Goal: Task Accomplishment & Management: Use online tool/utility

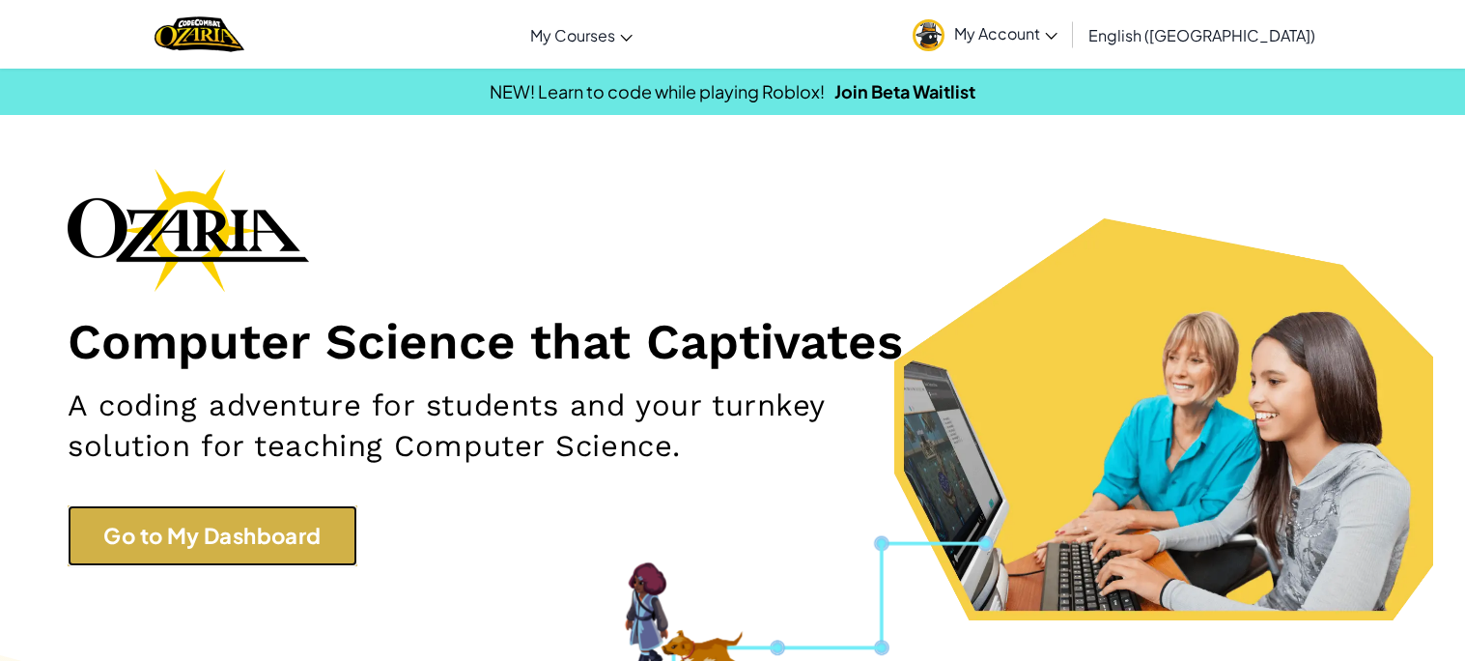
click at [249, 525] on link "Go to My Dashboard" at bounding box center [213, 535] width 290 height 61
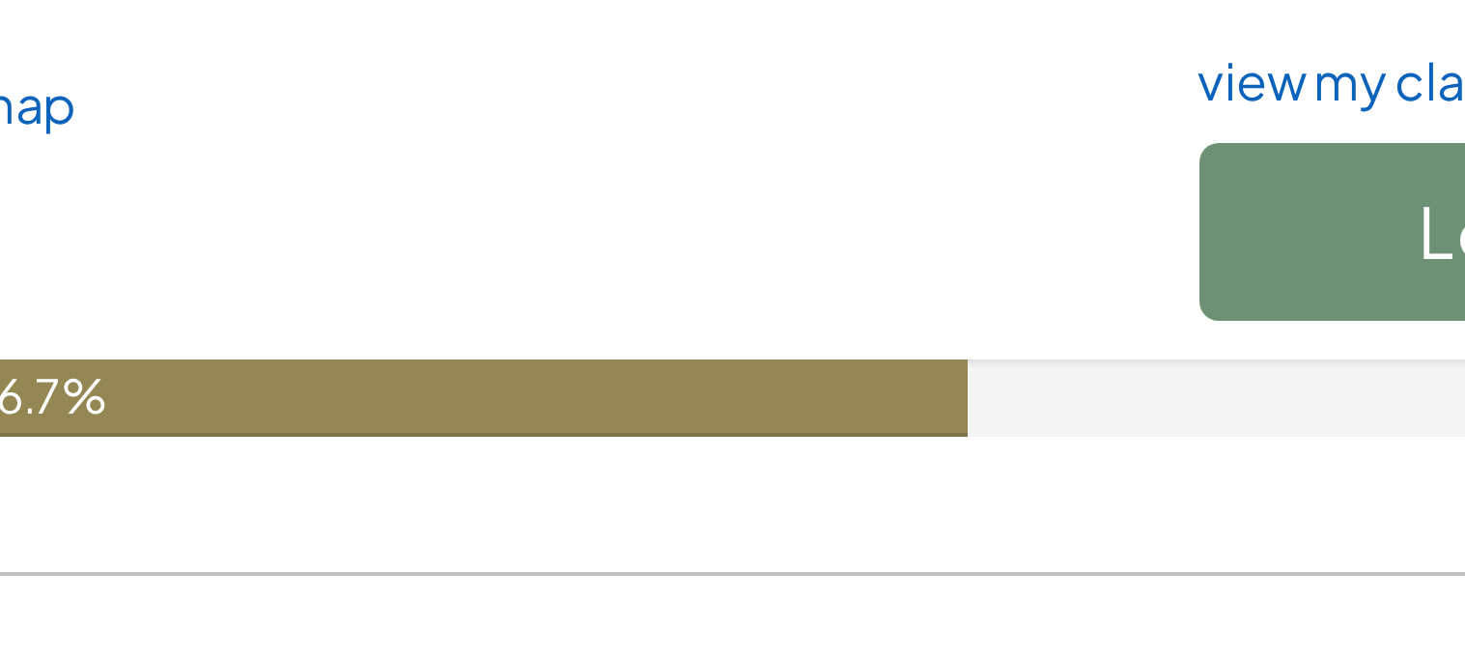
click at [610, 383] on div "66.7%" at bounding box center [617, 381] width 464 height 19
click at [618, 384] on div "66.7%" at bounding box center [617, 381] width 464 height 19
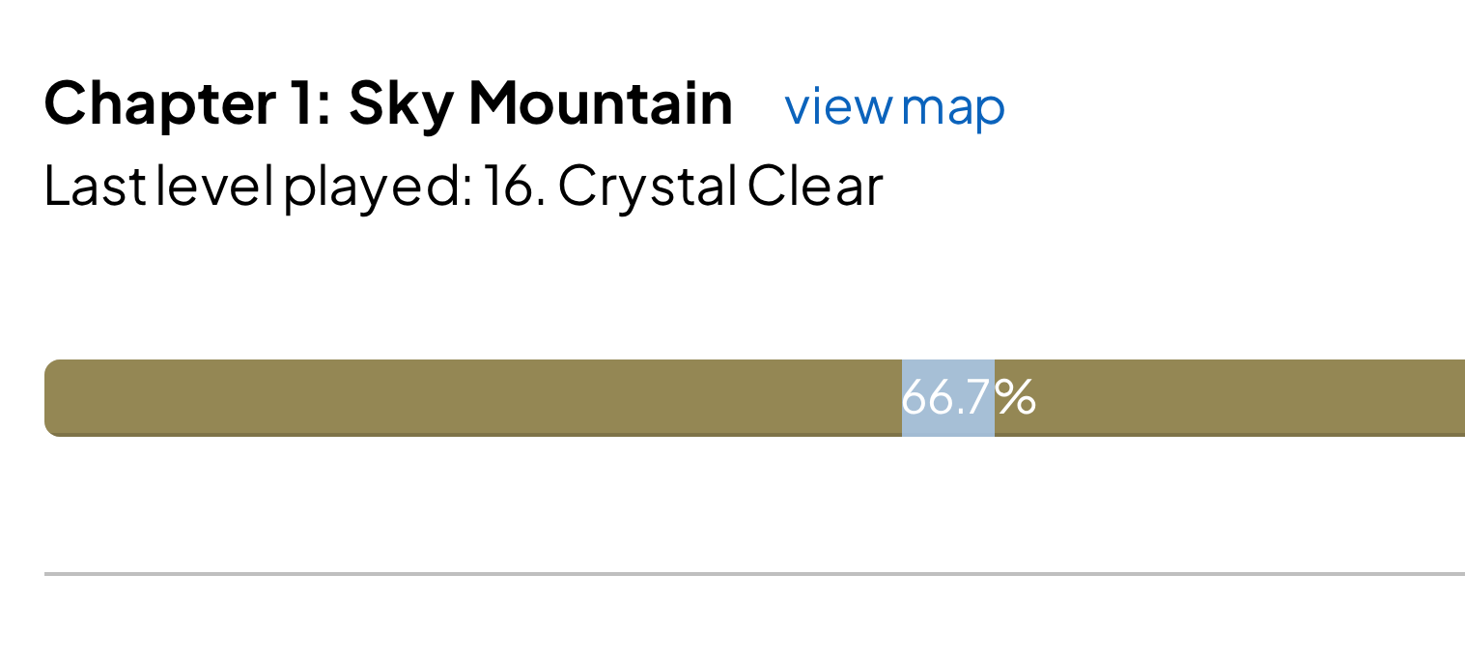
click at [609, 379] on div "66.7%" at bounding box center [617, 381] width 464 height 19
click at [608, 379] on div "66.7%" at bounding box center [617, 381] width 464 height 19
drag, startPoint x: 601, startPoint y: 380, endPoint x: 612, endPoint y: 382, distance: 11.7
click at [612, 382] on div "66.7%" at bounding box center [617, 381] width 464 height 19
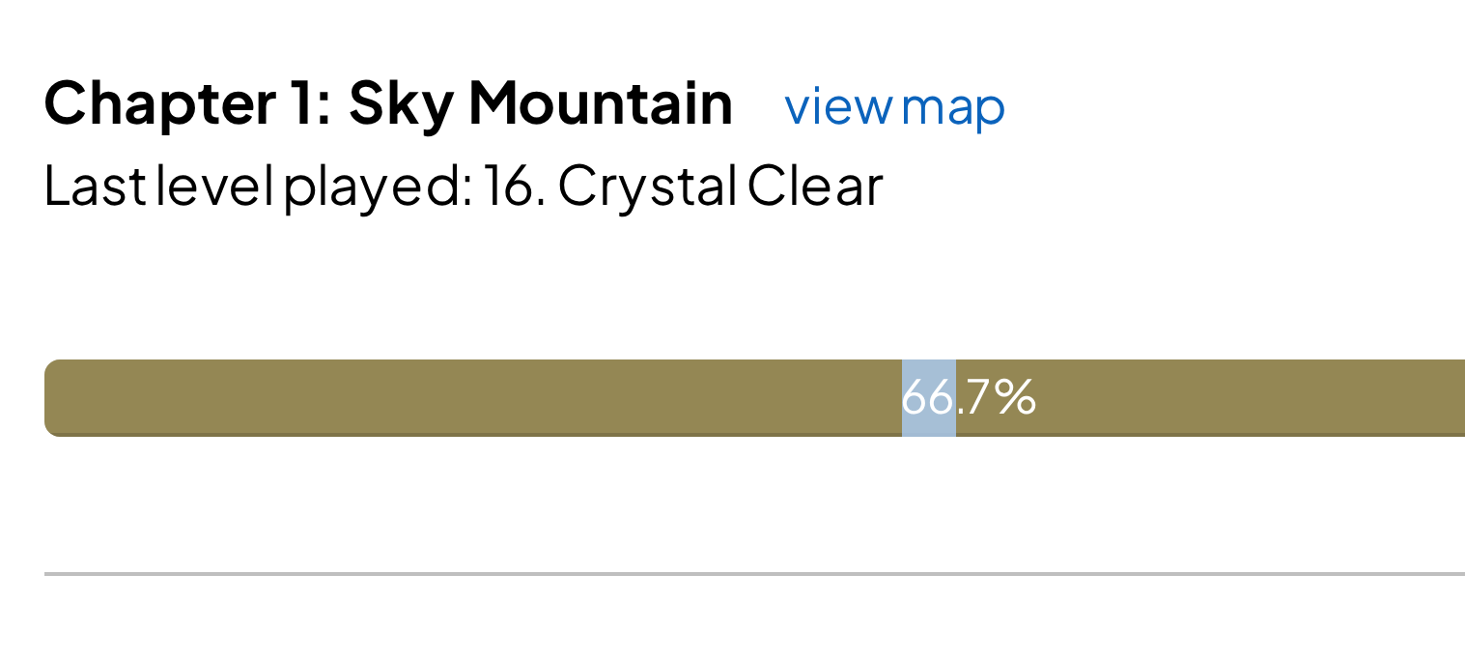
click at [608, 383] on div "66.7%" at bounding box center [617, 381] width 464 height 19
click at [615, 384] on div "66.7%" at bounding box center [617, 381] width 464 height 19
click at [619, 383] on div "66.7%" at bounding box center [617, 381] width 464 height 19
drag, startPoint x: 619, startPoint y: 383, endPoint x: 609, endPoint y: 384, distance: 9.7
click at [609, 384] on div "66.7%" at bounding box center [617, 381] width 464 height 19
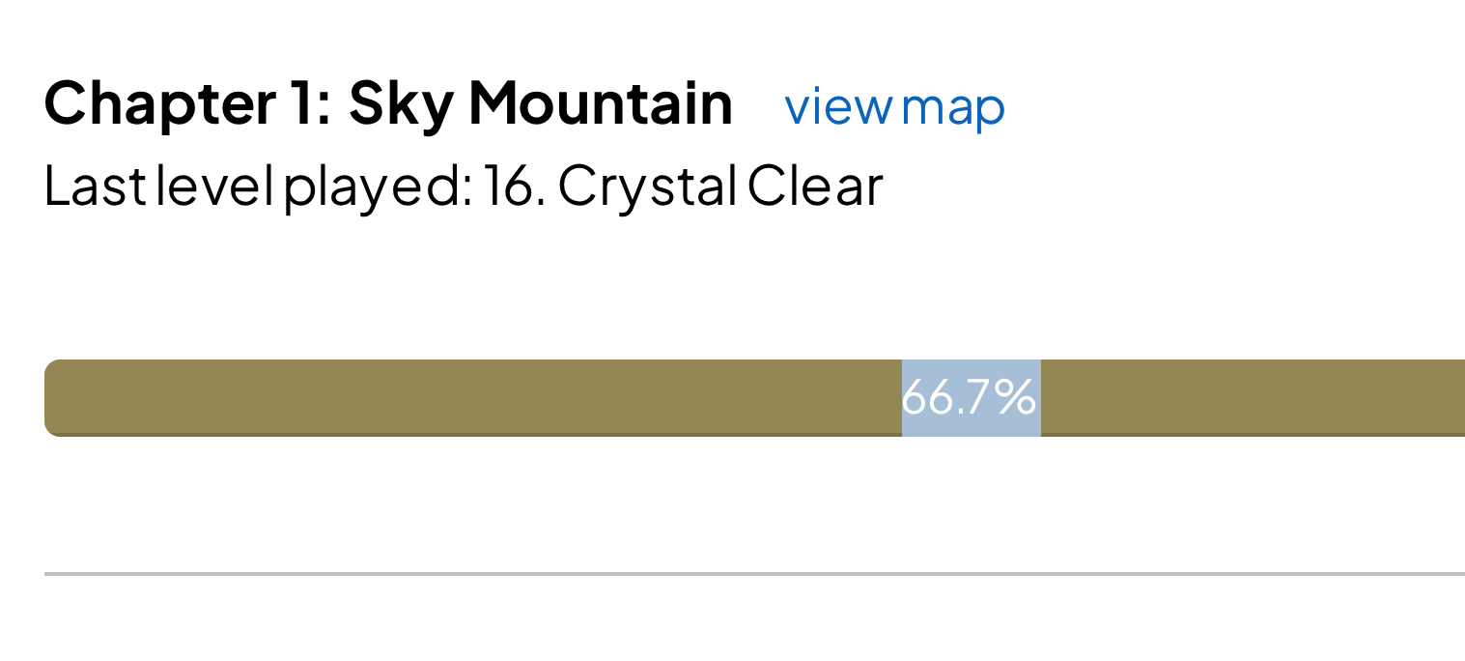
click at [609, 384] on div "66.7%" at bounding box center [617, 381] width 464 height 19
drag, startPoint x: 609, startPoint y: 384, endPoint x: 621, endPoint y: 384, distance: 11.6
click at [621, 384] on div "66.7%" at bounding box center [617, 381] width 464 height 19
click at [604, 380] on div "66.7%" at bounding box center [617, 381] width 464 height 19
click at [588, 379] on div "66.7%" at bounding box center [617, 381] width 464 height 19
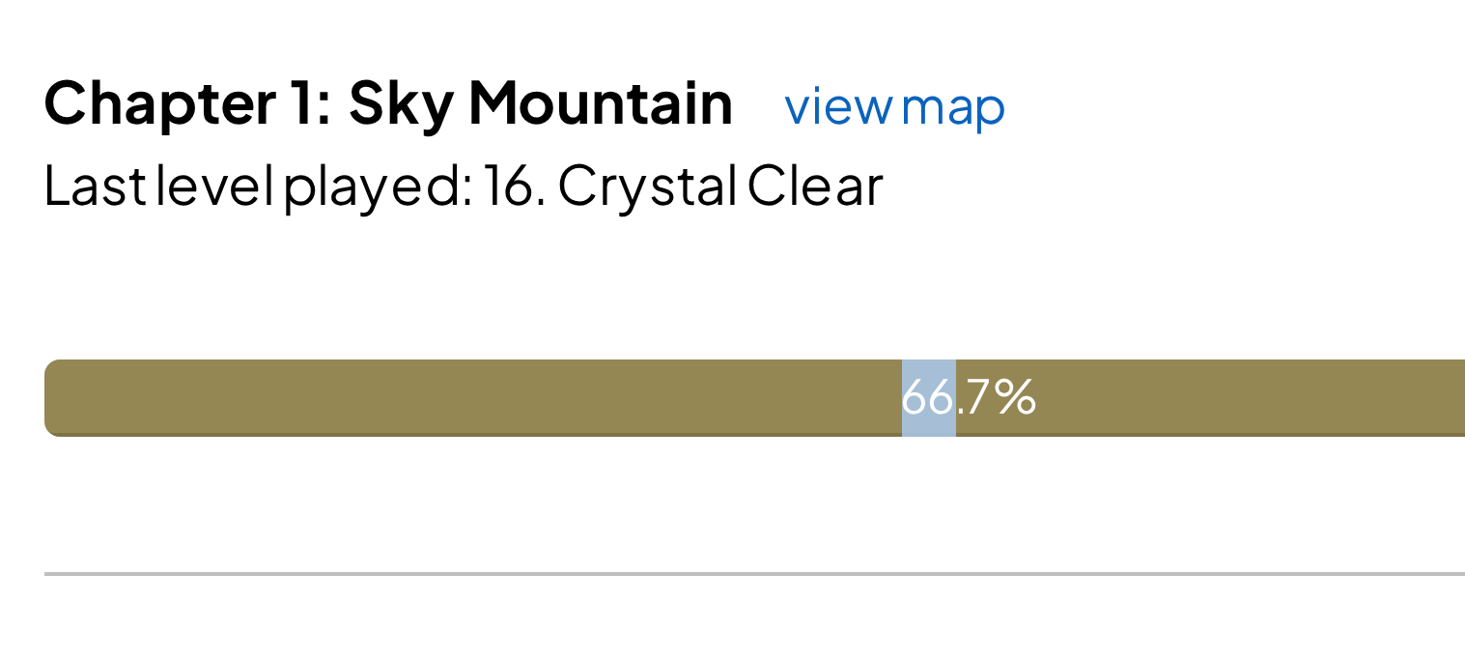
drag, startPoint x: 589, startPoint y: 379, endPoint x: 611, endPoint y: 381, distance: 22.3
click at [611, 381] on div "66.7%" at bounding box center [617, 381] width 464 height 19
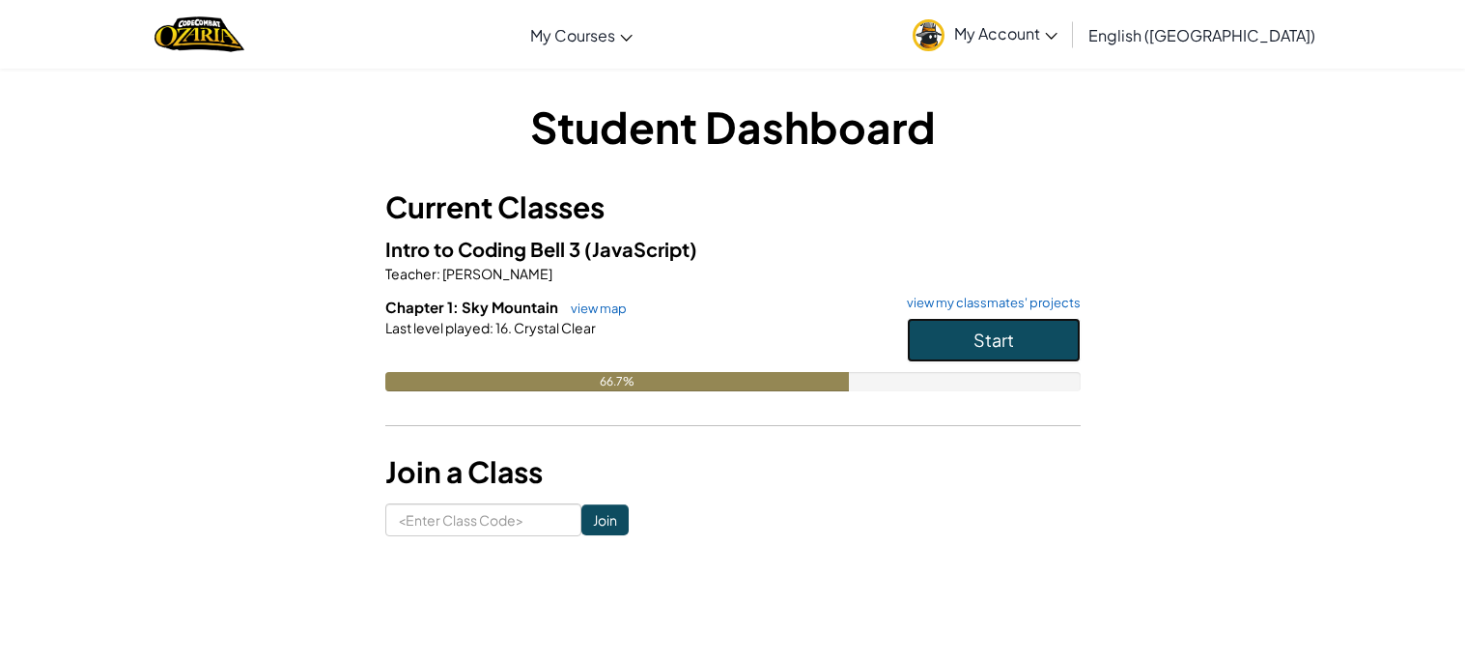
click at [1004, 345] on span "Start" at bounding box center [993, 339] width 41 height 22
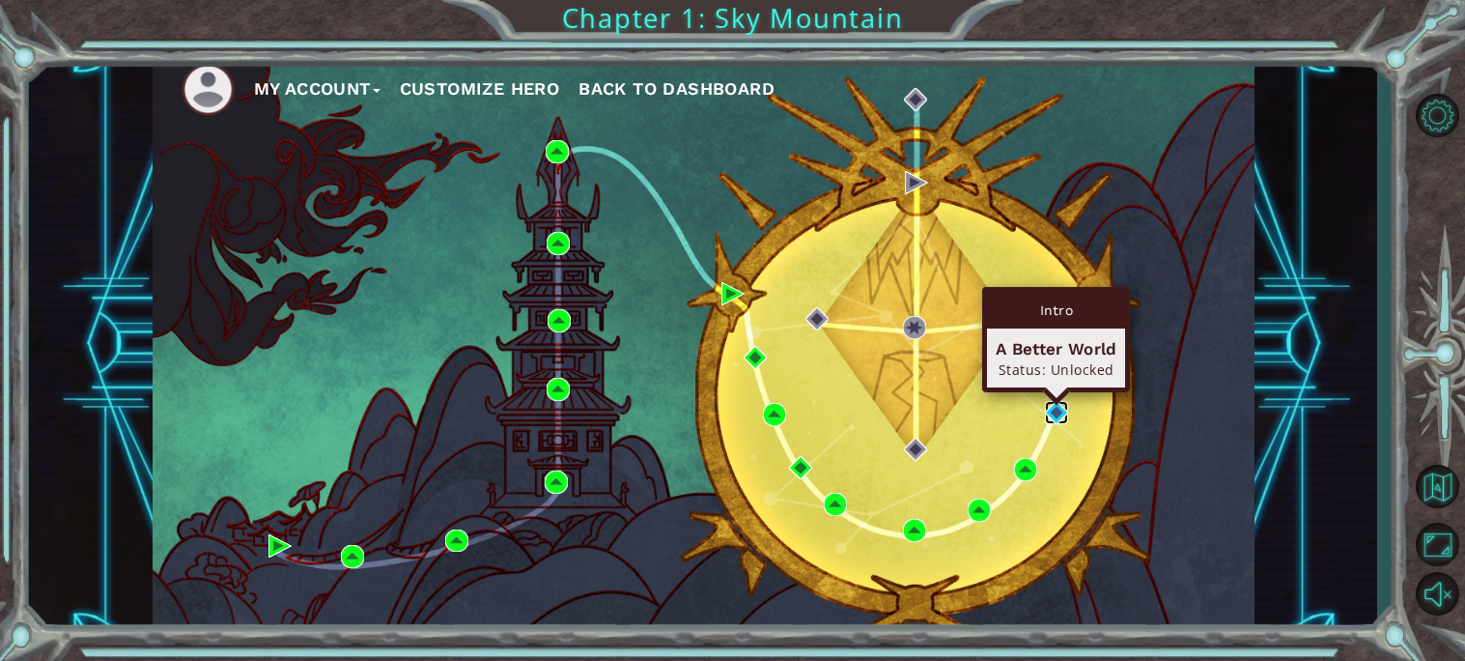
click at [1057, 407] on img at bounding box center [1056, 412] width 23 height 23
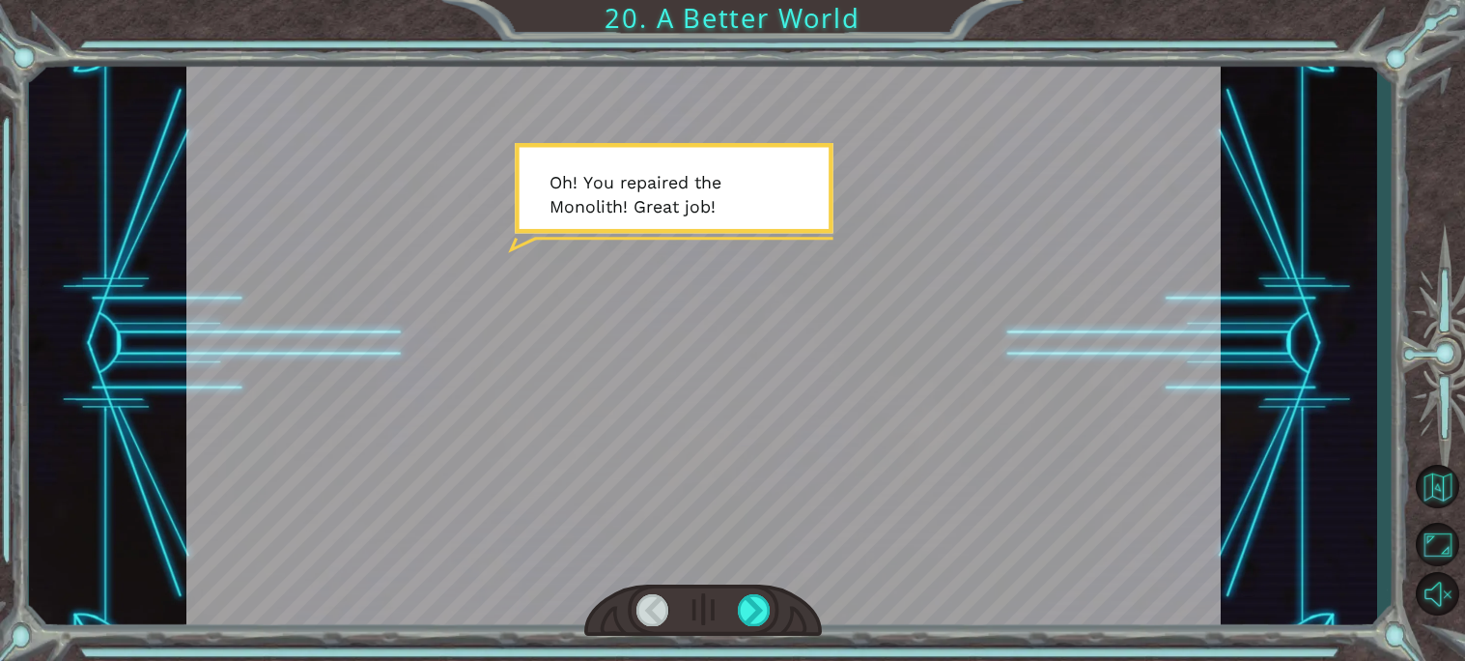
click at [771, 614] on div at bounding box center [703, 610] width 238 height 52
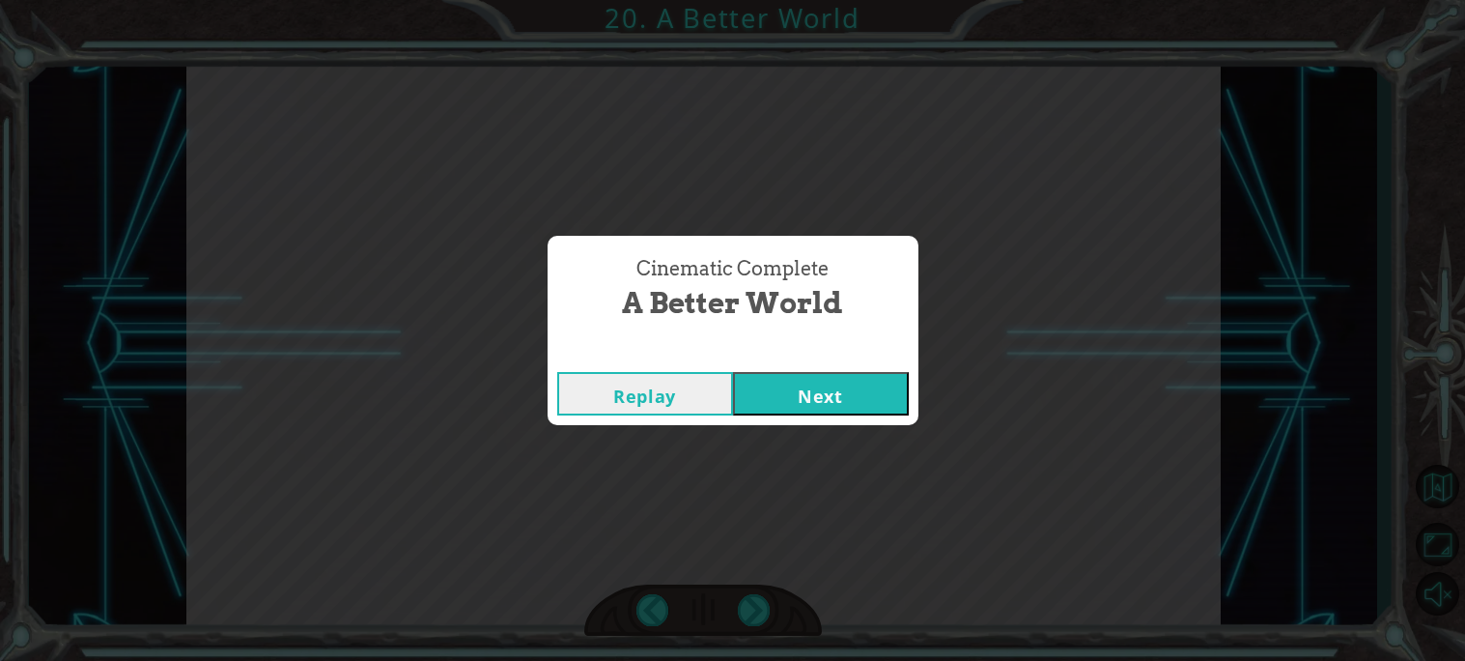
click at [830, 408] on button "Next" at bounding box center [821, 393] width 176 height 43
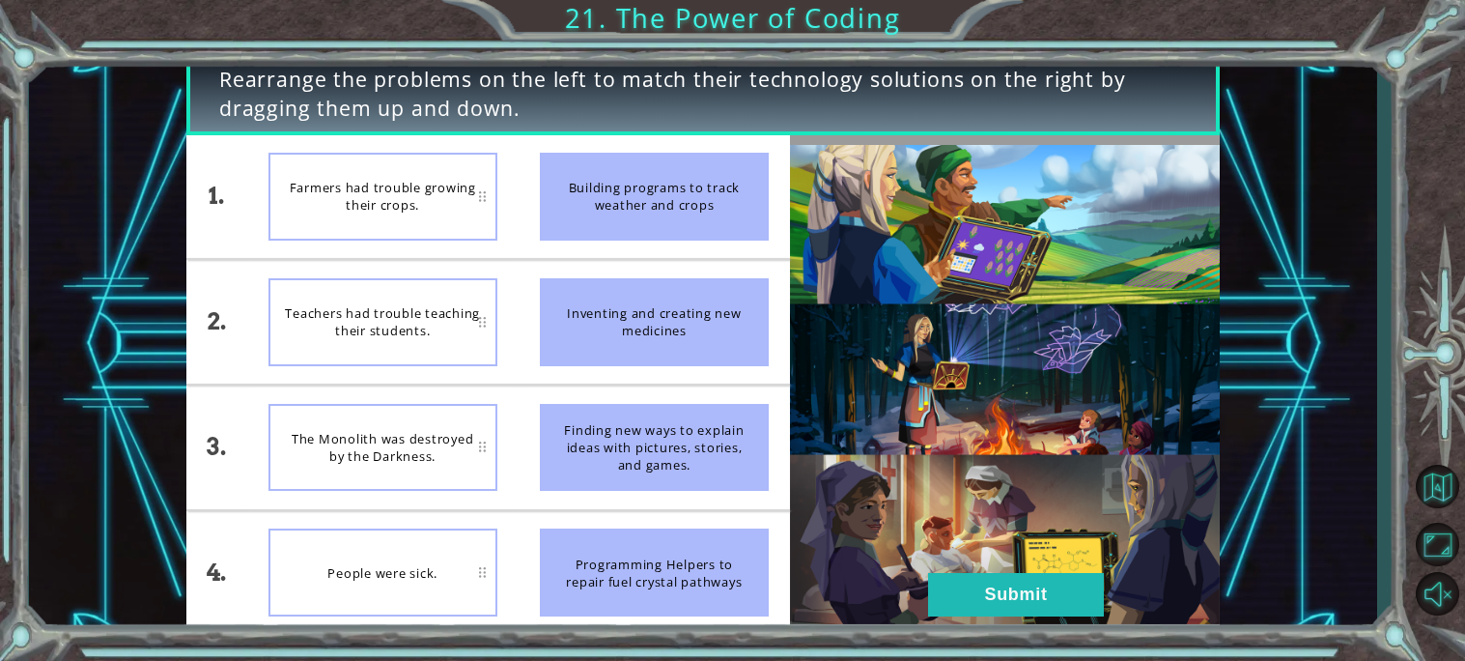
click at [611, 221] on div "Building programs to track weather and crops" at bounding box center [654, 197] width 229 height 88
drag, startPoint x: 710, startPoint y: 178, endPoint x: 712, endPoint y: 238, distance: 59.9
click at [712, 238] on div "Building programs to track weather and crops" at bounding box center [654, 197] width 229 height 88
click at [678, 202] on div "Building programs to track weather and crops" at bounding box center [654, 197] width 229 height 88
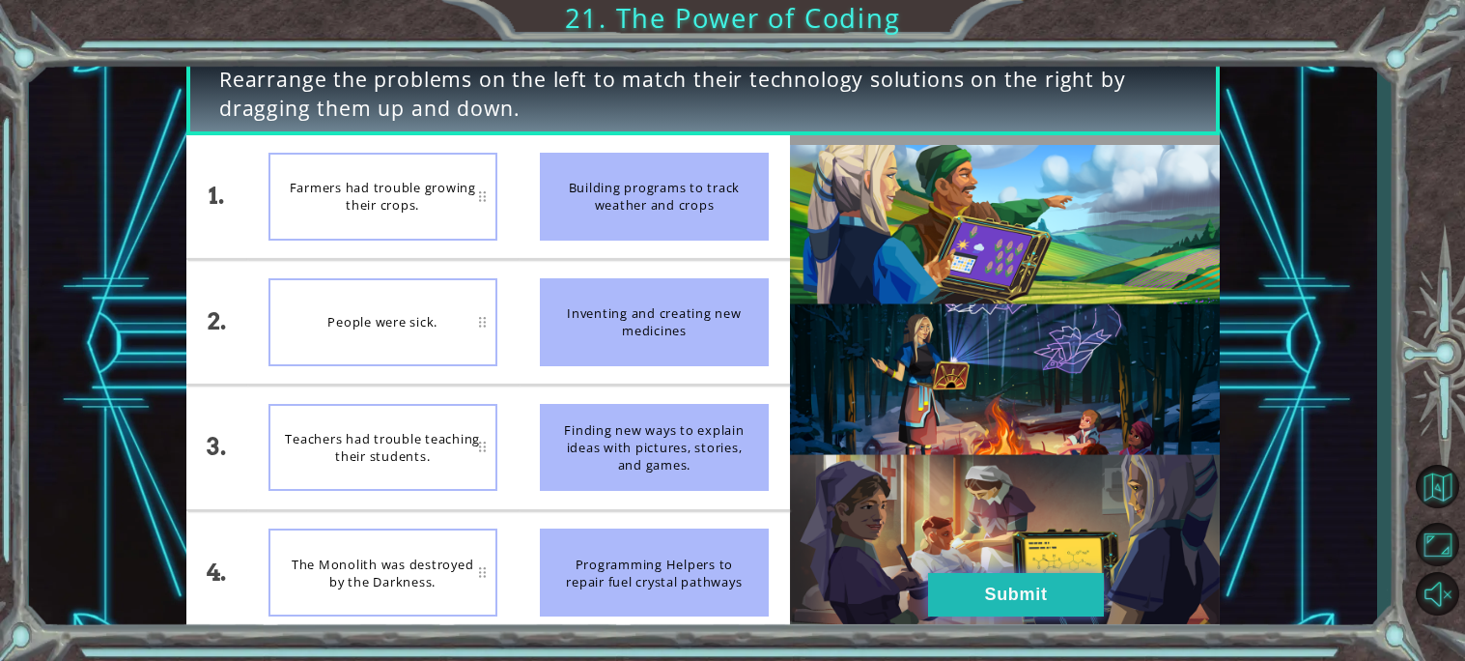
click at [998, 578] on button "Submit" at bounding box center [1016, 594] width 176 height 43
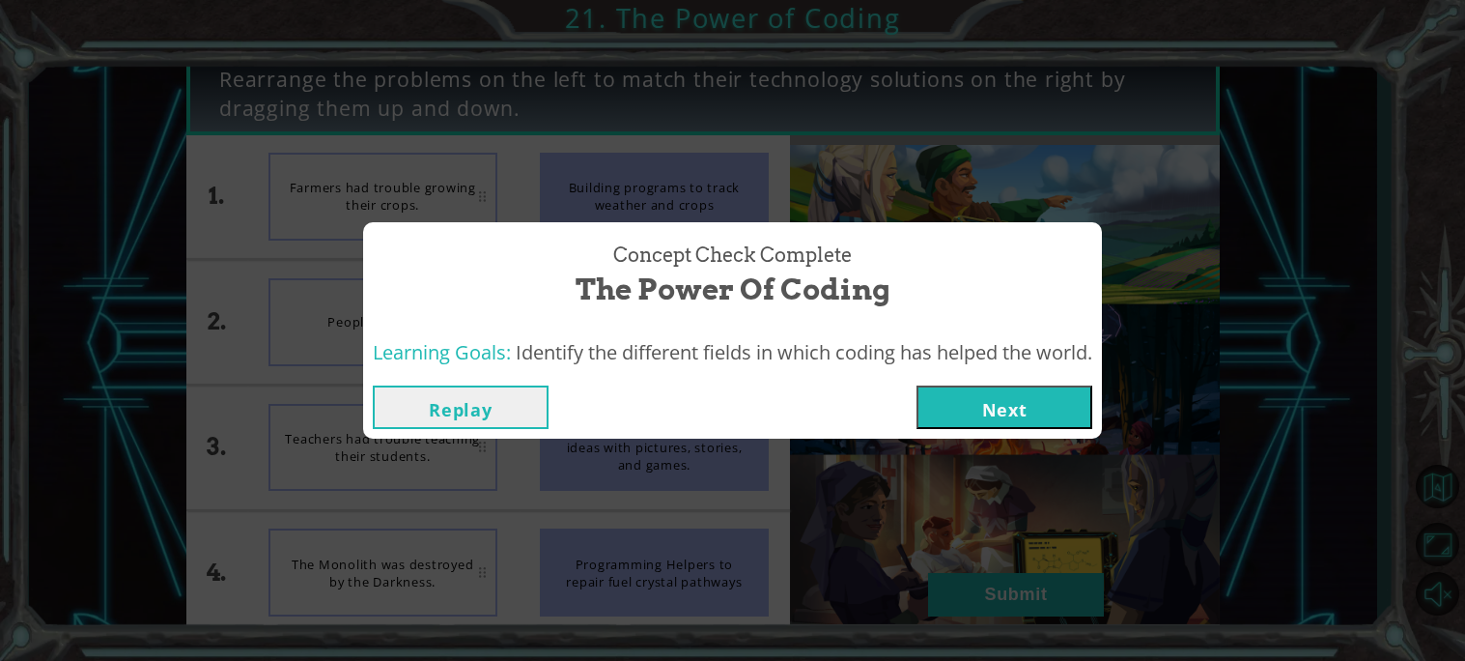
click at [1039, 408] on button "Next" at bounding box center [1004, 406] width 176 height 43
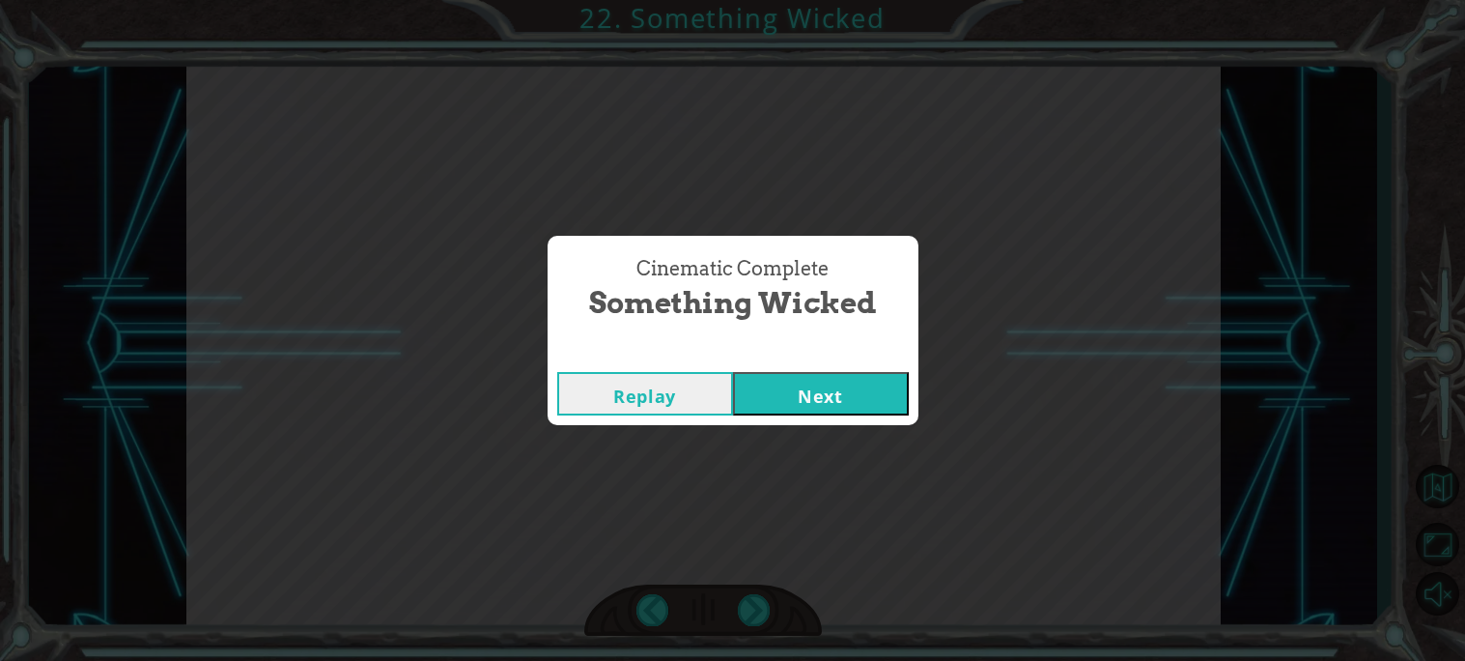
click at [867, 378] on button "Next" at bounding box center [821, 393] width 176 height 43
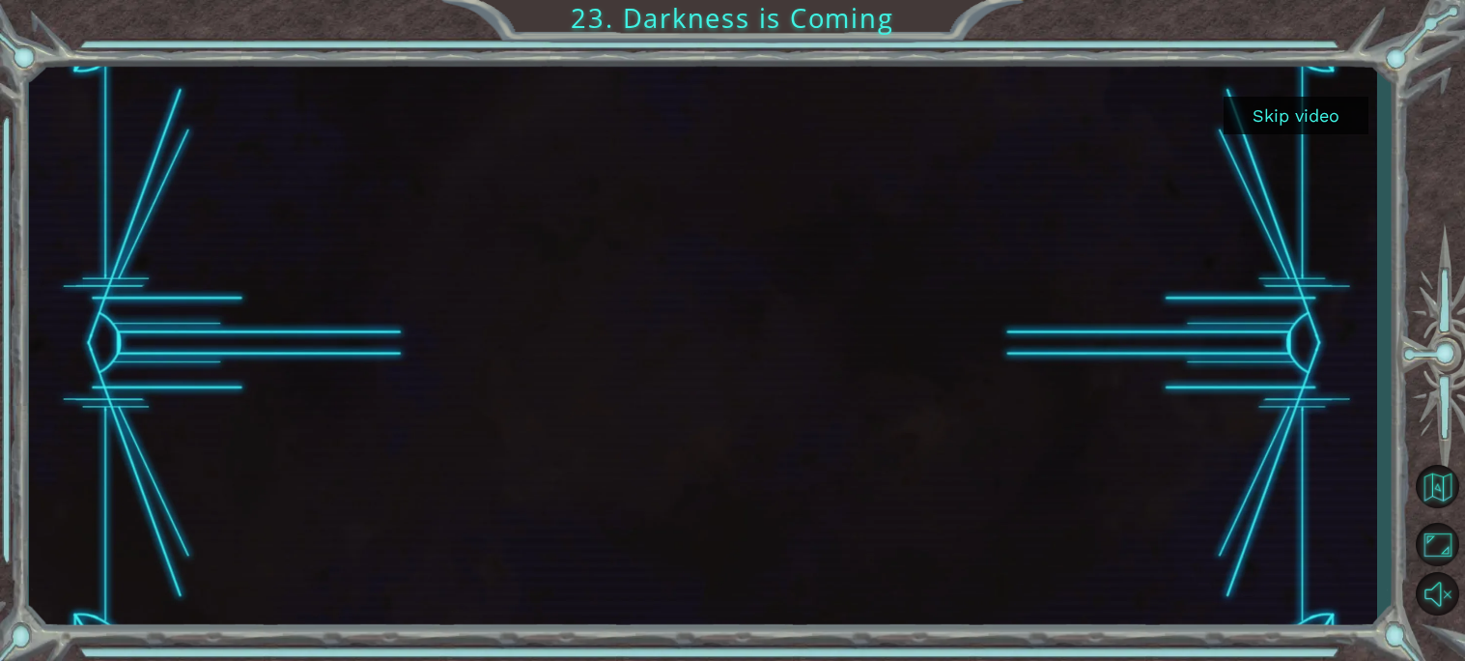
click at [1280, 110] on button "Skip video" at bounding box center [1295, 116] width 145 height 38
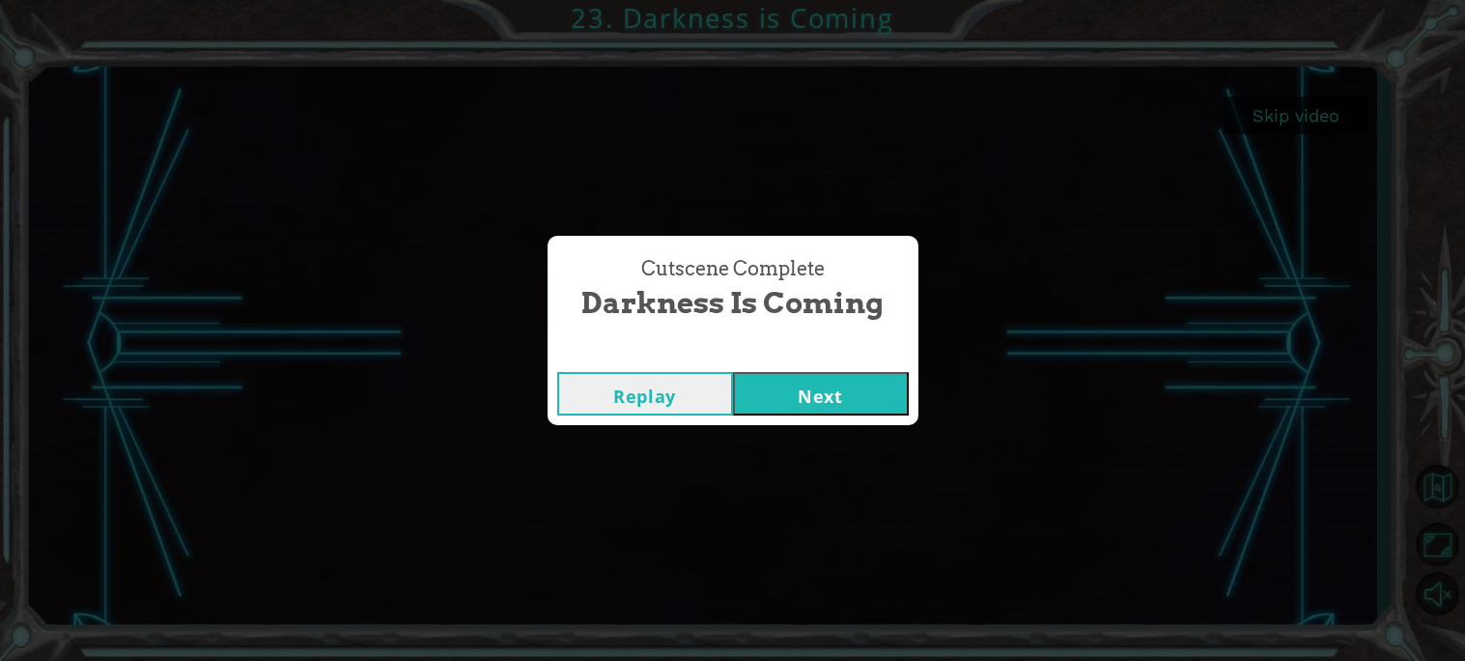
click at [848, 415] on button "Next" at bounding box center [821, 393] width 176 height 43
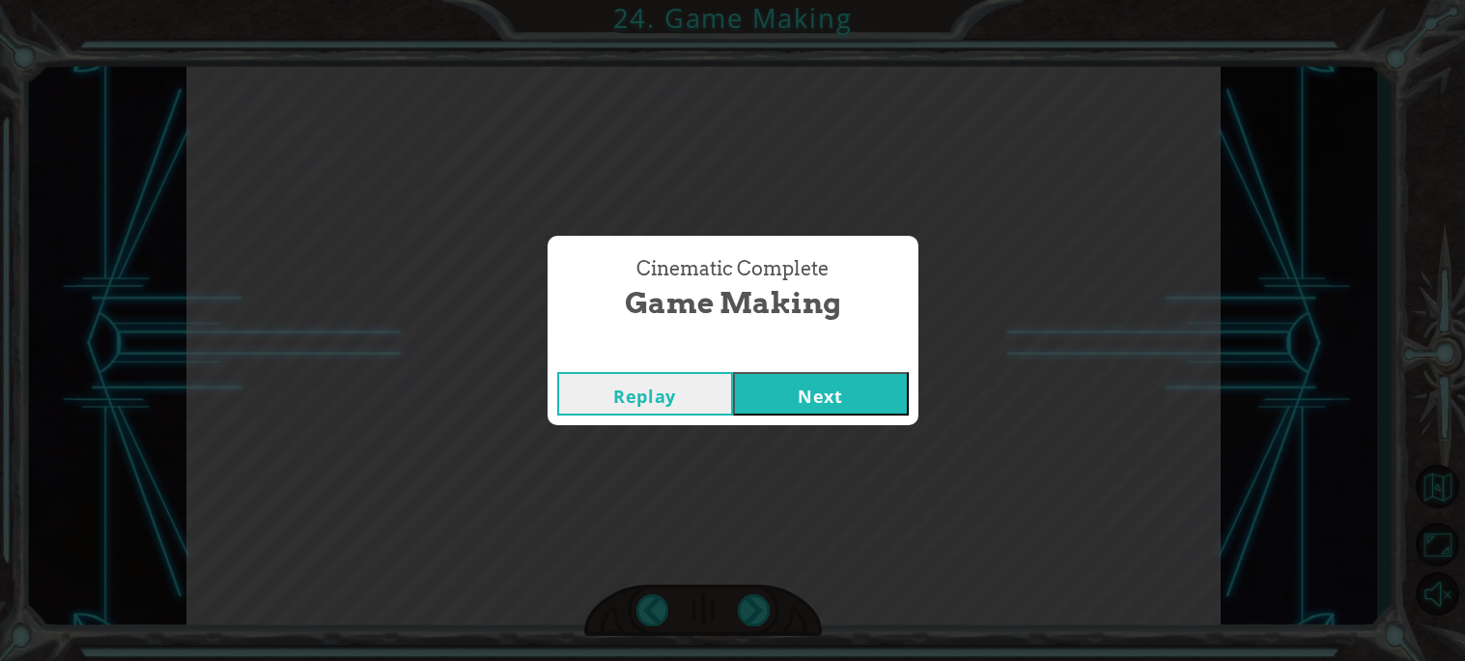
click at [858, 397] on button "Next" at bounding box center [821, 393] width 176 height 43
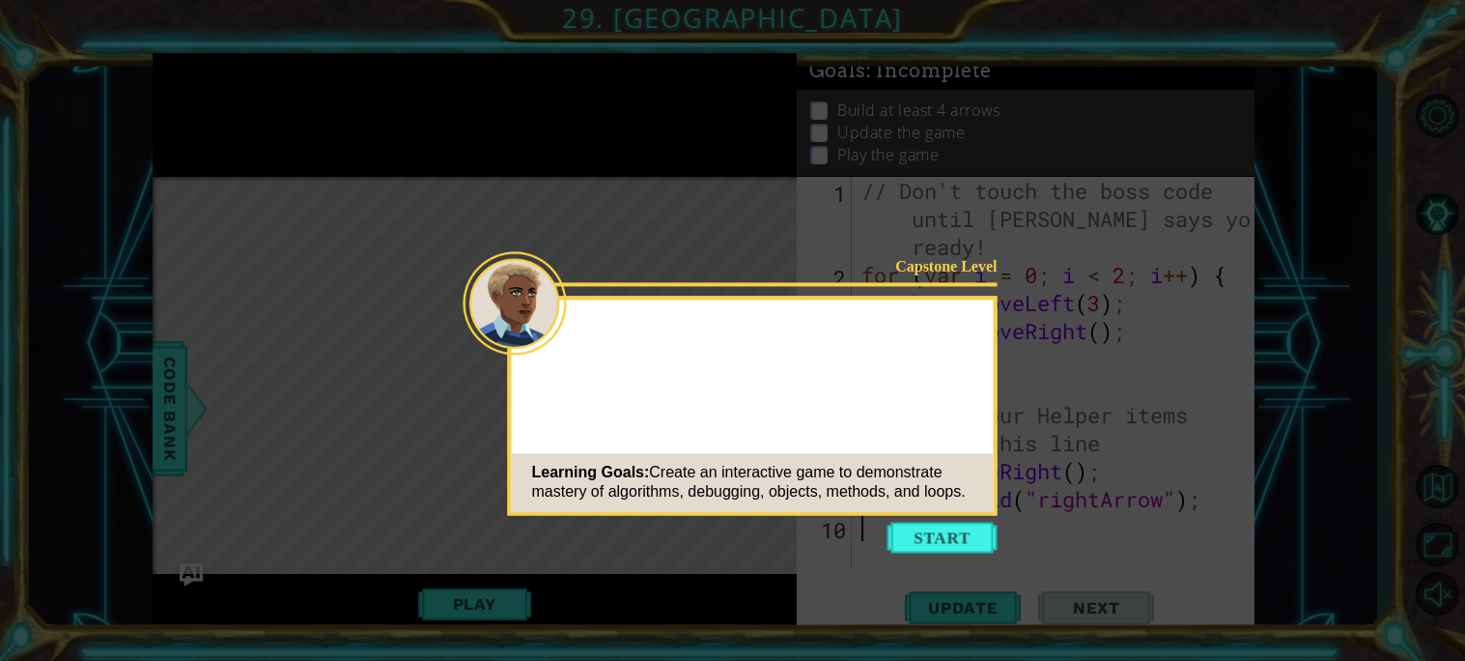
click at [949, 547] on button "Start" at bounding box center [942, 536] width 110 height 31
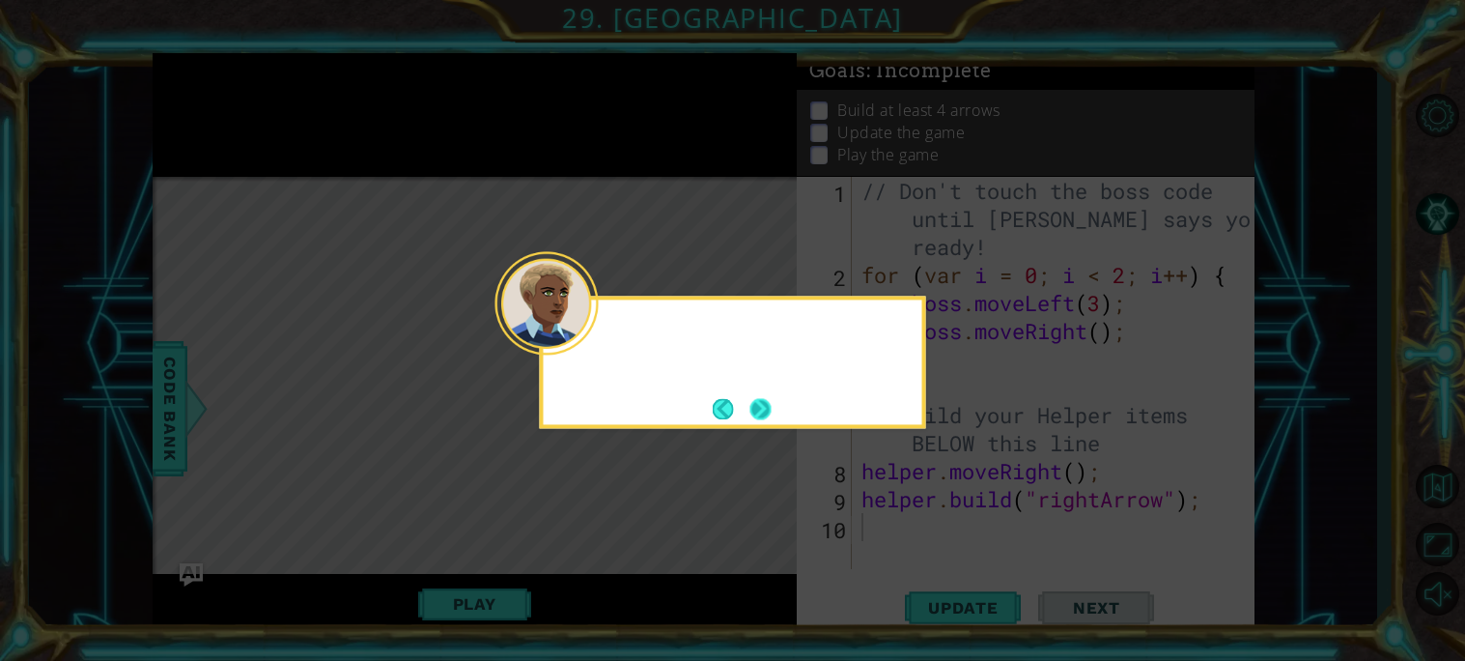
click at [577, 330] on div at bounding box center [546, 302] width 103 height 103
click at [765, 408] on button "Next" at bounding box center [761, 408] width 35 height 35
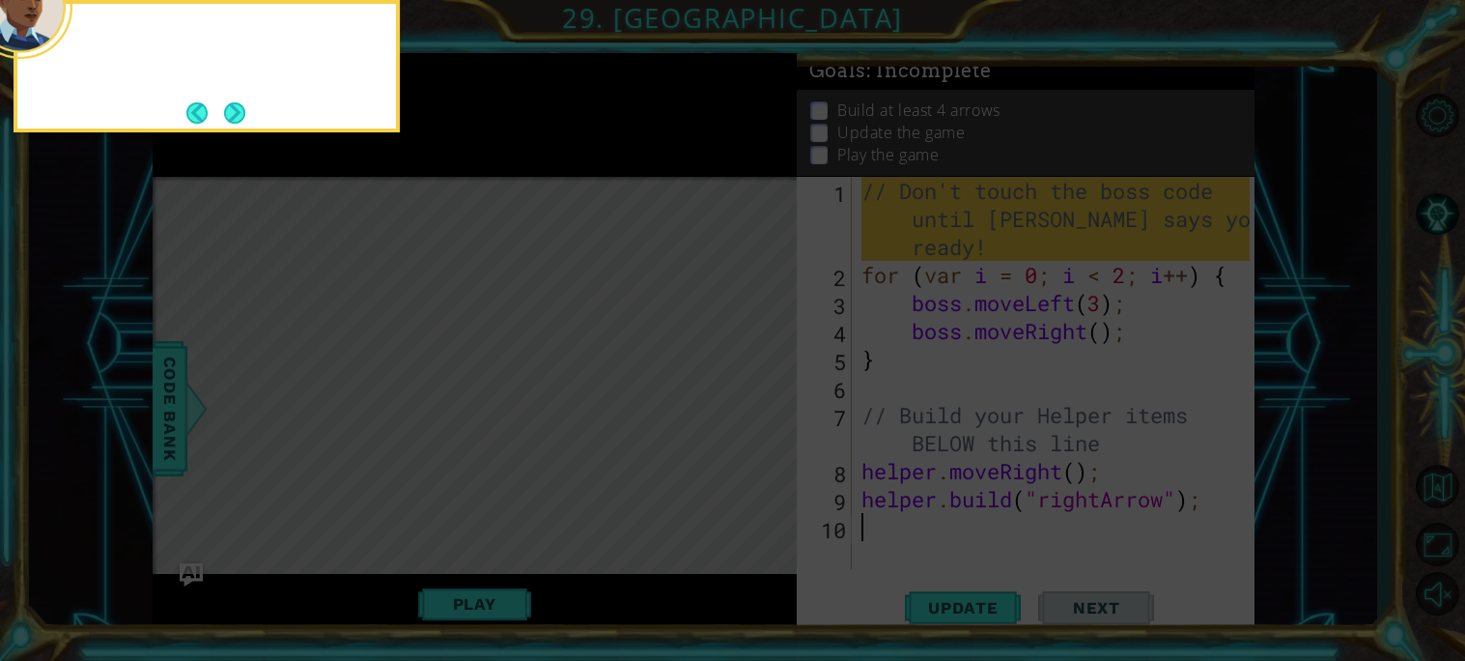
click at [765, 408] on icon at bounding box center [732, 98] width 1465 height 1123
click at [236, 107] on button "Next" at bounding box center [234, 112] width 29 height 29
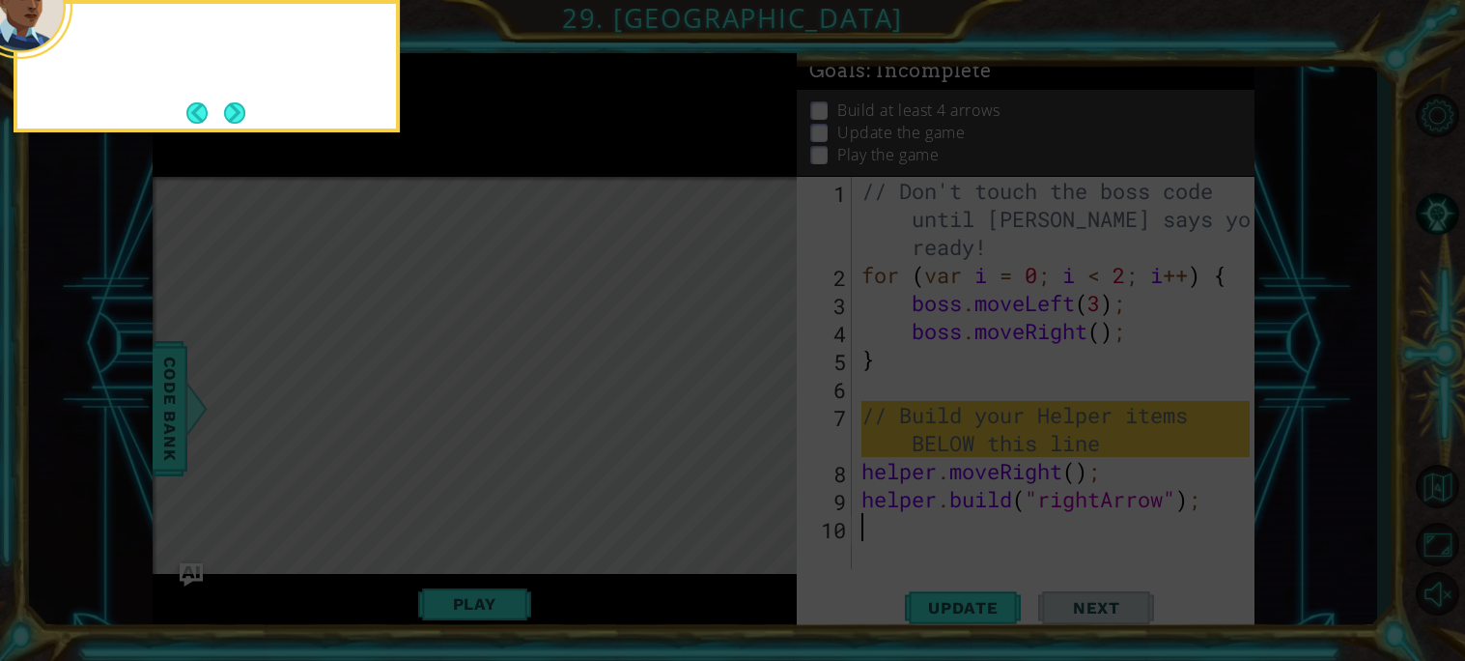
click at [236, 107] on button "Next" at bounding box center [234, 113] width 32 height 32
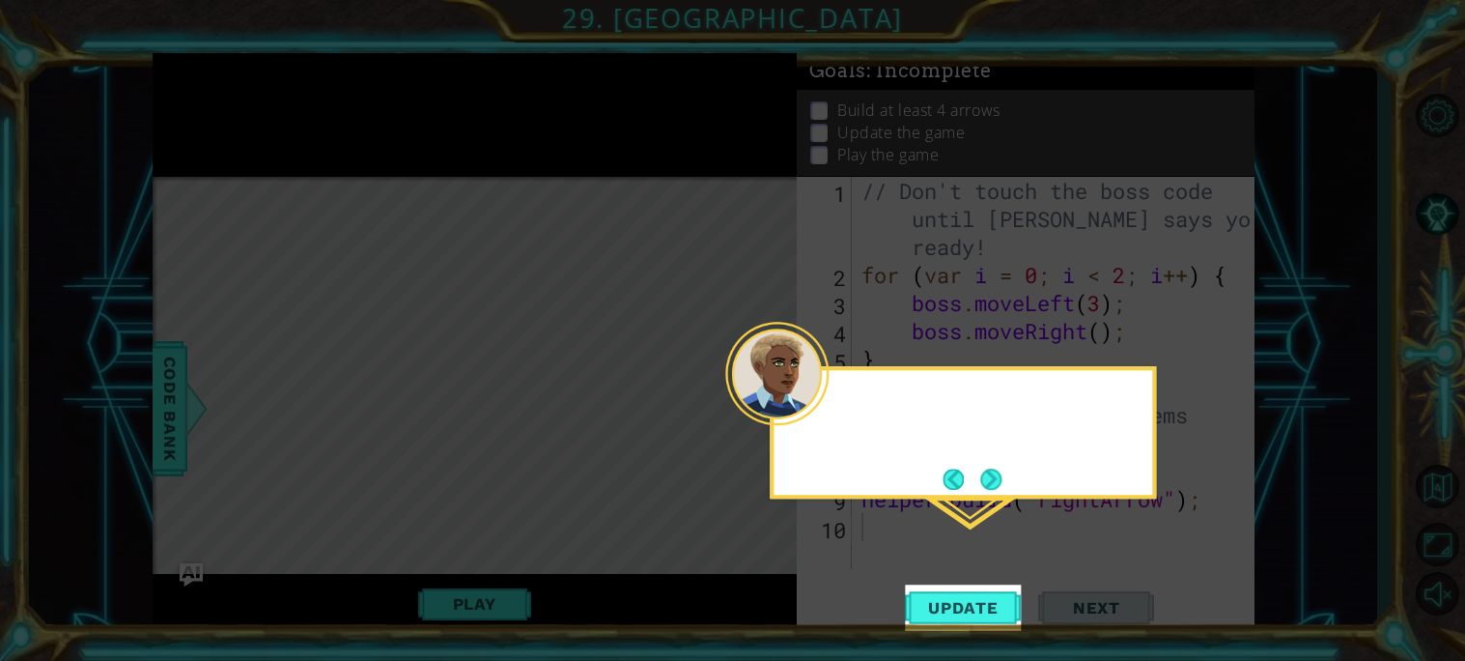
click at [236, 107] on icon at bounding box center [732, 330] width 1465 height 661
click at [979, 490] on button "Next" at bounding box center [990, 478] width 23 height 23
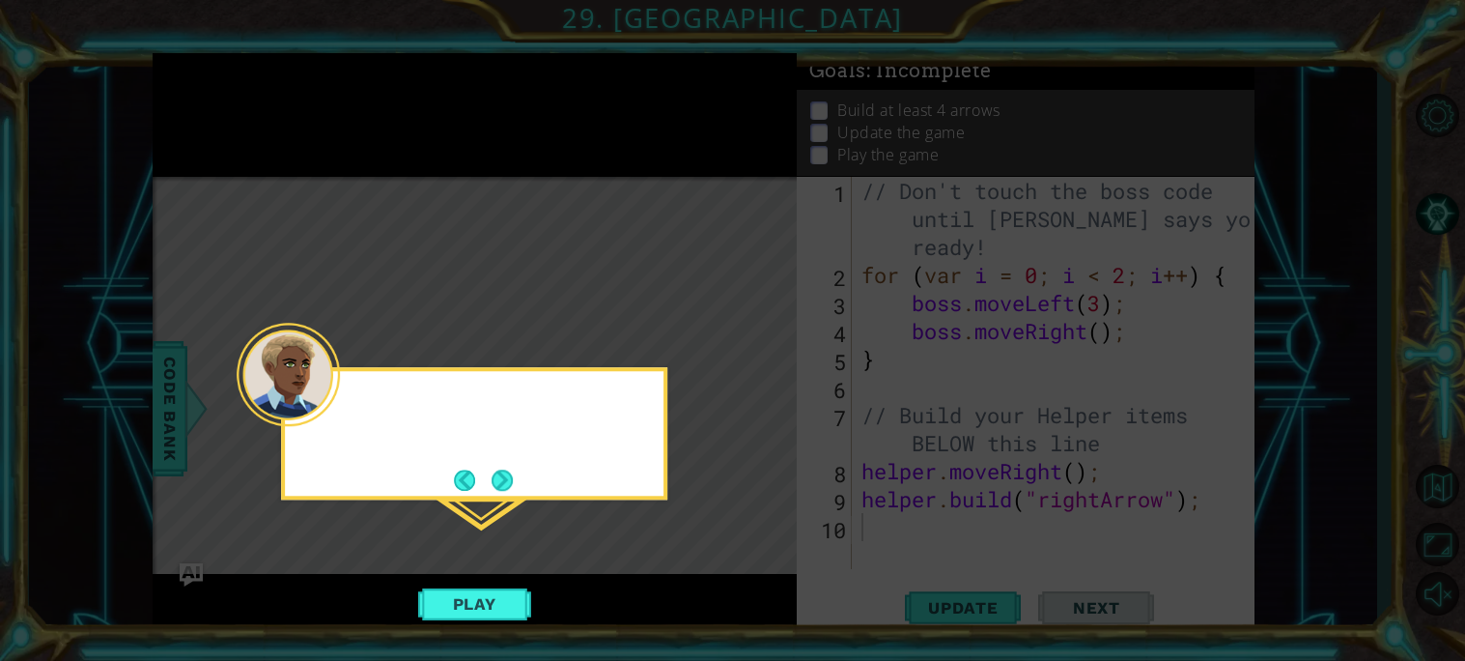
click at [978, 490] on icon at bounding box center [732, 330] width 1465 height 661
click at [499, 492] on button "Next" at bounding box center [502, 479] width 25 height 25
click at [499, 494] on div "Level Map" at bounding box center [599, 461] width 892 height 569
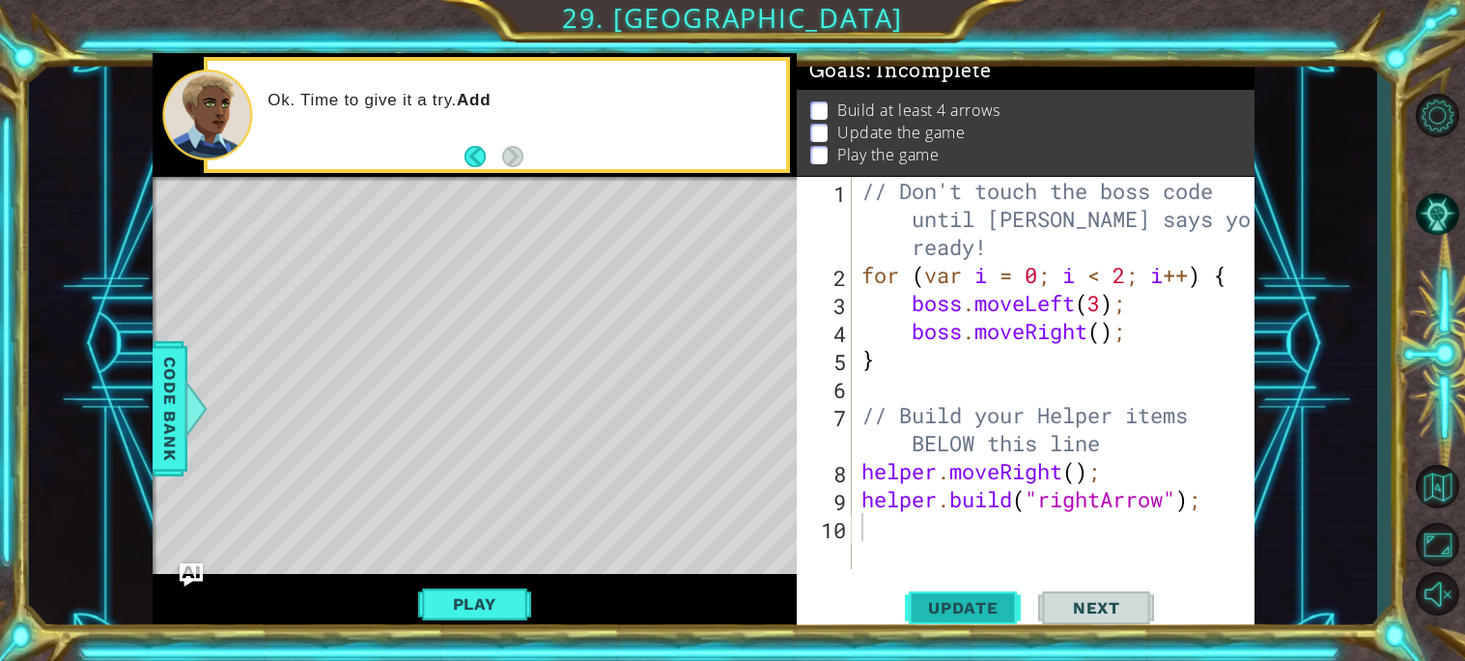
click at [977, 590] on button "Update" at bounding box center [963, 606] width 116 height 45
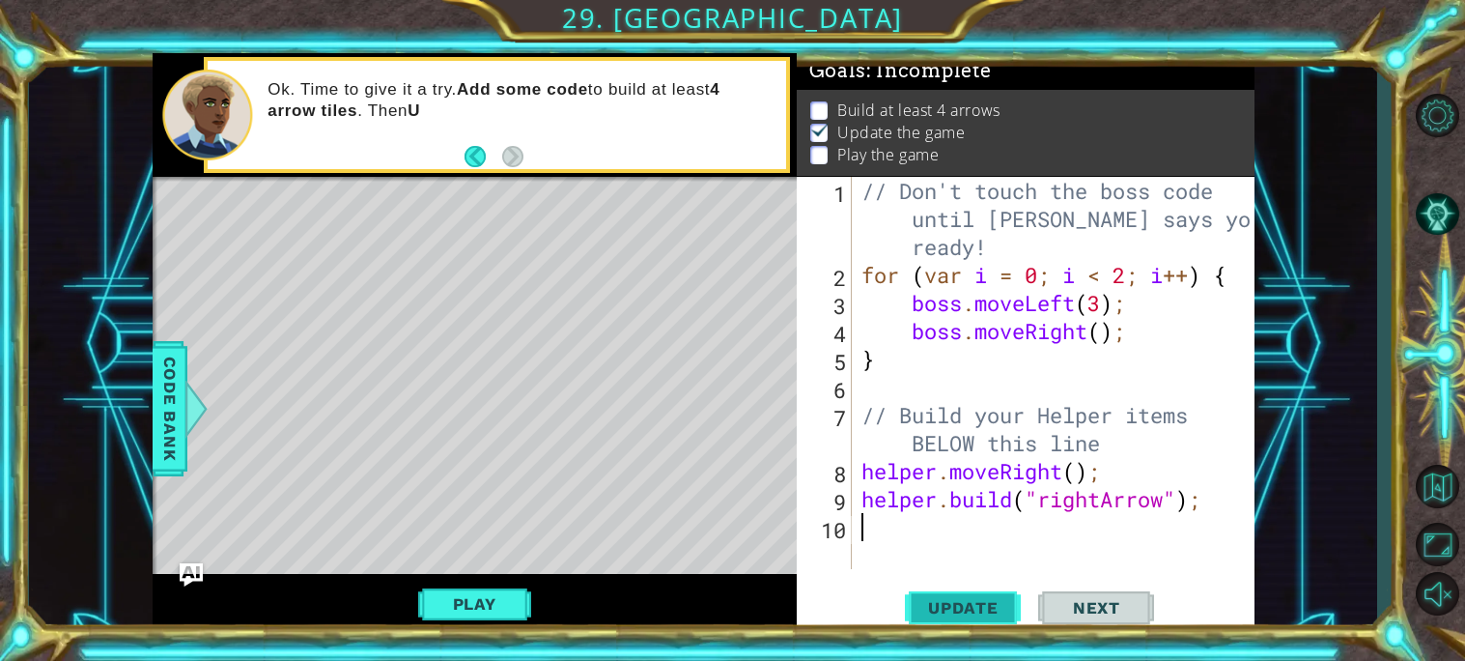
type textarea "[DOMAIN_NAME]("rightArrow");"
click at [979, 594] on button "Update" at bounding box center [963, 606] width 116 height 45
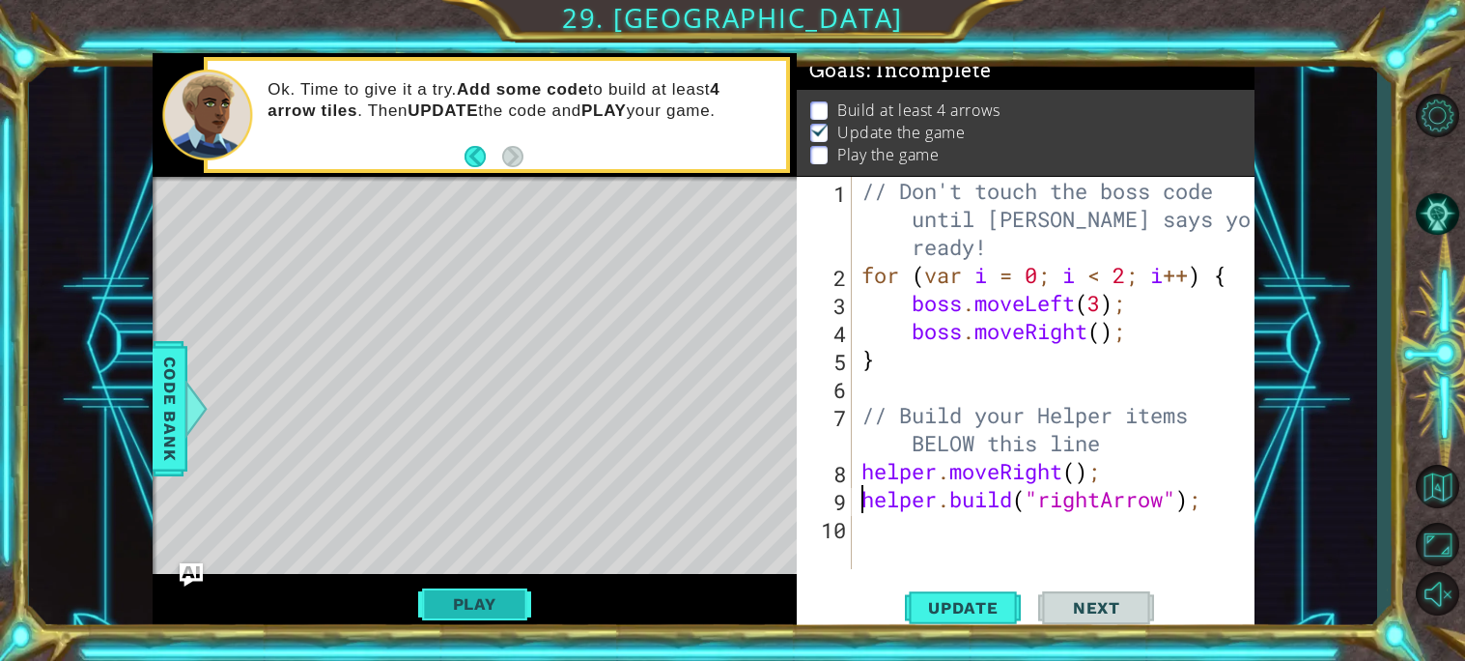
click at [516, 597] on button "Play" at bounding box center [474, 603] width 113 height 37
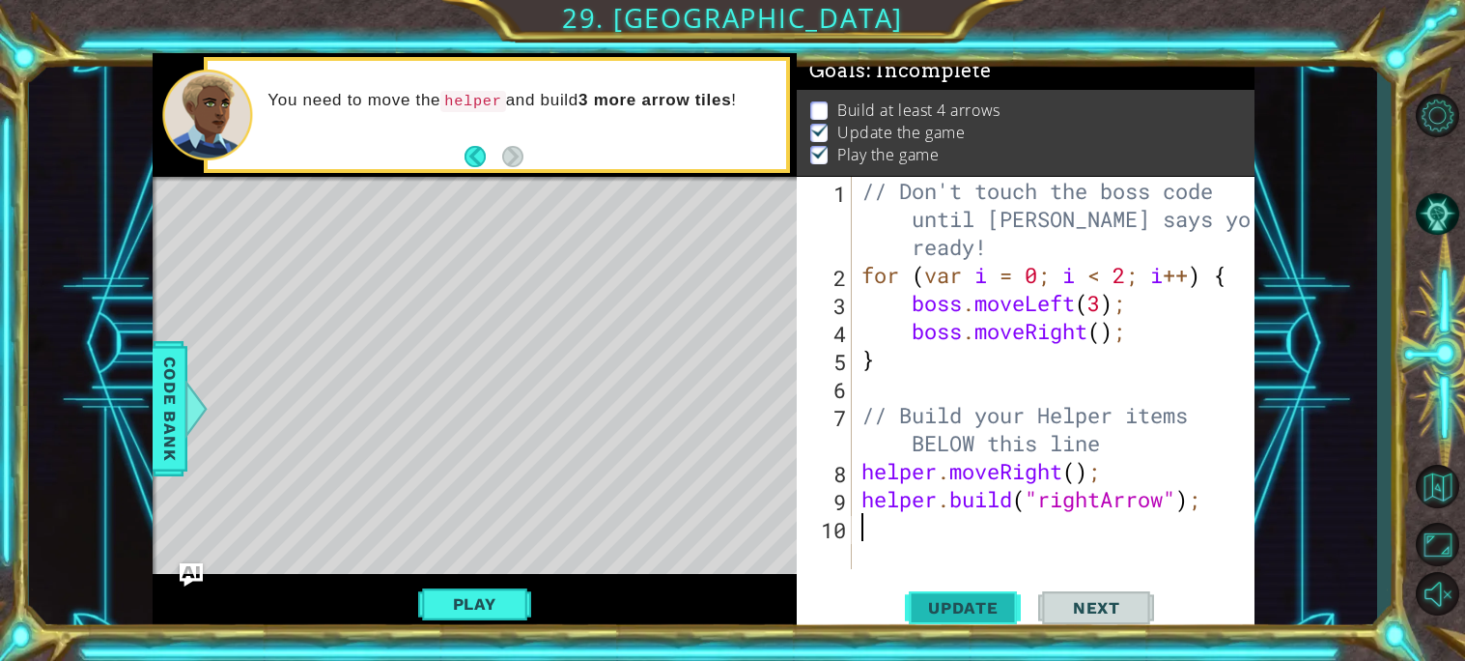
click at [977, 618] on button "Update" at bounding box center [963, 606] width 116 height 45
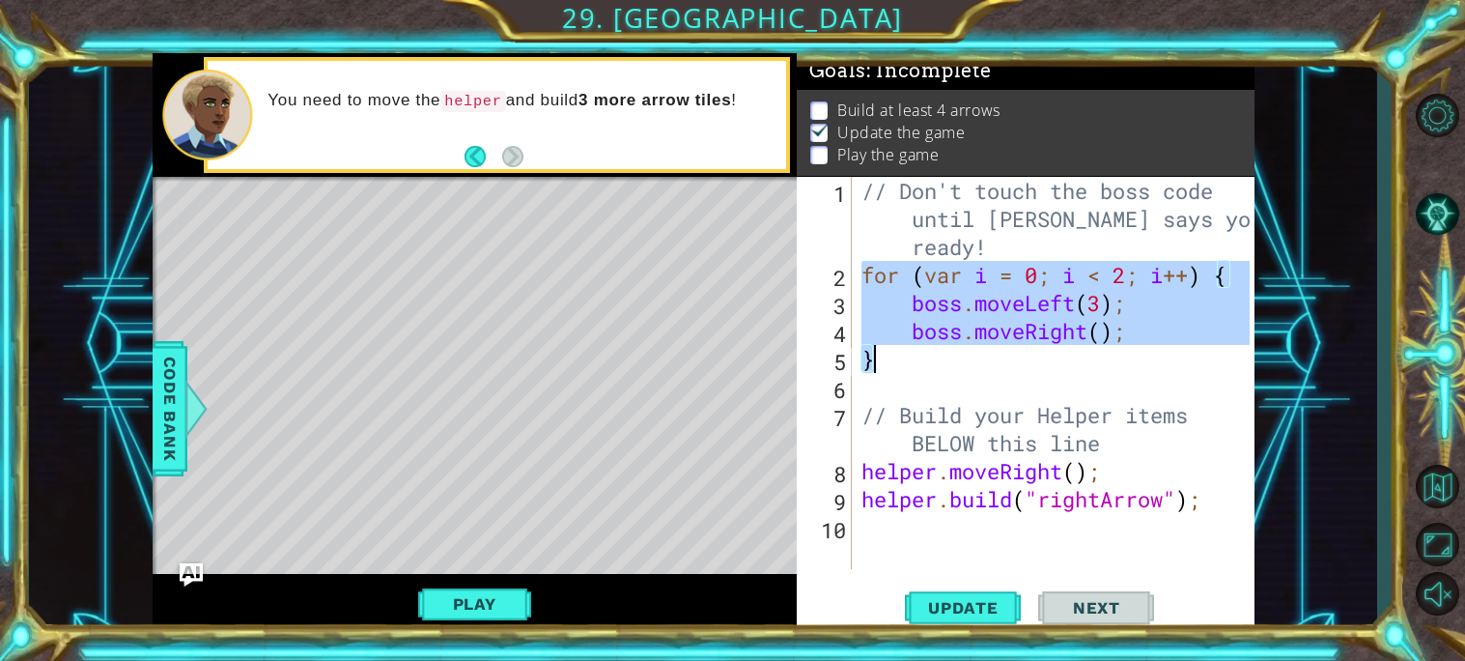
drag, startPoint x: 863, startPoint y: 274, endPoint x: 958, endPoint y: 363, distance: 129.8
click at [958, 363] on div "// Don't touch the boss code until [PERSON_NAME] says you're ready! for ( var i…" at bounding box center [1058, 429] width 402 height 504
type textarea "boss.moveRight(); }"
click at [746, 405] on div "Level Map" at bounding box center [599, 461] width 892 height 569
click at [917, 517] on div "// Don't touch the boss code until [PERSON_NAME] says you're ready! for ( var i…" at bounding box center [1058, 429] width 402 height 504
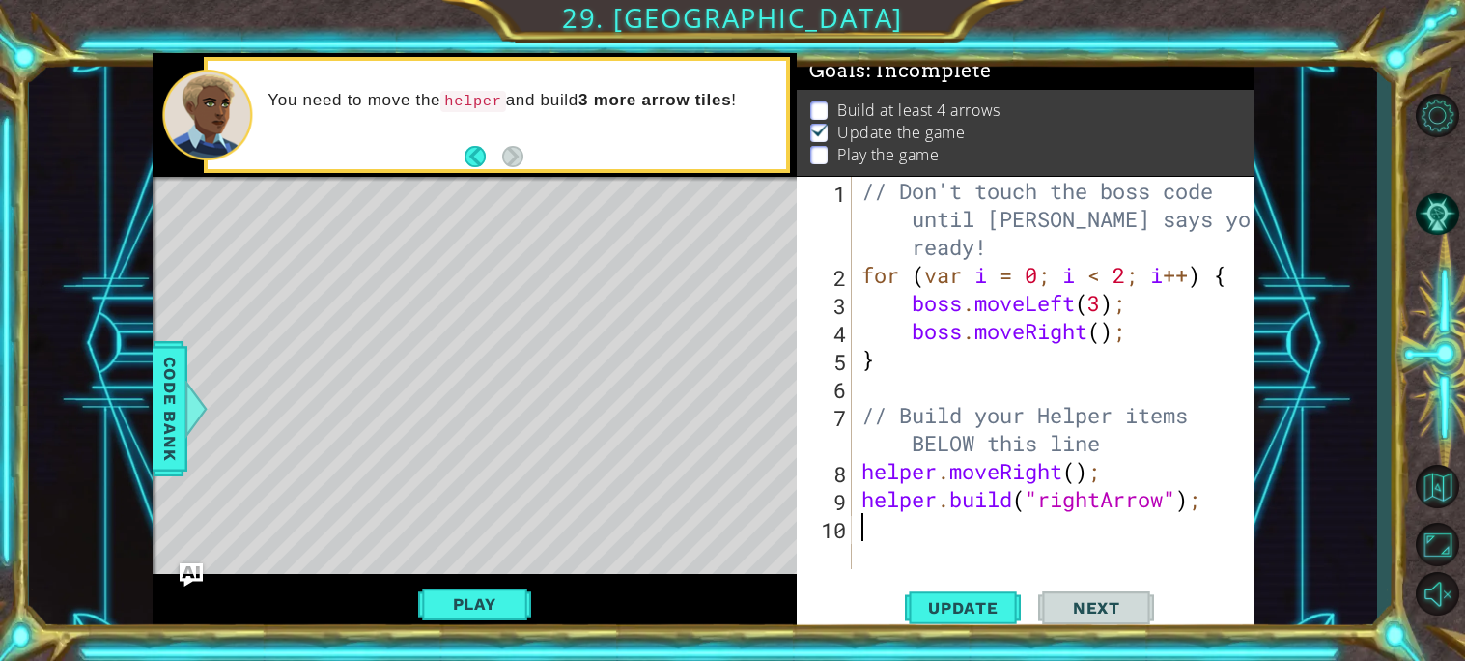
paste textarea "coastal plains, river valleys, mountains"
type textarea "coastal plains, river valleys, mountains"
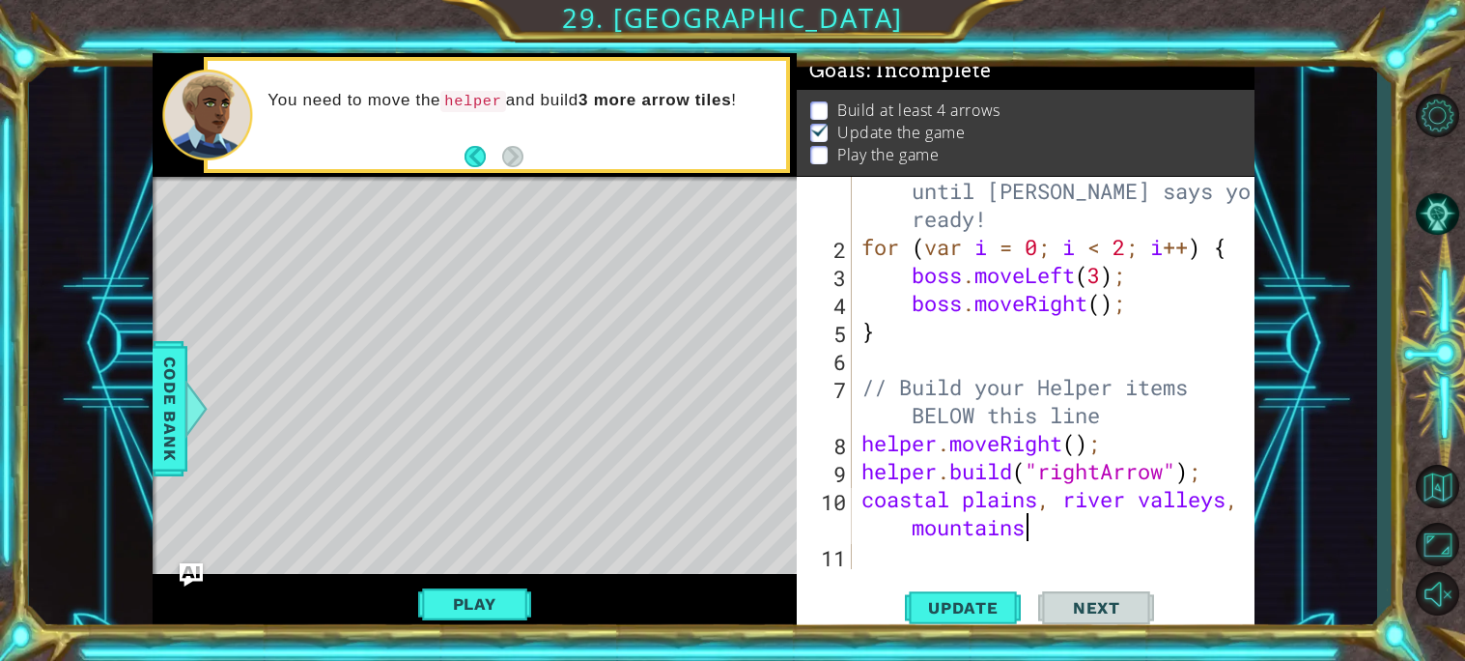
scroll to position [27, 0]
click at [891, 503] on div "// Don't touch the boss code until [PERSON_NAME] says you're ready! for ( var i…" at bounding box center [1058, 401] width 402 height 504
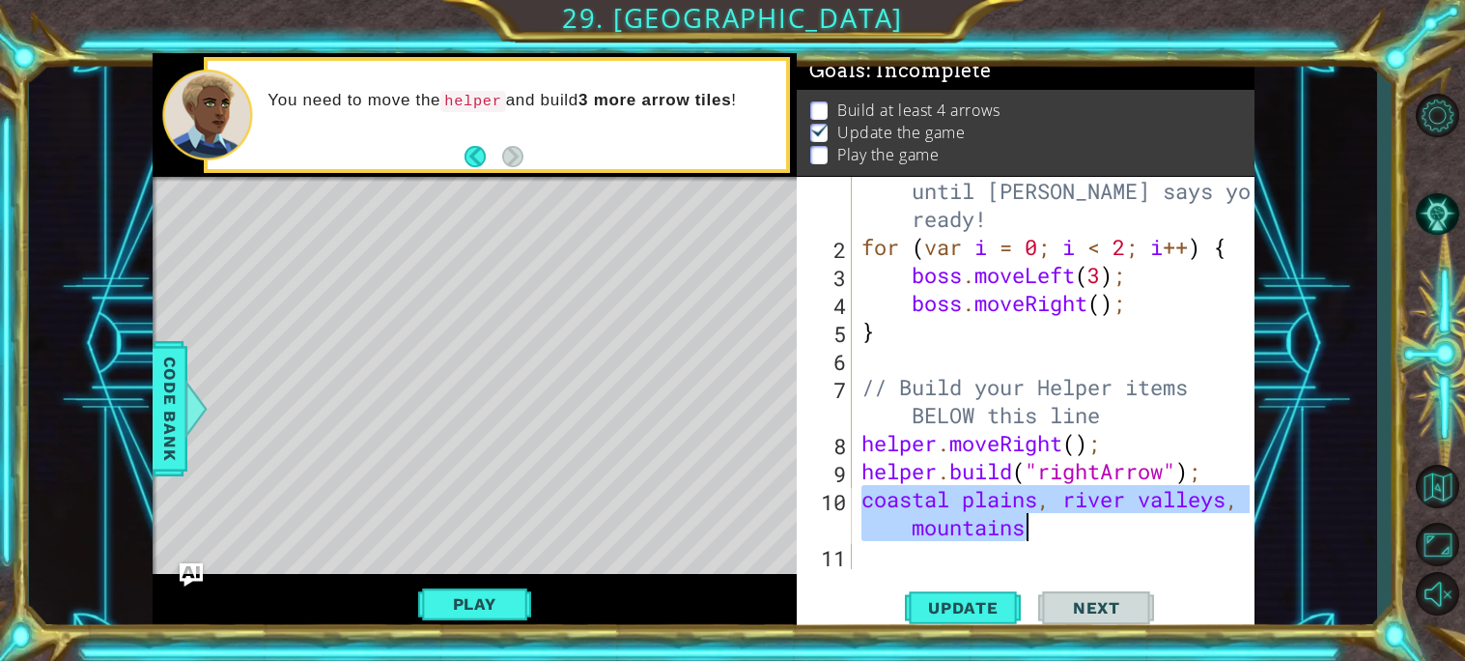
drag, startPoint x: 891, startPoint y: 503, endPoint x: 988, endPoint y: 527, distance: 99.5
click at [988, 527] on div "// Don't touch the boss code until [PERSON_NAME] says you're ready! for ( var i…" at bounding box center [1058, 401] width 402 height 504
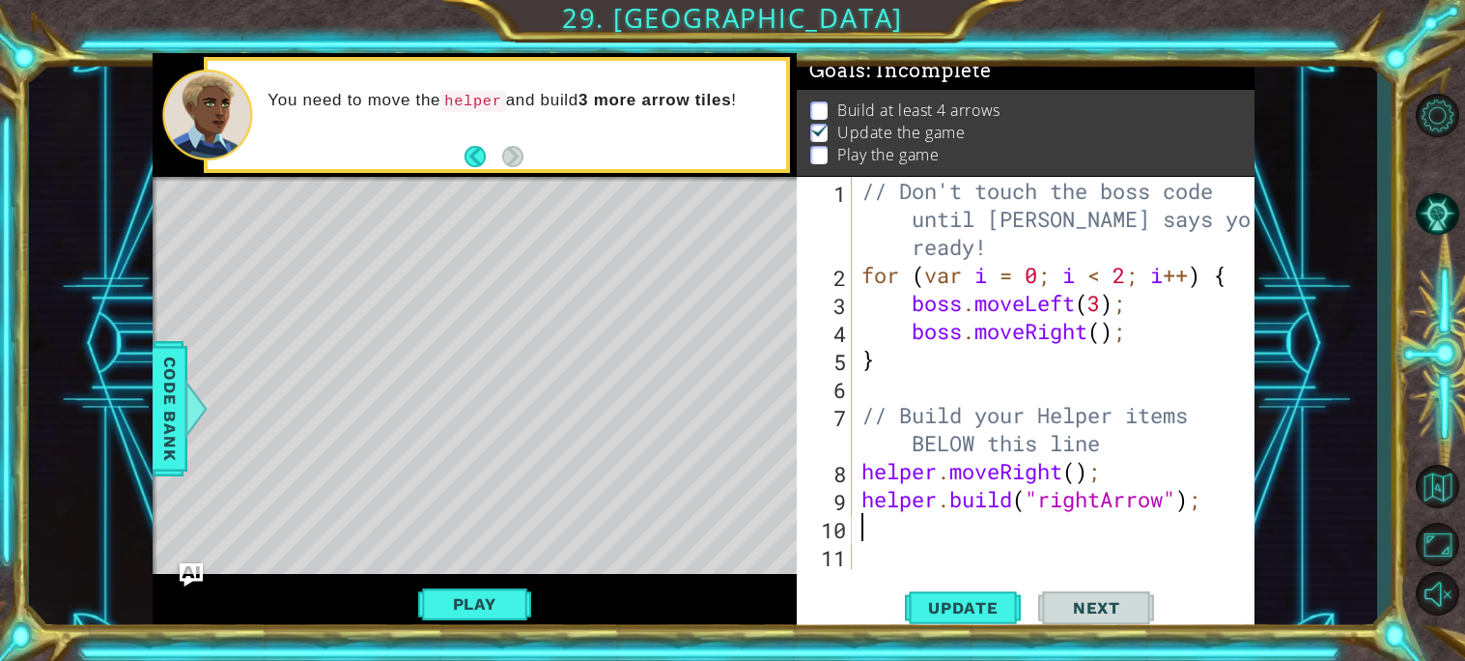
click at [878, 270] on div "// Don't touch the boss code until [PERSON_NAME] says you're ready! for ( var i…" at bounding box center [1058, 429] width 402 height 504
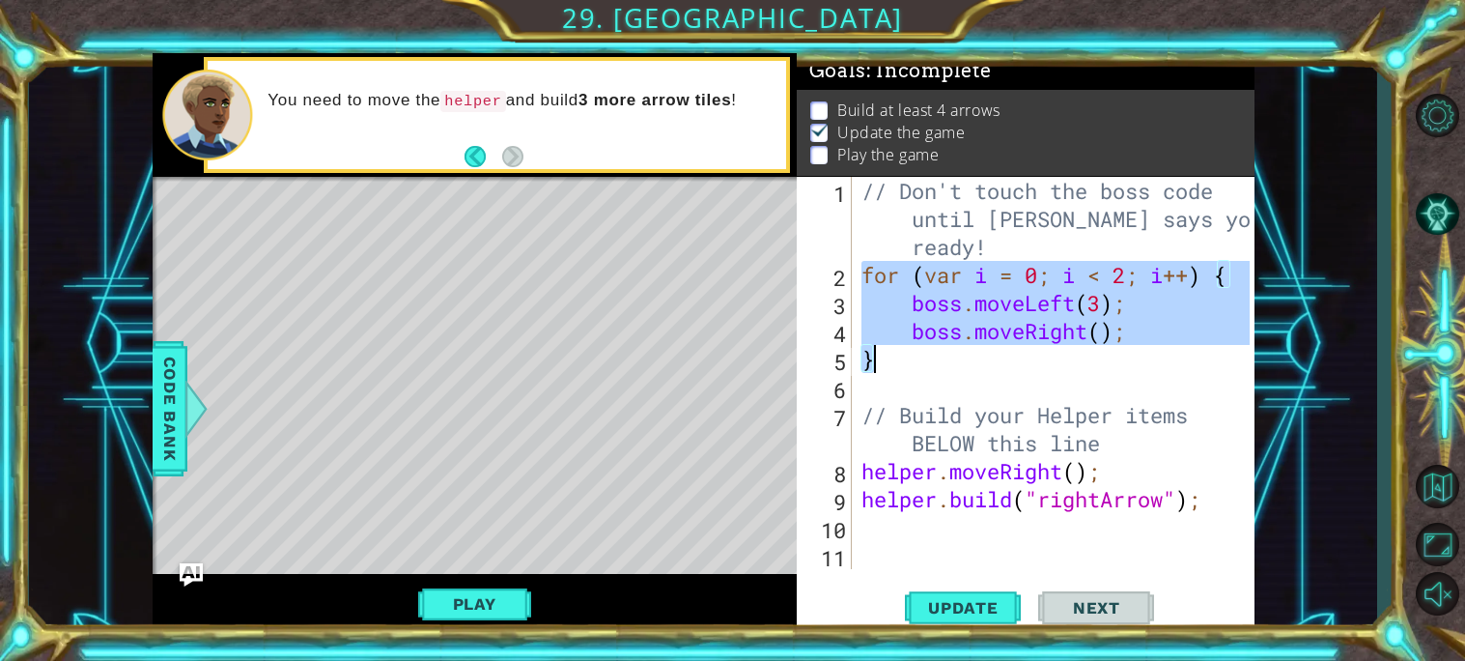
drag, startPoint x: 878, startPoint y: 270, endPoint x: 949, endPoint y: 355, distance: 111.0
click at [949, 355] on div "// Don't touch the boss code until [PERSON_NAME] says you're ready! for ( var i…" at bounding box center [1058, 429] width 402 height 504
type textarea "boss.moveRight(); }"
click at [891, 530] on div "// Don't touch the boss code until [PERSON_NAME] says you're ready! for ( var i…" at bounding box center [1058, 429] width 402 height 504
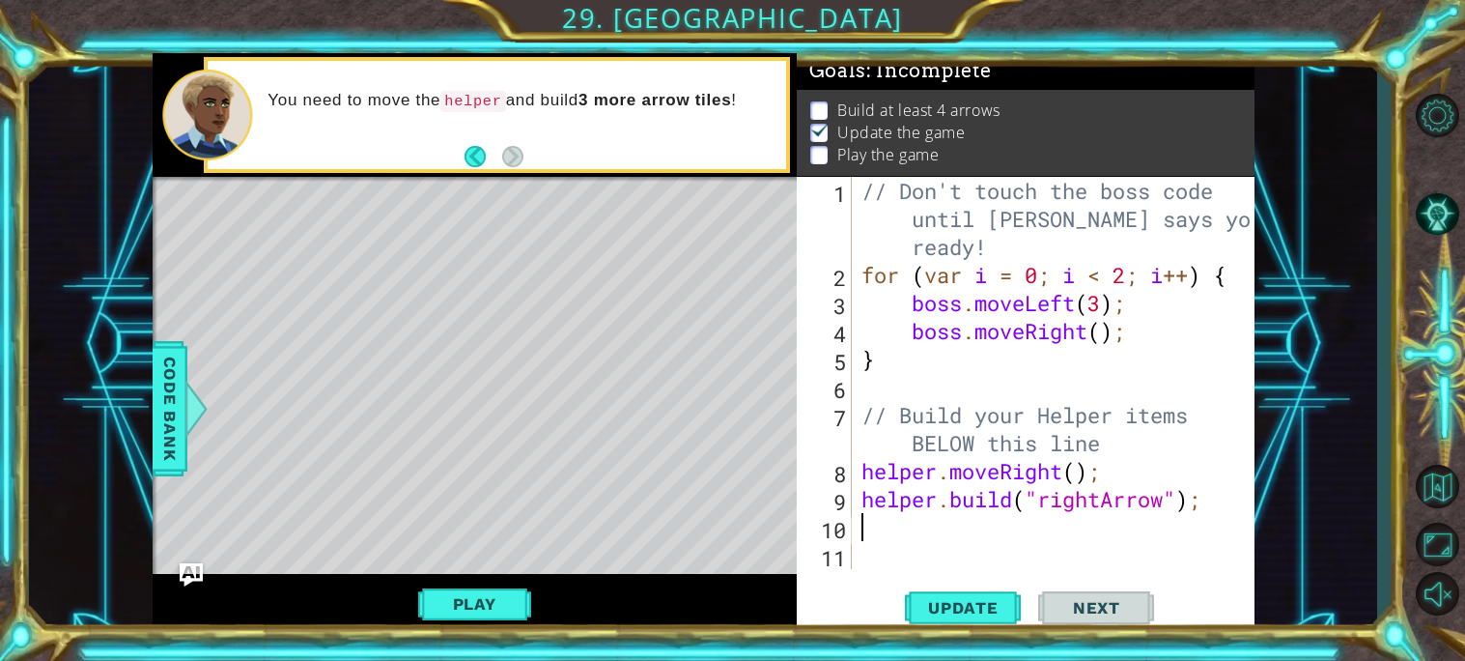
paste textarea "}"
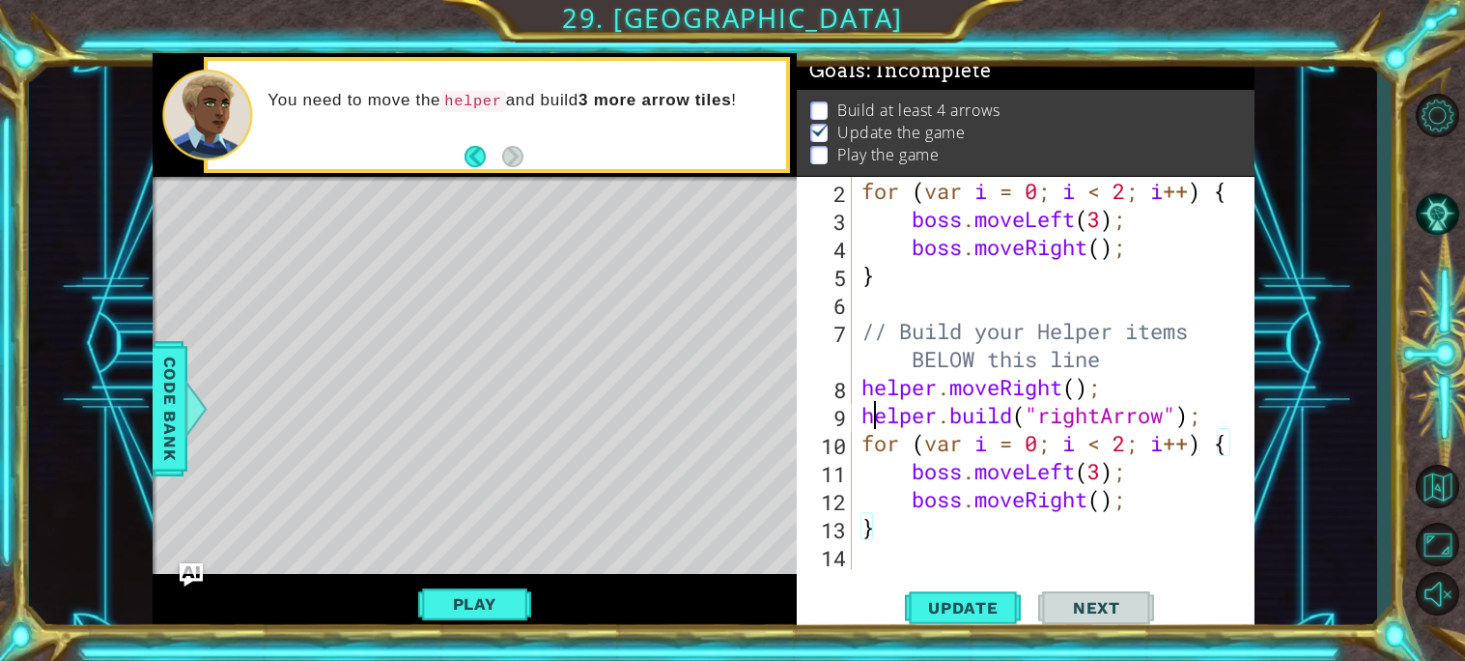
click at [876, 415] on div "for ( var i = 0 ; i < 2 ; i ++ ) { boss . moveLeft ( 3 ) ; boss . moveRight ( )…" at bounding box center [1058, 401] width 402 height 448
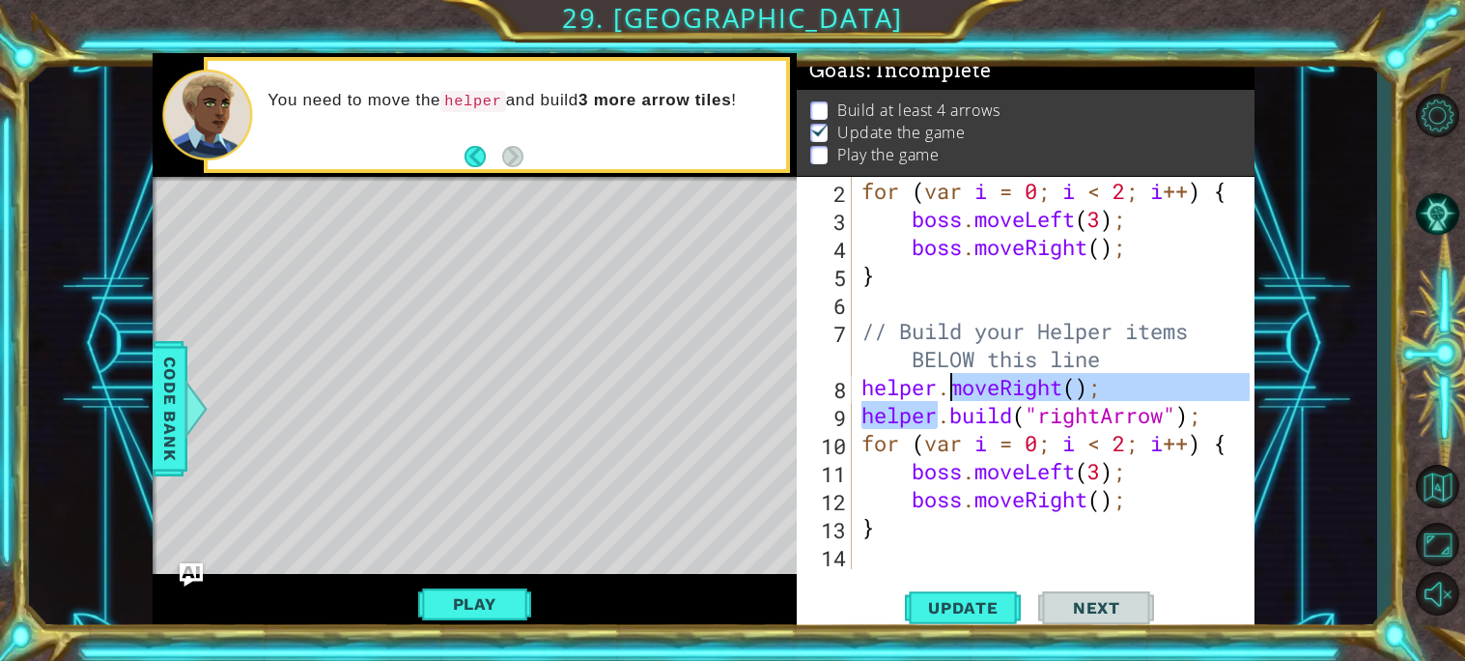
drag, startPoint x: 876, startPoint y: 415, endPoint x: 1002, endPoint y: 390, distance: 129.0
click at [1002, 390] on div "for ( var i = 0 ; i < 2 ; i ++ ) { boss . moveLeft ( 3 ) ; boss . moveRight ( )…" at bounding box center [1058, 401] width 402 height 448
click at [999, 395] on div "for ( var i = 0 ; i < 2 ; i ++ ) { boss . moveLeft ( 3 ) ; boss . moveRight ( )…" at bounding box center [1053, 373] width 392 height 392
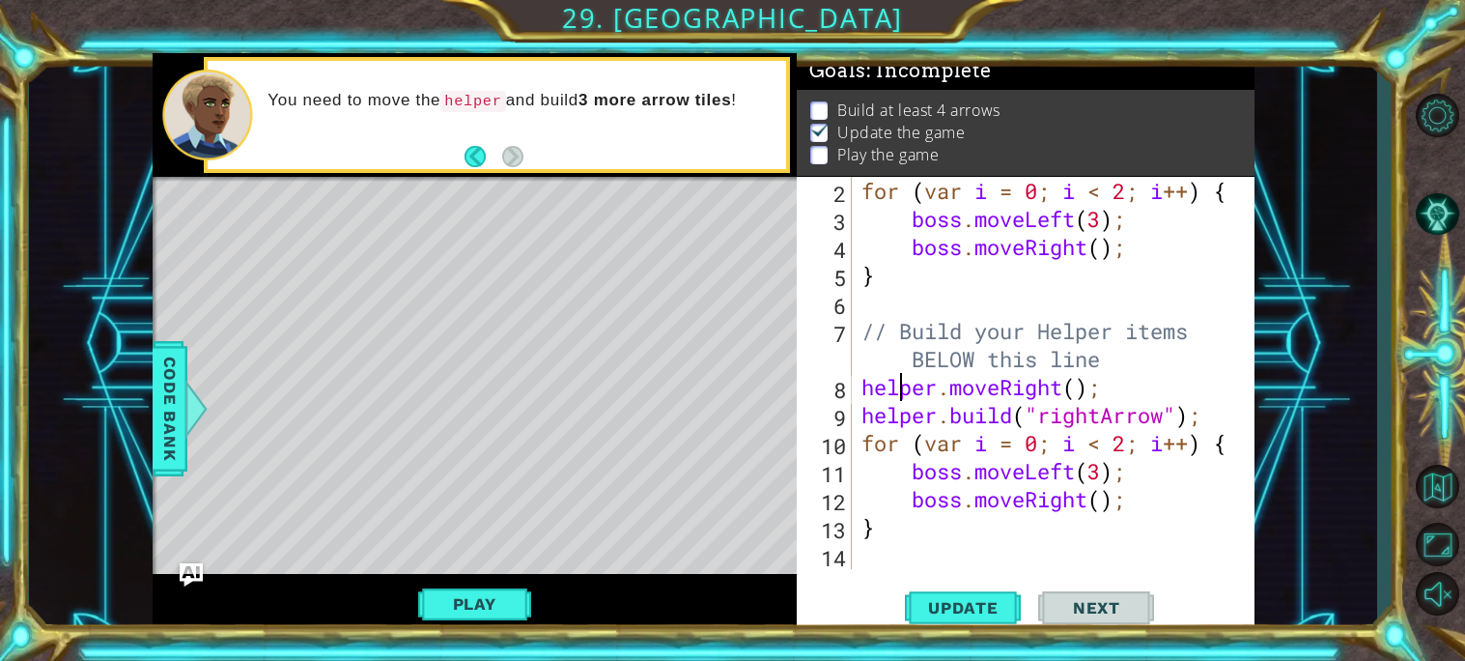
click at [896, 387] on div "for ( var i = 0 ; i < 2 ; i ++ ) { boss . moveLeft ( 3 ) ; boss . moveRight ( )…" at bounding box center [1058, 401] width 402 height 448
drag, startPoint x: 896, startPoint y: 387, endPoint x: 1015, endPoint y: 385, distance: 118.8
click at [1015, 385] on div "for ( var i = 0 ; i < 2 ; i ++ ) { boss . moveLeft ( 3 ) ; boss . moveRight ( )…" at bounding box center [1058, 401] width 402 height 448
click at [914, 380] on div "for ( var i = 0 ; i < 2 ; i ++ ) { boss . moveLeft ( 3 ) ; boss . moveRight ( )…" at bounding box center [1053, 373] width 392 height 392
drag, startPoint x: 914, startPoint y: 380, endPoint x: 1101, endPoint y: 392, distance: 187.7
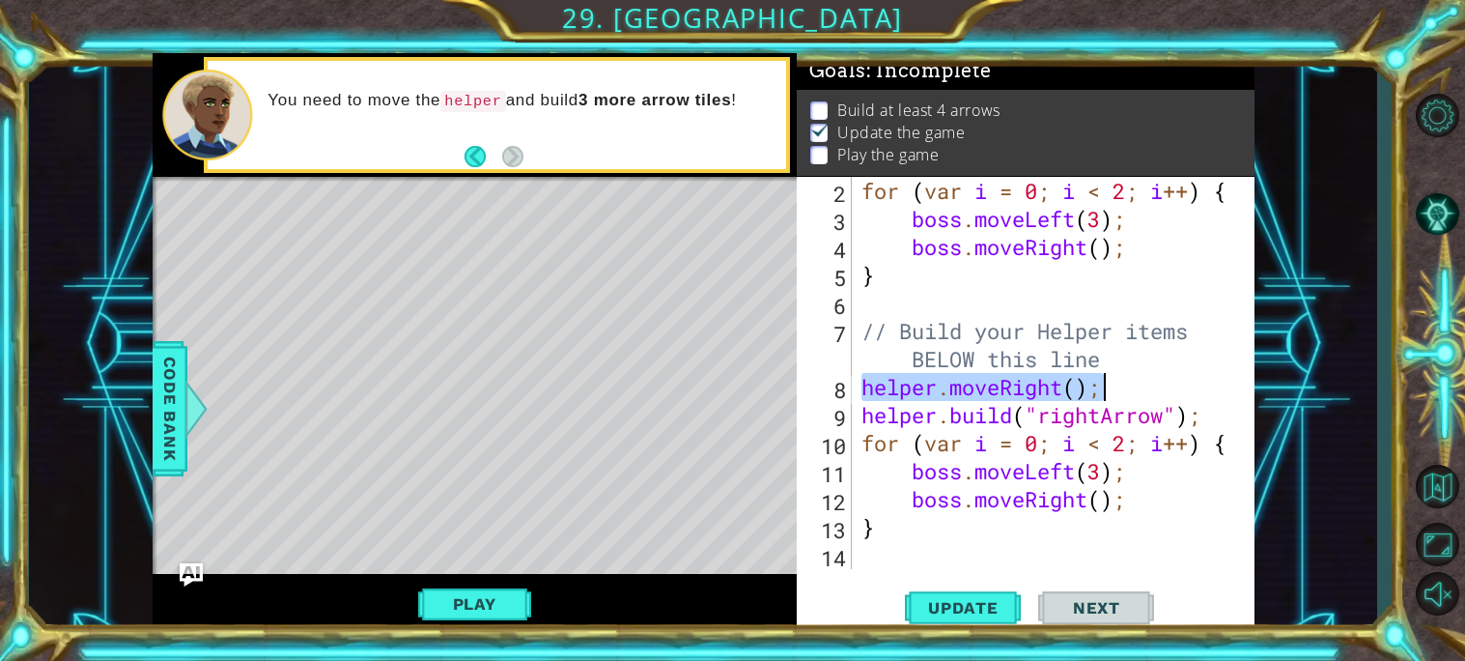
click at [1101, 392] on div "for ( var i = 0 ; i < 2 ; i ++ ) { boss . moveLeft ( 3 ) ; boss . moveRight ( )…" at bounding box center [1058, 401] width 402 height 448
click at [951, 476] on div "for ( var i = 0 ; i < 2 ; i ++ ) { boss . moveLeft ( 3 ) ; boss . moveRight ( )…" at bounding box center [1058, 401] width 402 height 448
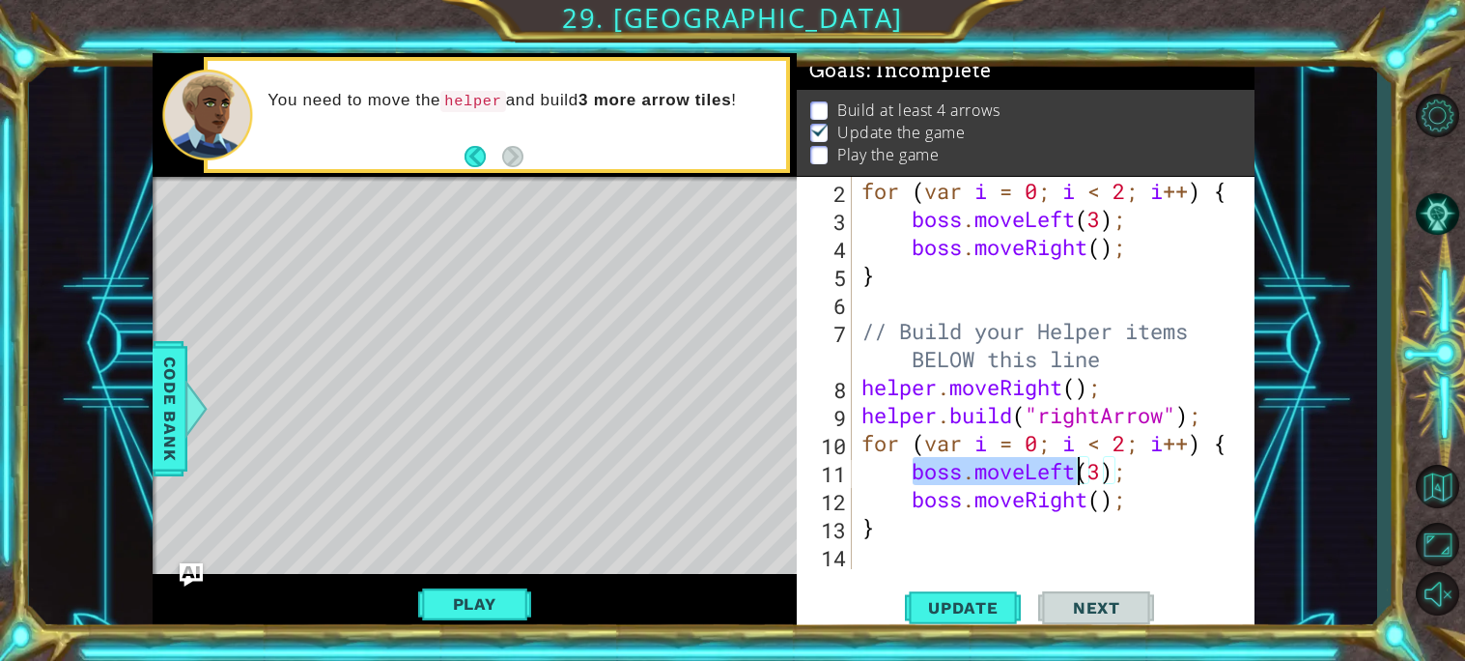
drag, startPoint x: 951, startPoint y: 476, endPoint x: 1024, endPoint y: 479, distance: 72.5
click at [1024, 479] on div "for ( var i = 0 ; i < 2 ; i ++ ) { boss . moveLeft ( 3 ) ; boss . moveRight ( )…" at bounding box center [1058, 401] width 402 height 448
paste textarea "helper.moveRight();"
click at [1175, 482] on div "for ( var i = 0 ; i < 2 ; i ++ ) { boss . moveLeft ( 3 ) ; boss . moveRight ( )…" at bounding box center [1058, 401] width 402 height 448
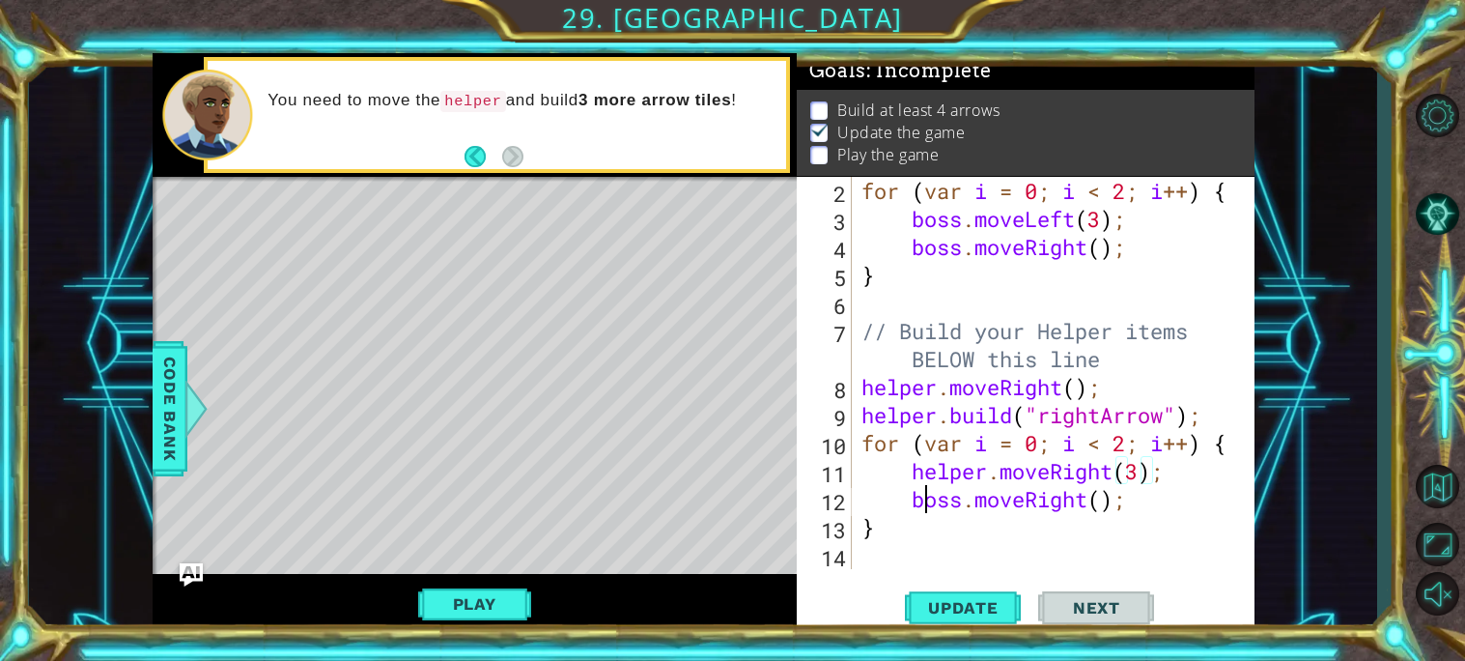
click at [930, 506] on div "for ( var i = 0 ; i < 2 ; i ++ ) { boss . moveLeft ( 3 ) ; boss . moveRight ( )…" at bounding box center [1058, 401] width 402 height 448
drag, startPoint x: 930, startPoint y: 506, endPoint x: 1083, endPoint y: 508, distance: 153.6
click at [1083, 508] on div "for ( var i = 0 ; i < 2 ; i ++ ) { boss . moveLeft ( 3 ) ; boss . moveRight ( )…" at bounding box center [1058, 401] width 402 height 448
click at [900, 411] on div "for ( var i = 0 ; i < 2 ; i ++ ) { boss . moveLeft ( 3 ) ; boss . moveRight ( )…" at bounding box center [1058, 401] width 402 height 448
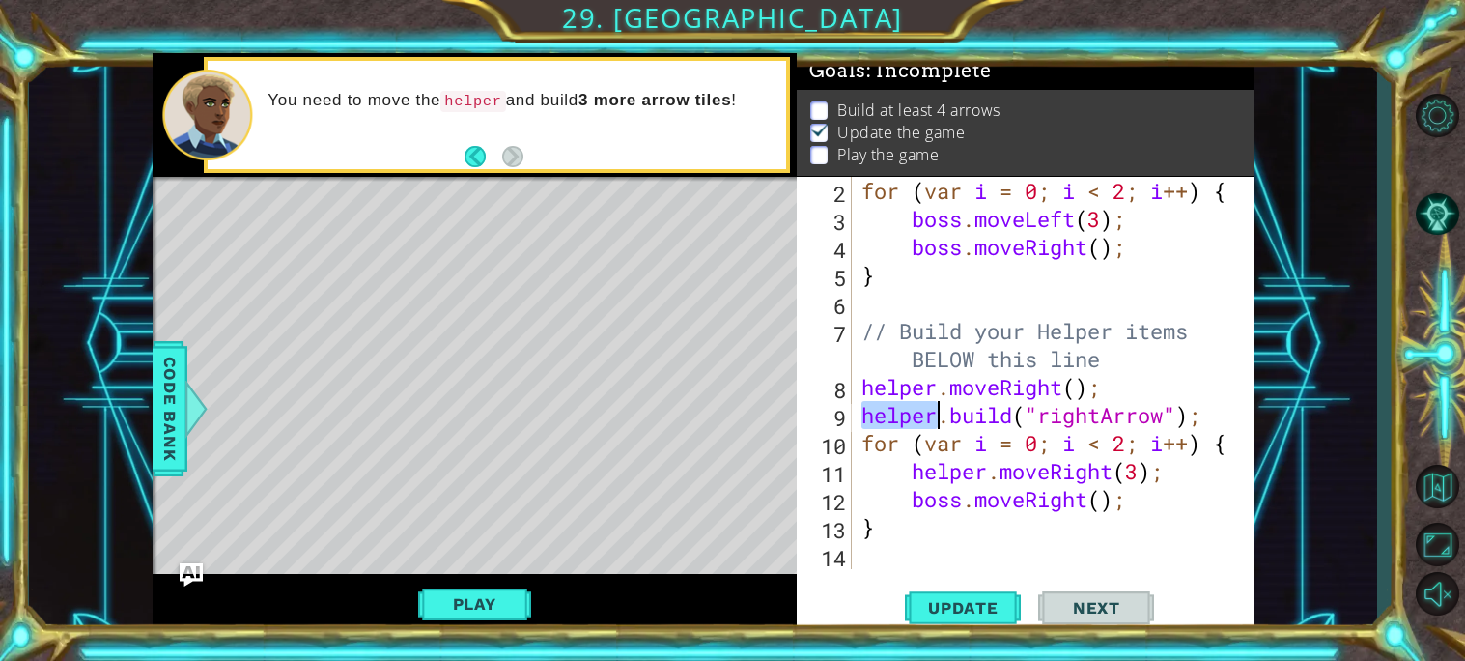
click at [900, 411] on div "for ( var i = 0 ; i < 2 ; i ++ ) { boss . moveLeft ( 3 ) ; boss . moveRight ( )…" at bounding box center [1058, 401] width 402 height 448
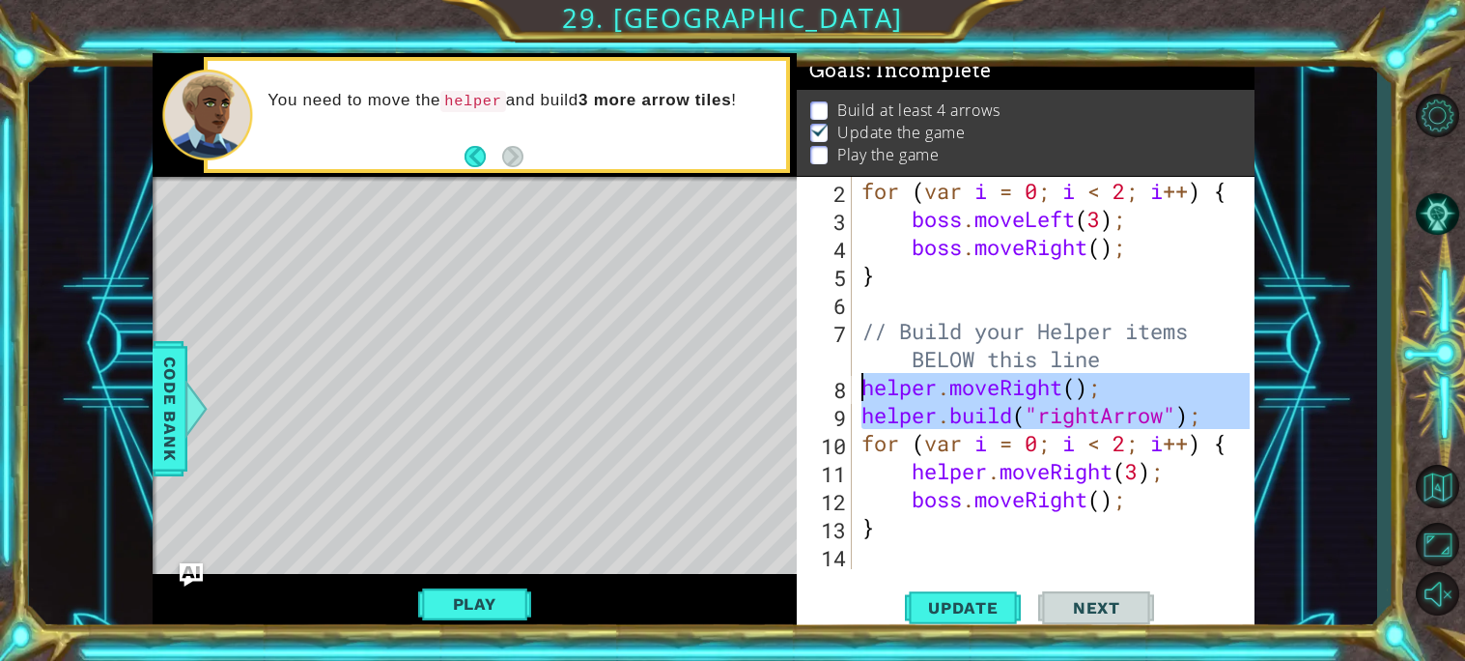
drag, startPoint x: 900, startPoint y: 411, endPoint x: 1078, endPoint y: 395, distance: 178.4
click at [1078, 395] on div "for ( var i = 0 ; i < 2 ; i ++ ) { boss . moveLeft ( 3 ) ; boss . moveRight ( )…" at bounding box center [1058, 401] width 402 height 448
click at [901, 412] on div "for ( var i = 0 ; i < 2 ; i ++ ) { boss . moveLeft ( 3 ) ; boss . moveRight ( )…" at bounding box center [1053, 373] width 392 height 392
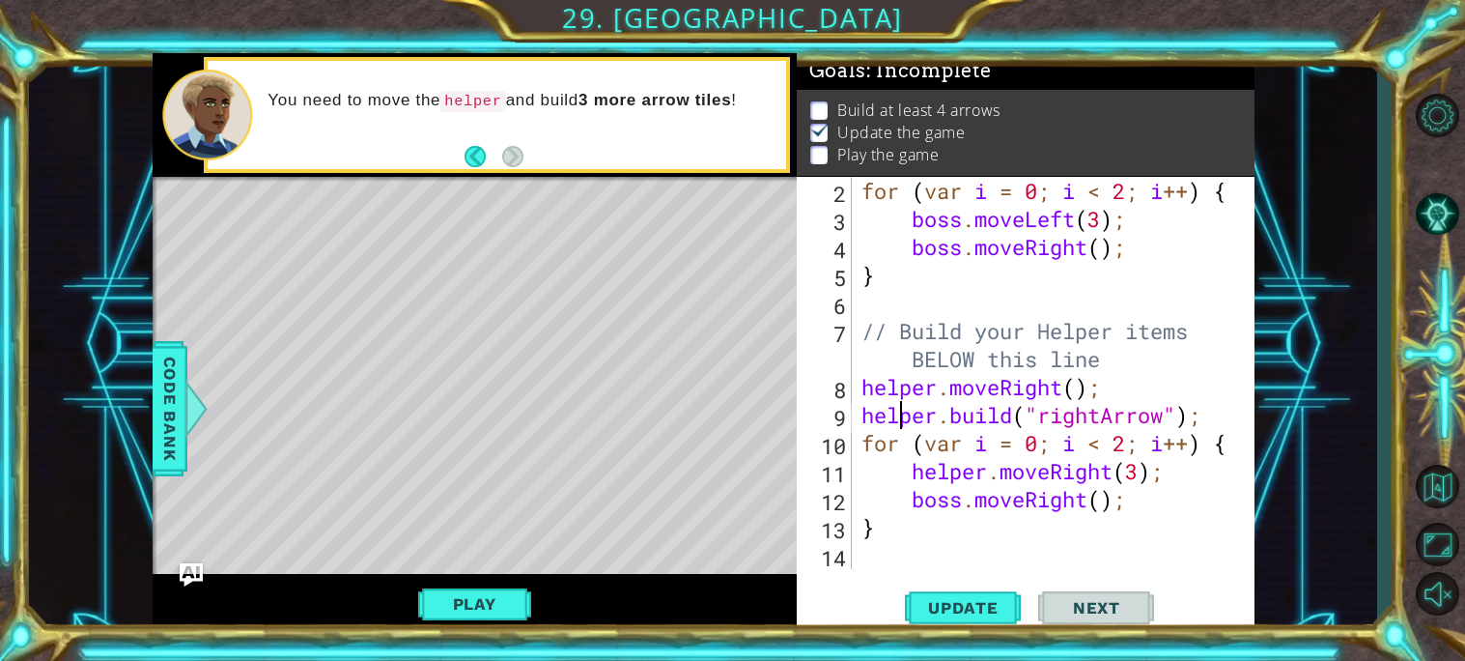
click at [901, 412] on div "for ( var i = 0 ; i < 2 ; i ++ ) { boss . moveLeft ( 3 ) ; boss . moveRight ( )…" at bounding box center [1058, 401] width 402 height 448
click at [901, 412] on div "for ( var i = 0 ; i < 2 ; i ++ ) { boss . moveLeft ( 3 ) ; boss . moveRight ( )…" at bounding box center [1053, 373] width 392 height 392
drag, startPoint x: 901, startPoint y: 412, endPoint x: 1122, endPoint y: 427, distance: 221.6
click at [1122, 427] on div "for ( var i = 0 ; i < 2 ; i ++ ) { boss . moveLeft ( 3 ) ; boss . moveRight ( )…" at bounding box center [1058, 401] width 402 height 448
click at [884, 415] on div "for ( var i = 0 ; i < 2 ; i ++ ) { boss . moveLeft ( 3 ) ; boss . moveRight ( )…" at bounding box center [1053, 373] width 392 height 392
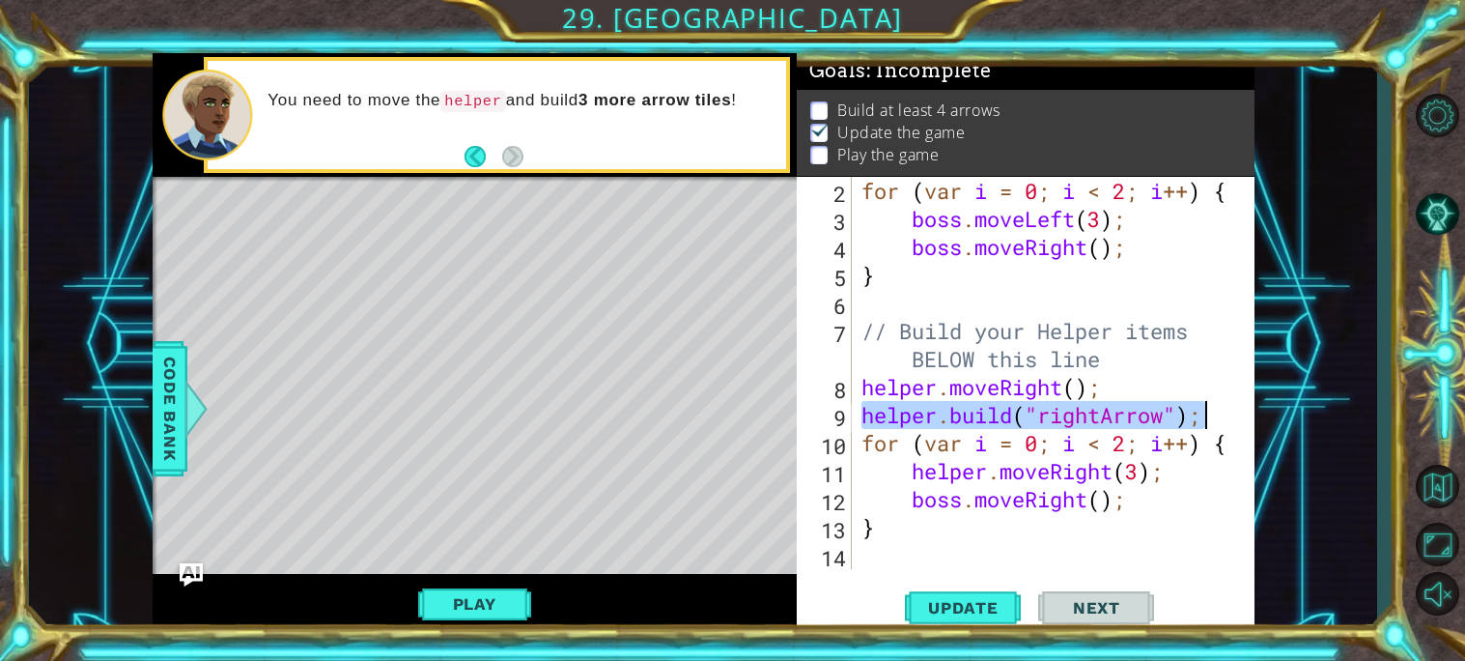
drag, startPoint x: 884, startPoint y: 415, endPoint x: 1195, endPoint y: 416, distance: 310.9
click at [1195, 416] on div "for ( var i = 0 ; i < 2 ; i ++ ) { boss . moveLeft ( 3 ) ; boss . moveRight ( )…" at bounding box center [1058, 401] width 402 height 448
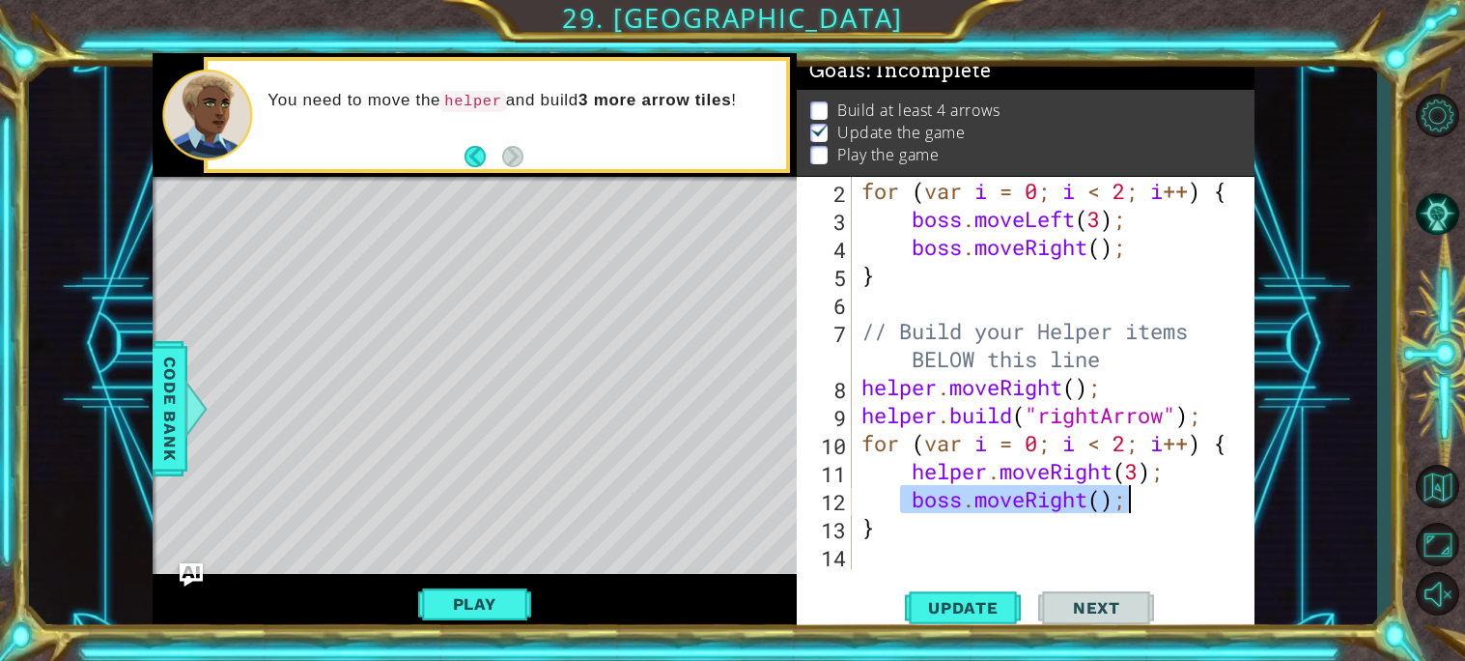
drag, startPoint x: 904, startPoint y: 507, endPoint x: 1142, endPoint y: 510, distance: 238.5
click at [1142, 510] on div "for ( var i = 0 ; i < 2 ; i ++ ) { boss . moveLeft ( 3 ) ; boss . moveRight ( )…" at bounding box center [1058, 401] width 402 height 448
paste textarea "[DOMAIN_NAME]("rightArrow""
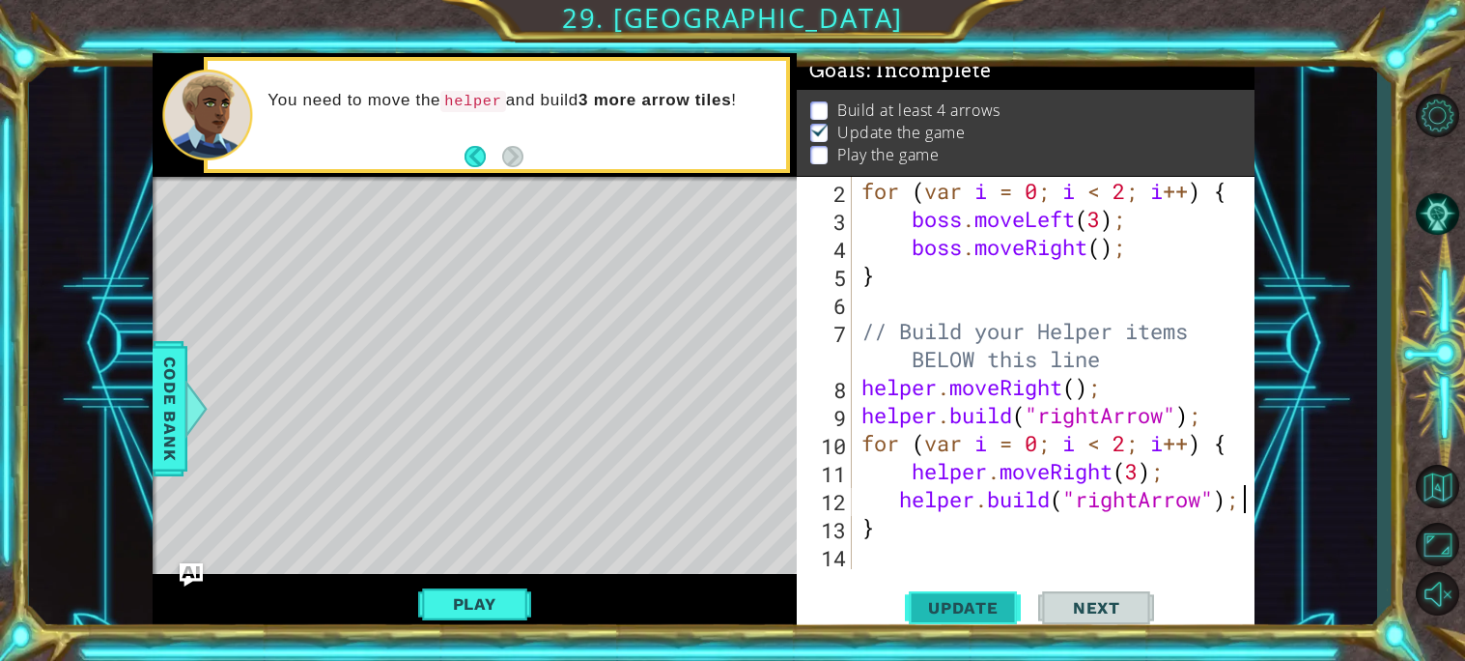
click at [1008, 602] on span "Update" at bounding box center [963, 607] width 109 height 19
click at [460, 589] on button "Play" at bounding box center [474, 603] width 113 height 37
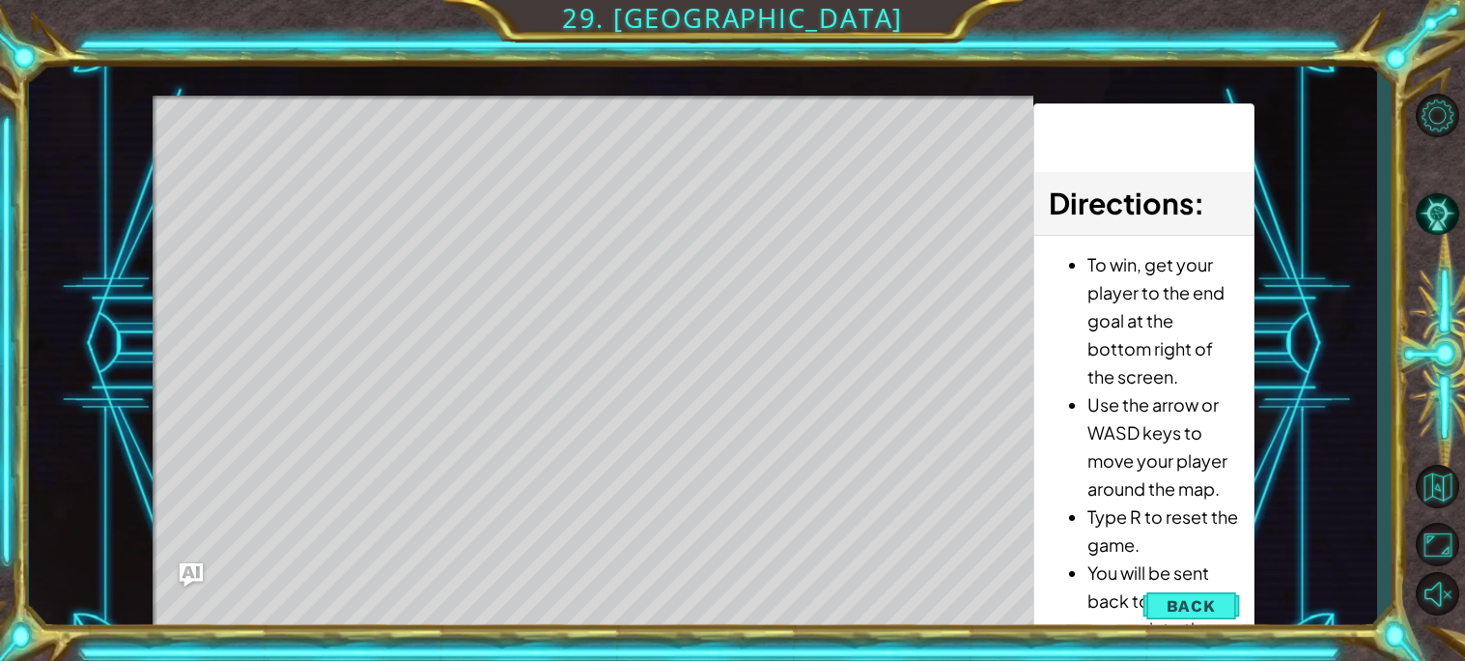
click at [1036, 577] on div "To win, get your player to the end goal at the bottom right of the screen. Use …" at bounding box center [1143, 479] width 218 height 487
click at [1211, 606] on span "Back" at bounding box center [1191, 605] width 49 height 19
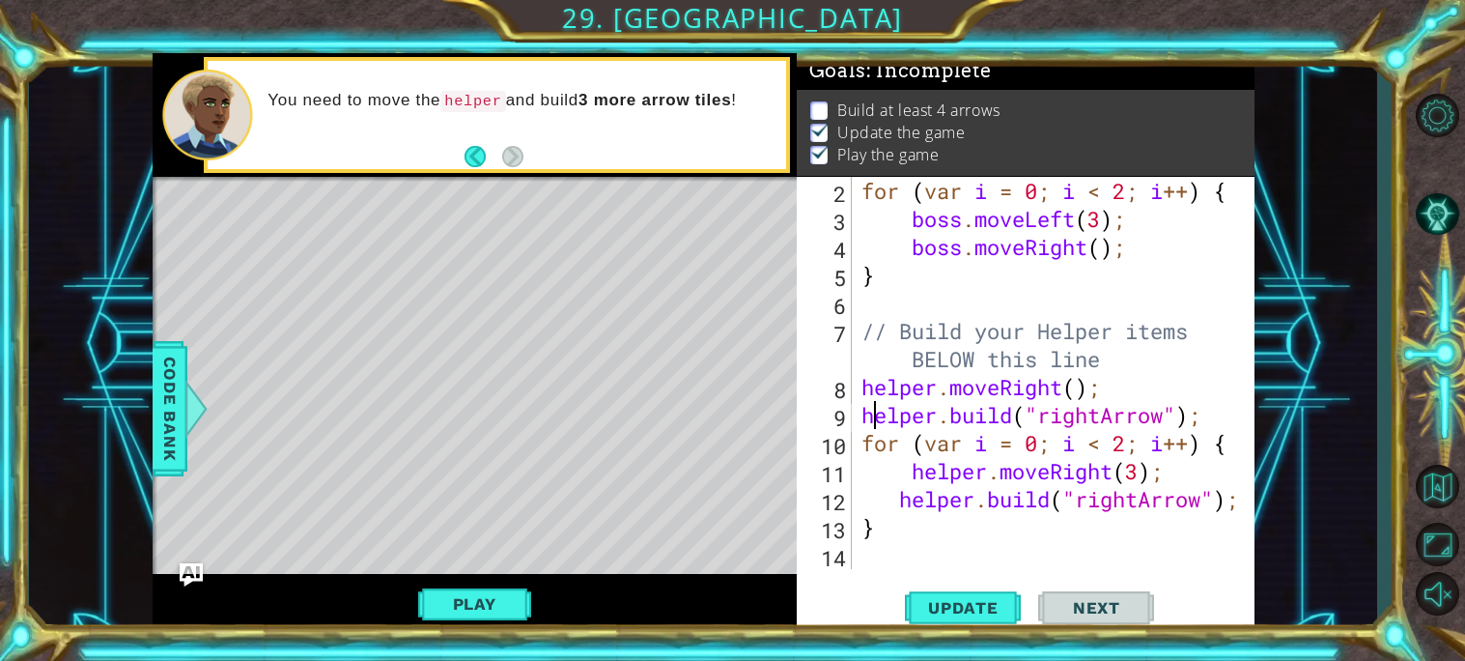
click at [873, 412] on div "for ( var i = 0 ; i < 2 ; i ++ ) { boss . moveLeft ( 3 ) ; boss . moveRight ( )…" at bounding box center [1058, 401] width 402 height 448
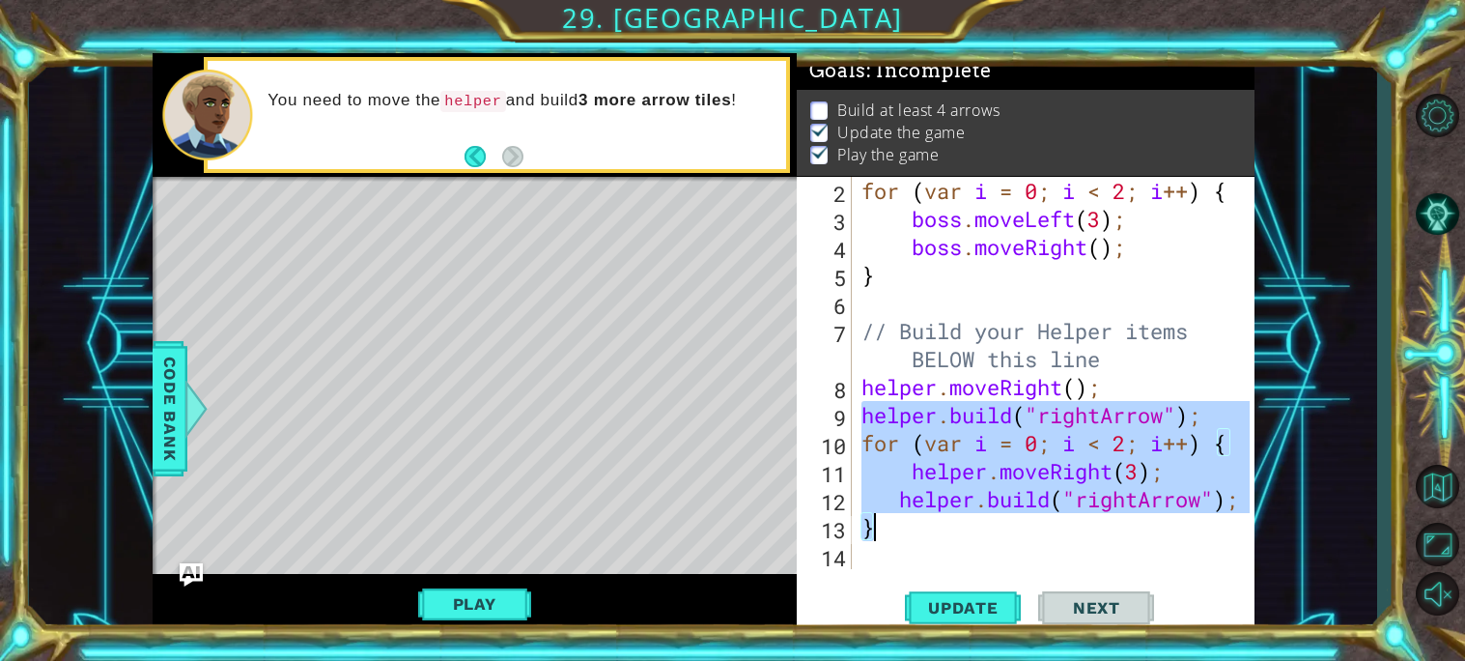
drag, startPoint x: 873, startPoint y: 412, endPoint x: 1209, endPoint y: 517, distance: 351.9
click at [1209, 517] on div "for ( var i = 0 ; i < 2 ; i ++ ) { boss . moveLeft ( 3 ) ; boss . moveRight ( )…" at bounding box center [1058, 401] width 402 height 448
click at [1146, 536] on div "for ( var i = 0 ; i < 2 ; i ++ ) { boss . moveLeft ( 3 ) ; boss . moveRight ( )…" at bounding box center [1053, 373] width 392 height 392
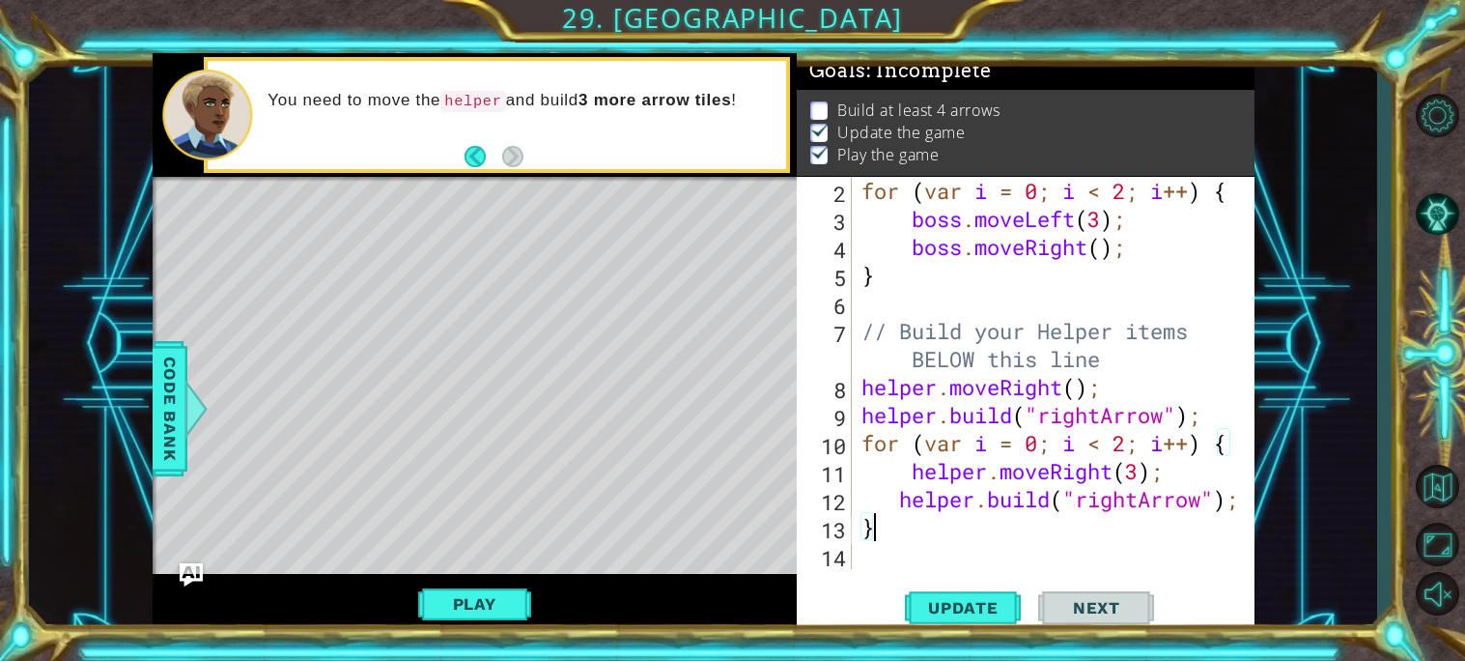
scroll to position [0, 0]
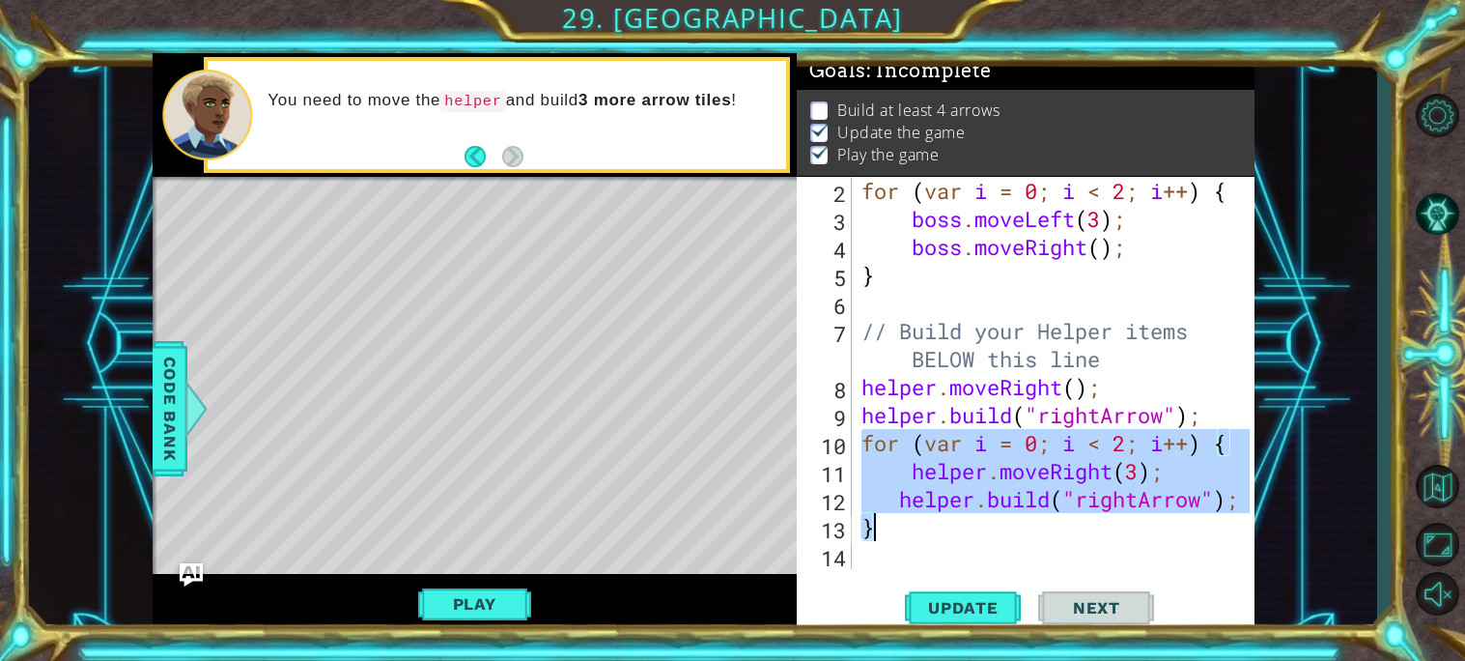
drag, startPoint x: 862, startPoint y: 447, endPoint x: 1015, endPoint y: 537, distance: 177.0
click at [1015, 537] on div "for ( var i = 0 ; i < 2 ; i ++ ) { boss . moveLeft ( 3 ) ; boss . moveRight ( )…" at bounding box center [1058, 401] width 402 height 448
type textarea "[DOMAIN_NAME]("rightArrow"); }"
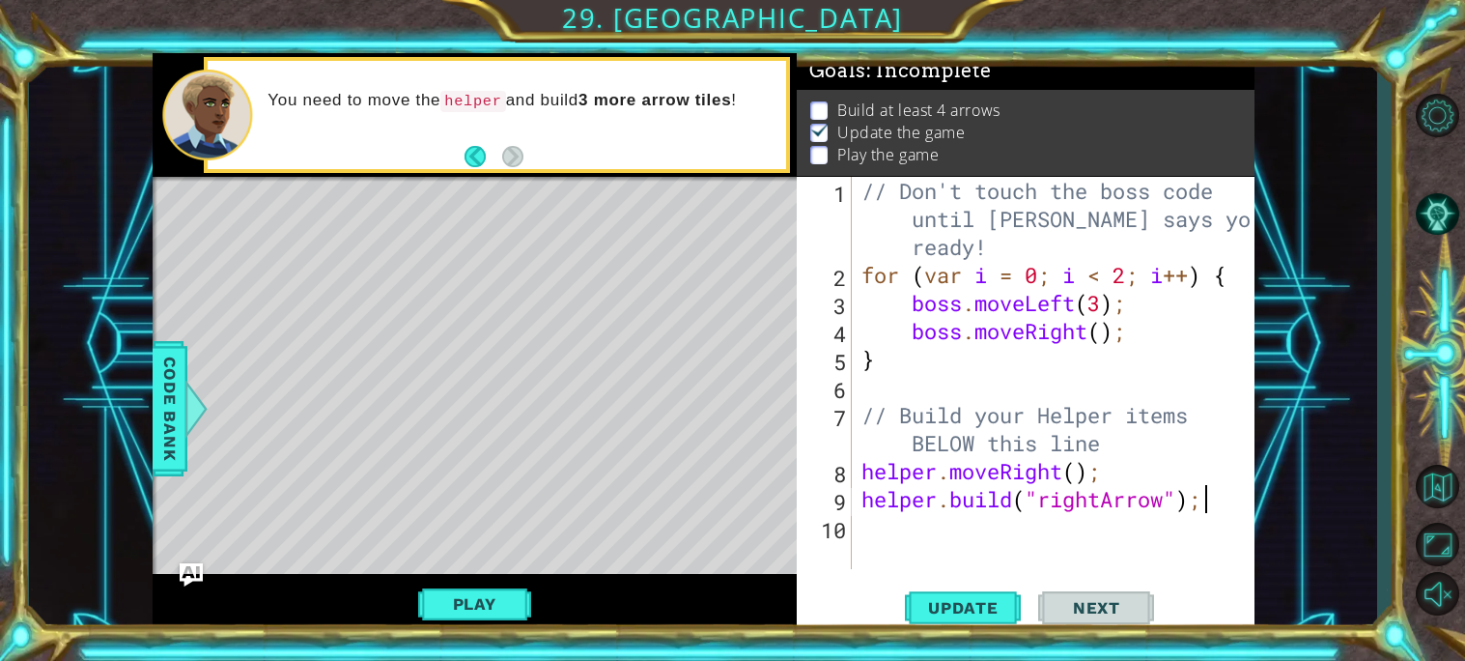
click at [888, 473] on div "// Don't touch the boss code until [PERSON_NAME] says you're ready! for ( var i…" at bounding box center [1058, 429] width 402 height 504
type textarea "helper.moveRight();"
drag, startPoint x: 888, startPoint y: 473, endPoint x: 985, endPoint y: 477, distance: 96.6
click at [985, 477] on div "// Don't touch the boss code until [PERSON_NAME] says you're ready! for ( var i…" at bounding box center [1058, 429] width 402 height 504
click at [927, 533] on div "// Don't touch the boss code until [PERSON_NAME] says you're ready! for ( var i…" at bounding box center [1058, 429] width 402 height 504
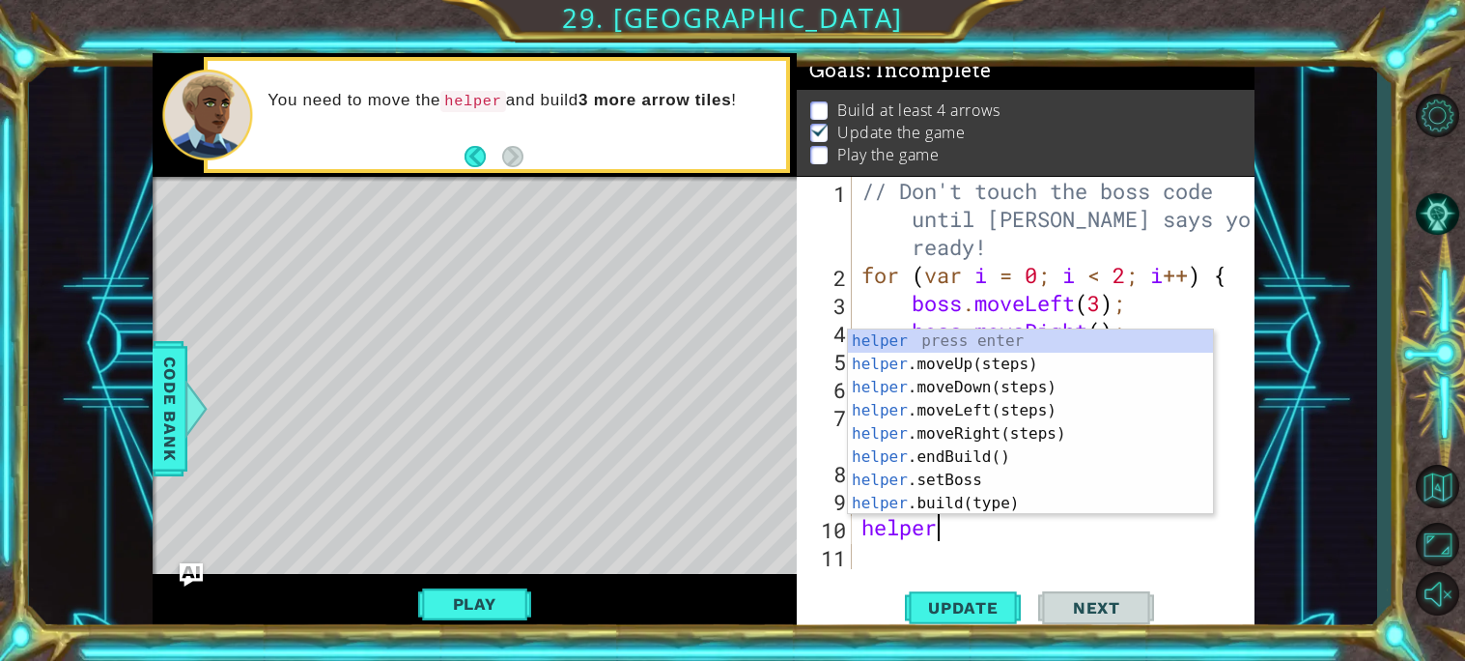
scroll to position [0, 2]
click at [937, 506] on div "helper press enter helper .moveUp(steps) press enter helper .moveDown(steps) pr…" at bounding box center [1030, 445] width 365 height 232
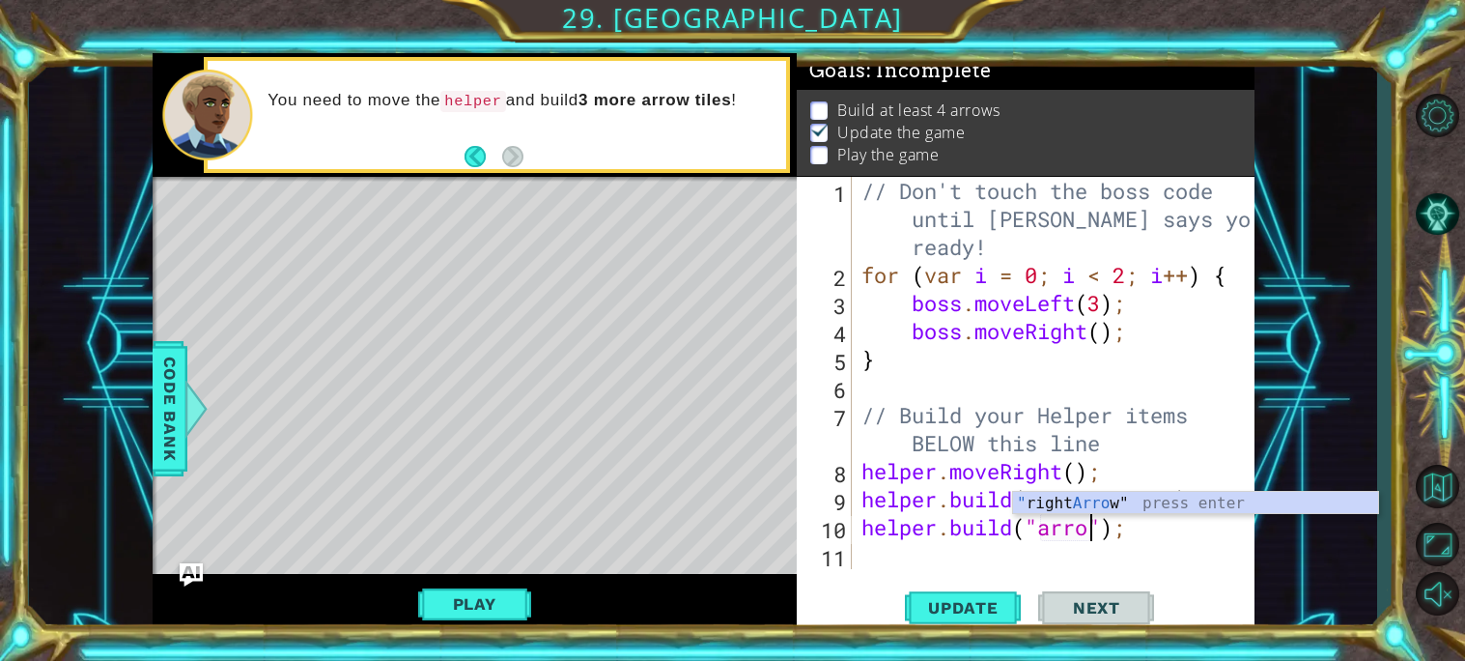
scroll to position [0, 12]
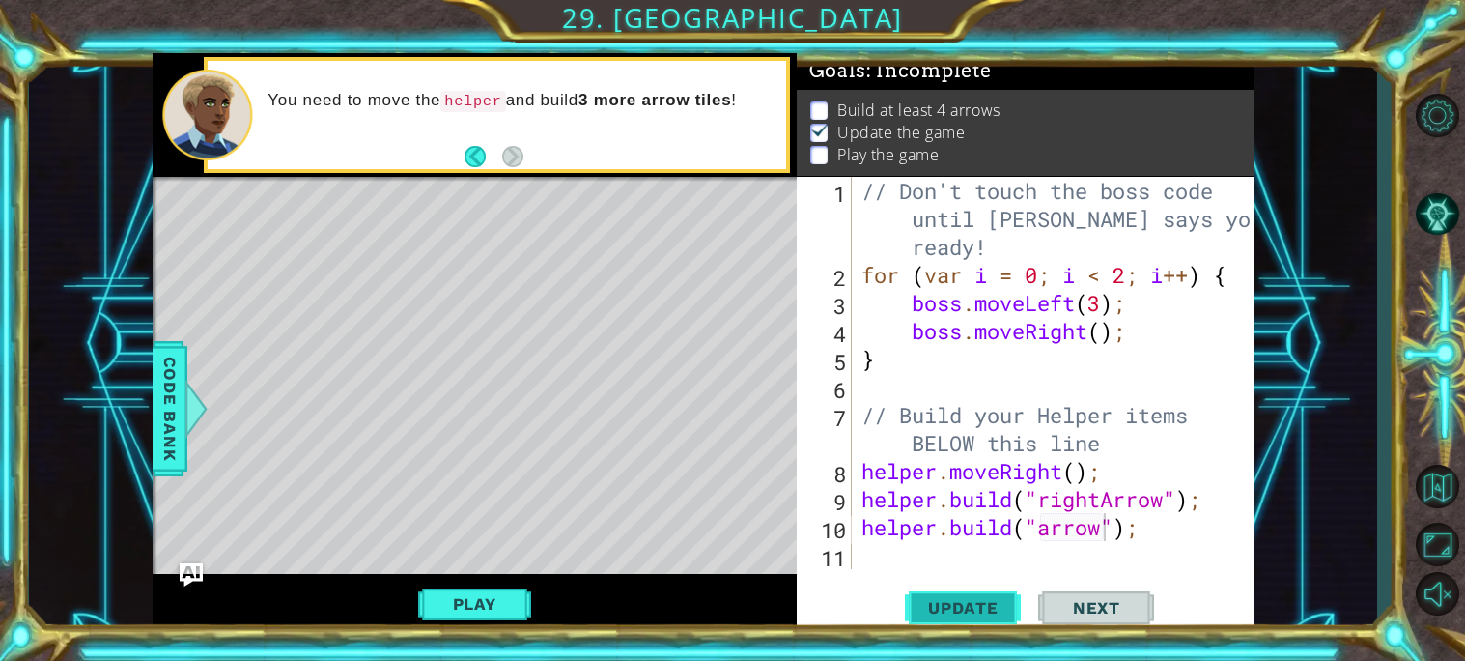
click at [970, 620] on button "Update" at bounding box center [963, 606] width 116 height 45
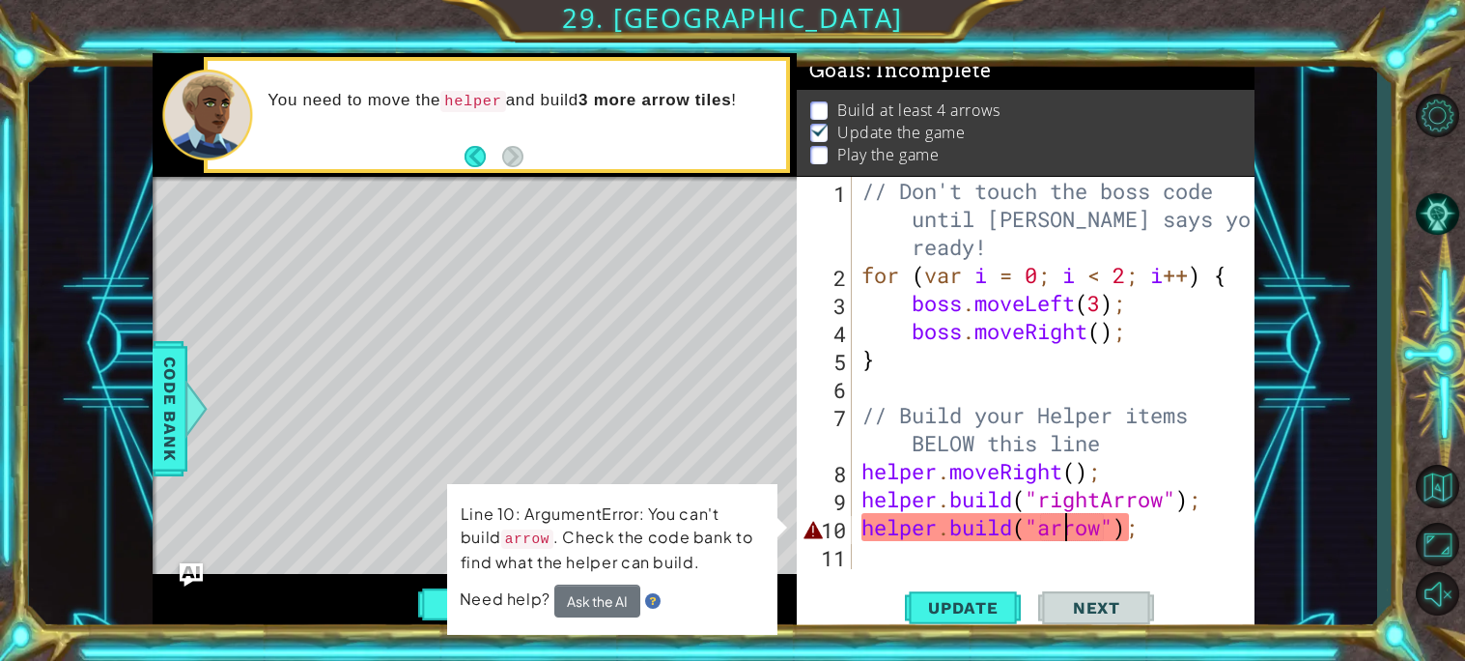
click at [1068, 526] on div "// Don't touch the boss code until [PERSON_NAME] says you're ready! for ( var i…" at bounding box center [1058, 429] width 402 height 504
click at [1002, 612] on span "Update" at bounding box center [963, 607] width 109 height 19
click at [895, 526] on div "// Don't touch the boss code until [PERSON_NAME] says you're ready! for ( var i…" at bounding box center [1058, 429] width 402 height 504
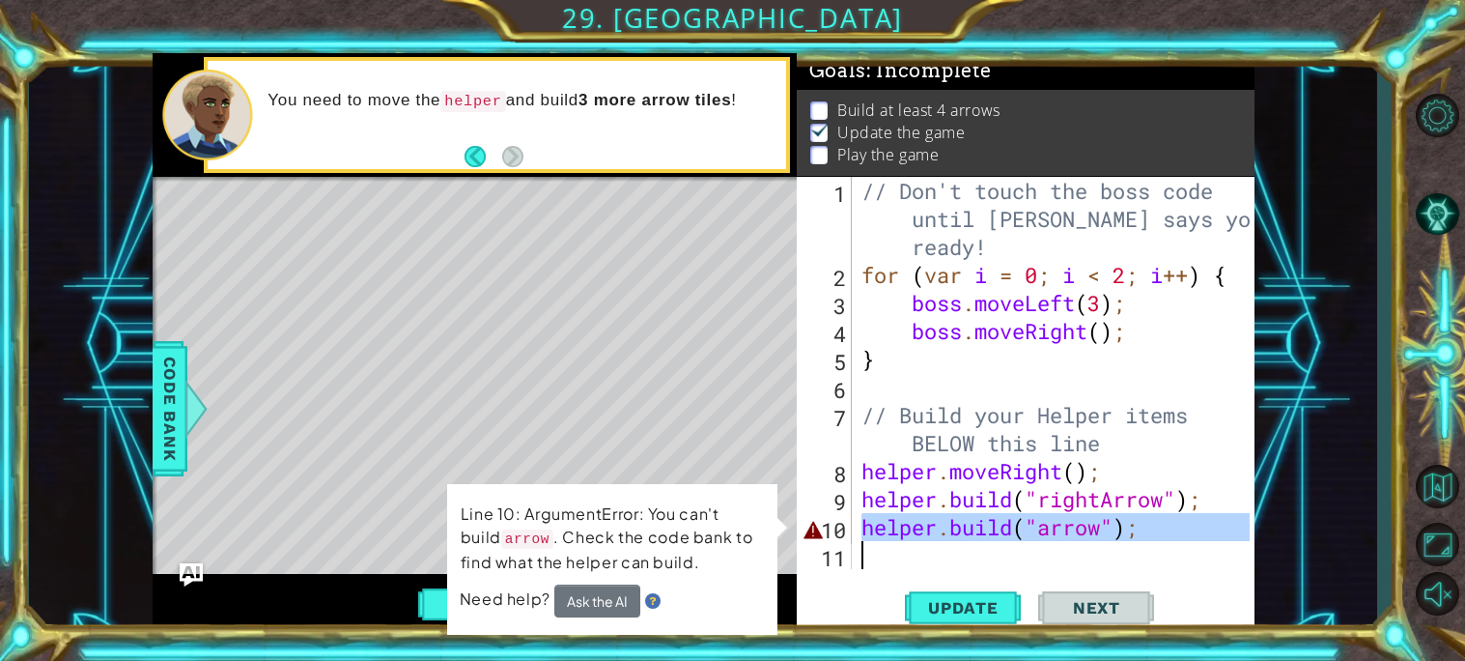
drag, startPoint x: 895, startPoint y: 526, endPoint x: 1140, endPoint y: 562, distance: 247.9
click at [1140, 562] on div "// Don't touch the boss code until [PERSON_NAME] says you're ready! for ( var i…" at bounding box center [1058, 429] width 402 height 504
type textarea "[DOMAIN_NAME]("arrow");"
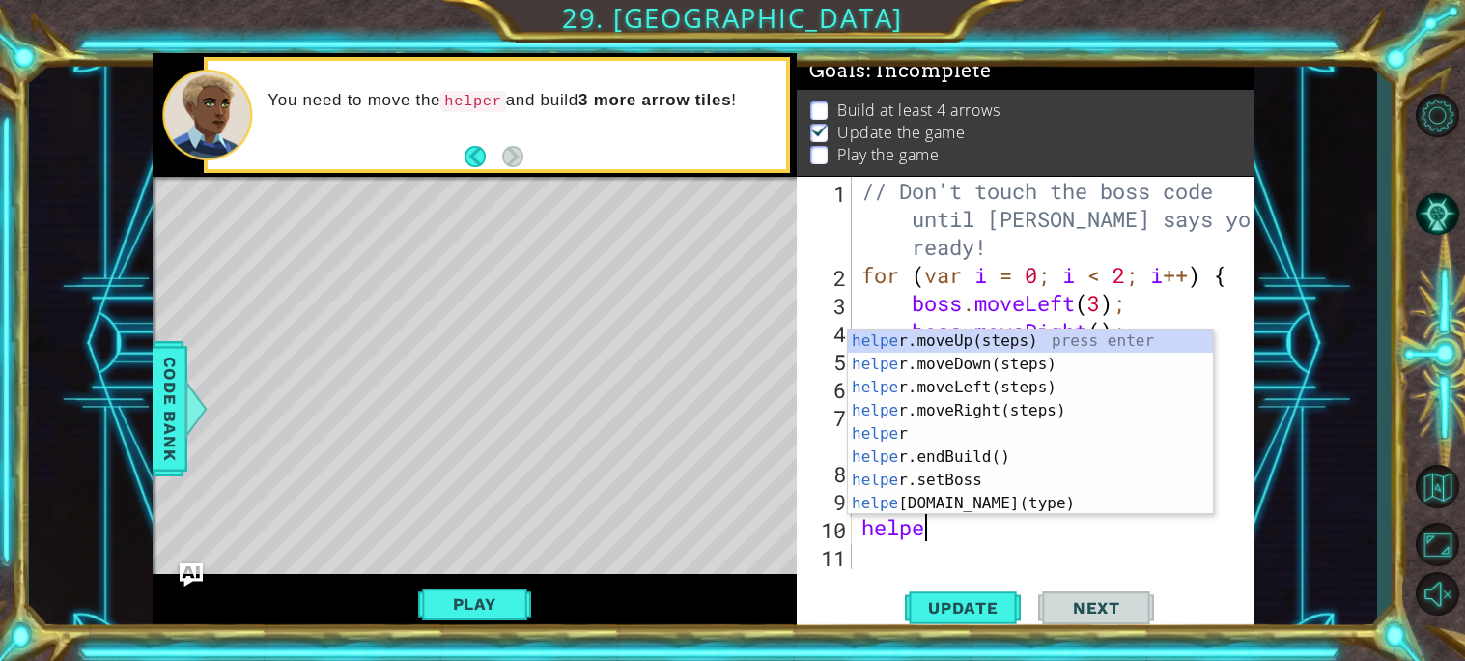
scroll to position [0, 2]
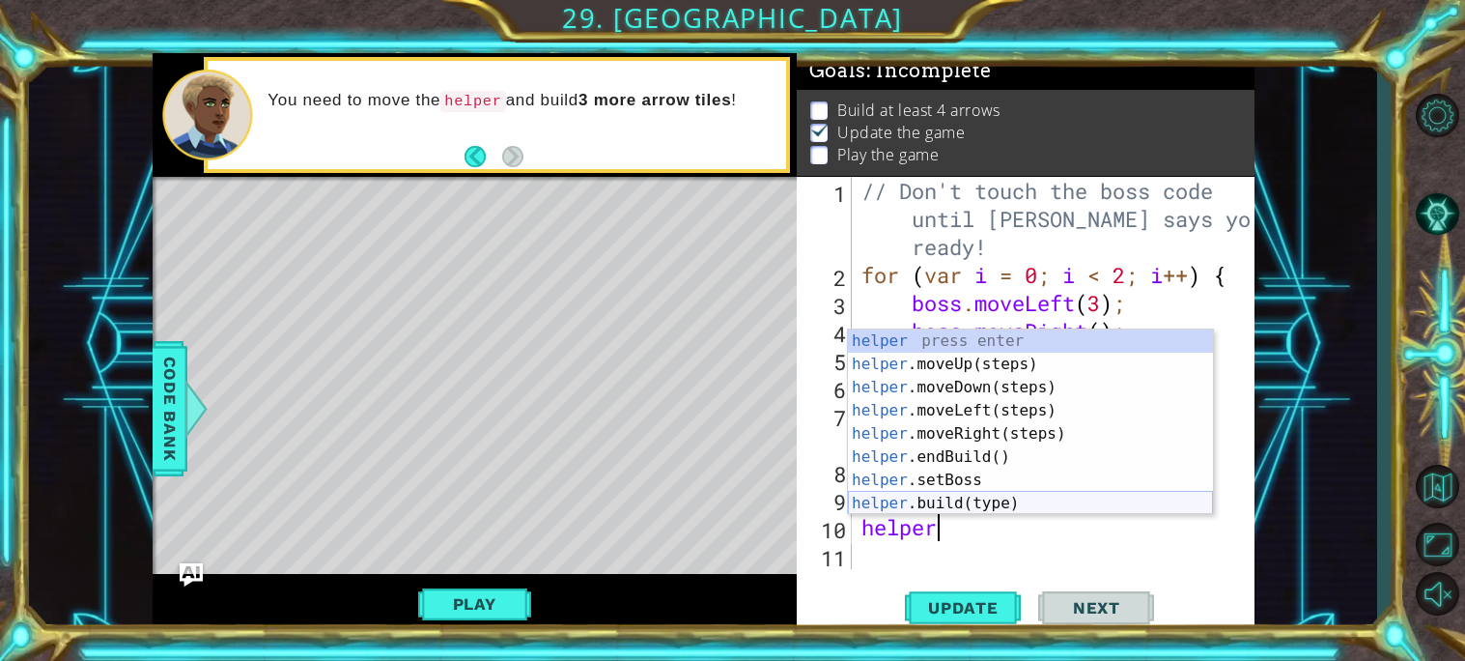
click at [1048, 502] on div "helper press enter helper .moveUp(steps) press enter helper .moveDown(steps) pr…" at bounding box center [1030, 445] width 365 height 232
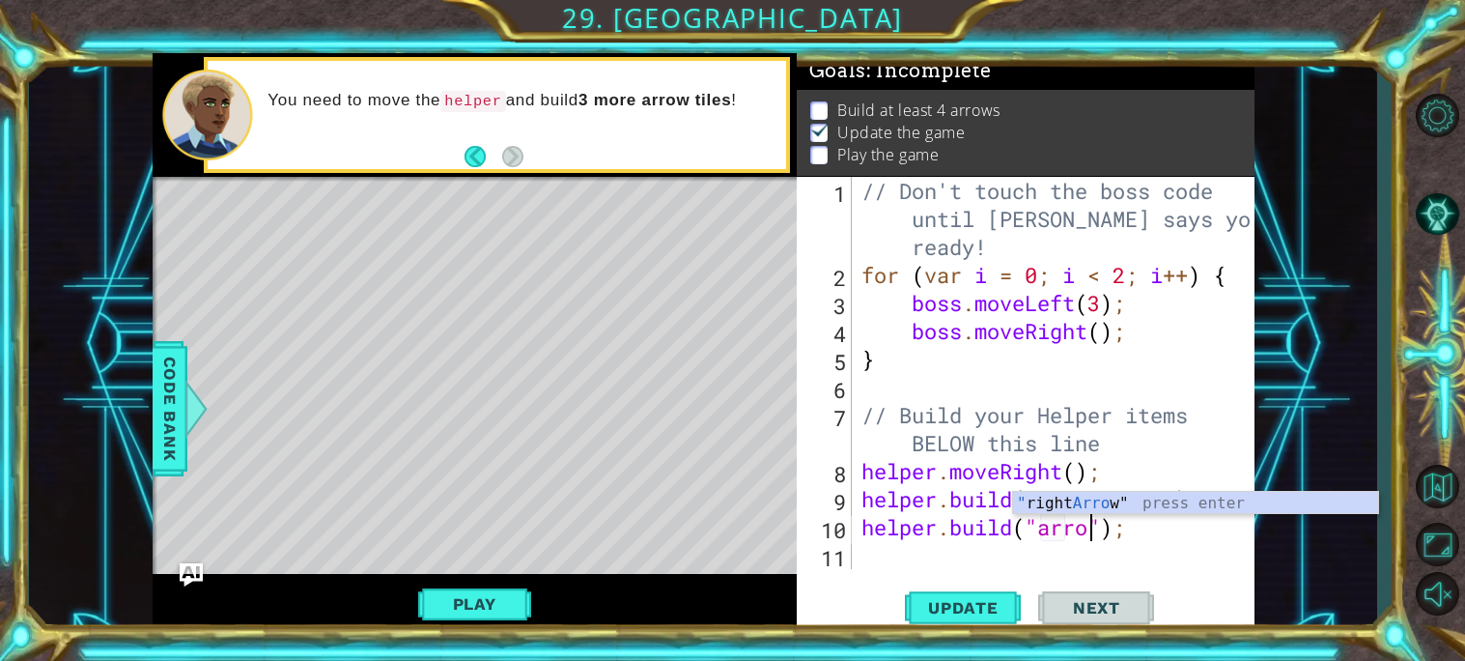
scroll to position [0, 12]
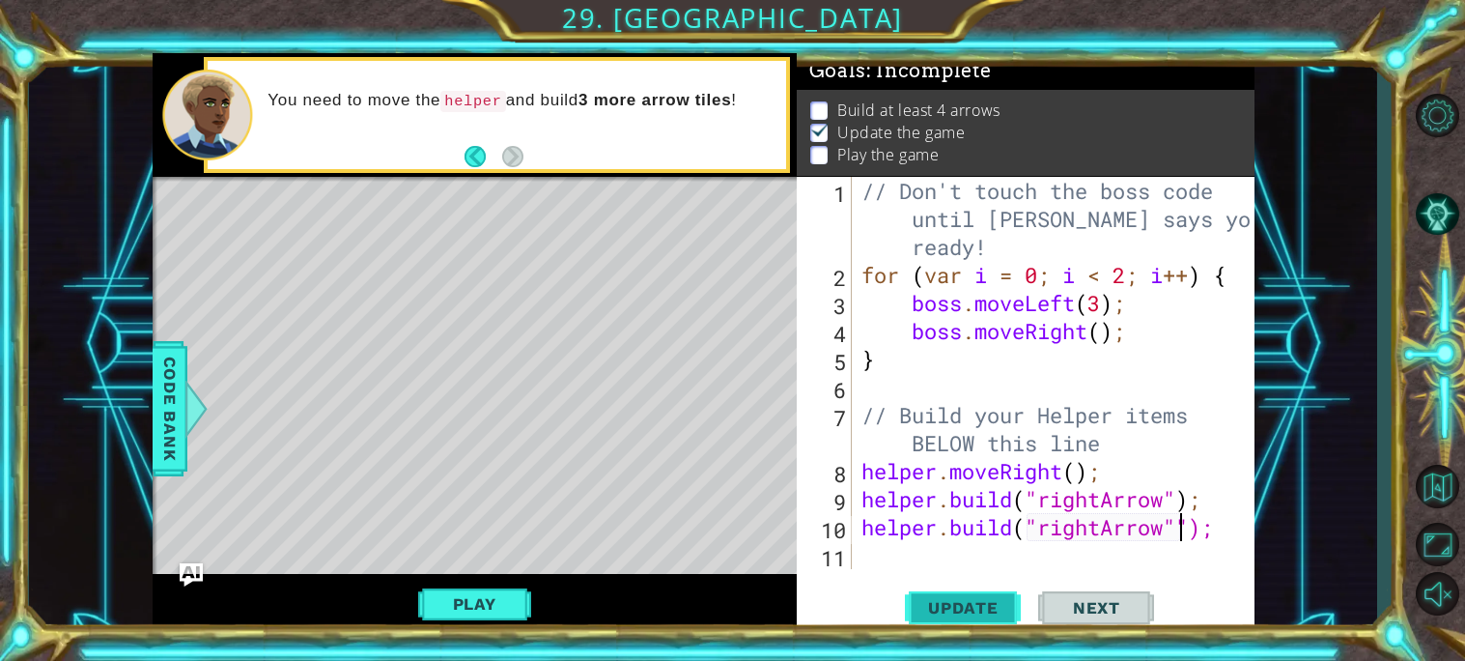
click at [994, 600] on span "Update" at bounding box center [963, 607] width 109 height 19
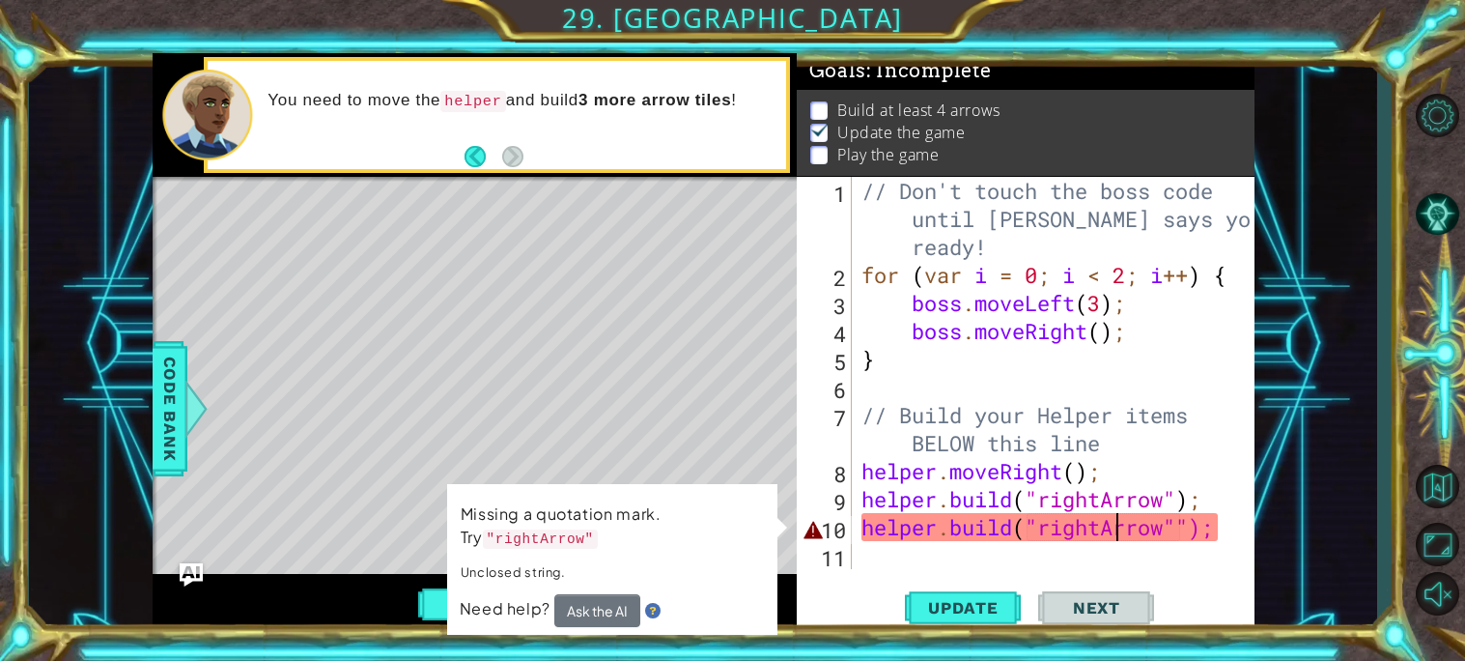
click at [1117, 528] on div "// Don't touch the boss code until [PERSON_NAME] says you're ready! for ( var i…" at bounding box center [1058, 429] width 402 height 504
click at [1052, 580] on div "[DOMAIN_NAME]("rightArrow""); 1 2 3 4 5 6 7 8 9 10 11 // Don't touch the boss c…" at bounding box center [1026, 406] width 458 height 458
click at [956, 589] on button "Update" at bounding box center [963, 606] width 116 height 45
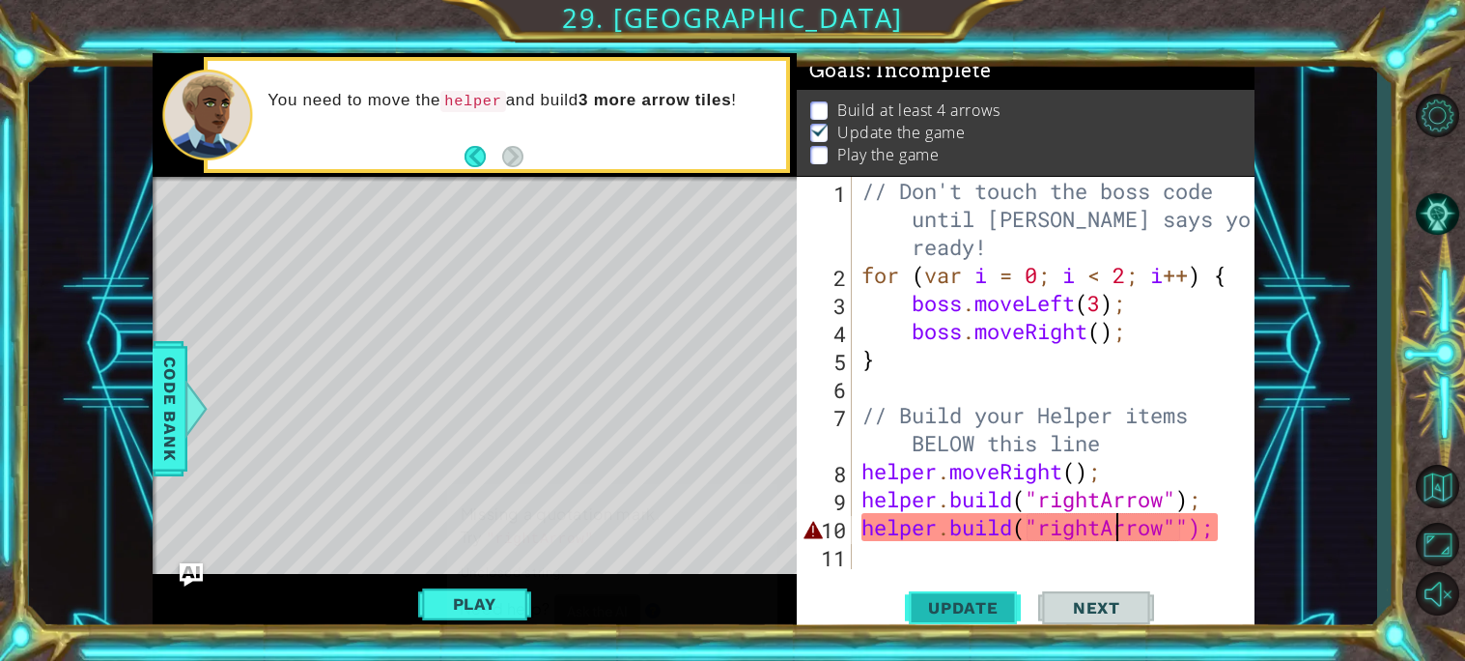
click at [957, 590] on button "Update" at bounding box center [963, 606] width 116 height 45
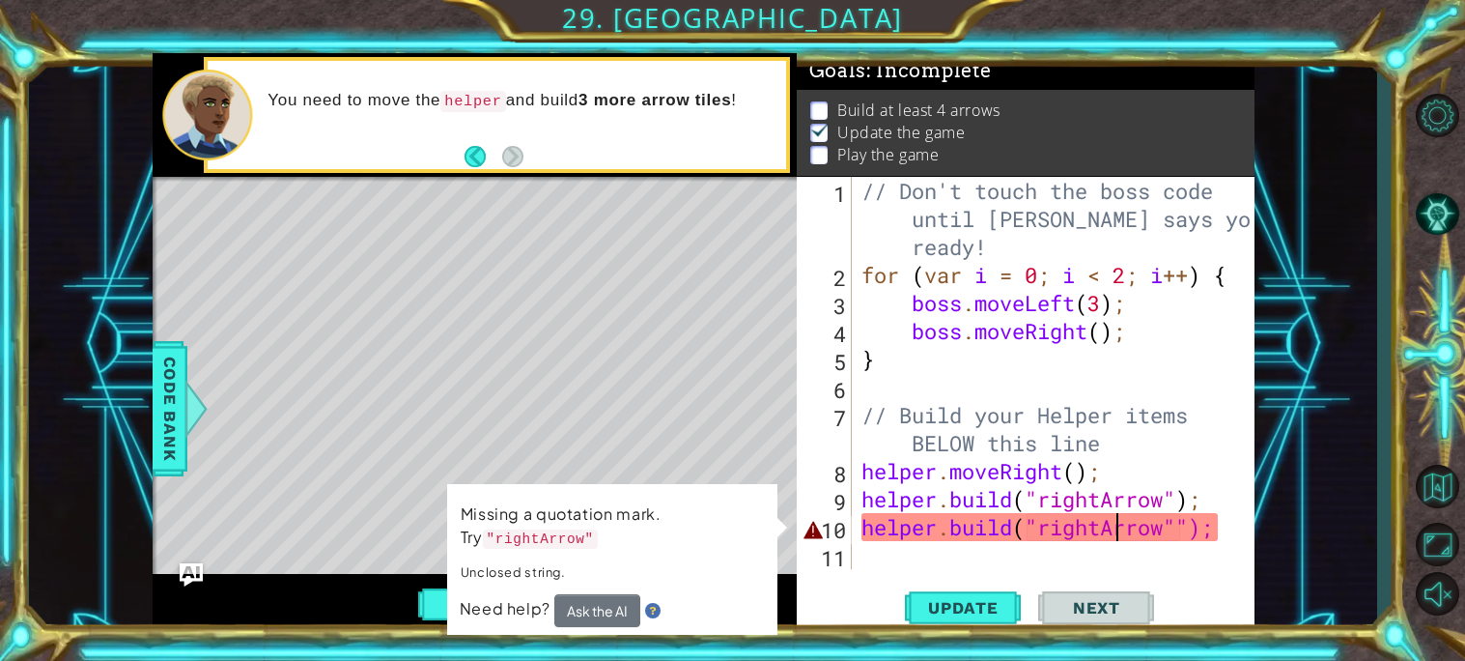
click at [1185, 533] on div "// Don't touch the boss code until [PERSON_NAME] says you're ready! for ( var i…" at bounding box center [1058, 429] width 402 height 504
type textarea "[DOMAIN_NAME]("rightArrow");"
click at [992, 598] on span "Update" at bounding box center [963, 607] width 109 height 19
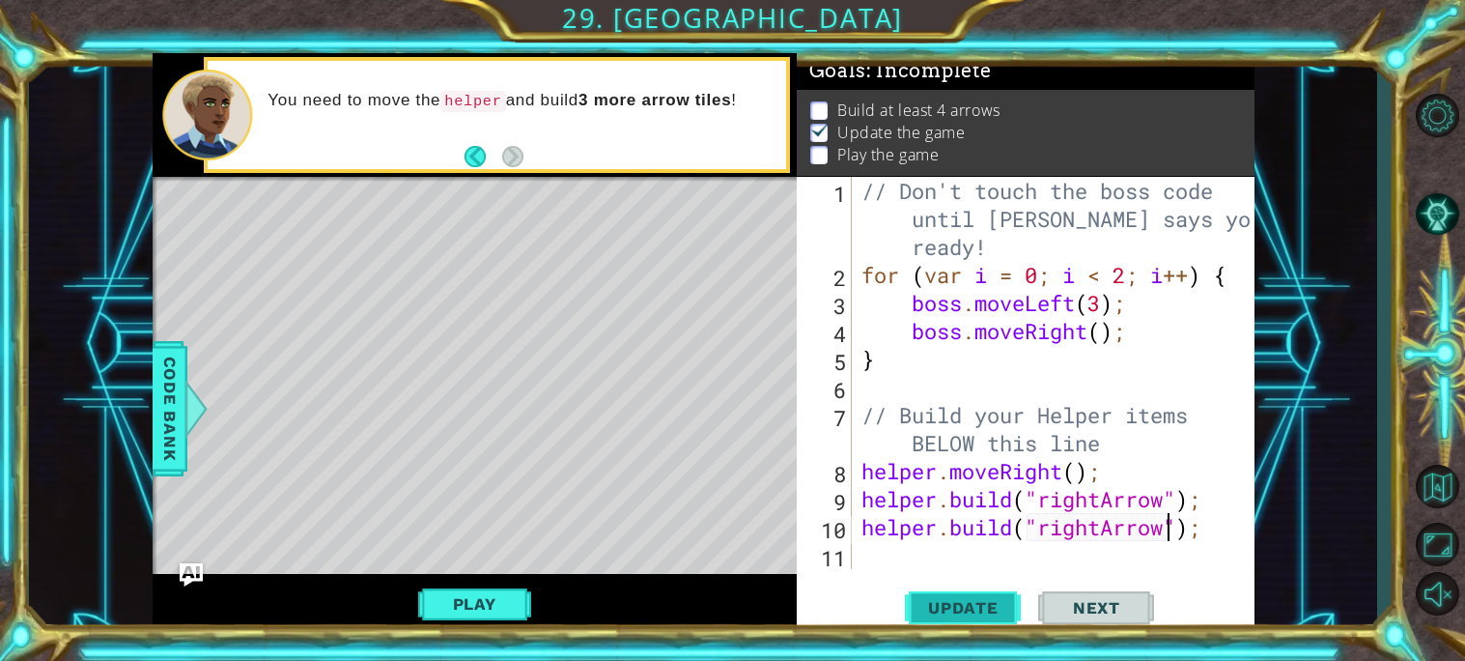
click at [984, 608] on span "Update" at bounding box center [963, 607] width 109 height 19
click at [510, 615] on button "Play" at bounding box center [474, 603] width 113 height 37
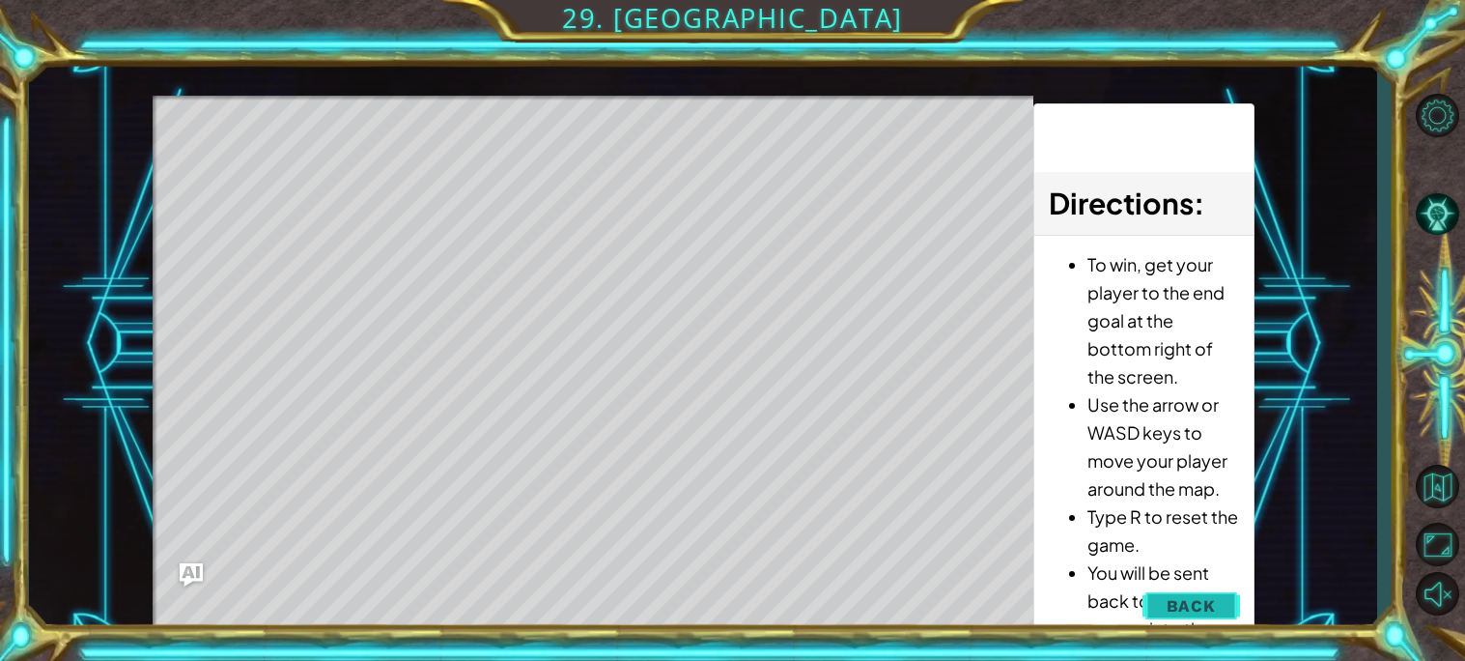
click at [1181, 603] on span "Back" at bounding box center [1191, 605] width 49 height 19
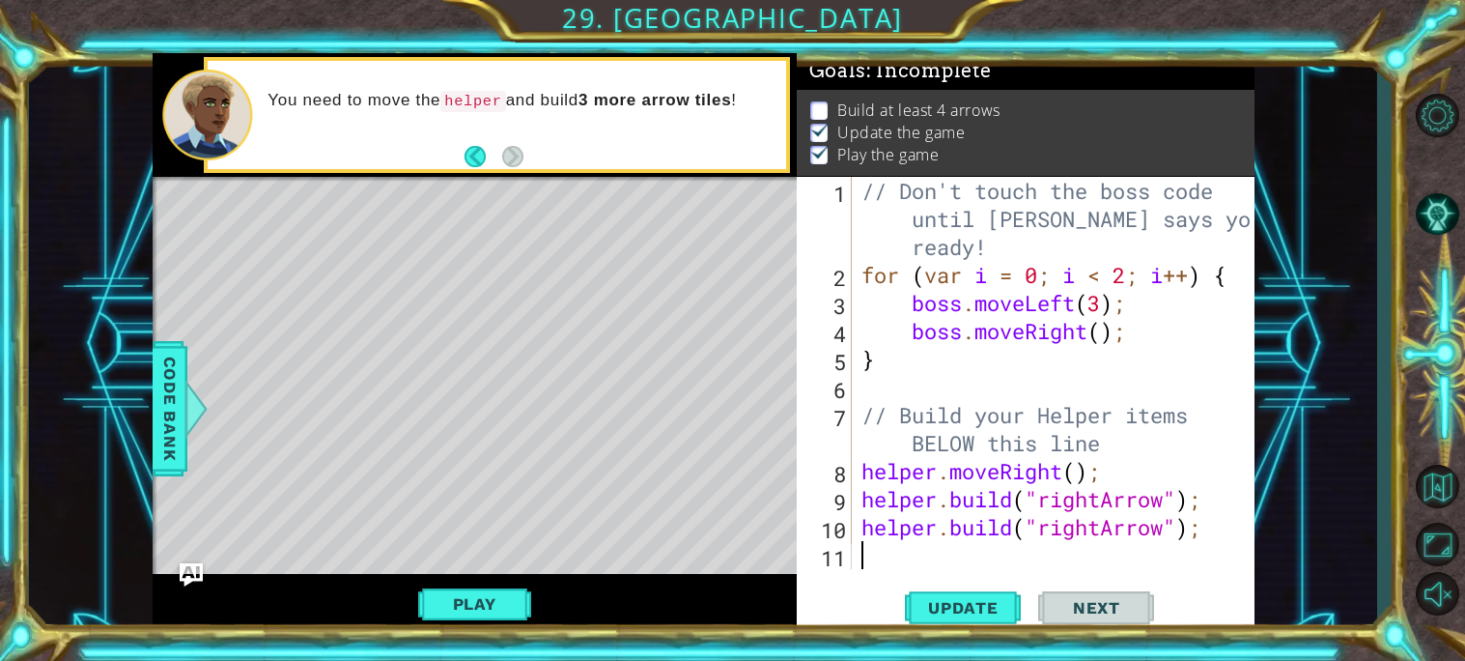
click at [957, 548] on div "// Don't touch the boss code until [PERSON_NAME] says you're ready! for ( var i…" at bounding box center [1058, 429] width 402 height 504
click at [848, 543] on div "10" at bounding box center [826, 530] width 51 height 28
click at [858, 528] on div "// Don't touch the boss code until [PERSON_NAME] says you're ready! for ( var i…" at bounding box center [1058, 429] width 402 height 504
type textarea "[DOMAIN_NAME]("rightArrow");"
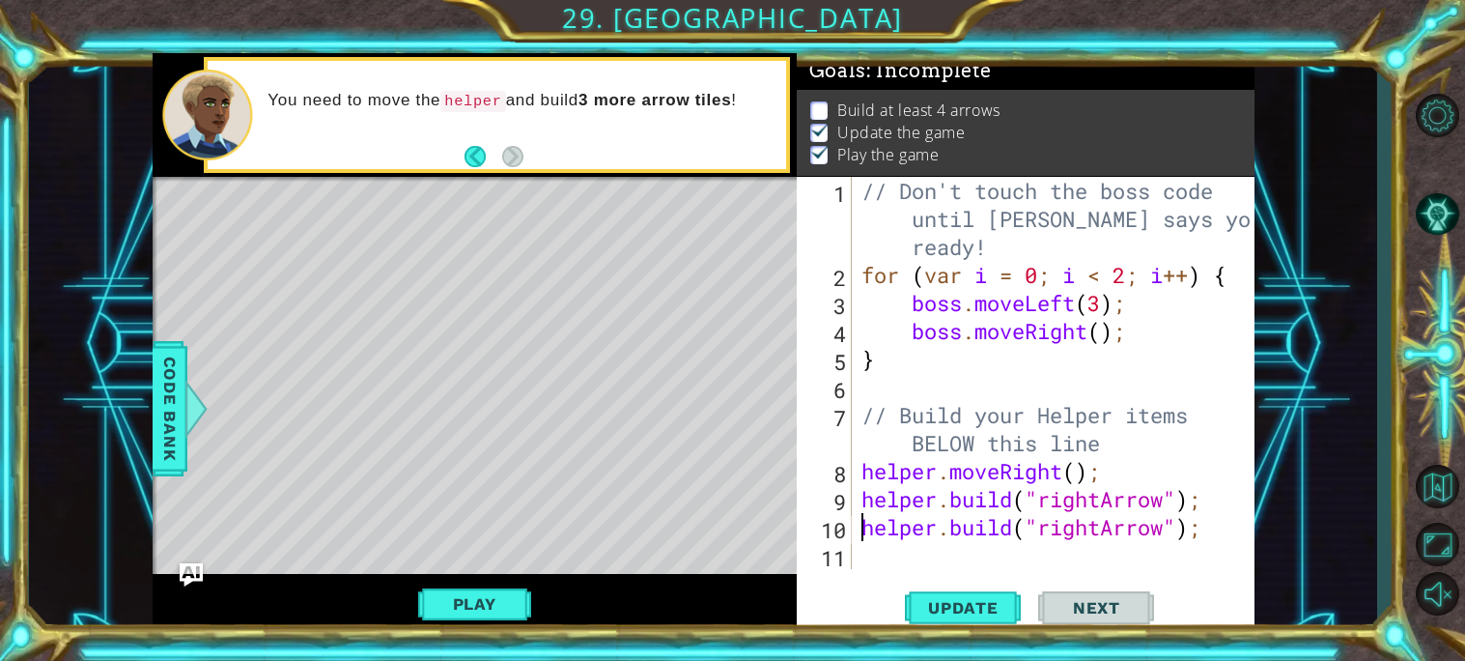
scroll to position [27, 0]
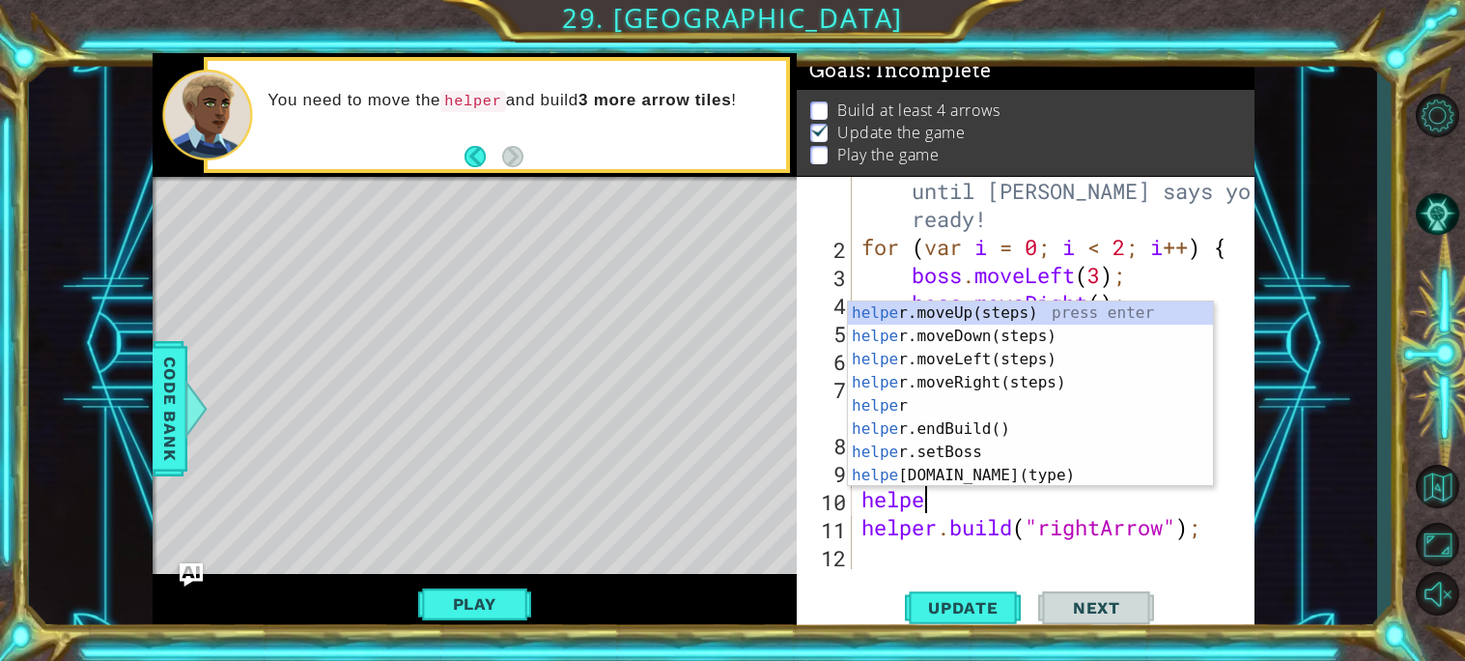
type textarea "helper"
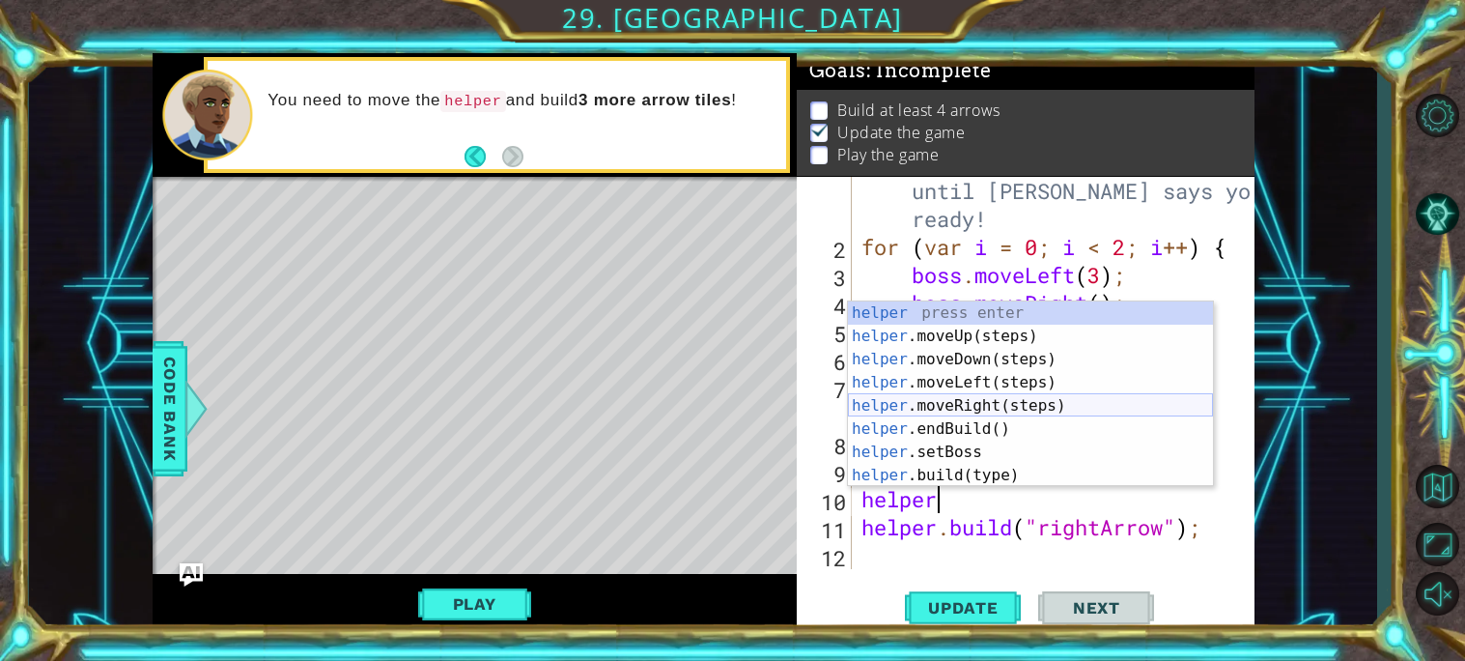
click at [946, 410] on div "helper press enter helper .moveUp(steps) press enter helper .moveDown(steps) pr…" at bounding box center [1030, 417] width 365 height 232
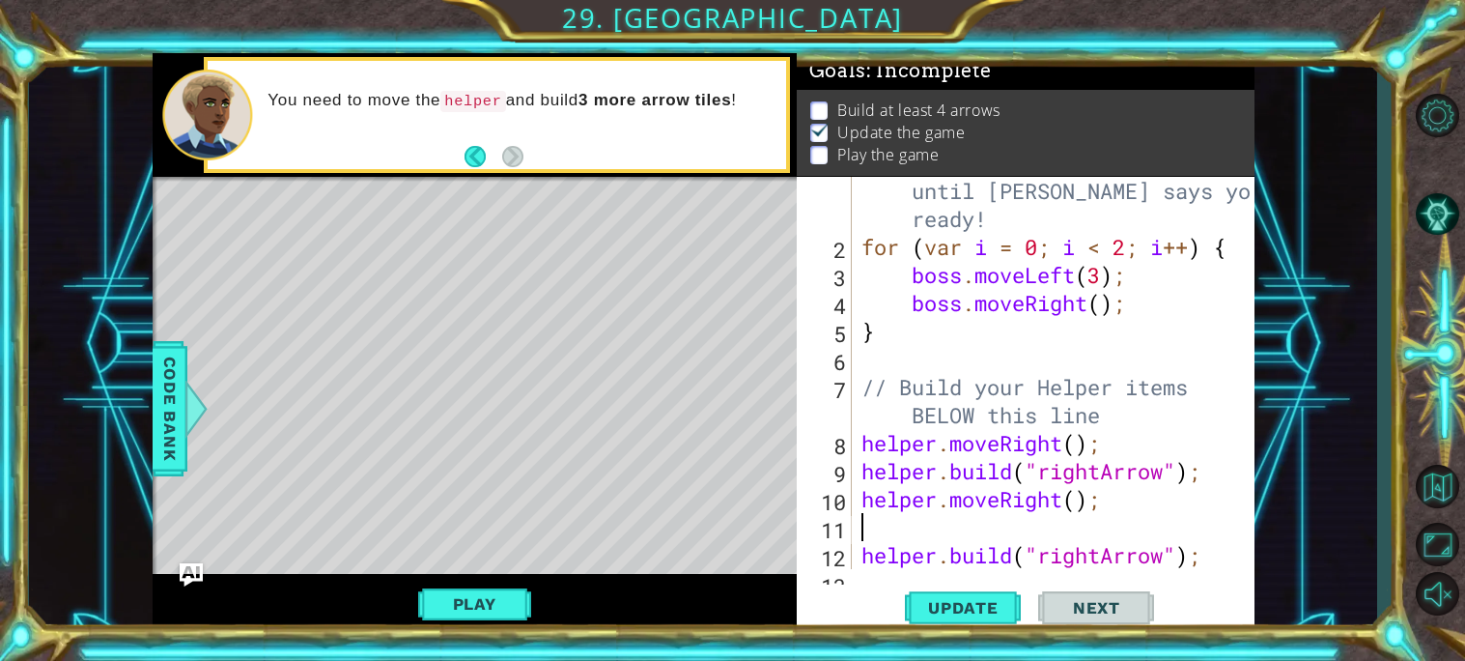
type textarea "helper.moveRight();"
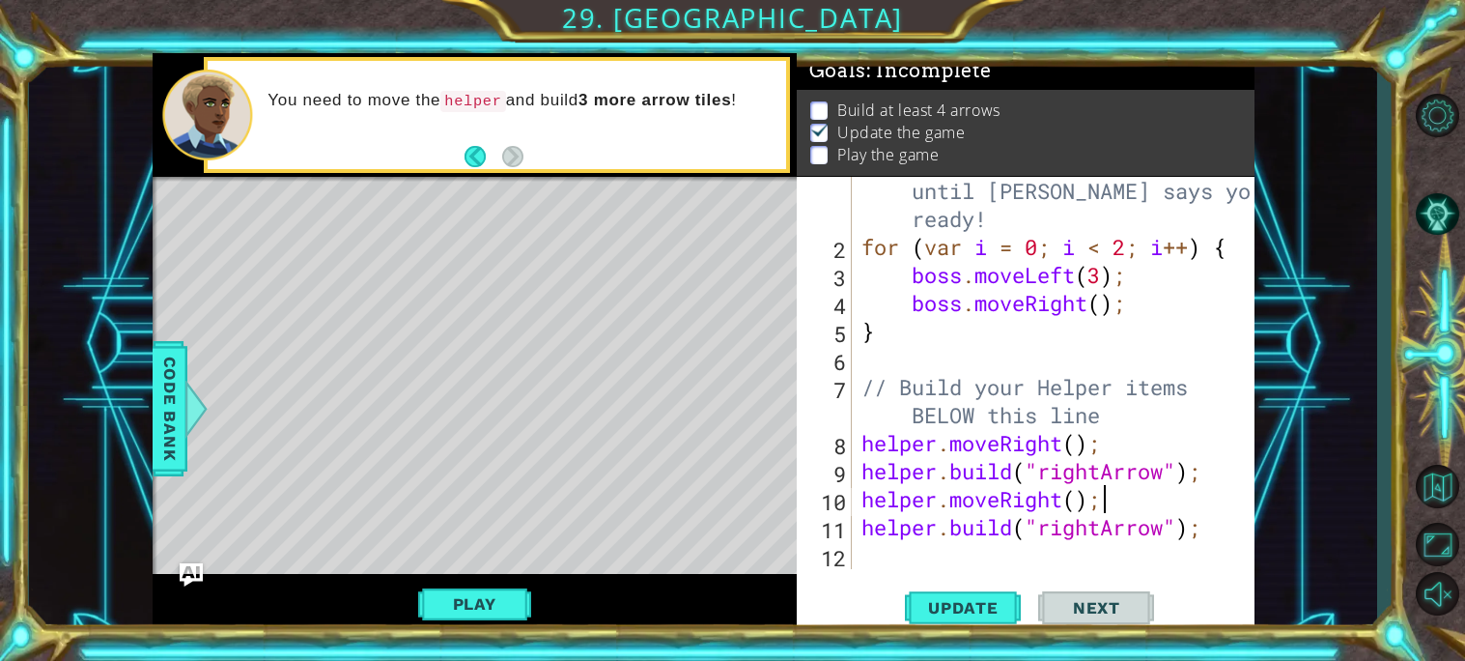
click at [958, 556] on div "// Don't touch the boss code until [PERSON_NAME] says you're ready! for ( var i…" at bounding box center [1058, 401] width 402 height 504
click at [898, 523] on div "// Don't touch the boss code until [PERSON_NAME] says you're ready! for ( var i…" at bounding box center [1058, 401] width 402 height 504
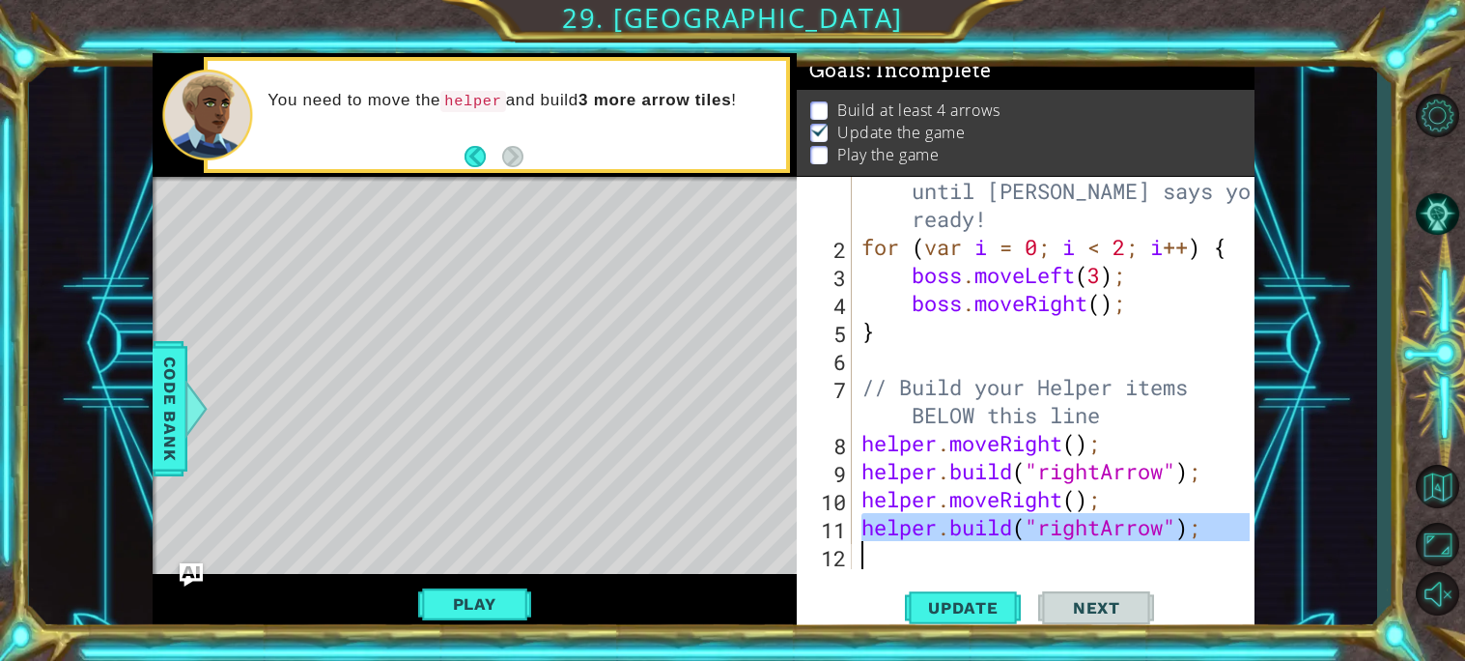
drag, startPoint x: 898, startPoint y: 523, endPoint x: 1230, endPoint y: 543, distance: 332.7
click at [1230, 543] on div "[DOMAIN_NAME]("rightArrow"); 1 2 3 4 5 6 7 8 9 10 11 12 // Don't touch the boss…" at bounding box center [1023, 373] width 453 height 392
type textarea "[DOMAIN_NAME]("rightArrow");"
click at [1098, 553] on div "// Don't touch the boss code until [PERSON_NAME] says you're ready! for ( var i…" at bounding box center [1053, 373] width 392 height 392
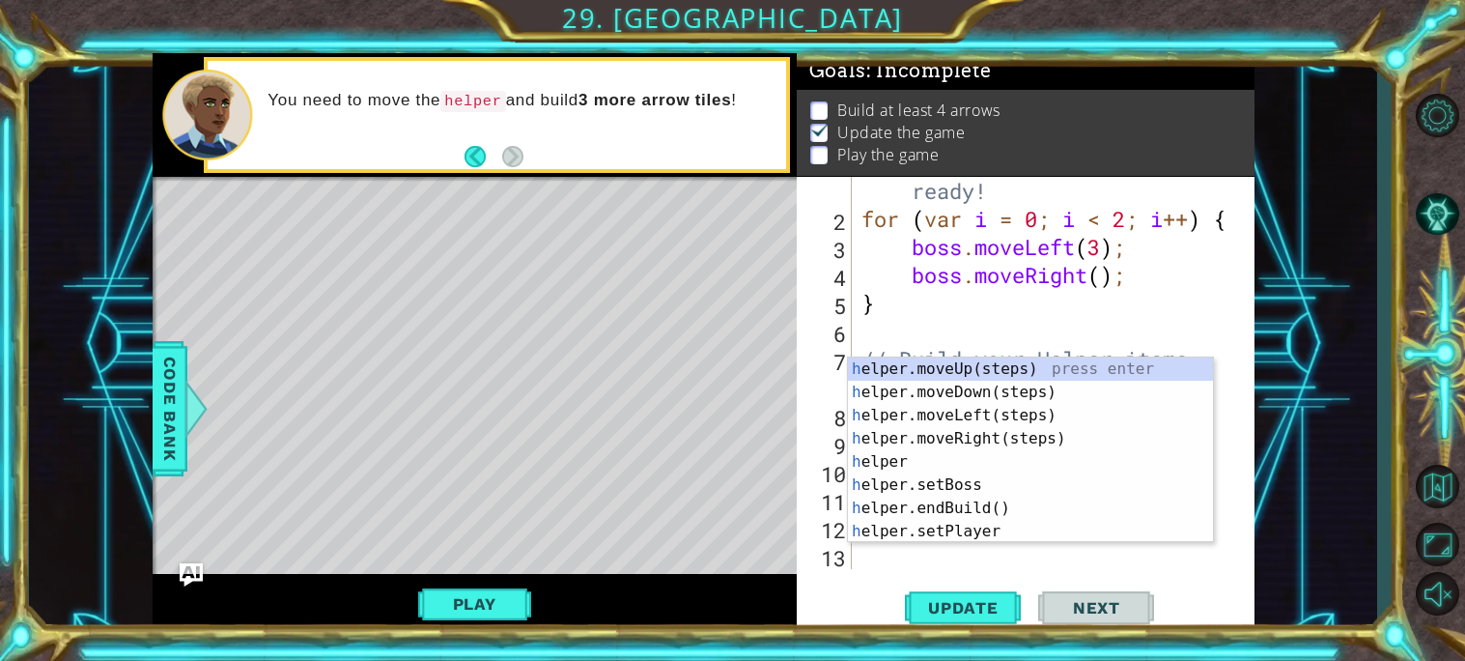
scroll to position [55, 0]
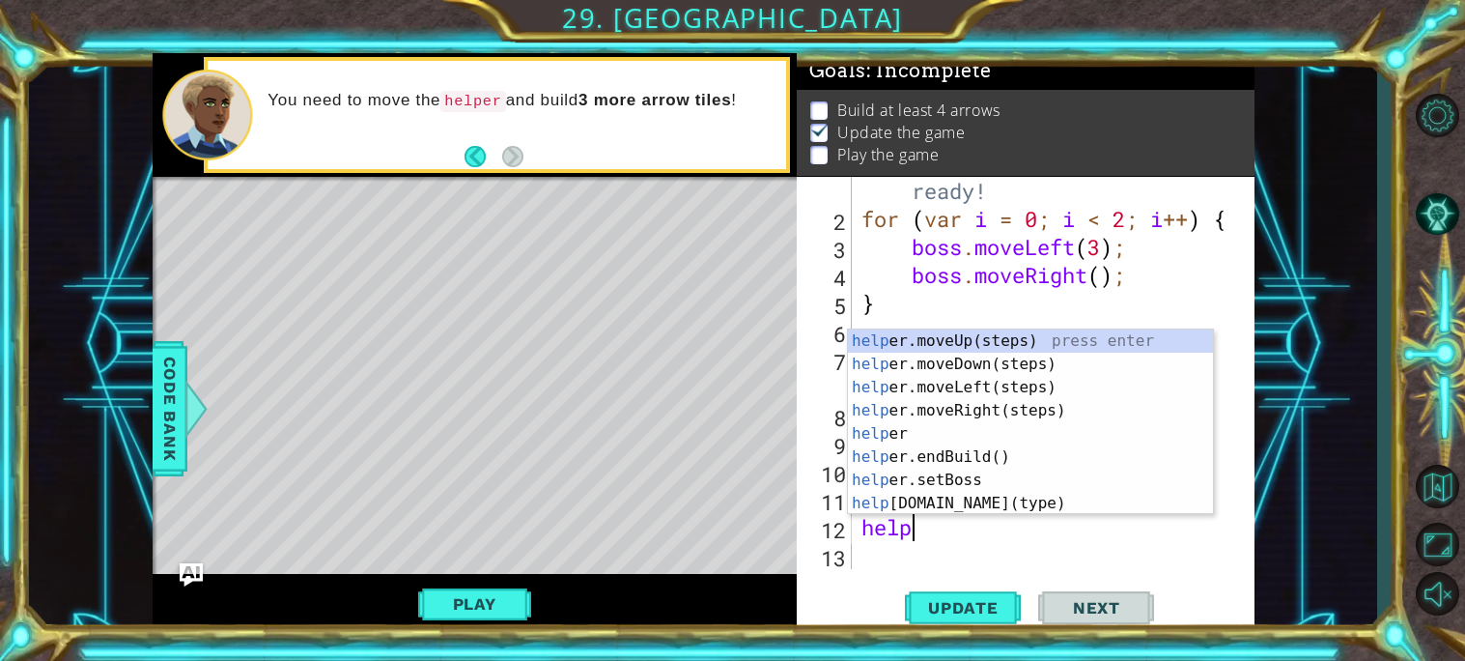
type textarea "helper"
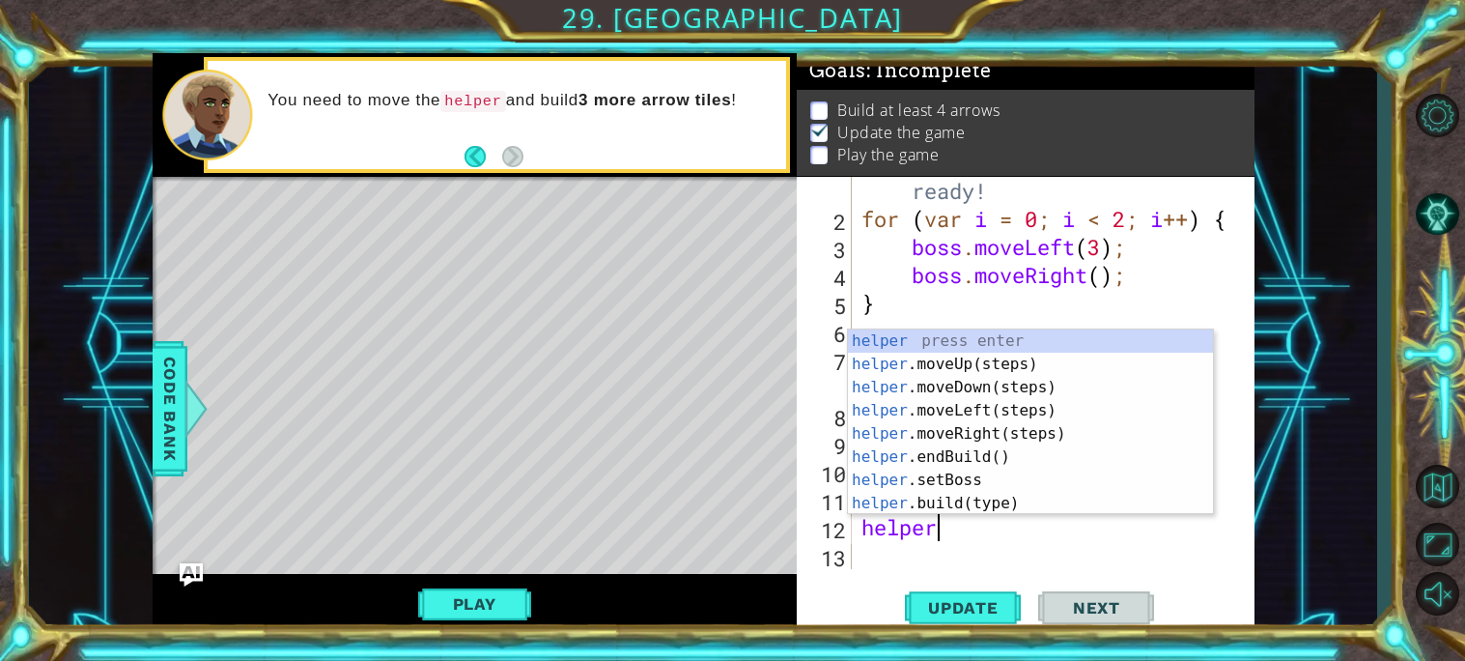
scroll to position [0, 2]
click at [971, 431] on div "helper press enter helper .moveUp(steps) press enter helper .moveDown(steps) pr…" at bounding box center [1030, 445] width 365 height 232
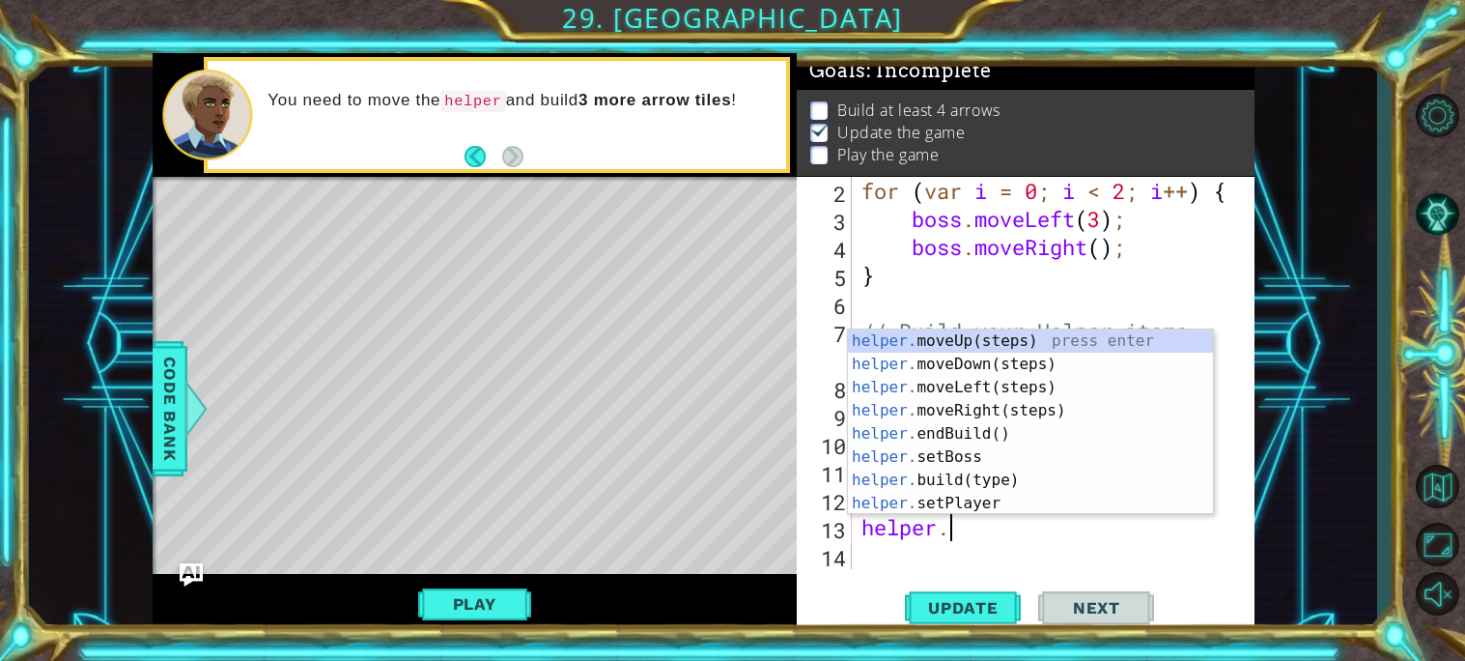
scroll to position [0, 4]
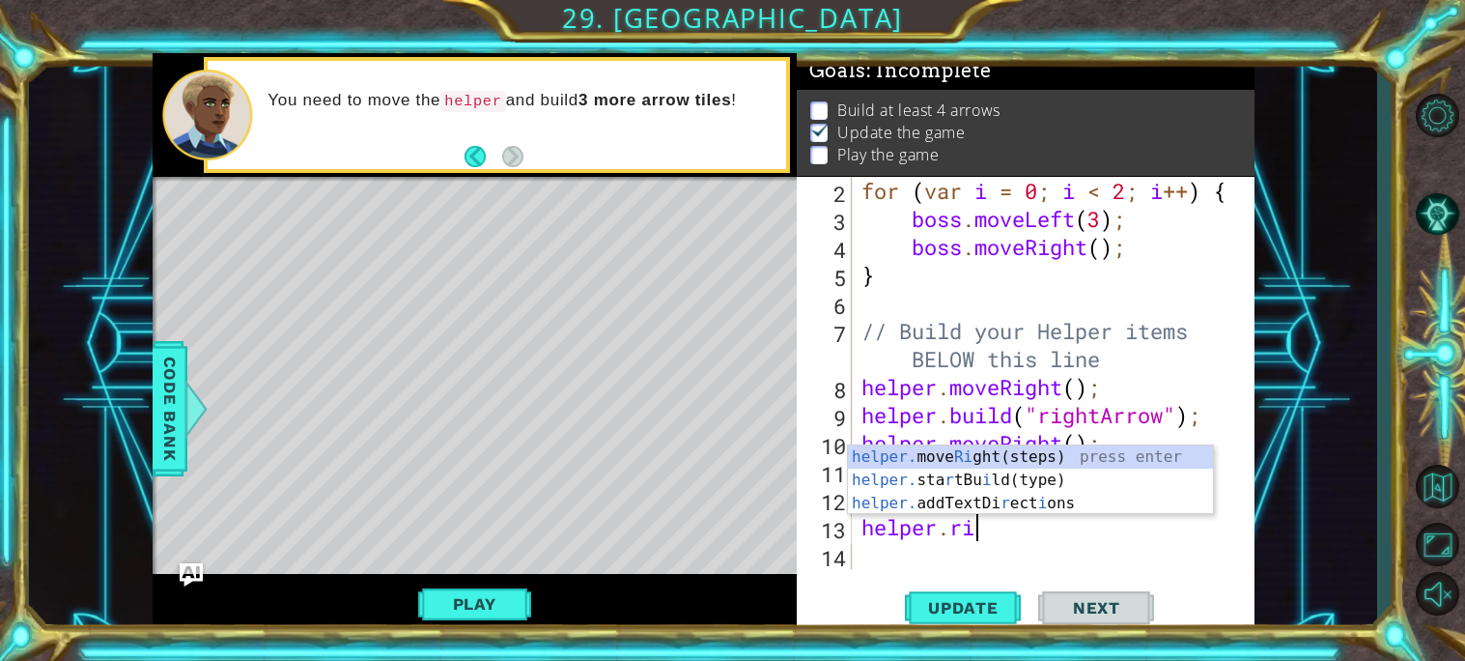
type textarea "helper.righ"
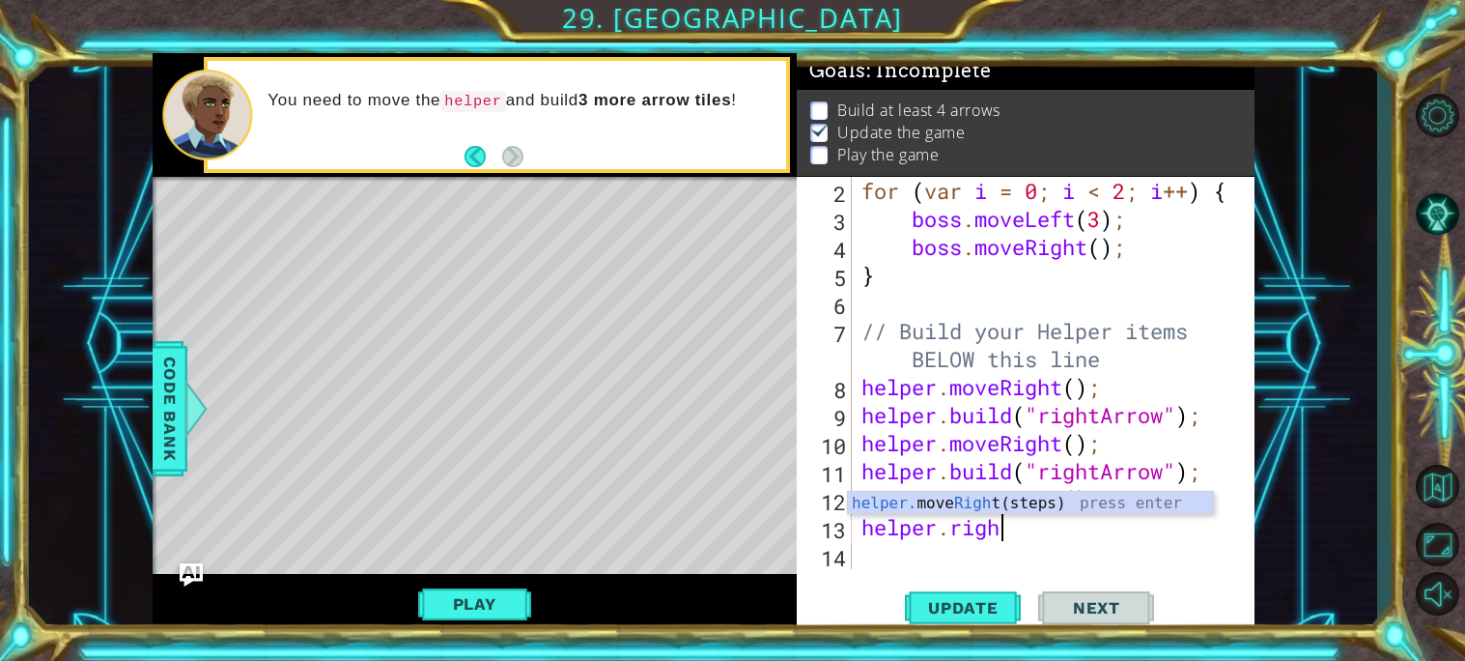
scroll to position [111, 0]
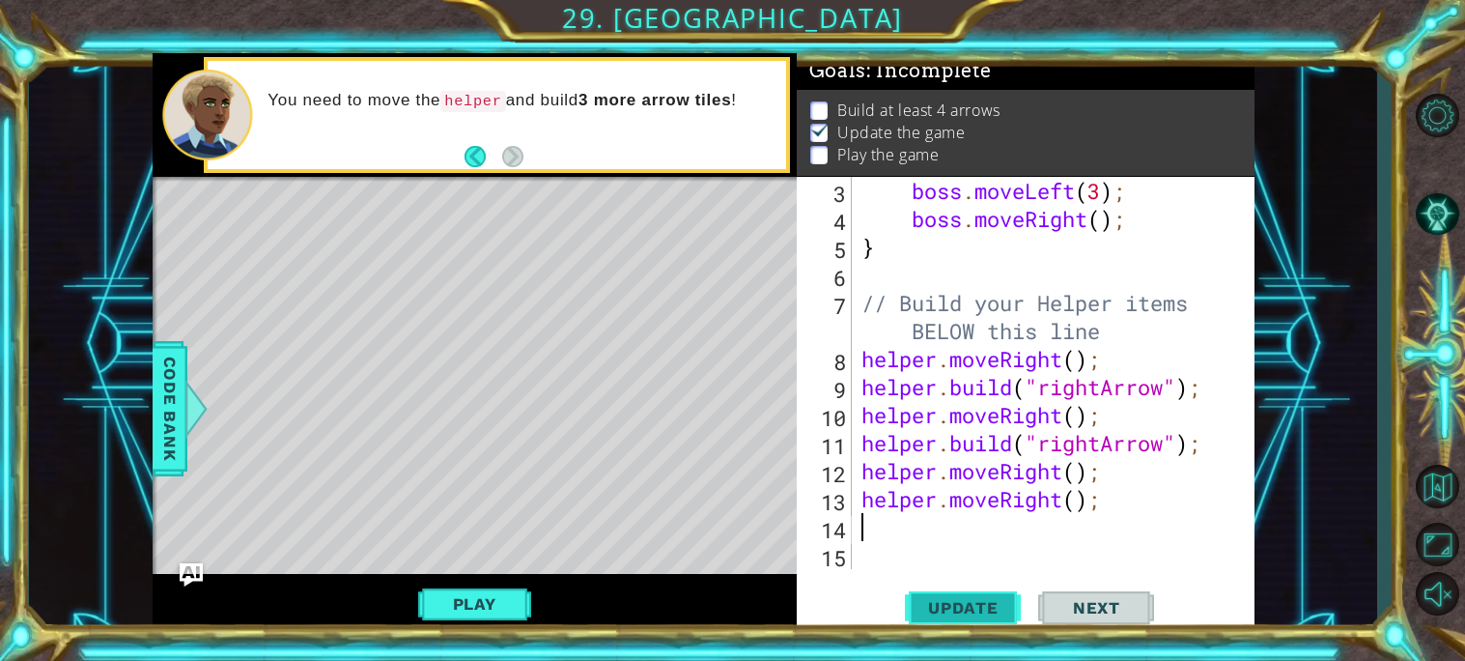
click at [994, 615] on span "Update" at bounding box center [963, 607] width 109 height 19
click at [484, 598] on button "Play" at bounding box center [474, 603] width 113 height 37
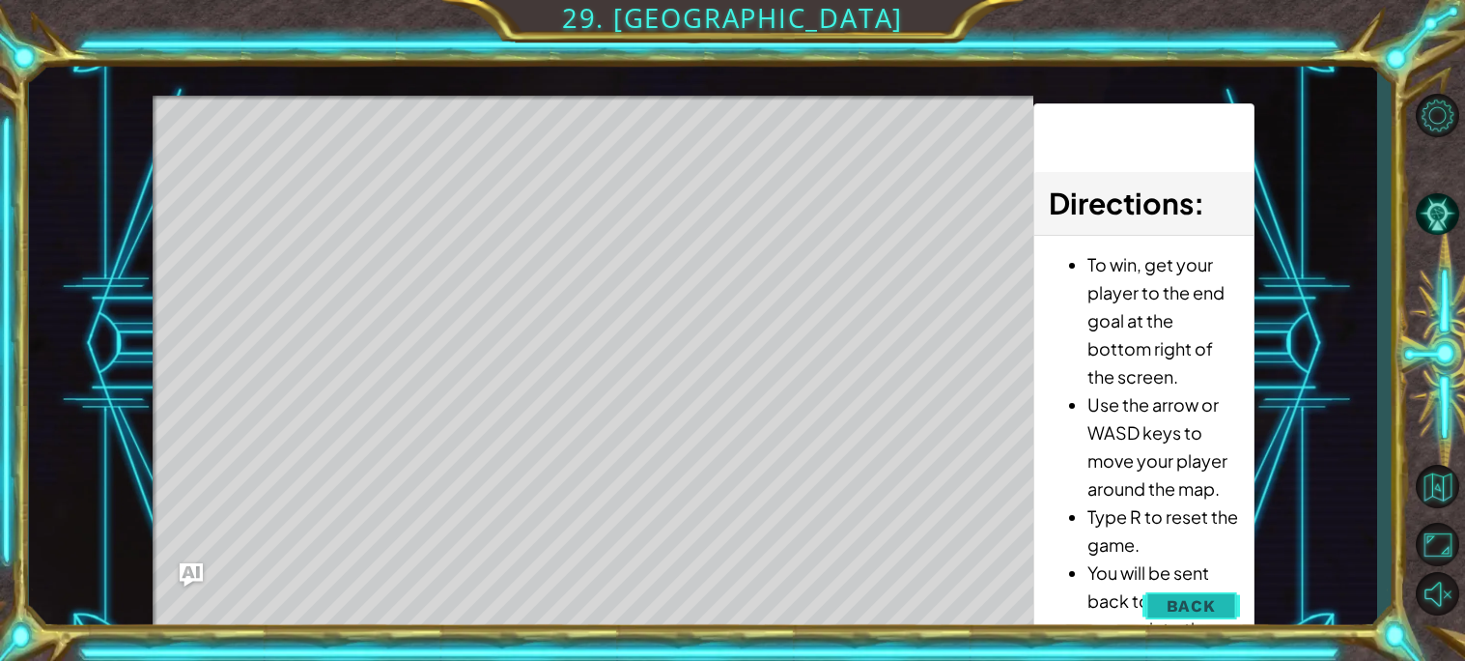
click at [1169, 597] on span "Back" at bounding box center [1191, 605] width 49 height 19
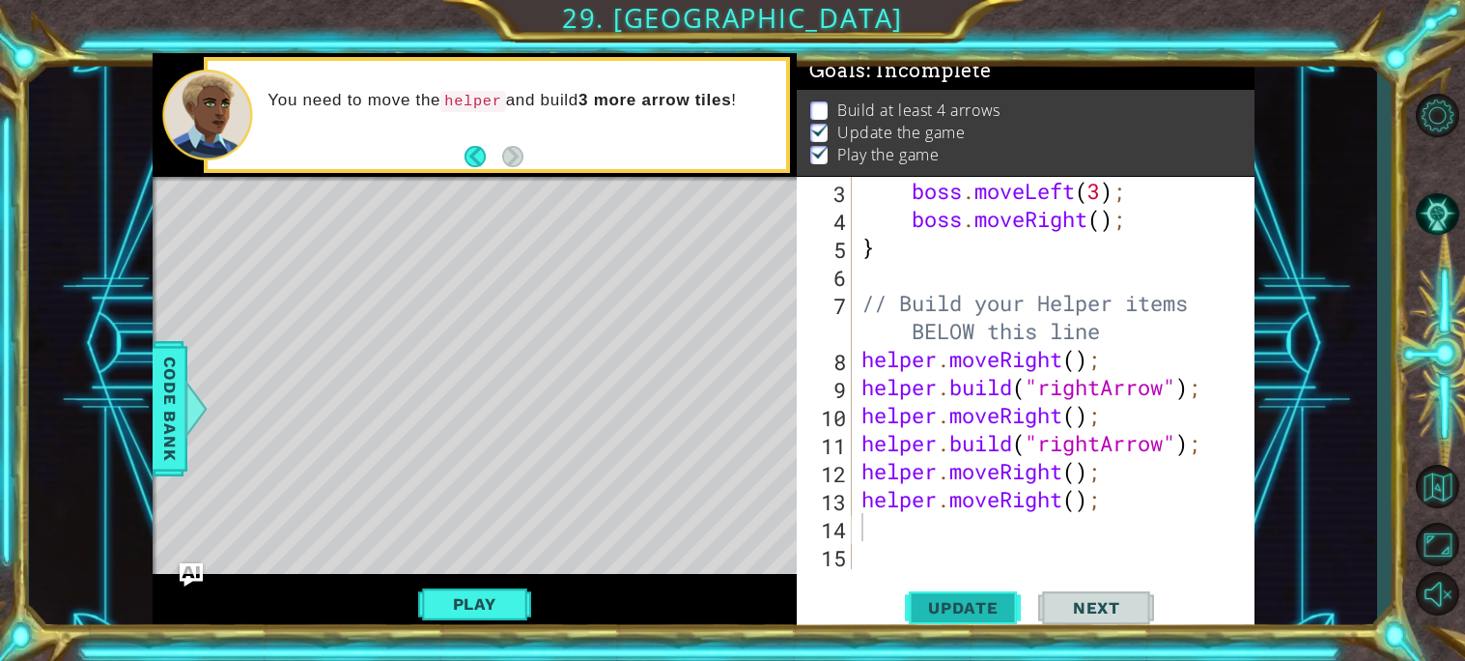
click at [966, 604] on span "Update" at bounding box center [963, 607] width 109 height 19
click at [861, 498] on div "boss . moveLeft ( 3 ) ; boss . moveRight ( ) ; } // Build your Helper items BEL…" at bounding box center [1058, 401] width 402 height 448
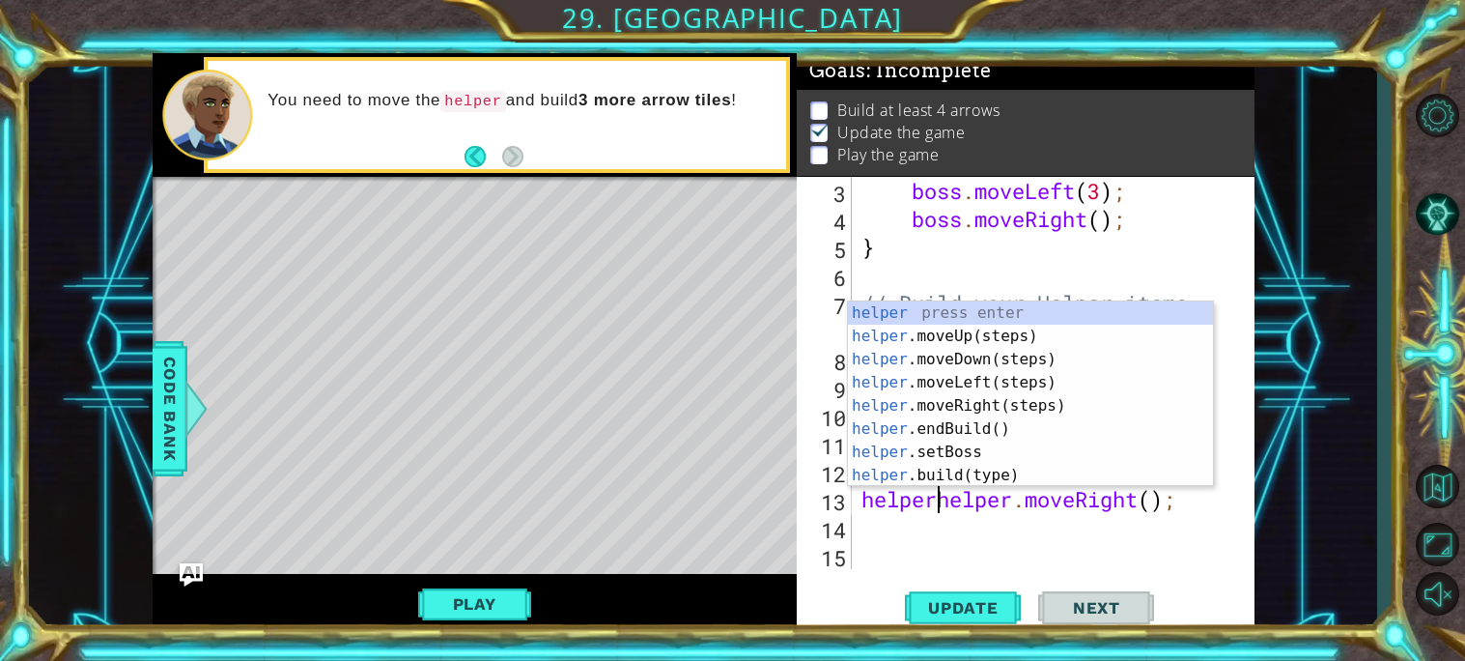
scroll to position [0, 4]
click at [928, 469] on div "helper press enter helper .moveUp(steps) press enter helper .moveDown(steps) pr…" at bounding box center [1030, 417] width 365 height 232
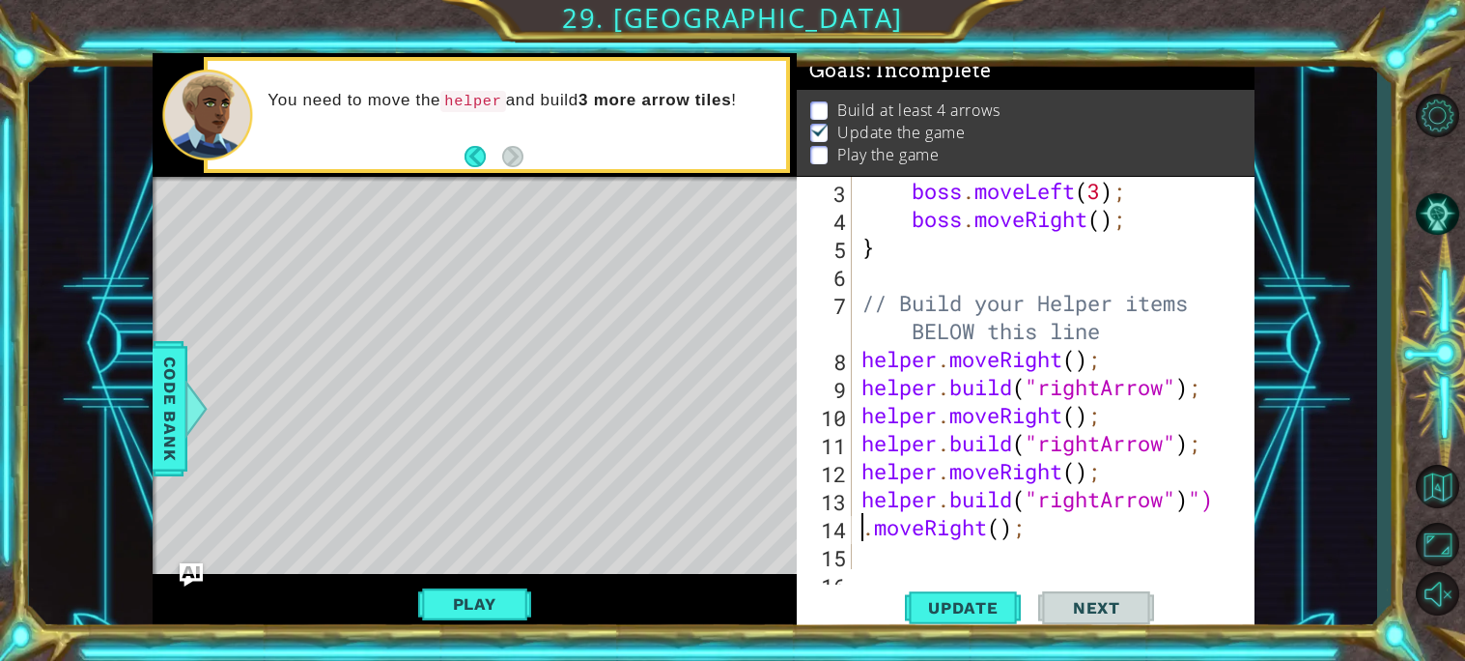
scroll to position [0, 6]
click at [1222, 490] on div "boss . moveLeft ( 3 ) ; boss . moveRight ( ) ; } // Build your Helper items BEL…" at bounding box center [1058, 401] width 402 height 448
click at [1087, 520] on div "boss . moveLeft ( 3 ) ; boss . moveRight ( ) ; } // Build your Helper items BEL…" at bounding box center [1058, 401] width 402 height 448
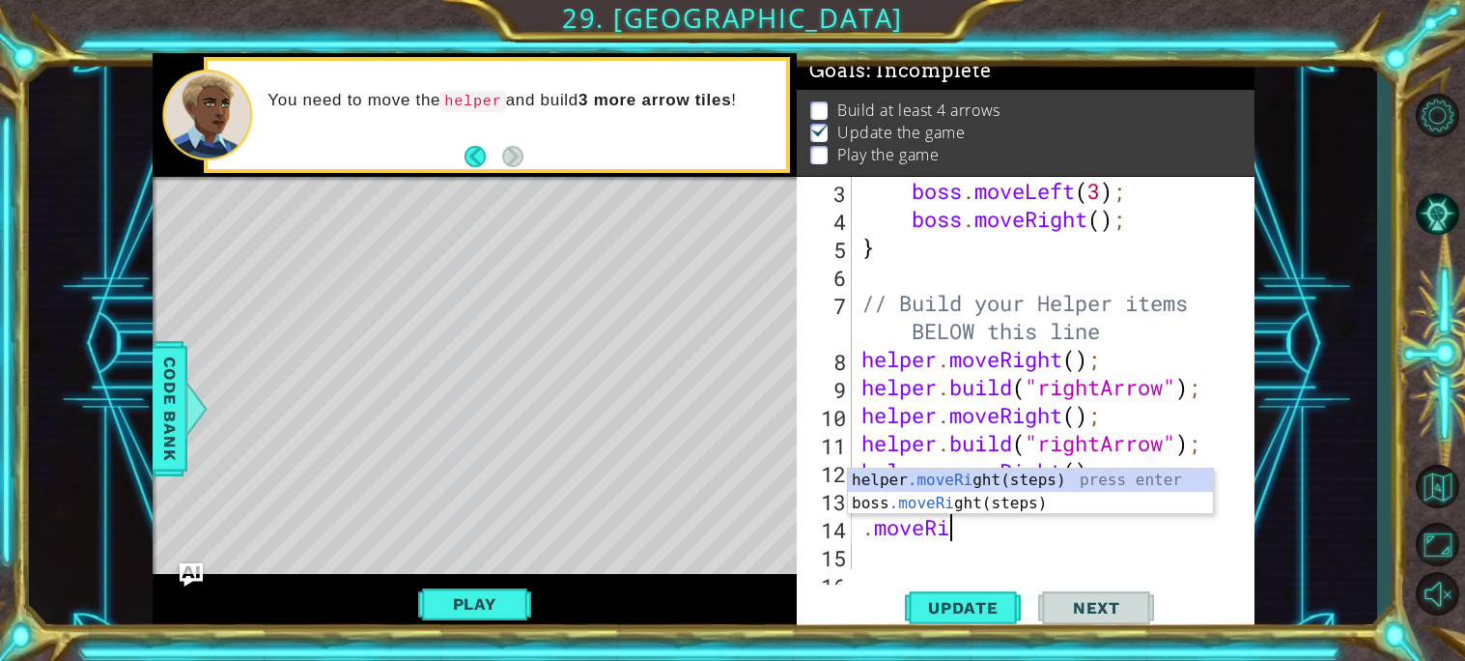
scroll to position [0, 1]
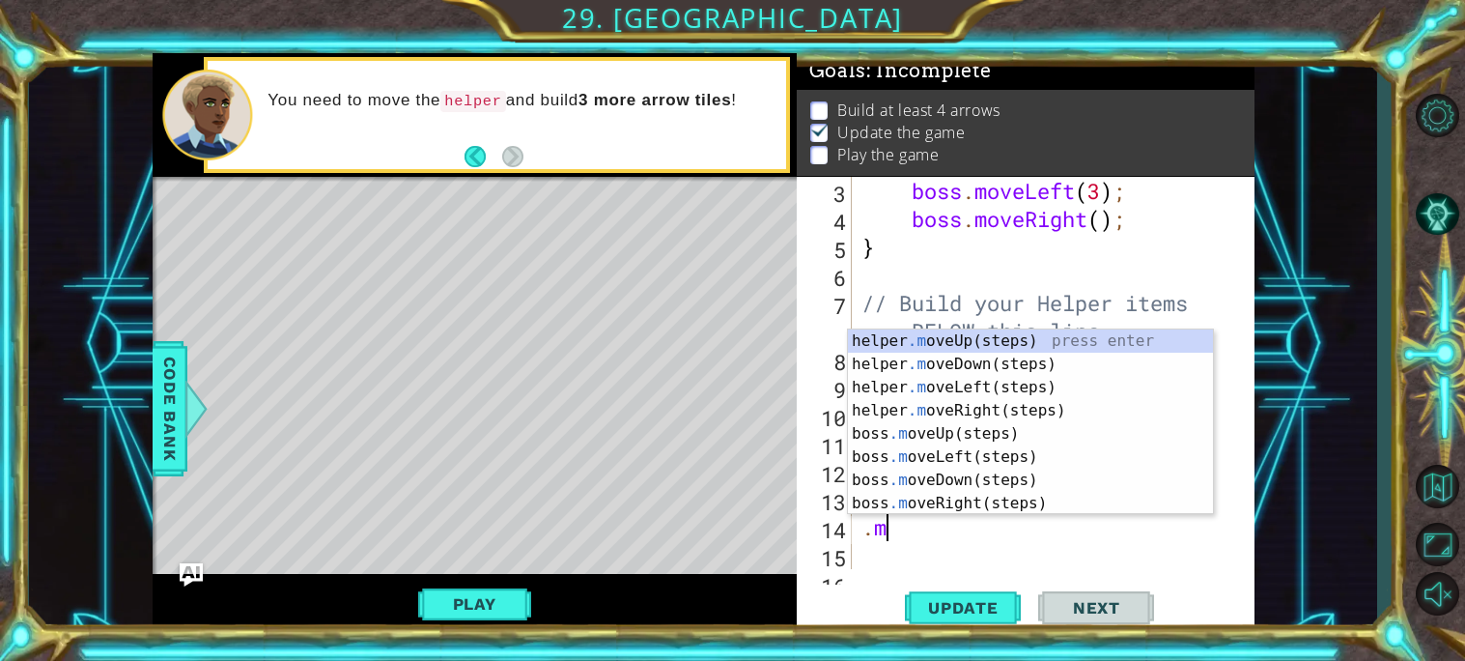
type textarea "."
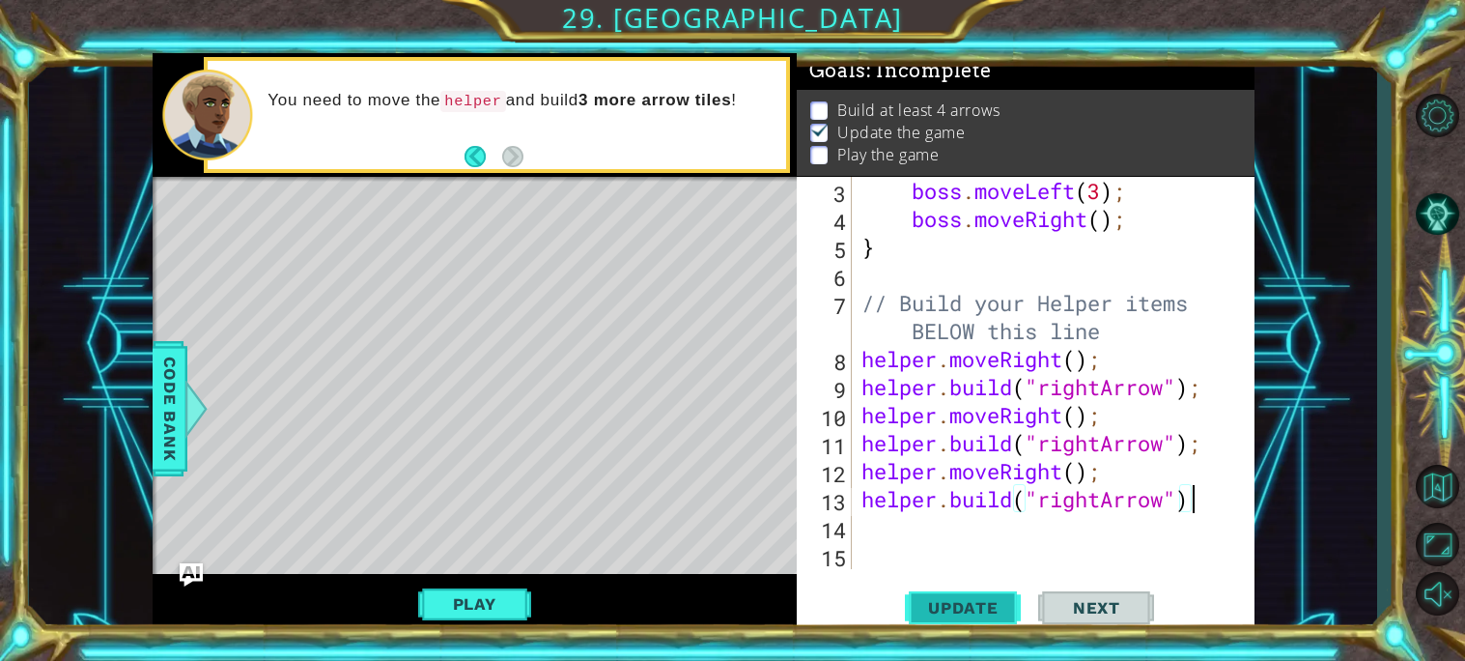
click at [965, 610] on span "Update" at bounding box center [963, 607] width 109 height 19
click at [900, 471] on div "boss . moveLeft ( 3 ) ; boss . moveRight ( ) ; } // Build your Helper items BEL…" at bounding box center [1058, 401] width 402 height 448
type textarea "helper.moveRight();"
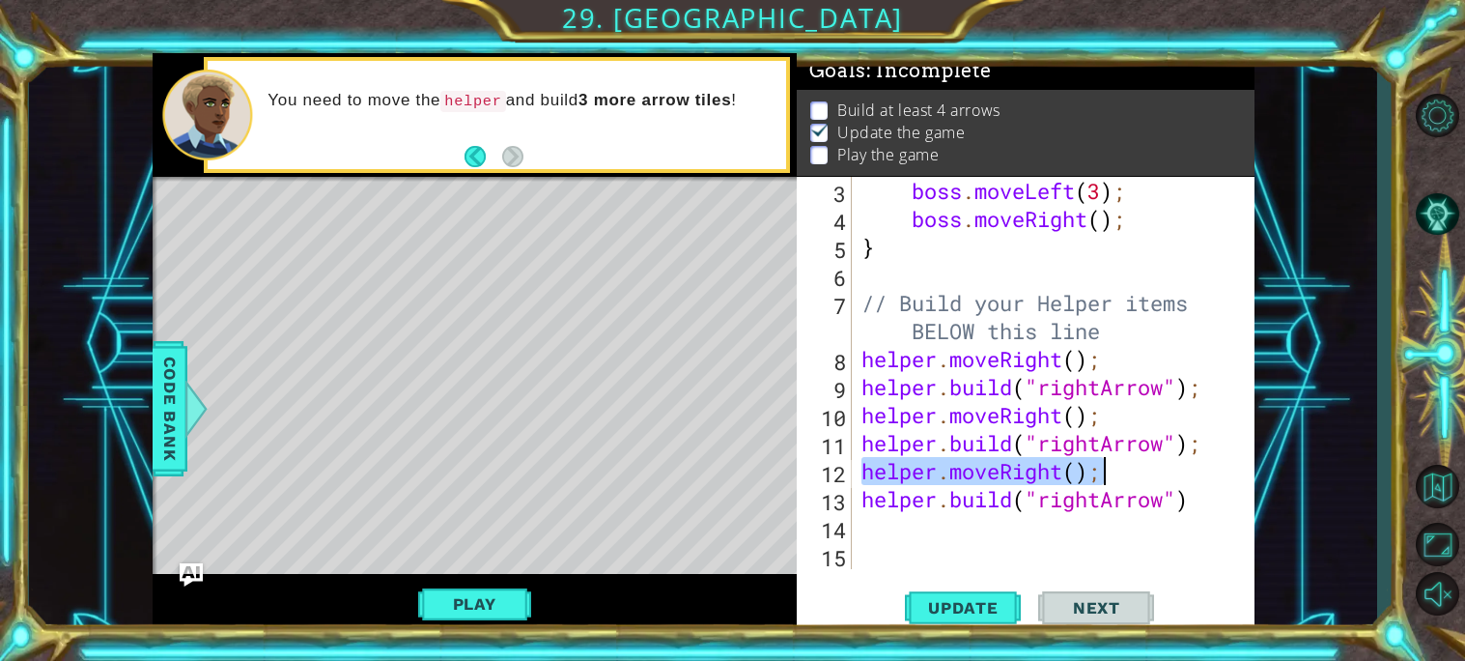
drag, startPoint x: 900, startPoint y: 471, endPoint x: 1112, endPoint y: 457, distance: 212.9
click at [1112, 457] on div "boss . moveLeft ( 3 ) ; boss . moveRight ( ) ; } // Build your Helper items BEL…" at bounding box center [1058, 401] width 402 height 448
click at [982, 520] on div "boss . moveLeft ( 3 ) ; boss . moveRight ( ) ; } // Build your Helper items BEL…" at bounding box center [1058, 401] width 402 height 448
paste textarea "helper.moveRight();"
type textarea "helper.moveRight();"
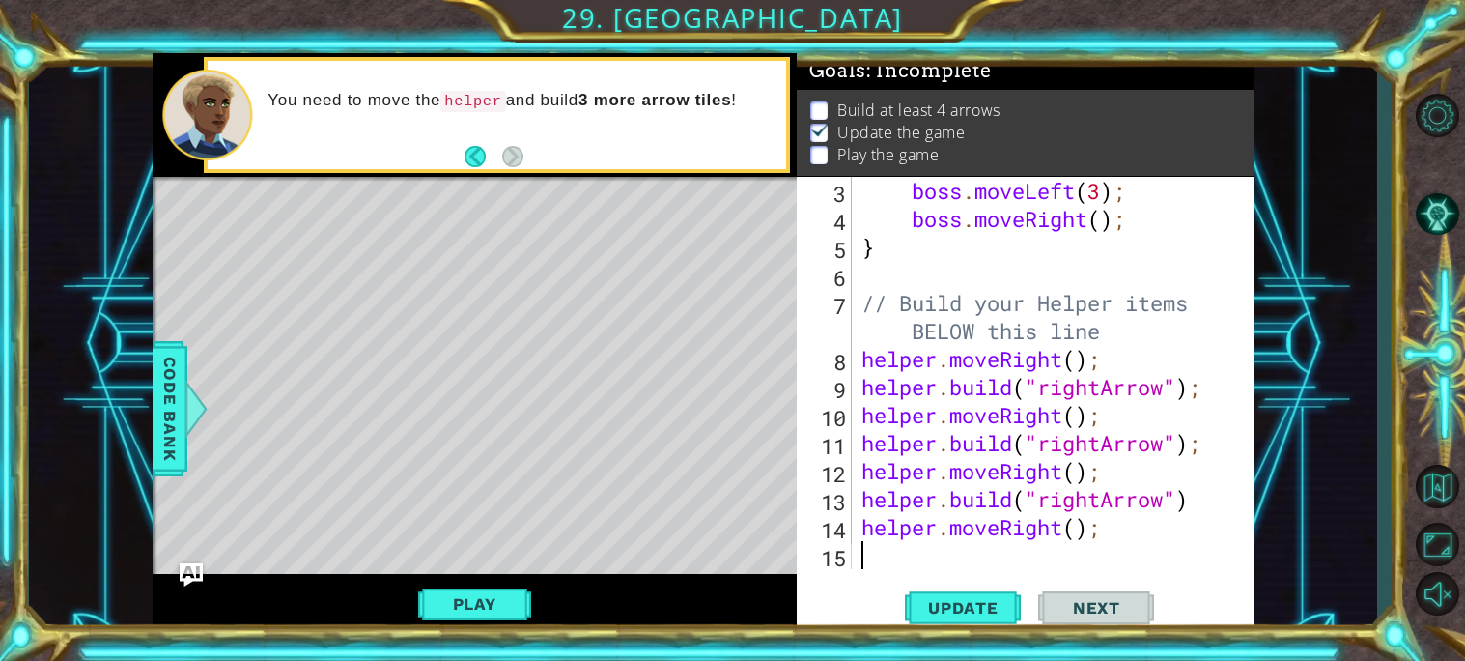
click at [946, 548] on div "boss . moveLeft ( 3 ) ; boss . moveRight ( ) ; } // Build your Helper items BEL…" at bounding box center [1058, 401] width 402 height 448
click at [883, 495] on div "boss . moveLeft ( 3 ) ; boss . moveRight ( ) ; } // Build your Helper items BEL…" at bounding box center [1058, 401] width 402 height 448
type textarea "[DOMAIN_NAME]("rightArrow")"
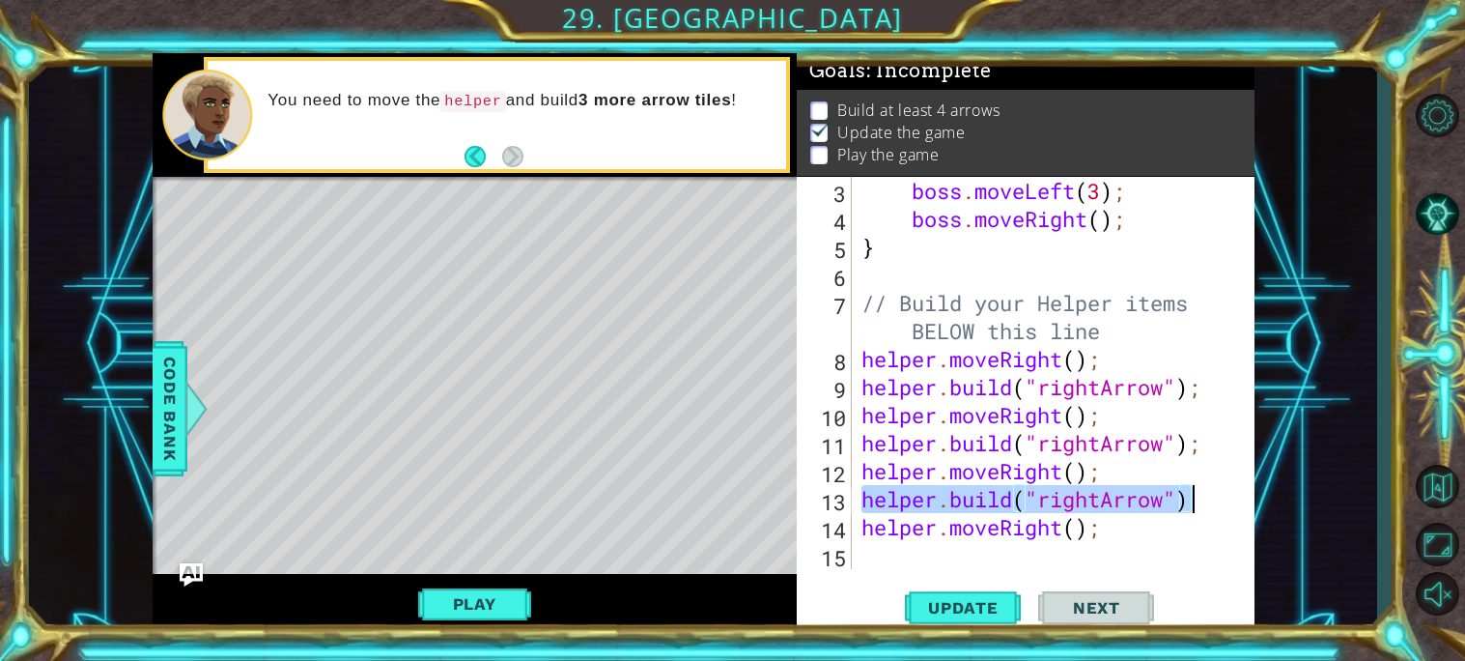
drag, startPoint x: 883, startPoint y: 495, endPoint x: 1187, endPoint y: 502, distance: 304.3
click at [1187, 502] on div "boss . moveLeft ( 3 ) ; boss . moveRight ( ) ; } // Build your Helper items BEL…" at bounding box center [1058, 401] width 402 height 448
click at [986, 555] on div "boss . moveLeft ( 3 ) ; boss . moveRight ( ) ; } // Build your Helper items BEL…" at bounding box center [1058, 401] width 402 height 448
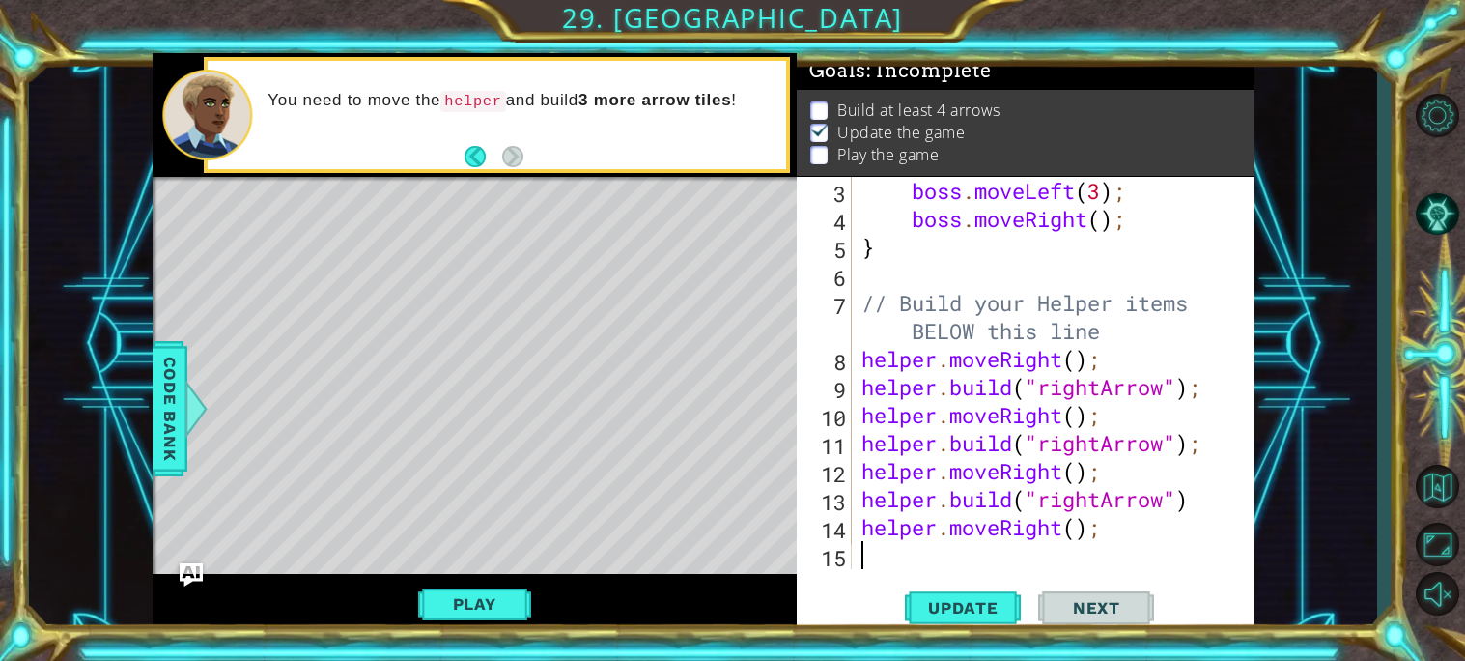
paste textarea "[DOMAIN_NAME]("rightArrow")"
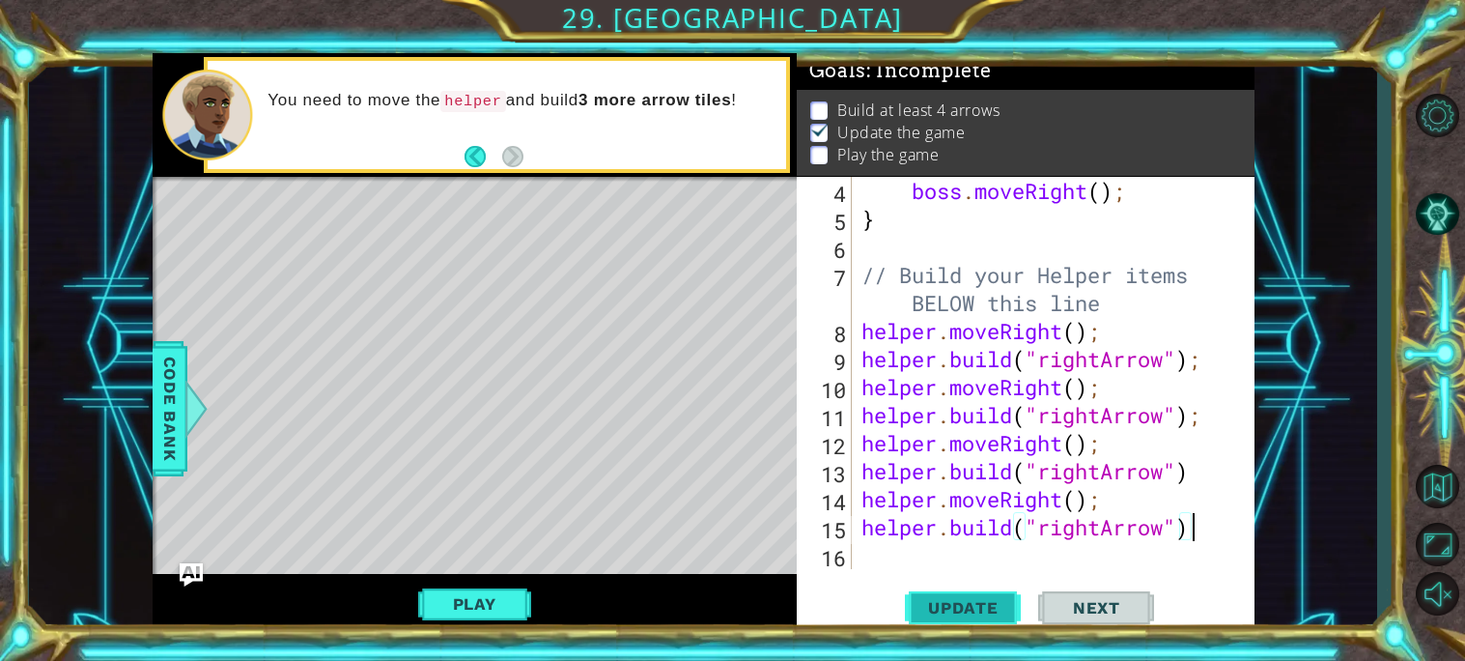
click at [969, 604] on span "Update" at bounding box center [963, 607] width 109 height 19
click at [897, 503] on div "boss . moveRight ( ) ; } // Build your Helper items BELOW this line helper . mo…" at bounding box center [1058, 401] width 402 height 448
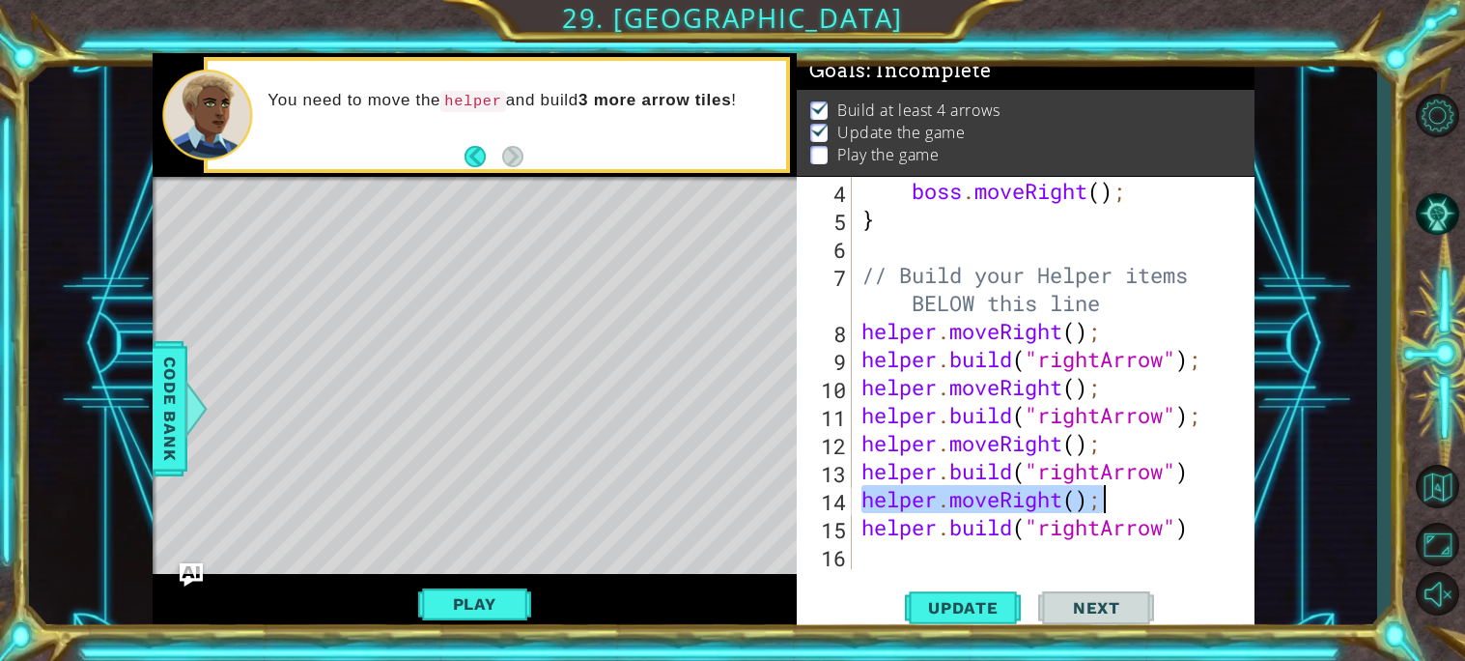
click at [1102, 493] on body "1 ההההההההההההההההההההההההההההההההההההההההההההההההההההההההההההההההההההההההההההה…" at bounding box center [732, 330] width 1465 height 661
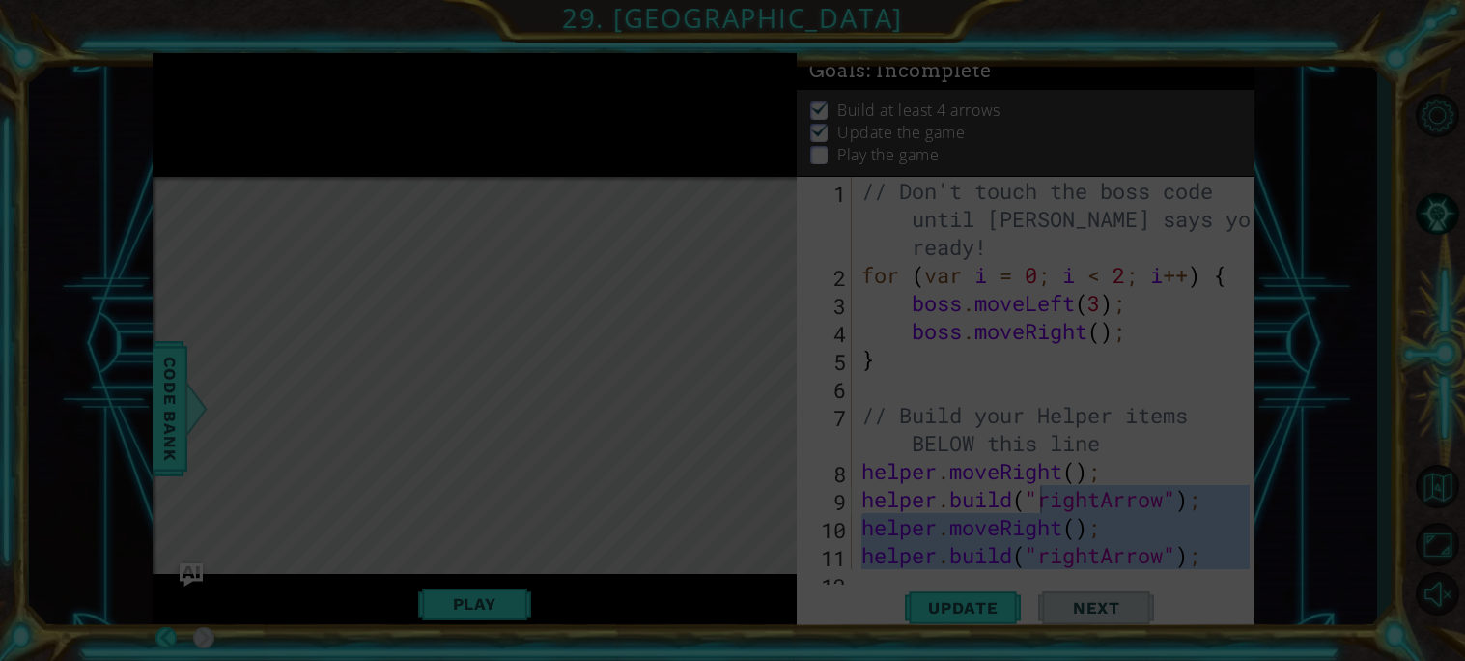
scroll to position [0, 0]
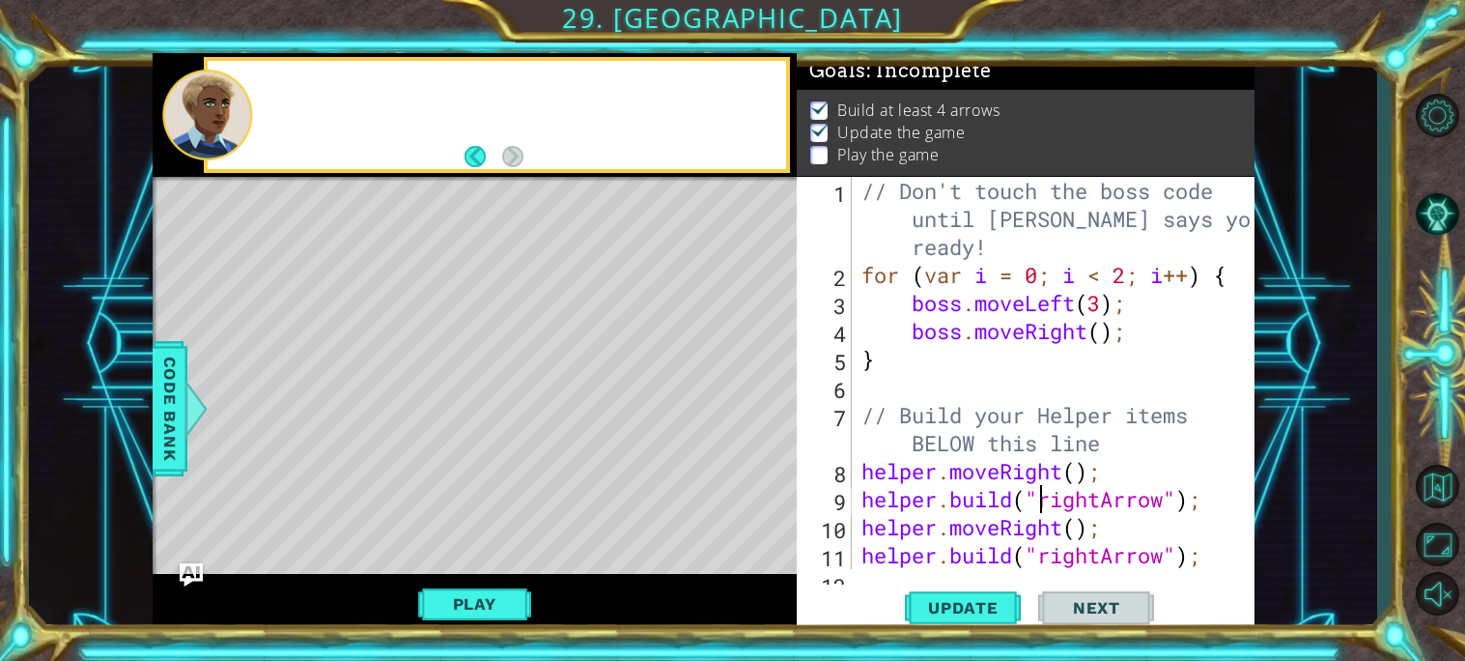
type textarea "[DOMAIN_NAME]("rightArrow");"
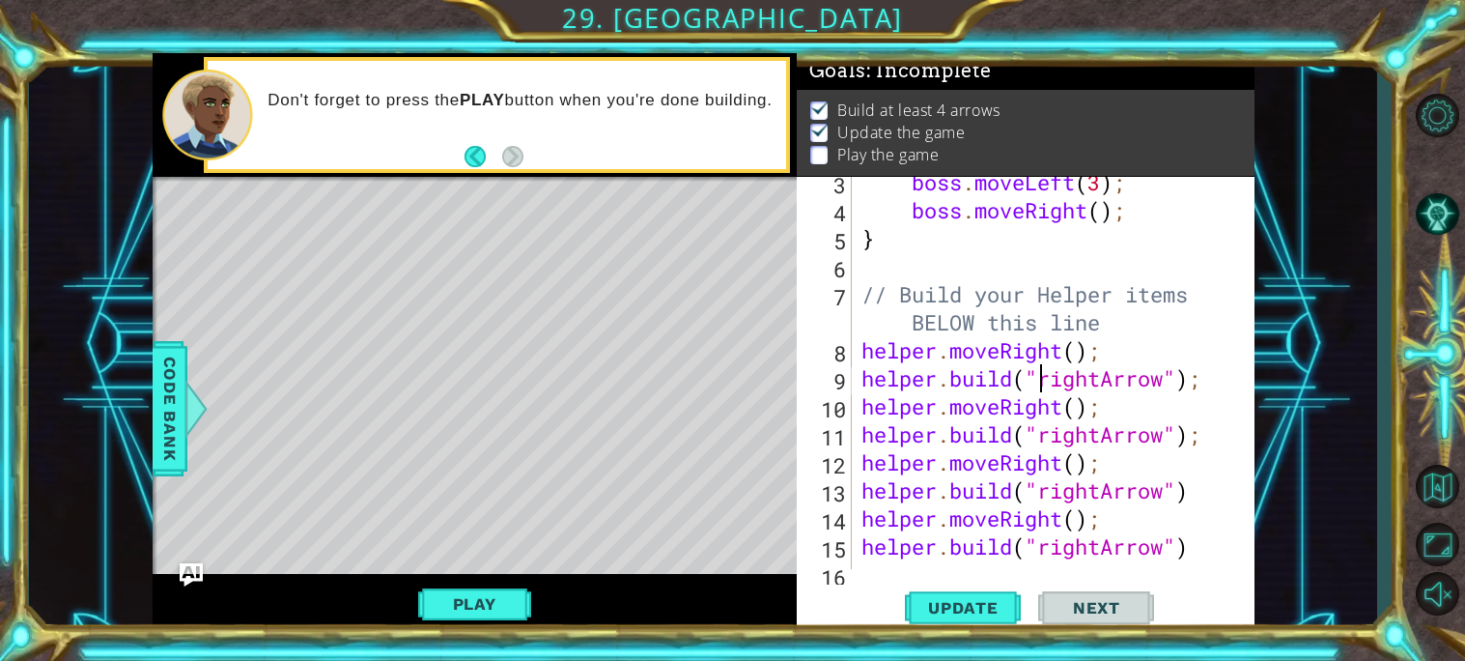
scroll to position [139, 0]
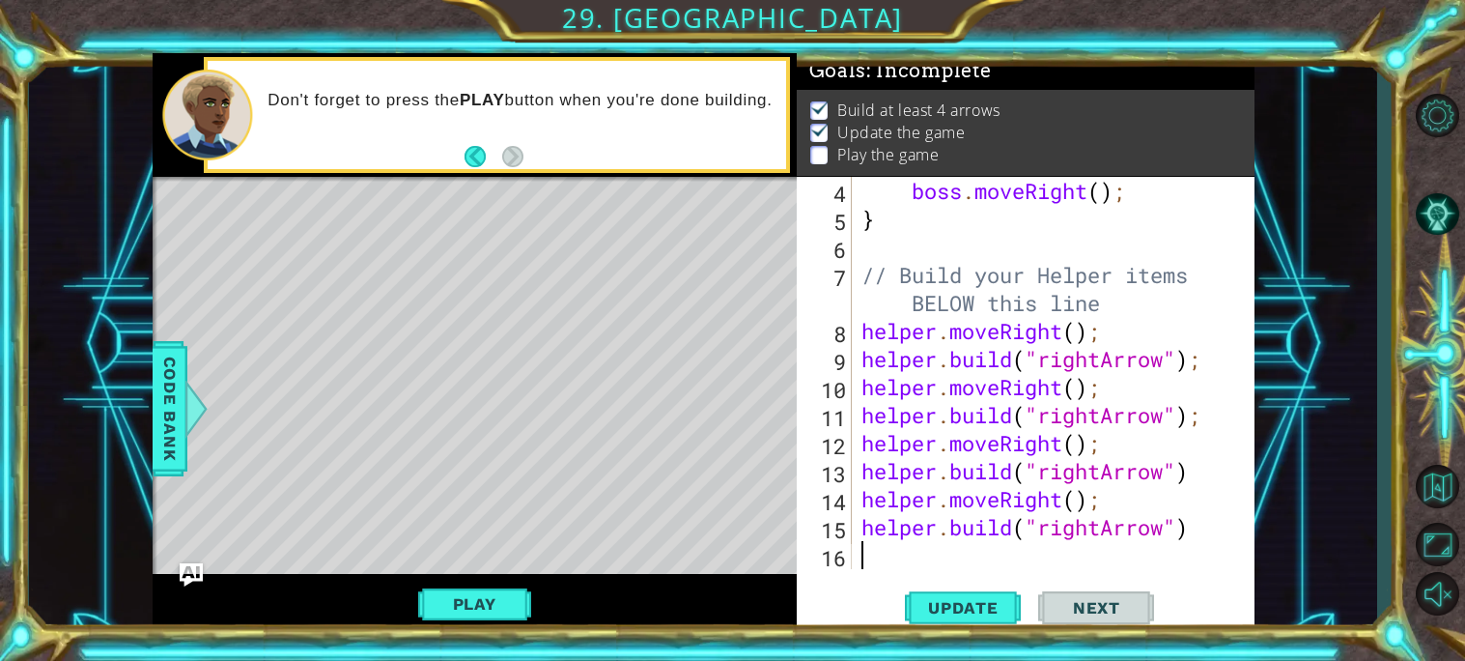
click at [914, 565] on div "boss . moveRight ( ) ; } // Build your Helper items BELOW this line helper . mo…" at bounding box center [1058, 401] width 402 height 448
click at [500, 604] on button "Play" at bounding box center [474, 603] width 113 height 37
click at [1075, 596] on button "Next" at bounding box center [1096, 611] width 116 height 45
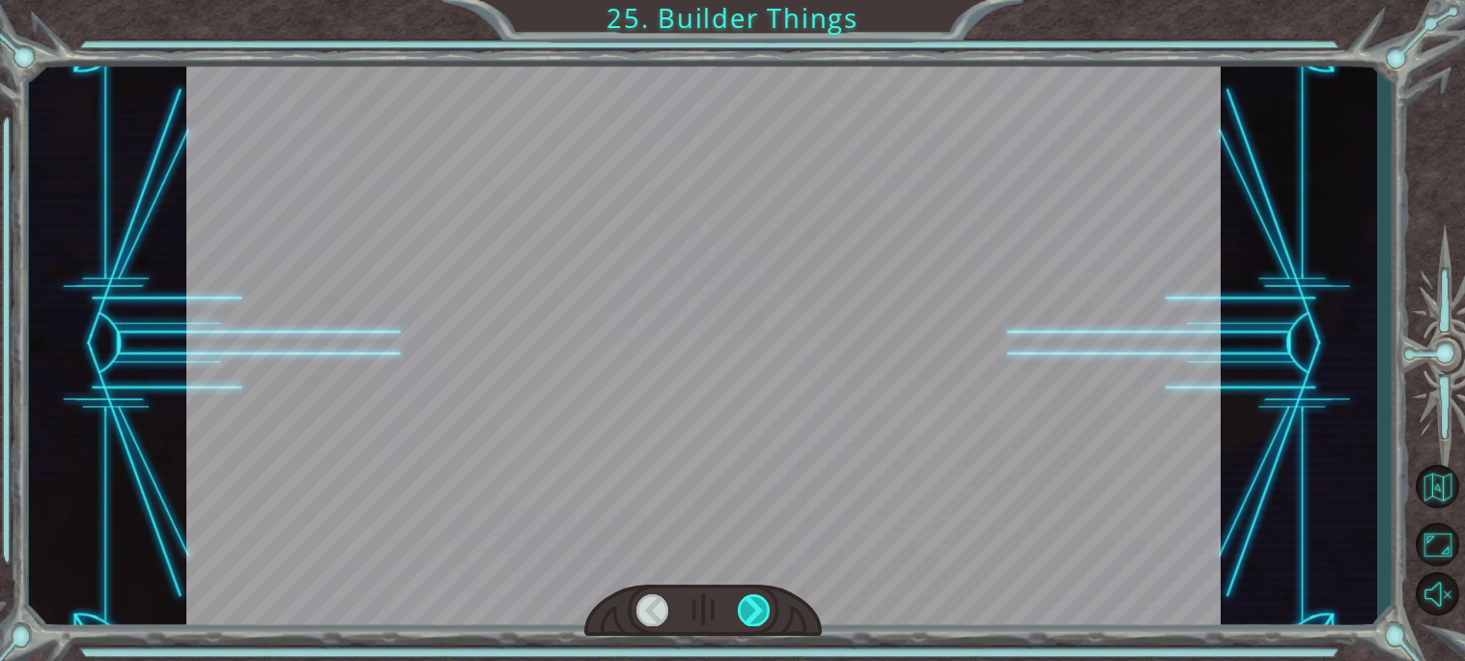
click at [759, 623] on div at bounding box center [754, 610] width 33 height 32
click at [759, 618] on div at bounding box center [754, 610] width 33 height 32
click at [757, 609] on div at bounding box center [754, 610] width 33 height 32
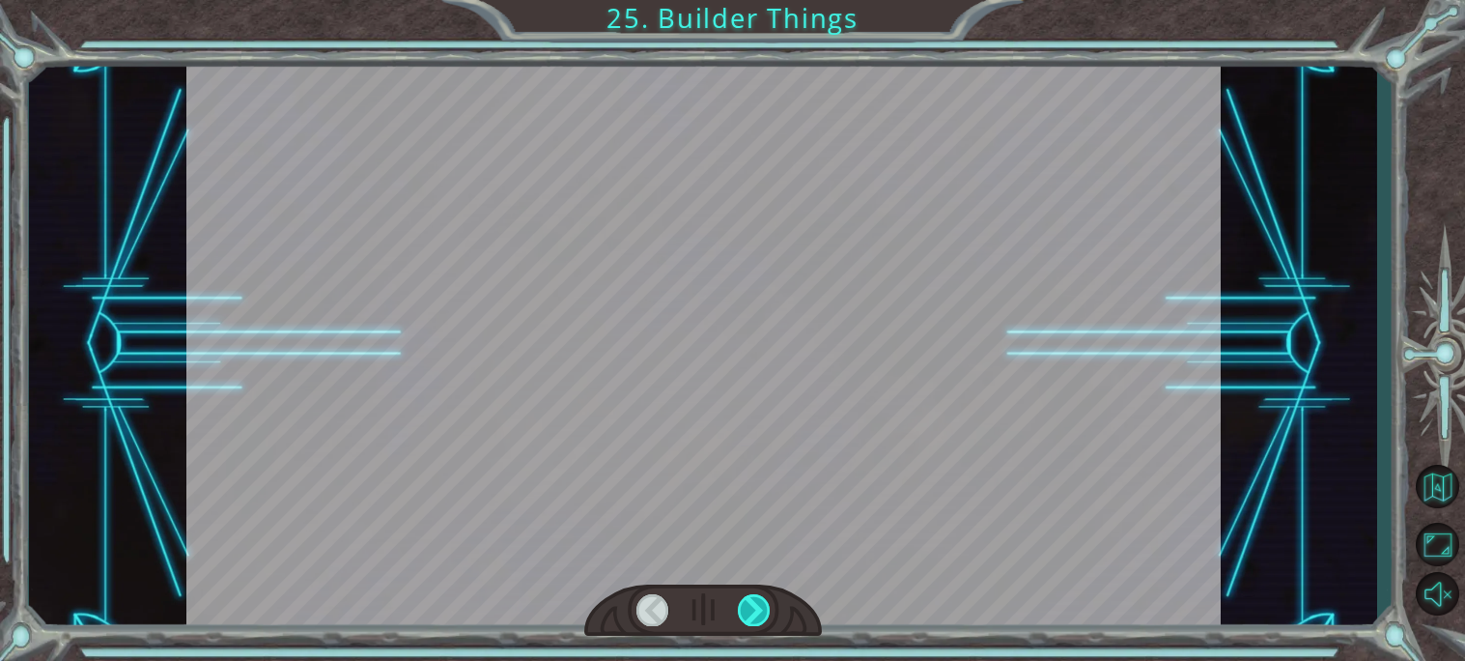
click at [757, 609] on div at bounding box center [754, 610] width 33 height 32
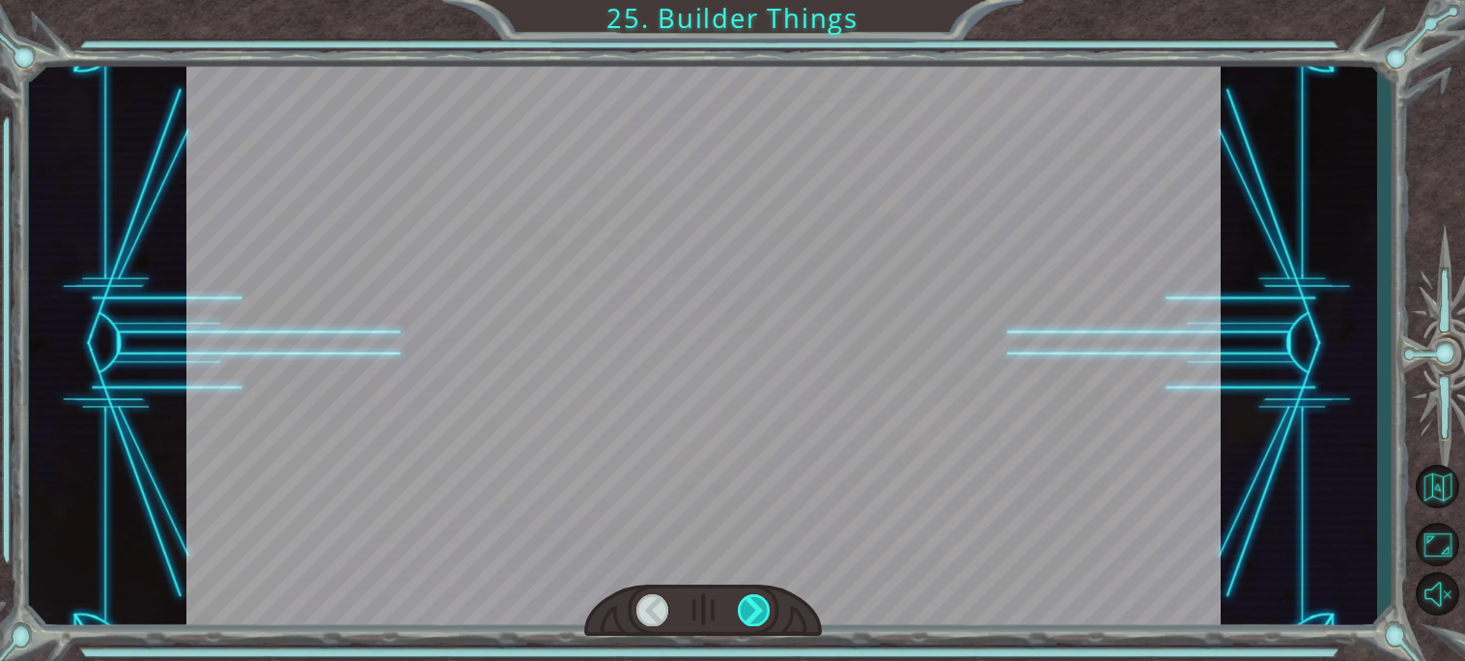
click at [757, 609] on div at bounding box center [754, 610] width 33 height 32
click at [754, 475] on div at bounding box center [703, 343] width 1034 height 581
click at [527, 350] on div at bounding box center [703, 343] width 1034 height 581
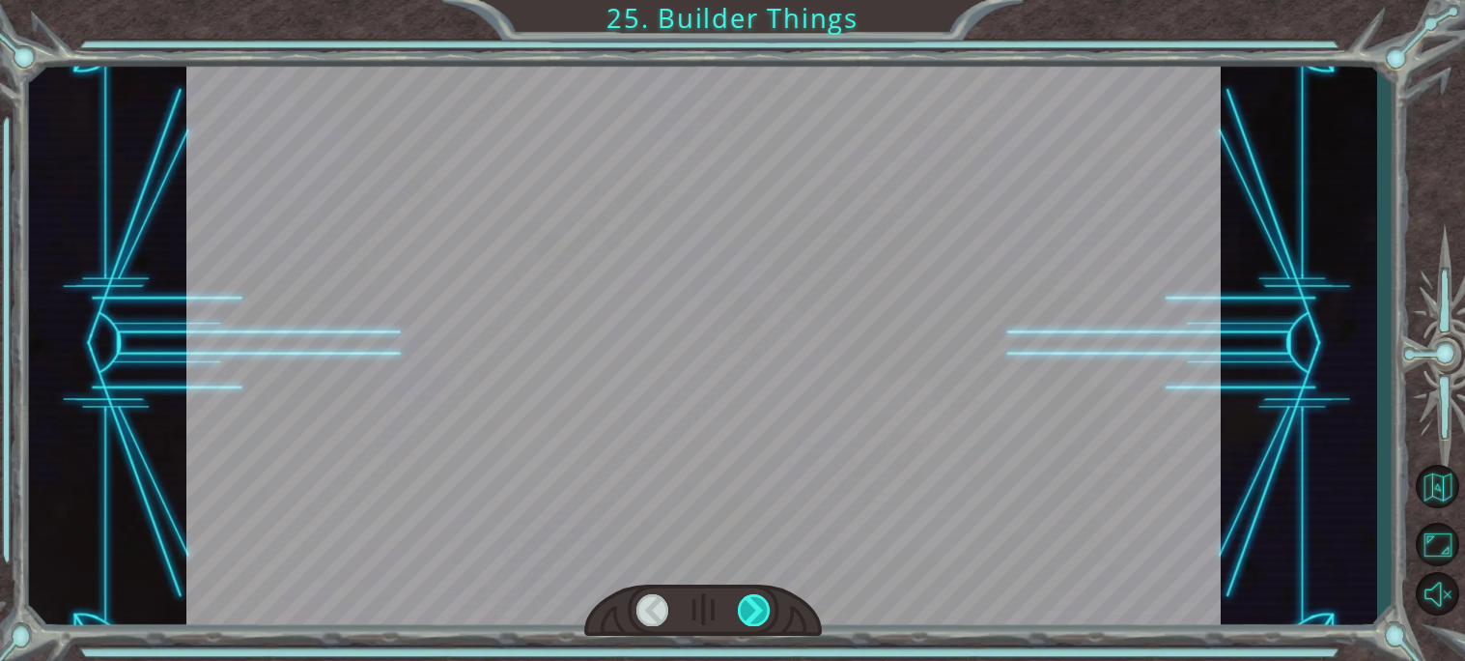
click at [490, 395] on div at bounding box center [703, 343] width 1034 height 581
click at [703, 103] on div at bounding box center [703, 343] width 1034 height 581
click at [756, 607] on div at bounding box center [754, 610] width 33 height 32
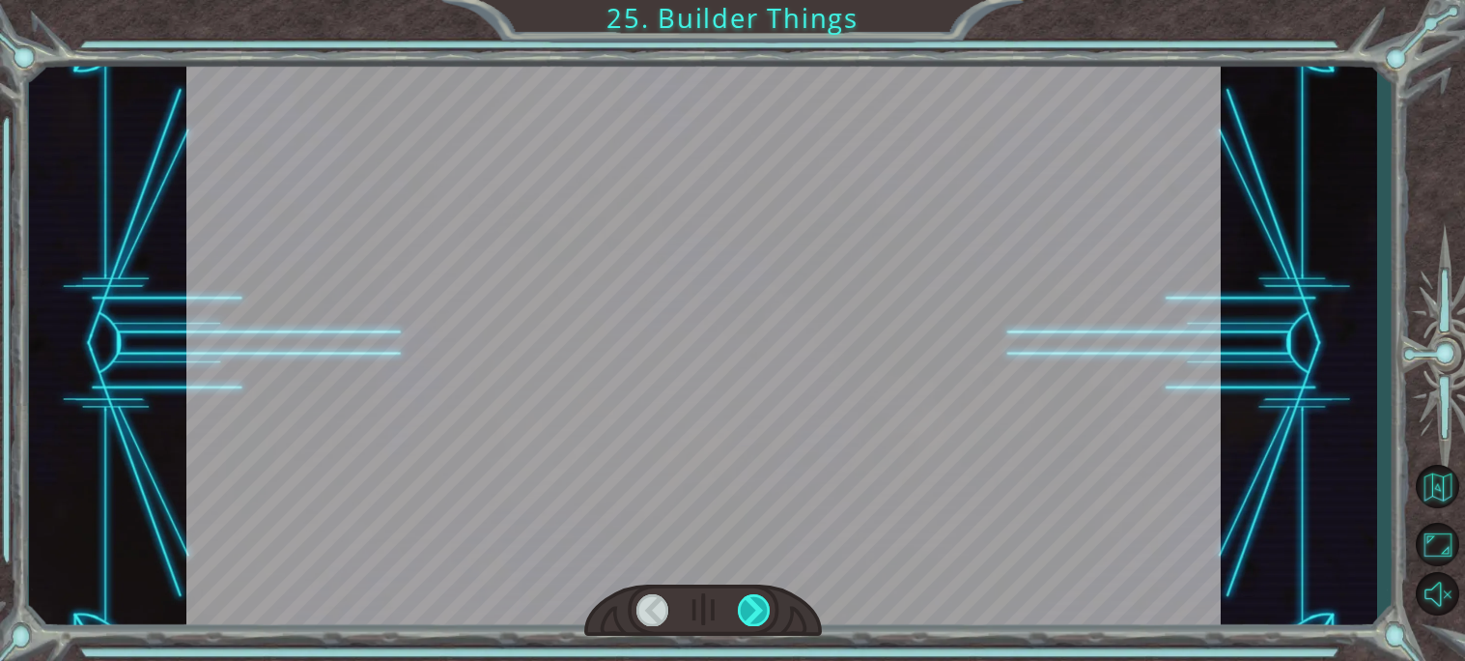
click at [756, 607] on div at bounding box center [754, 610] width 33 height 32
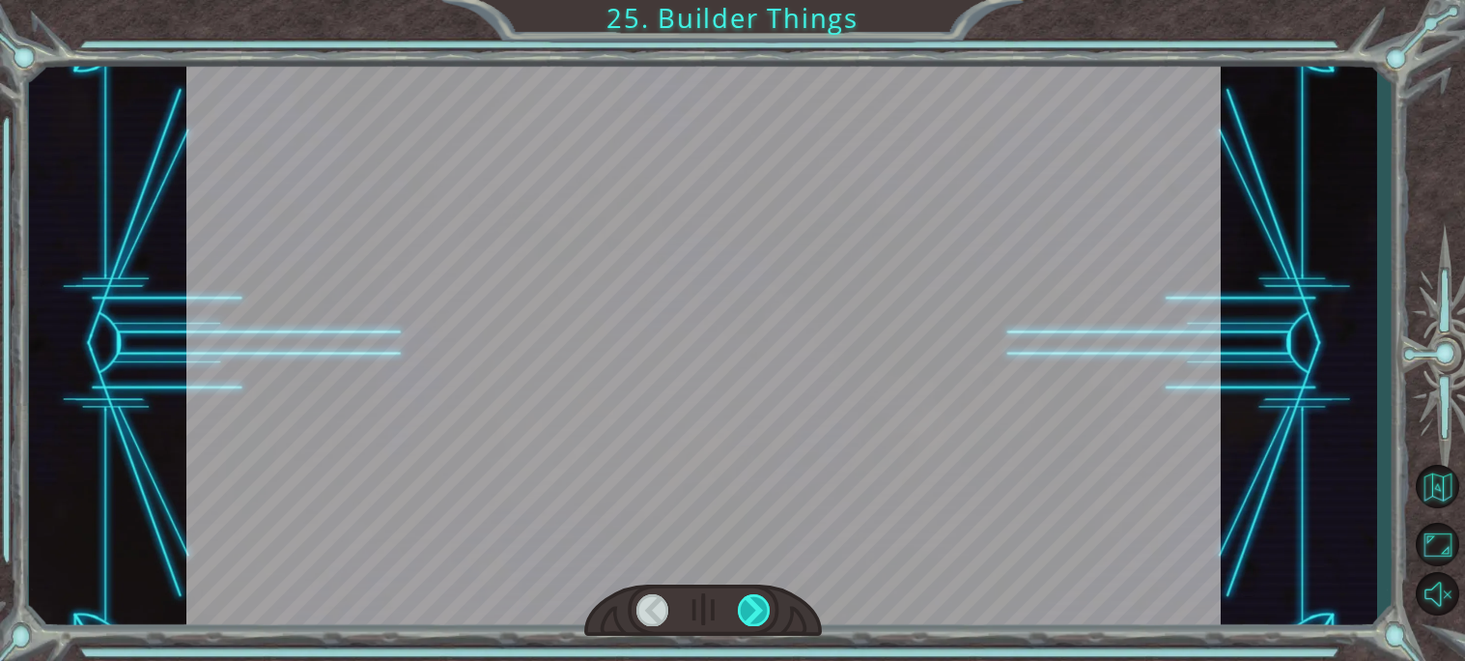
click at [756, 607] on div at bounding box center [754, 610] width 33 height 32
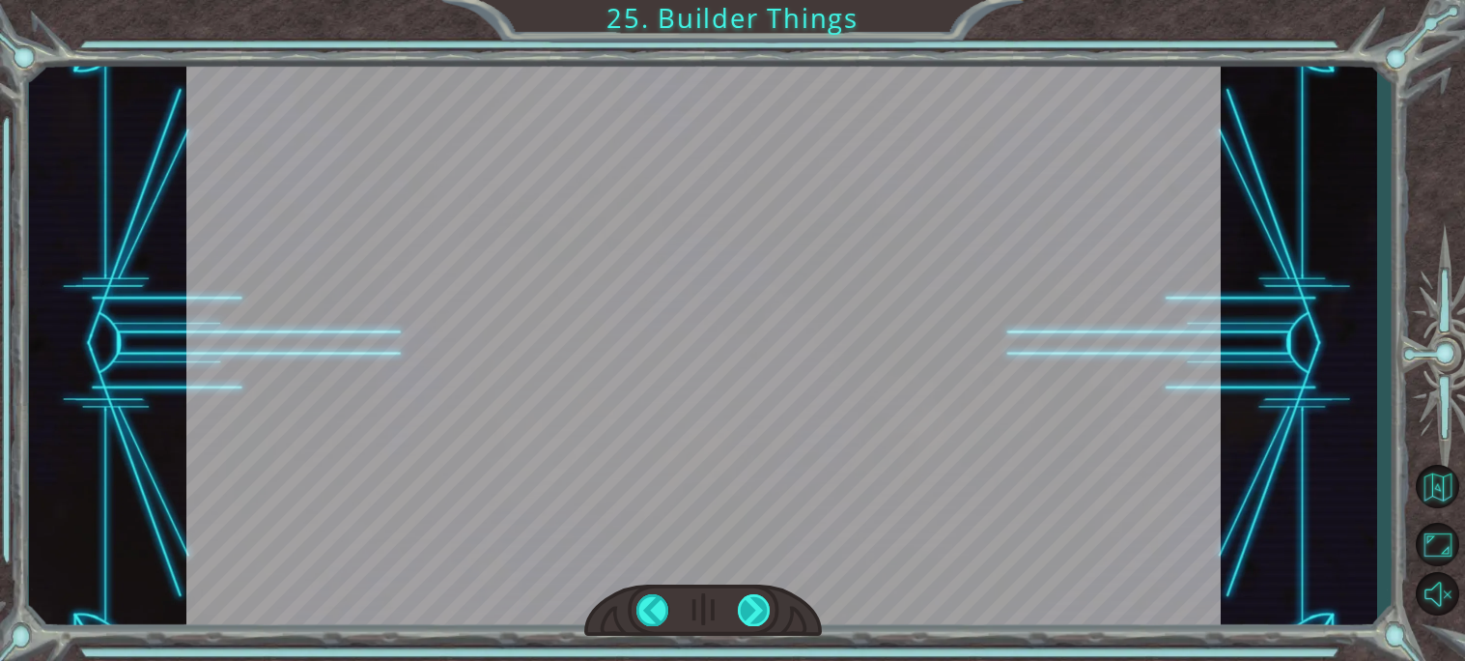
click at [756, 607] on div at bounding box center [754, 610] width 33 height 32
click at [644, 585] on div at bounding box center [703, 610] width 238 height 52
click at [646, 594] on div at bounding box center [652, 610] width 33 height 32
click at [648, 604] on div at bounding box center [652, 610] width 33 height 32
click at [650, 602] on div at bounding box center [652, 610] width 33 height 32
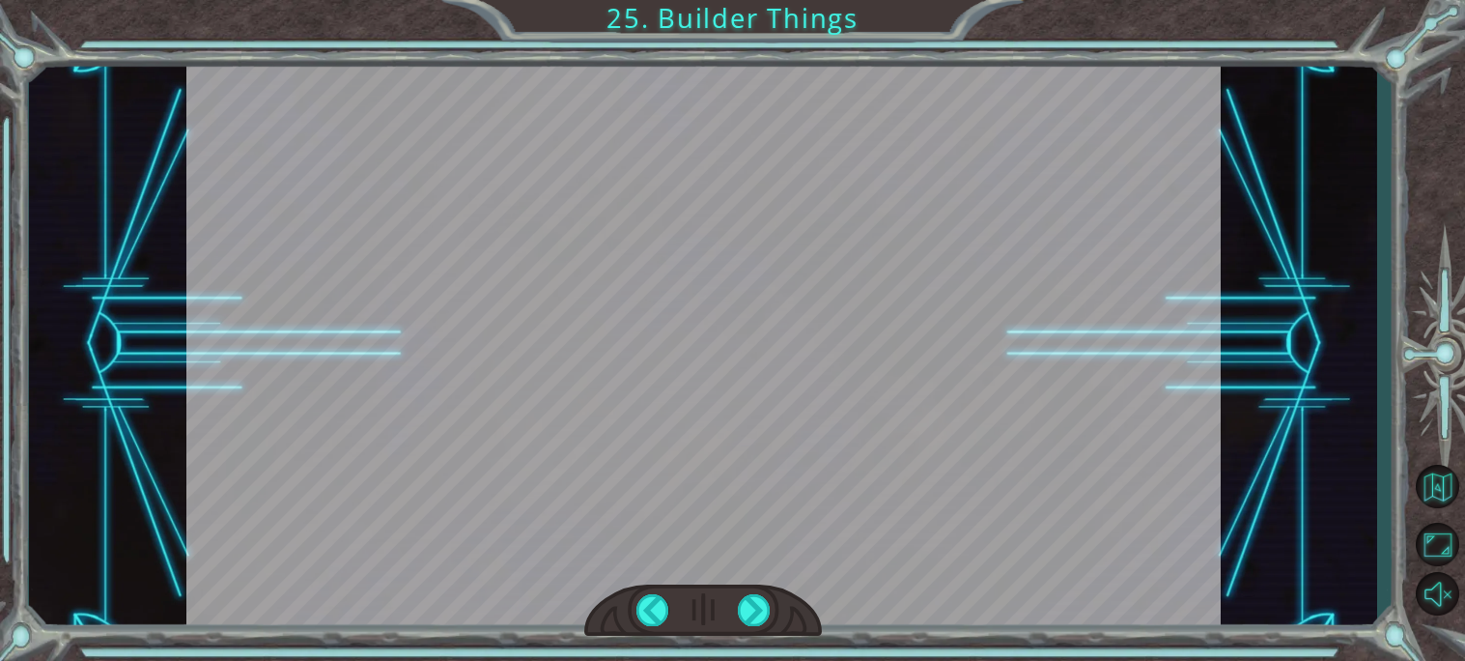
click at [650, 602] on div at bounding box center [652, 610] width 33 height 32
click at [545, 649] on div "CORRECT [DOMAIN_NAME](“wall”) INCORRECT [DOMAIN_NAME](wall) [DOMAIN_NAME](“WALL…" at bounding box center [732, 330] width 1465 height 661
click at [638, 614] on div at bounding box center [652, 610] width 33 height 32
click at [745, 603] on div at bounding box center [754, 610] width 33 height 32
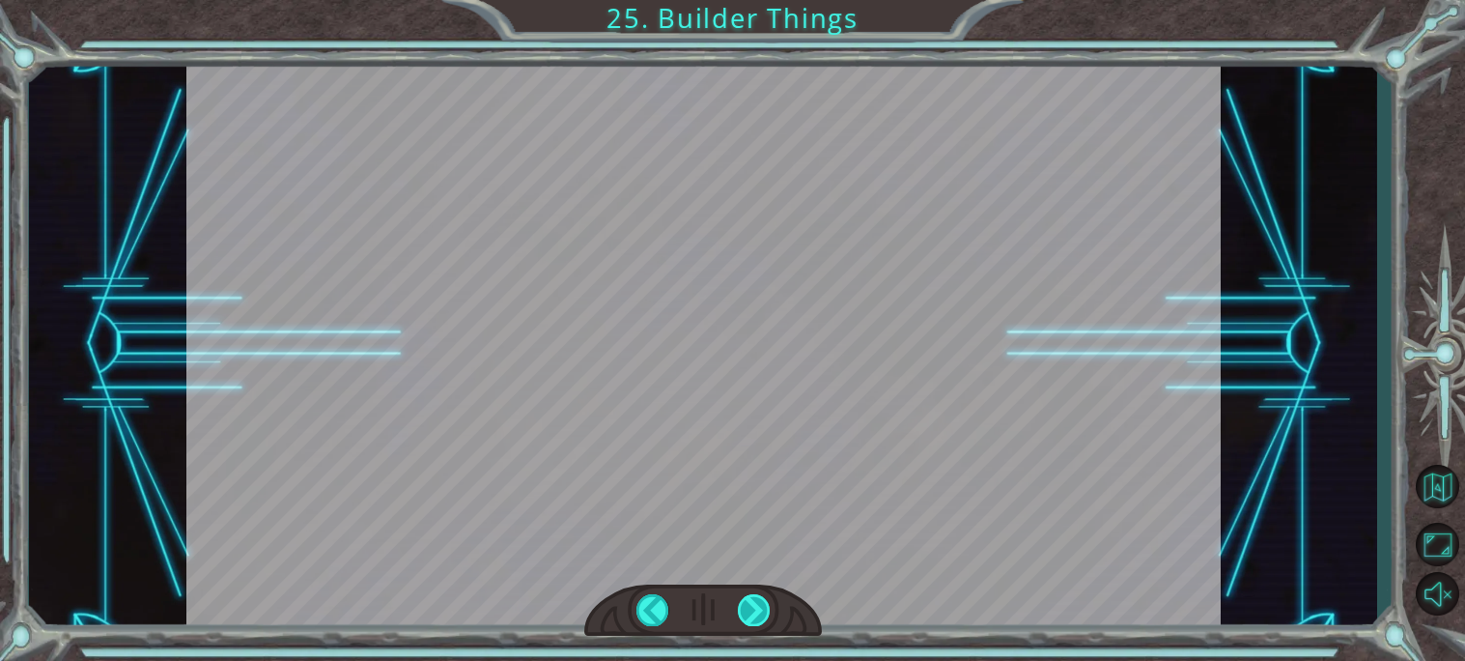
click at [745, 603] on div at bounding box center [754, 610] width 33 height 32
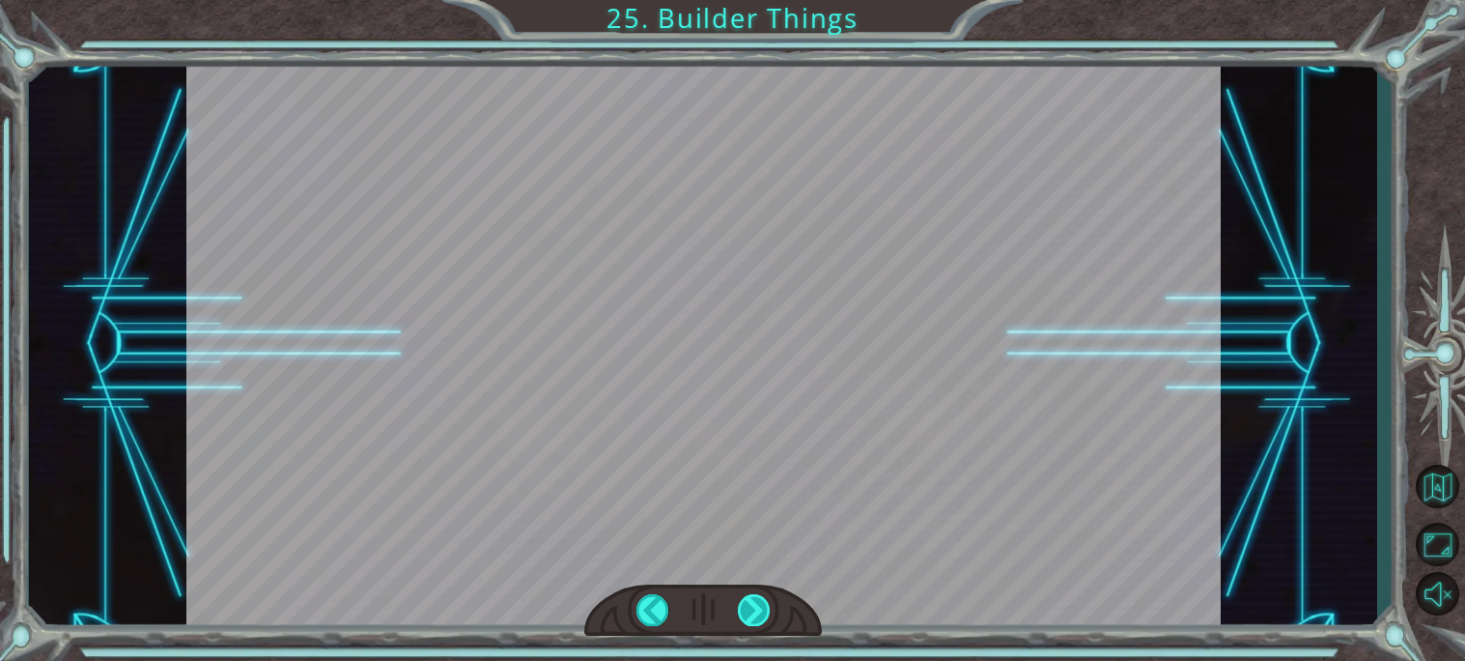
click at [745, 603] on div at bounding box center [754, 610] width 33 height 32
click at [744, 601] on div at bounding box center [754, 610] width 33 height 32
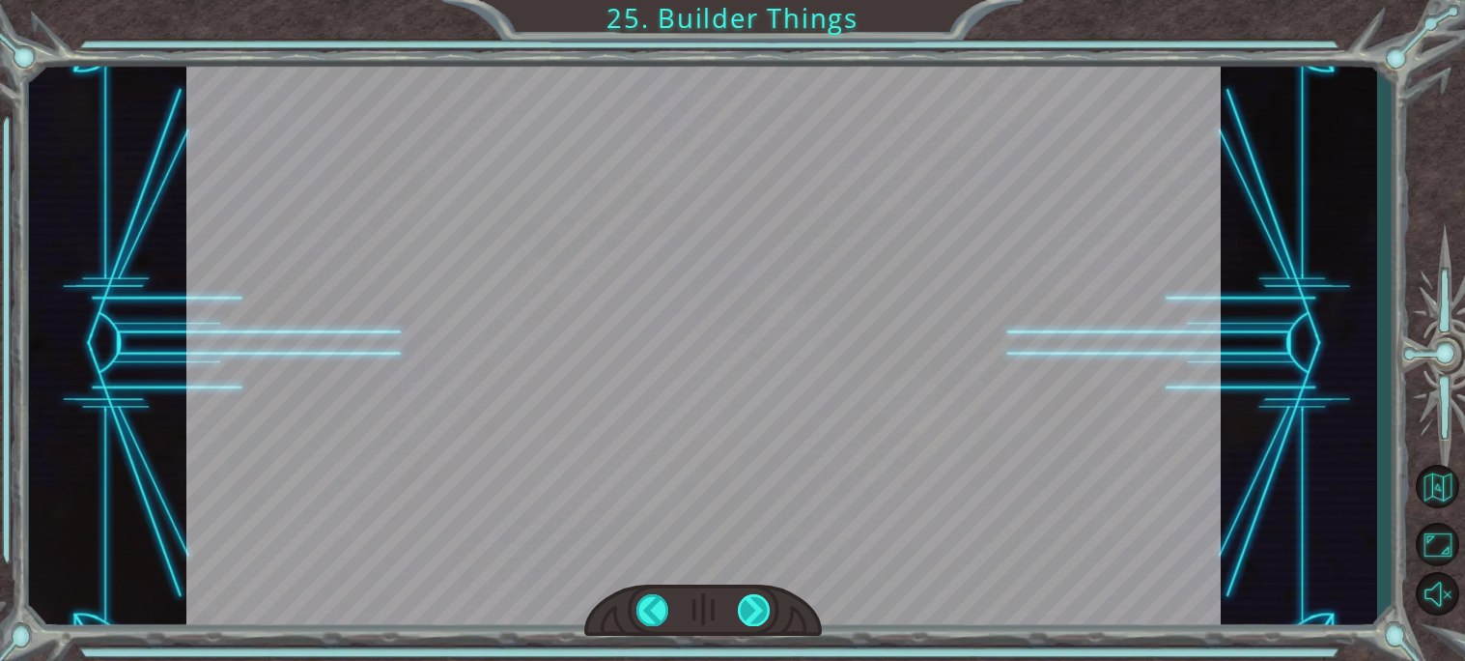
click at [744, 601] on div at bounding box center [754, 610] width 33 height 32
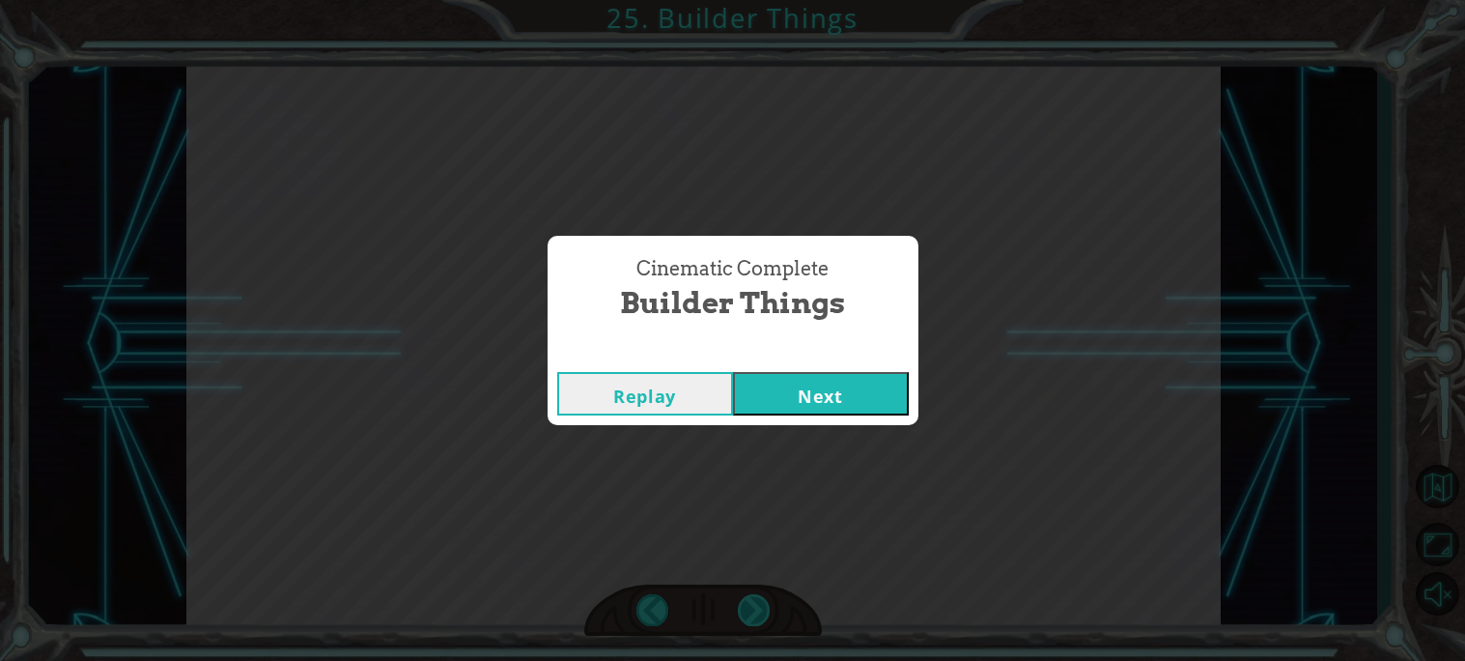
click at [744, 601] on div "Cinematic Complete Builder Things Replay Next" at bounding box center [732, 330] width 1465 height 661
click at [820, 380] on button "Next" at bounding box center [821, 393] width 176 height 43
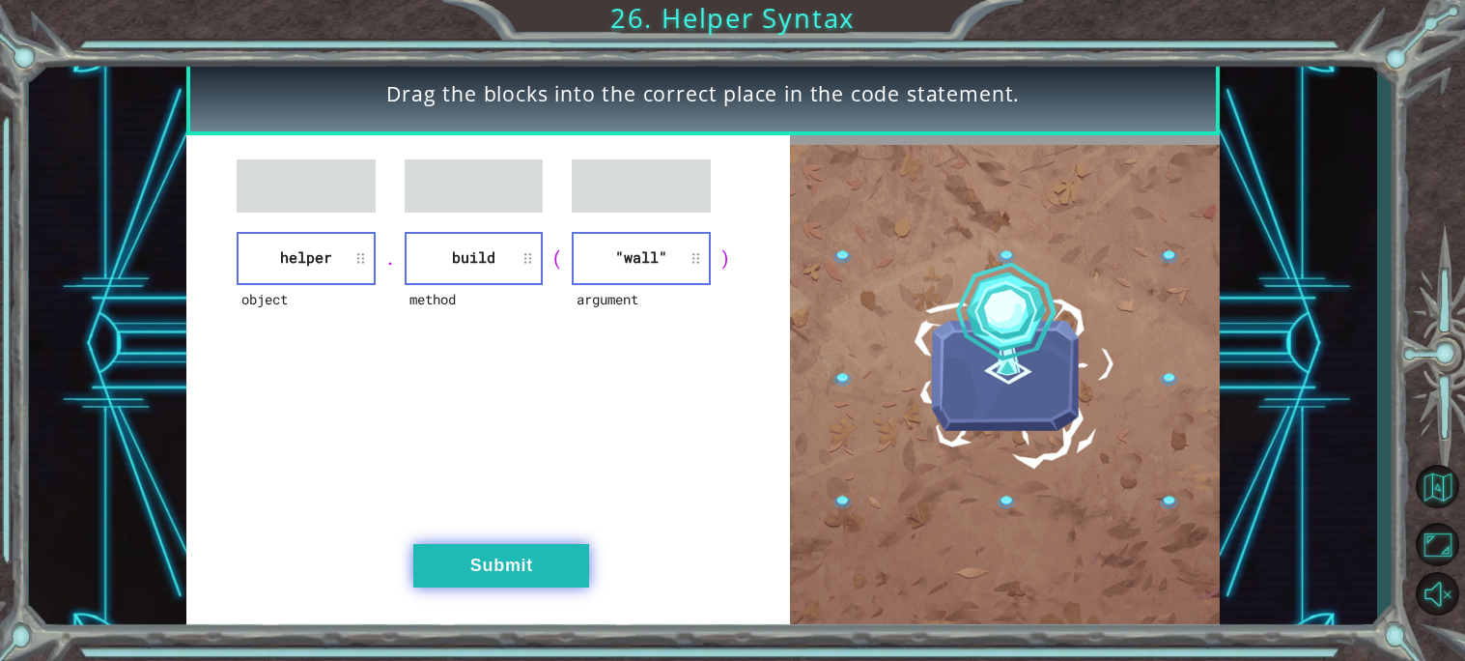
click at [565, 551] on button "Submit" at bounding box center [501, 565] width 176 height 43
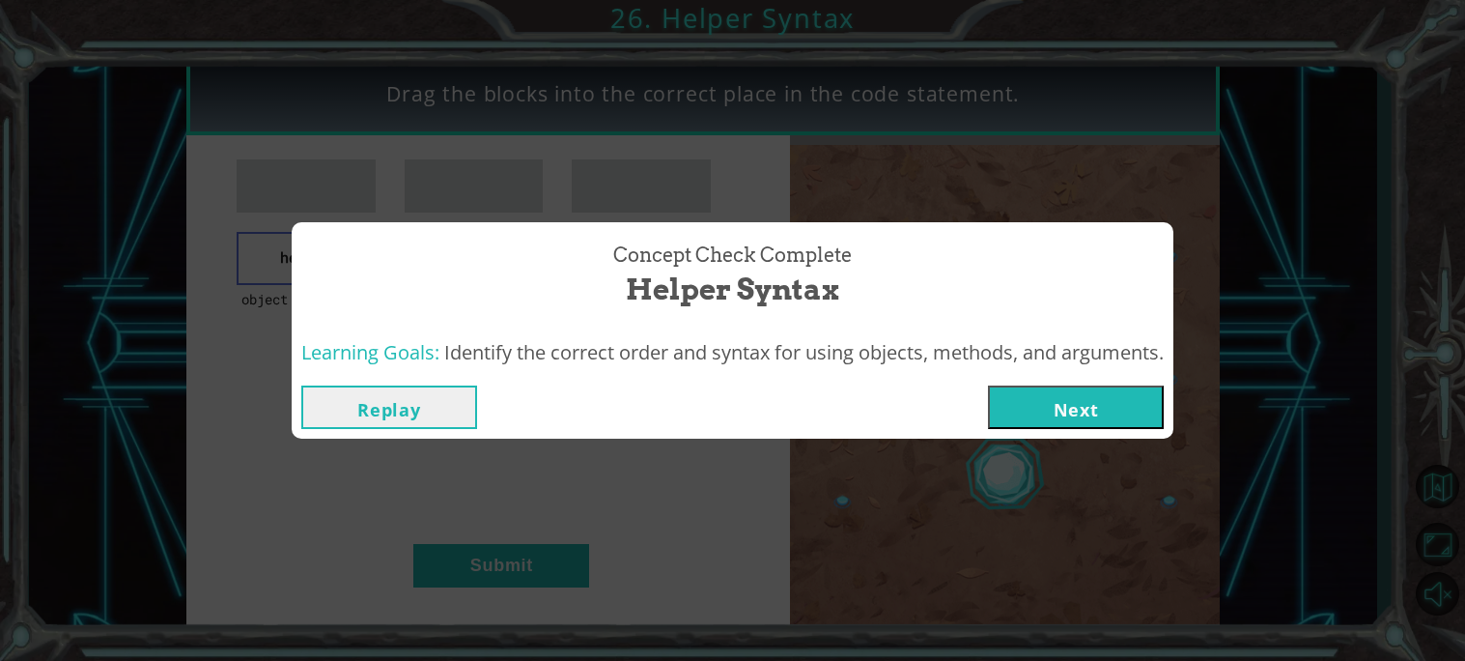
click at [1067, 415] on button "Next" at bounding box center [1076, 406] width 176 height 43
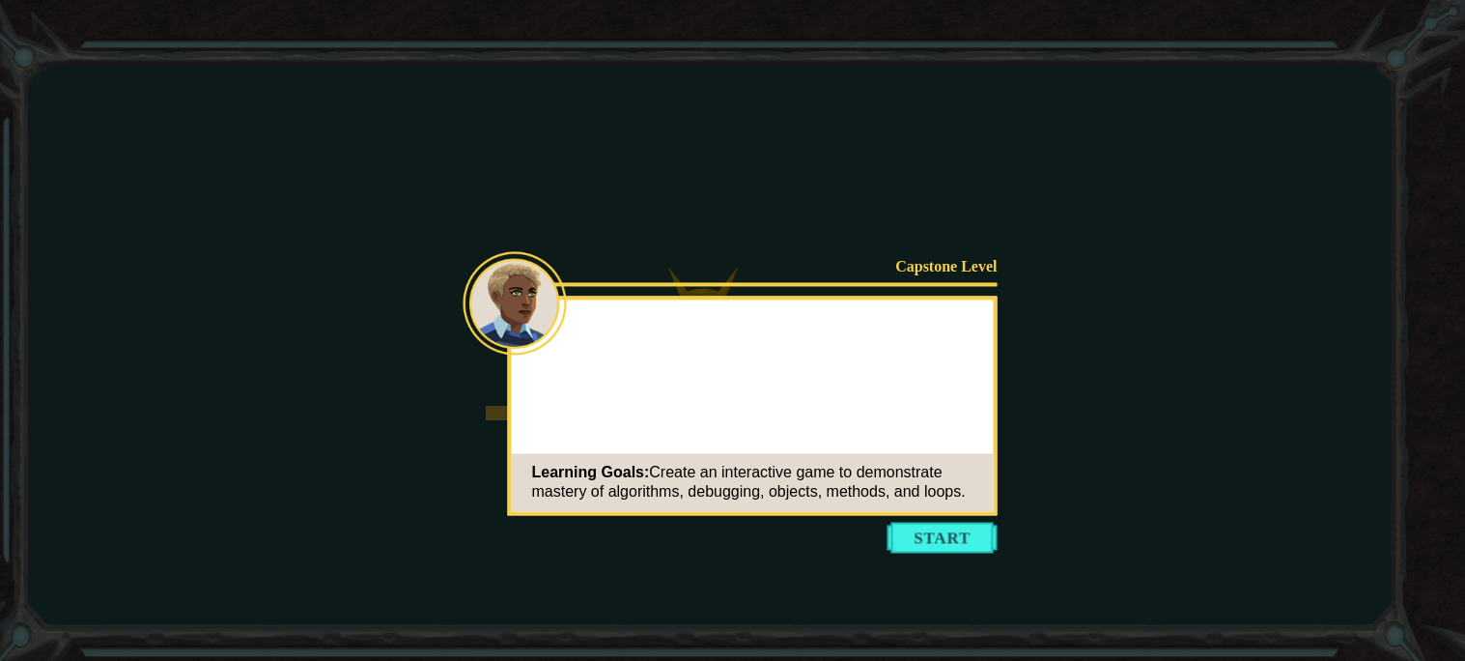
click at [944, 529] on button "Start" at bounding box center [942, 536] width 110 height 31
click at [946, 520] on icon at bounding box center [732, 330] width 1465 height 661
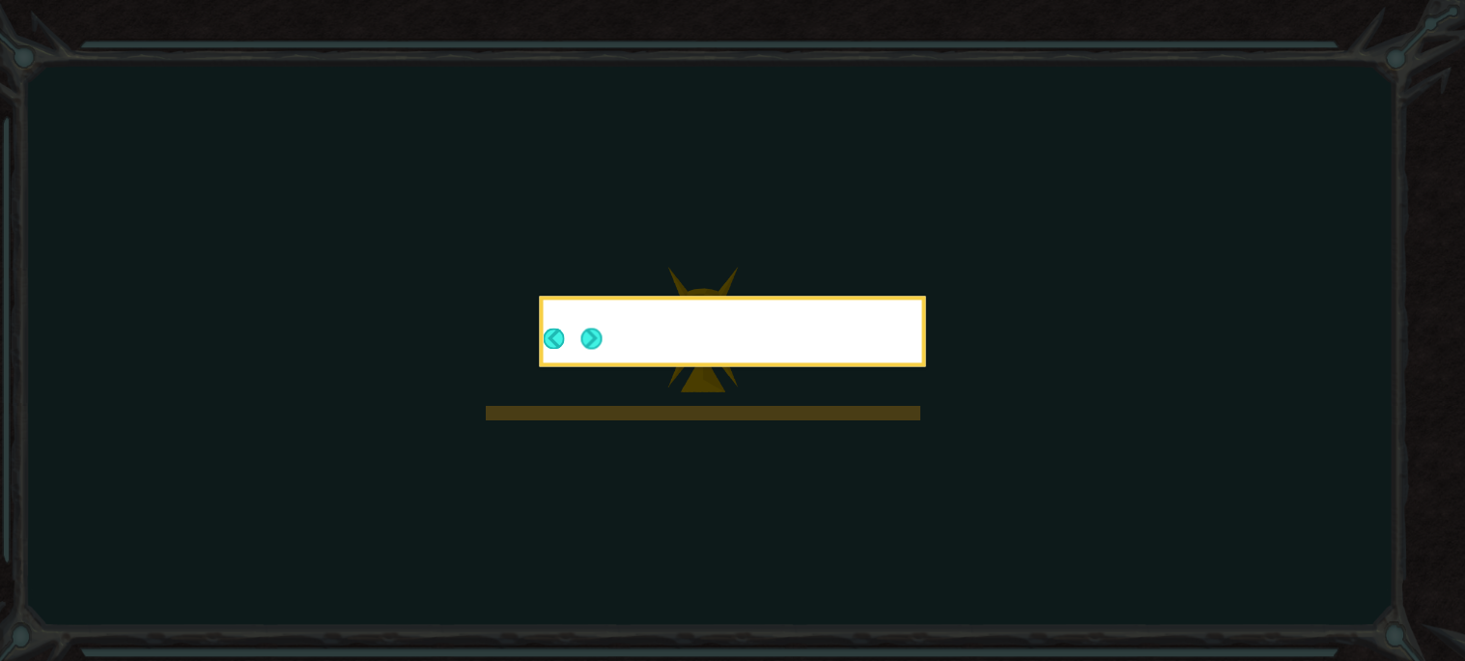
click at [923, 525] on icon at bounding box center [732, 330] width 1465 height 661
click at [604, 340] on button "Next" at bounding box center [592, 338] width 33 height 33
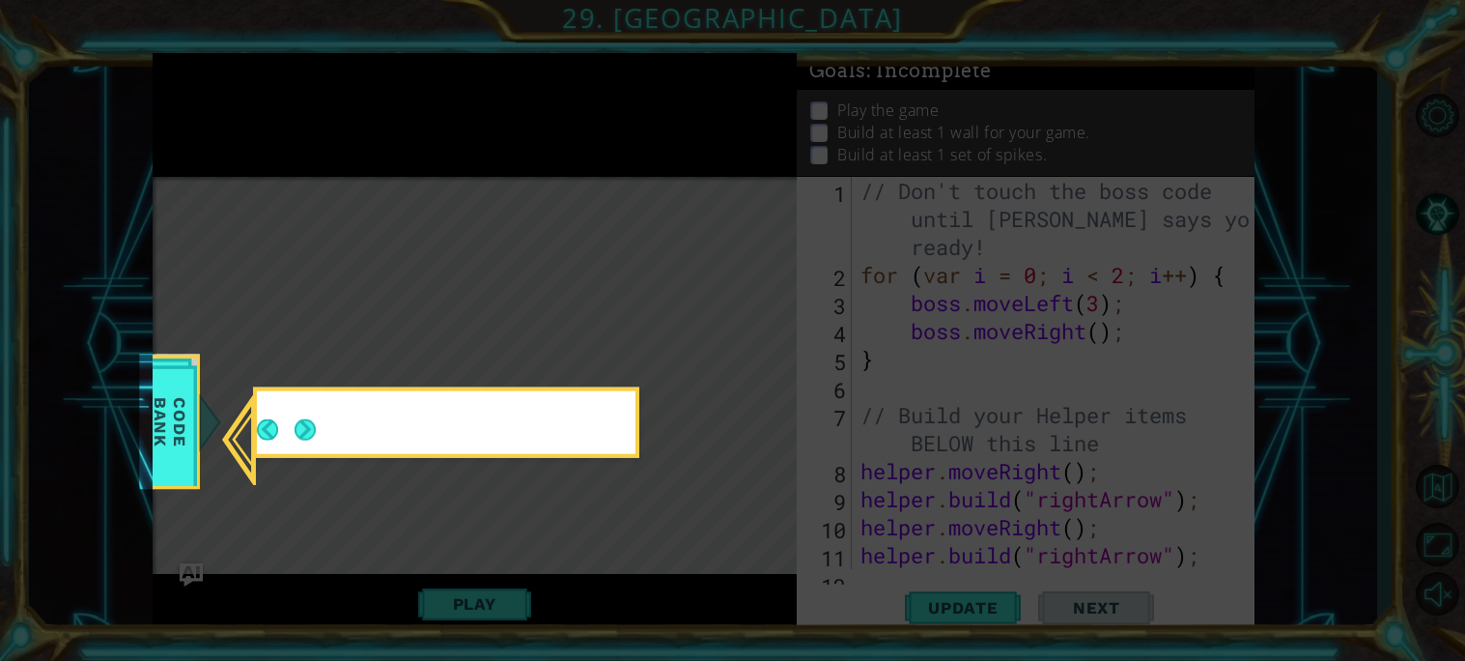
click at [590, 342] on icon at bounding box center [732, 330] width 1465 height 661
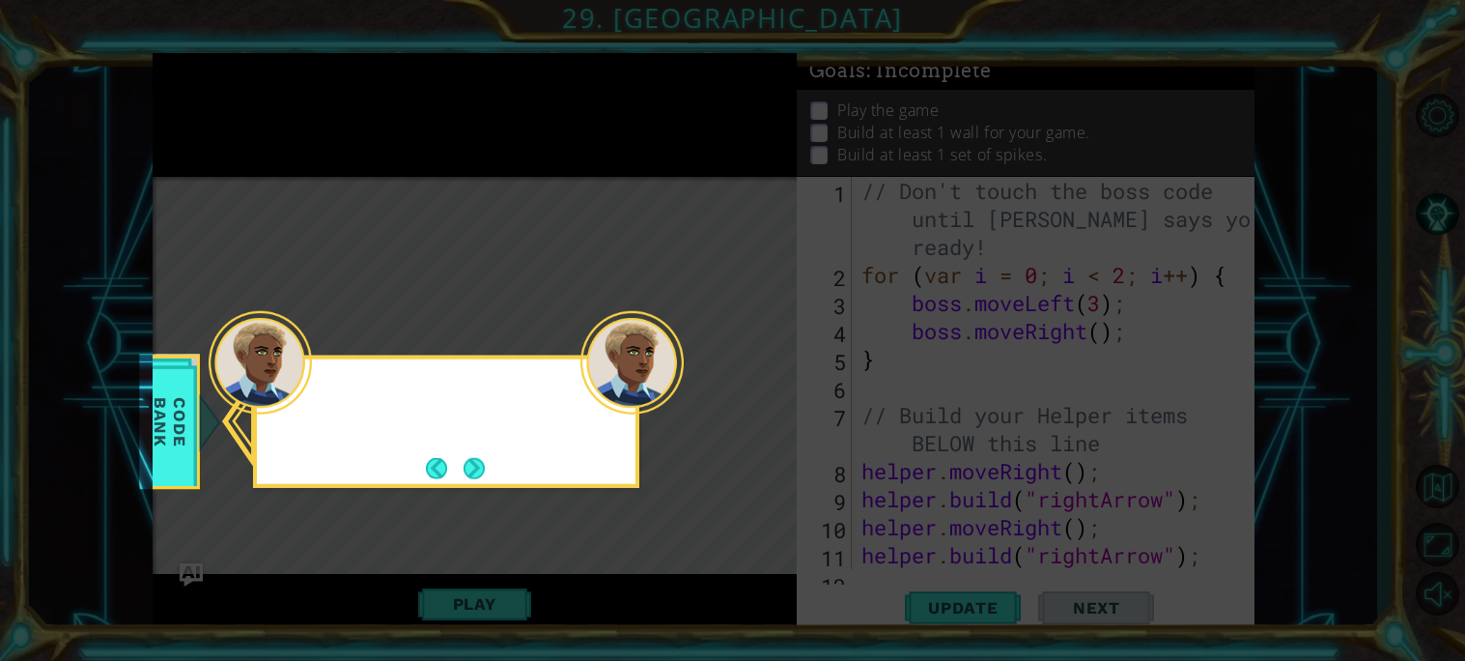
click at [468, 503] on icon at bounding box center [732, 330] width 1465 height 661
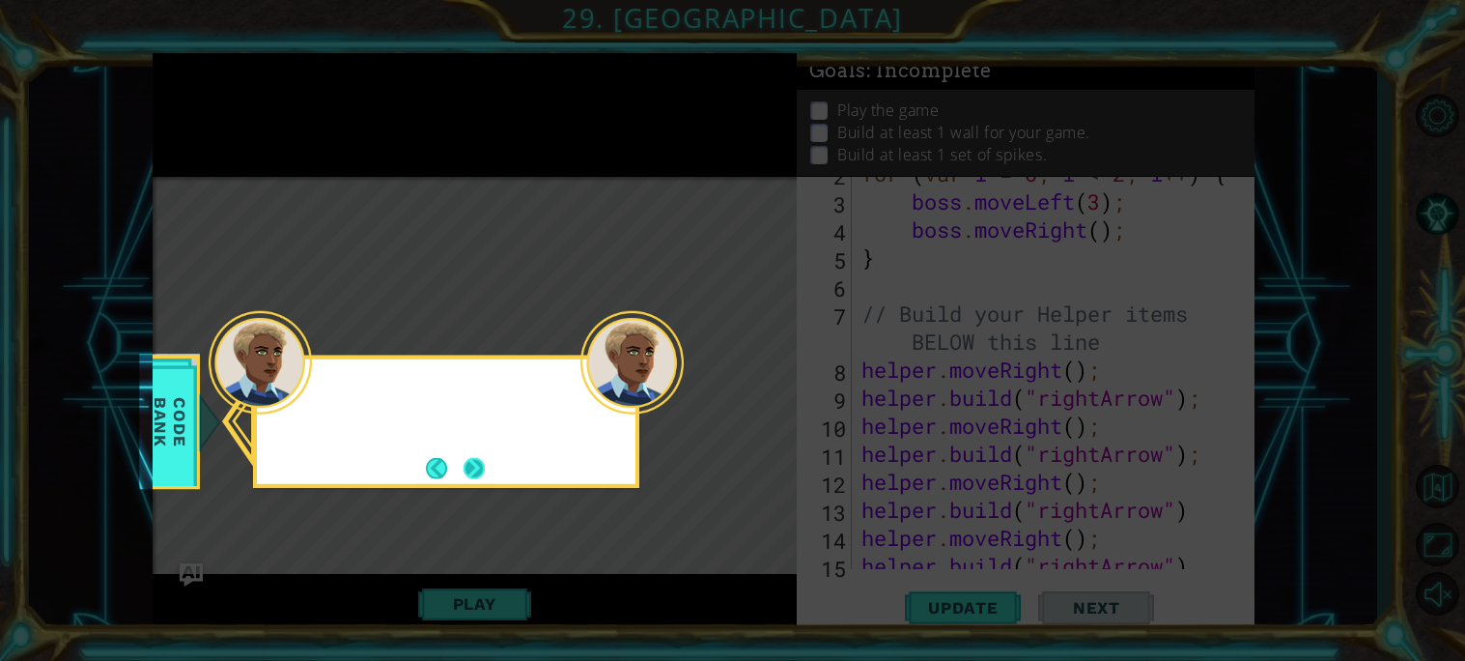
click at [479, 480] on button "Next" at bounding box center [474, 468] width 24 height 24
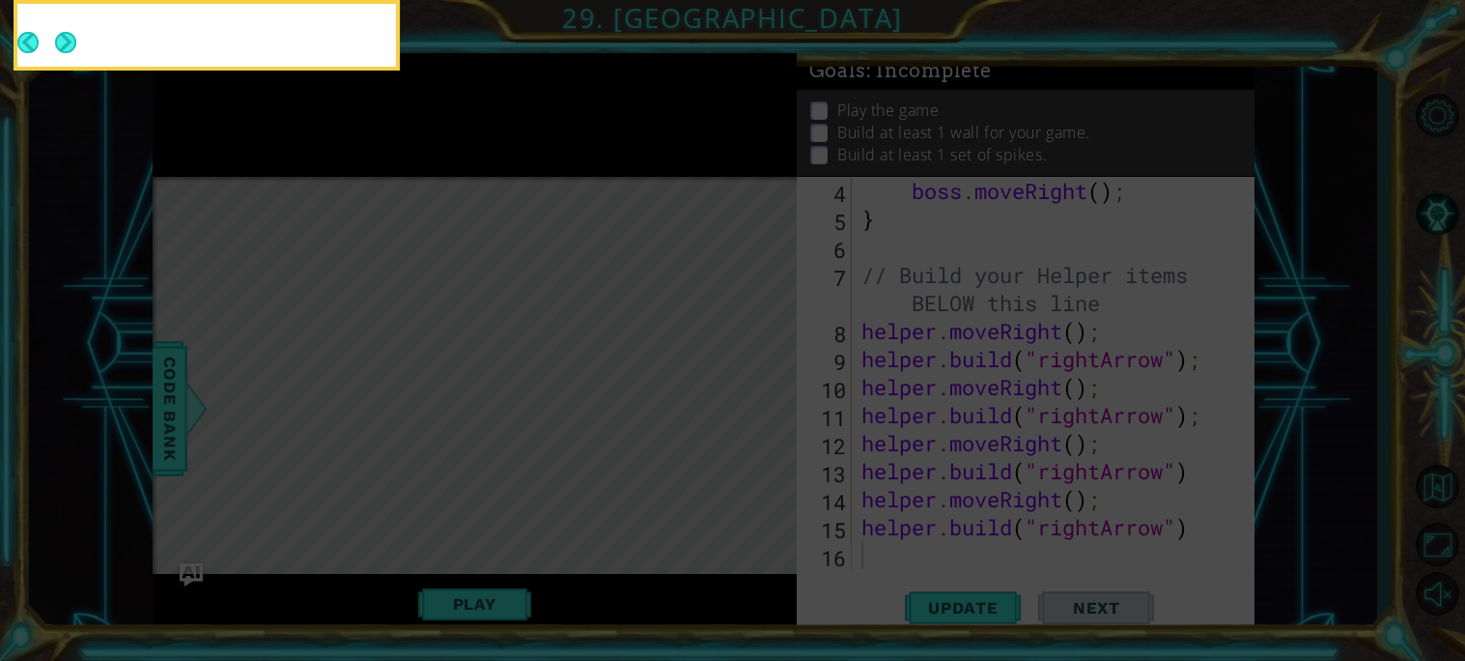
click at [483, 464] on icon at bounding box center [732, 98] width 1465 height 1123
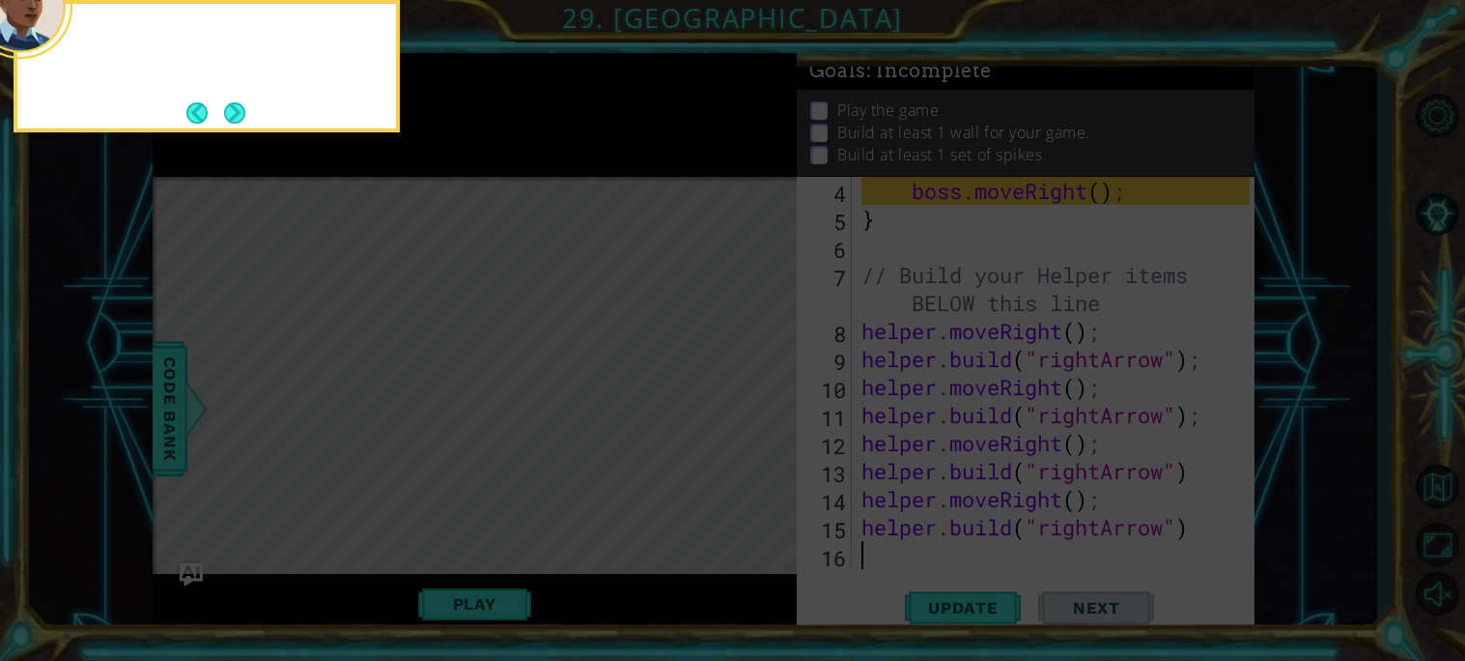
click at [478, 472] on icon at bounding box center [732, 98] width 1465 height 1123
click at [215, 142] on icon at bounding box center [732, 98] width 1465 height 1123
click at [221, 126] on button "Next" at bounding box center [234, 112] width 27 height 27
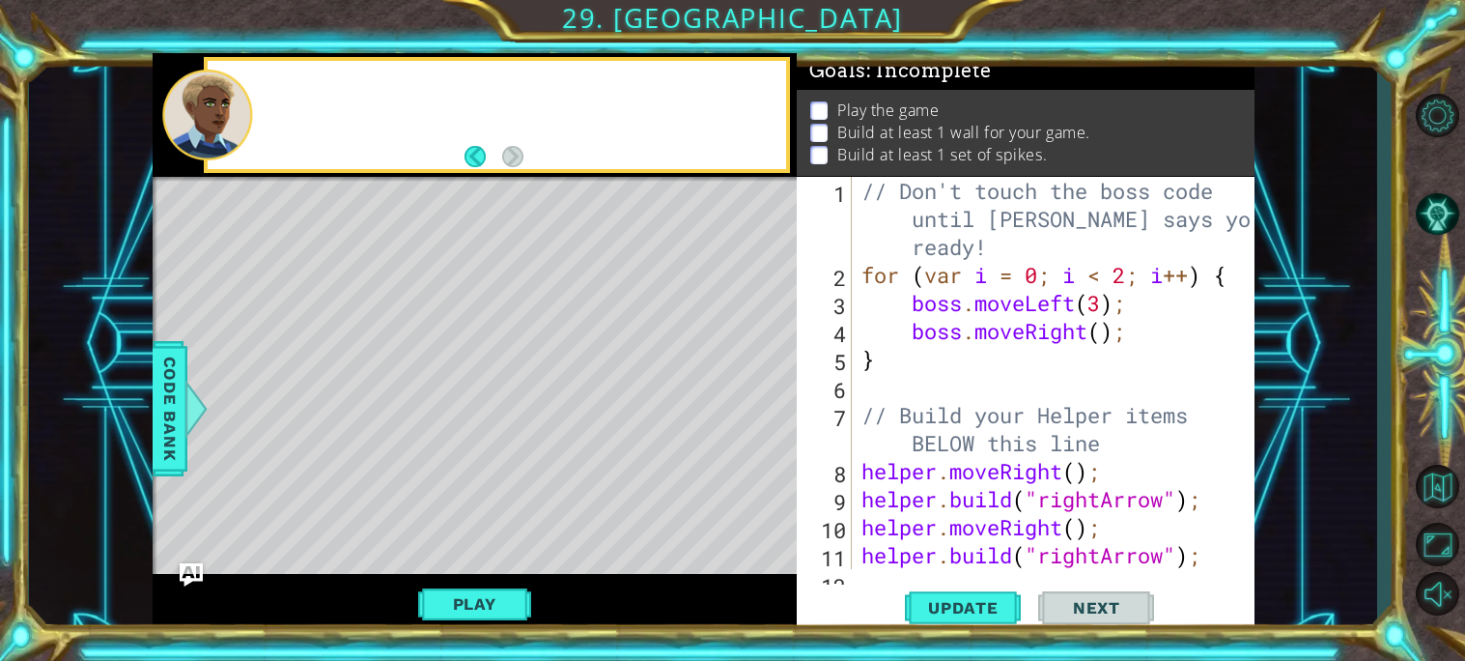
scroll to position [0, 0]
click at [225, 134] on div at bounding box center [207, 116] width 90 height 92
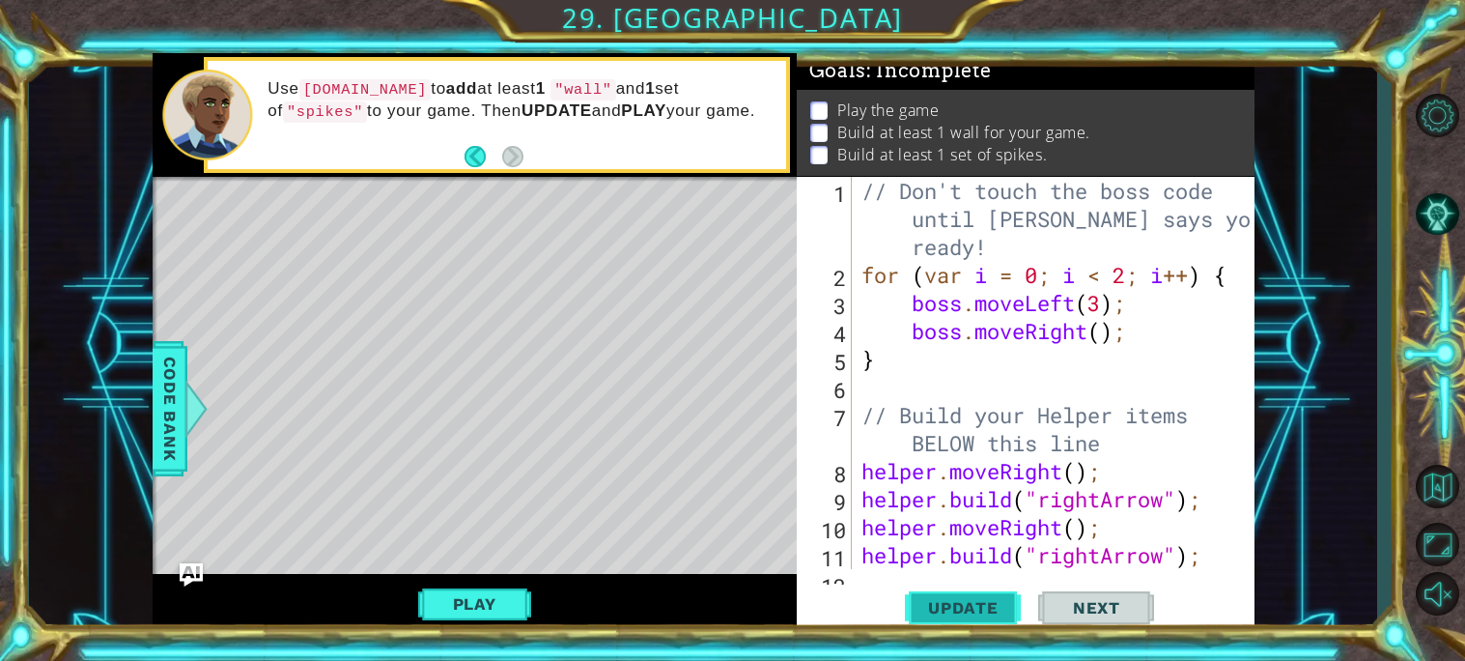
click at [984, 616] on span "Update" at bounding box center [963, 607] width 109 height 19
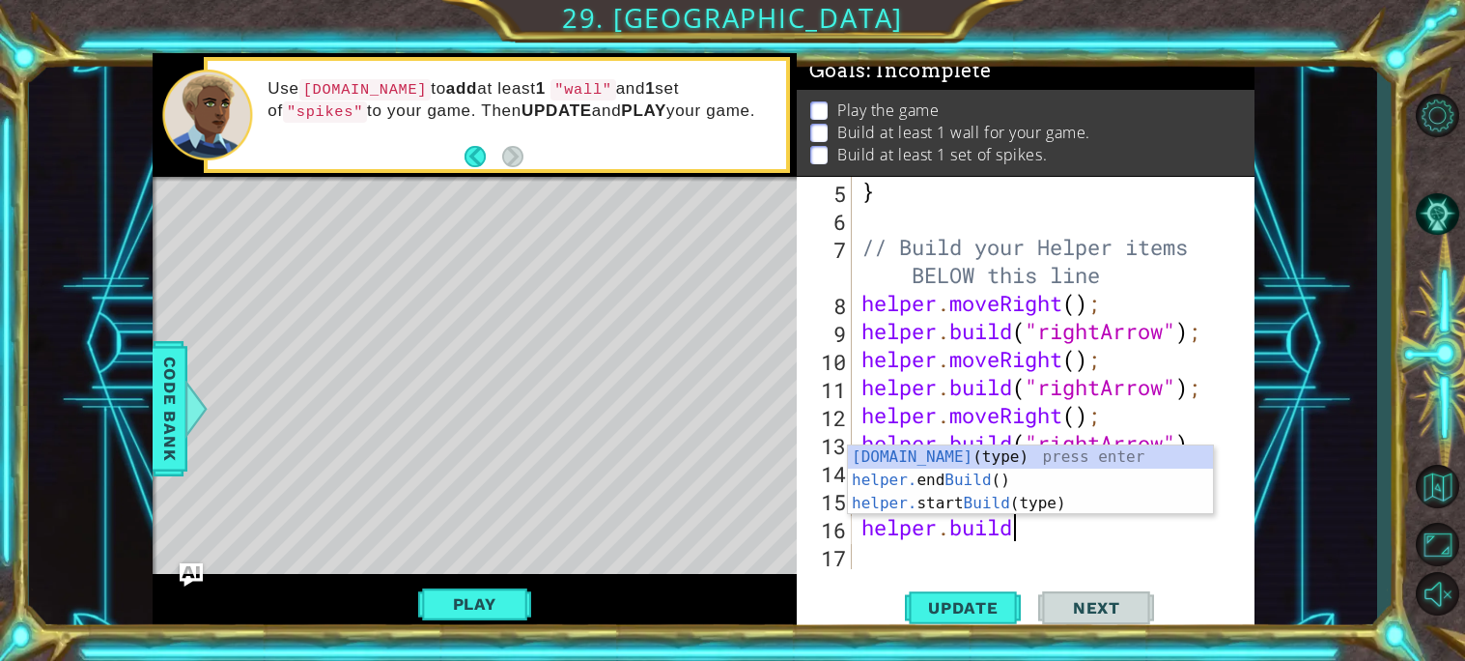
scroll to position [0, 5]
click at [969, 494] on div "[DOMAIN_NAME] (type) press enter helper. end Build () press enter helper. start…" at bounding box center [1030, 503] width 365 height 116
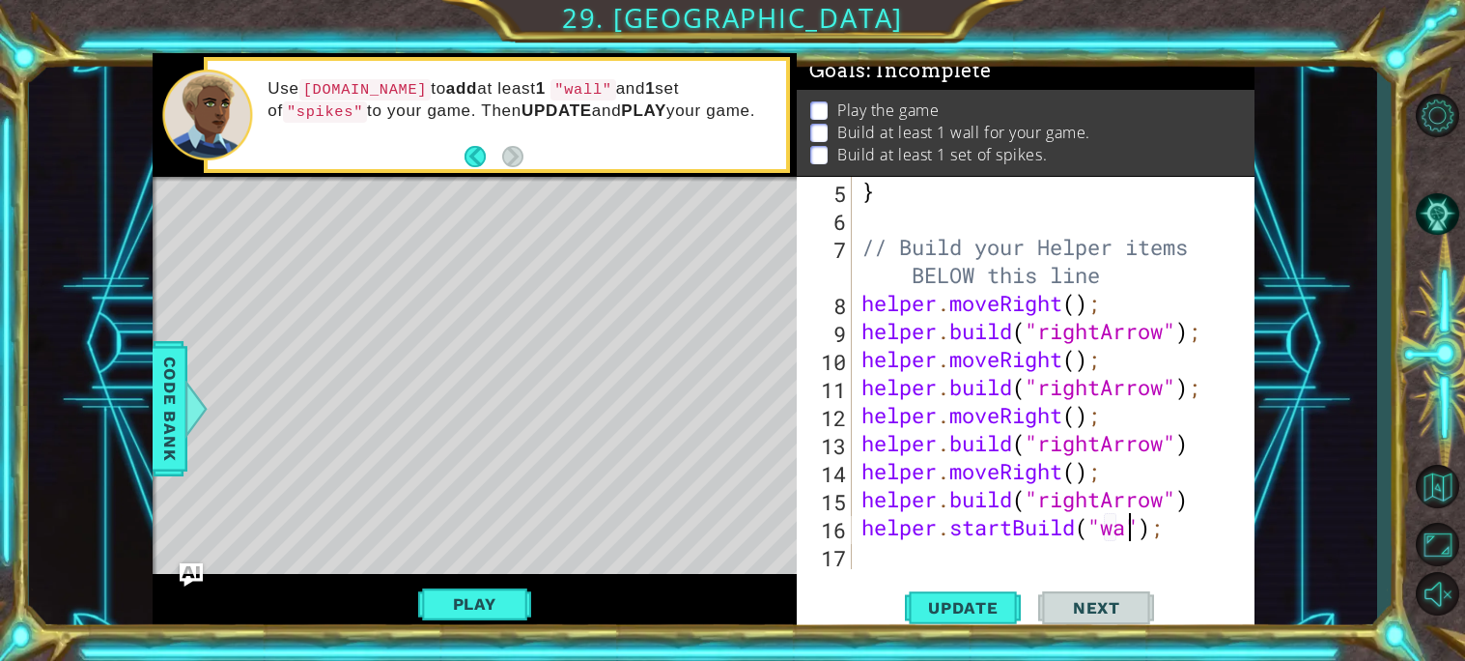
scroll to position [0, 13]
type textarea "helper.startBuild("wall");"
click at [936, 537] on div "} // Build your Helper items BELOW this line helper . moveRight ( ) ; helper . …" at bounding box center [1058, 401] width 402 height 448
click at [936, 552] on div "} // Build your Helper items BELOW this line helper . moveRight ( ) ; helper . …" at bounding box center [1058, 401] width 402 height 448
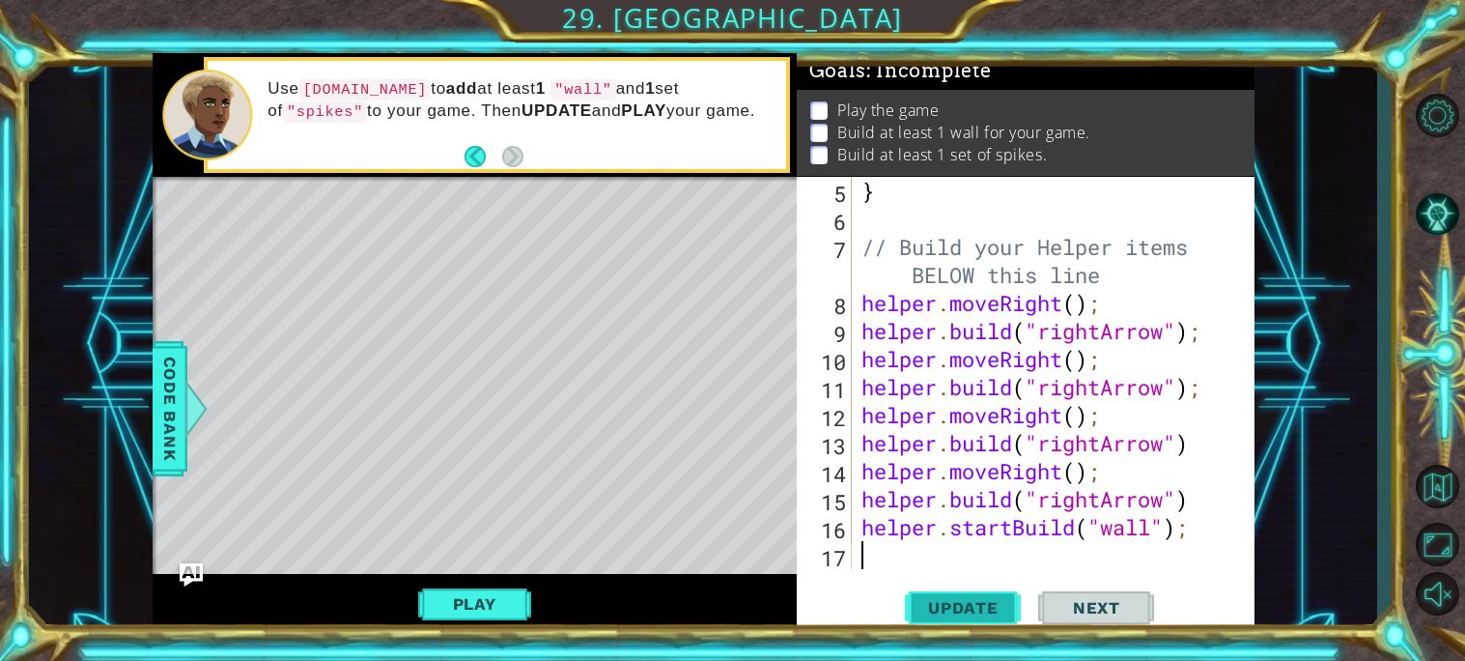
click at [987, 605] on span "Update" at bounding box center [963, 607] width 109 height 19
click at [863, 498] on div "} // Build your Helper items BELOW this line helper . moveRight ( ) ; helper . …" at bounding box center [1058, 401] width 402 height 448
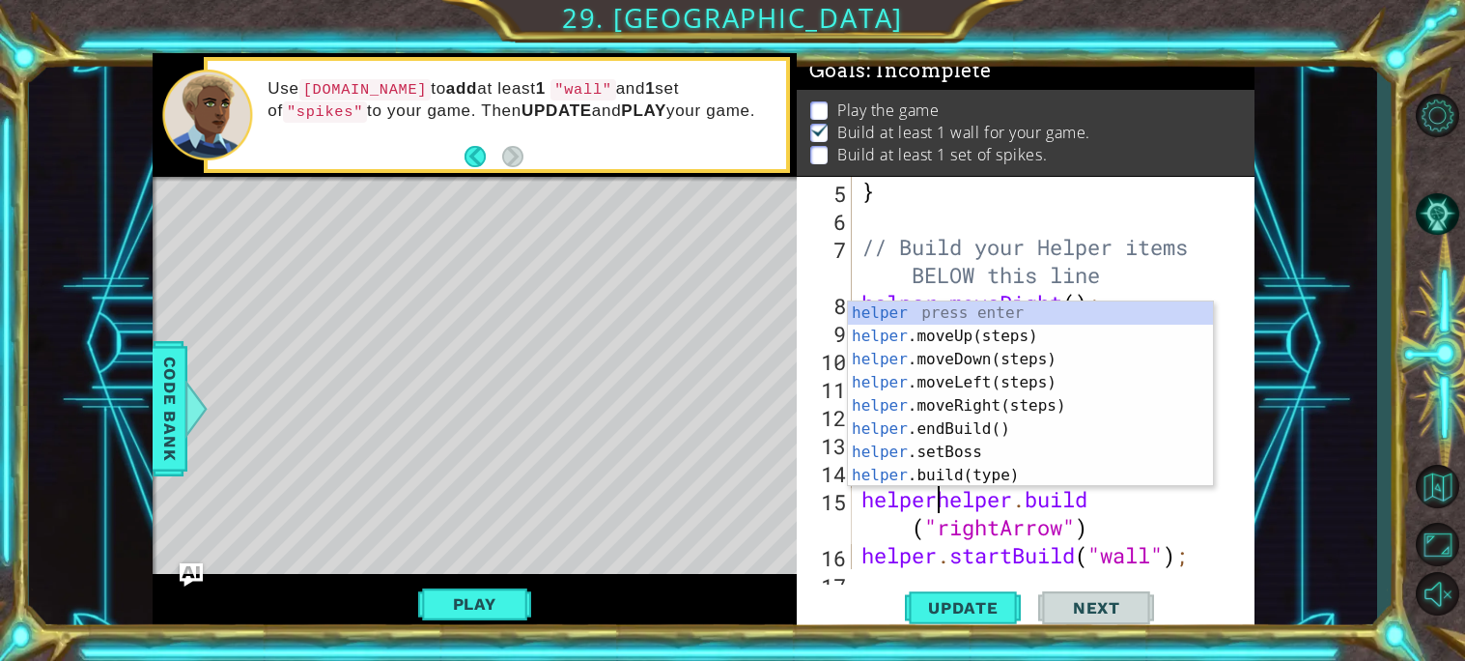
scroll to position [0, 4]
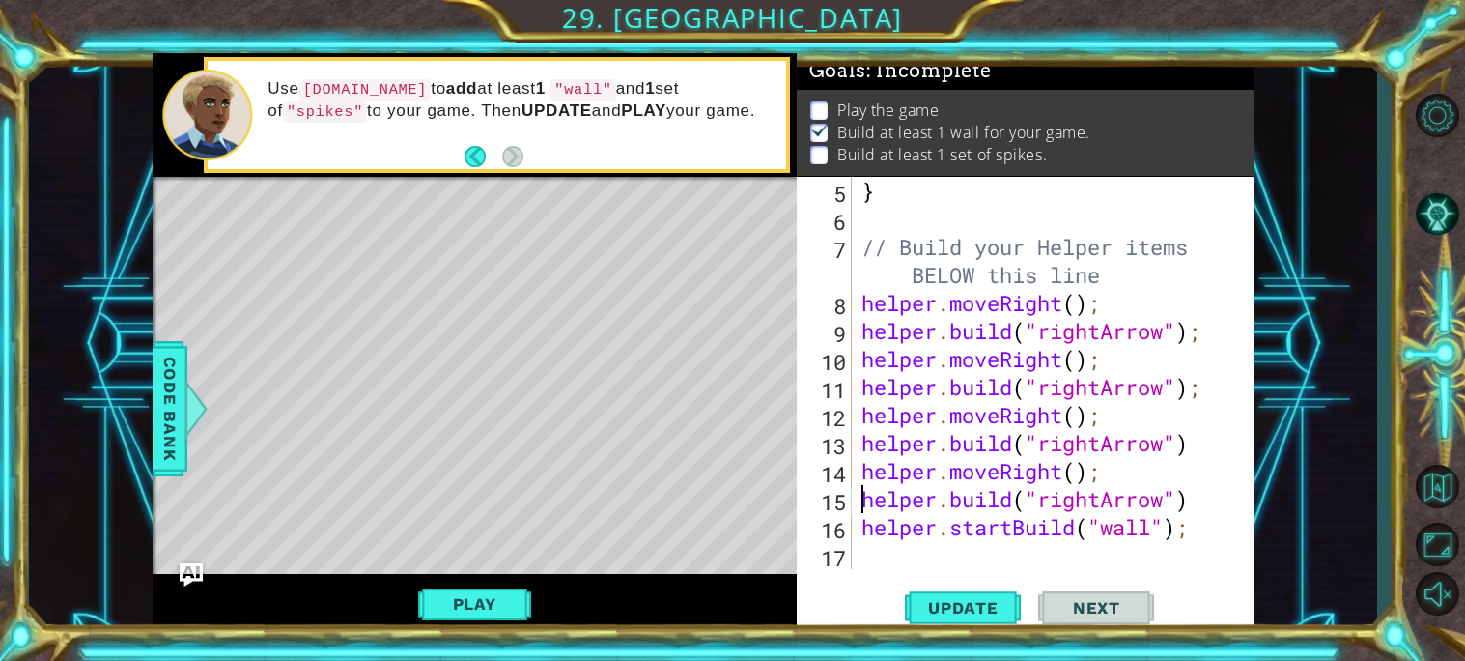
click at [860, 521] on div "} // Build your Helper items BELOW this line helper . moveRight ( ) ; helper . …" at bounding box center [1058, 401] width 402 height 448
type textarea "helper.startBuild("wall");"
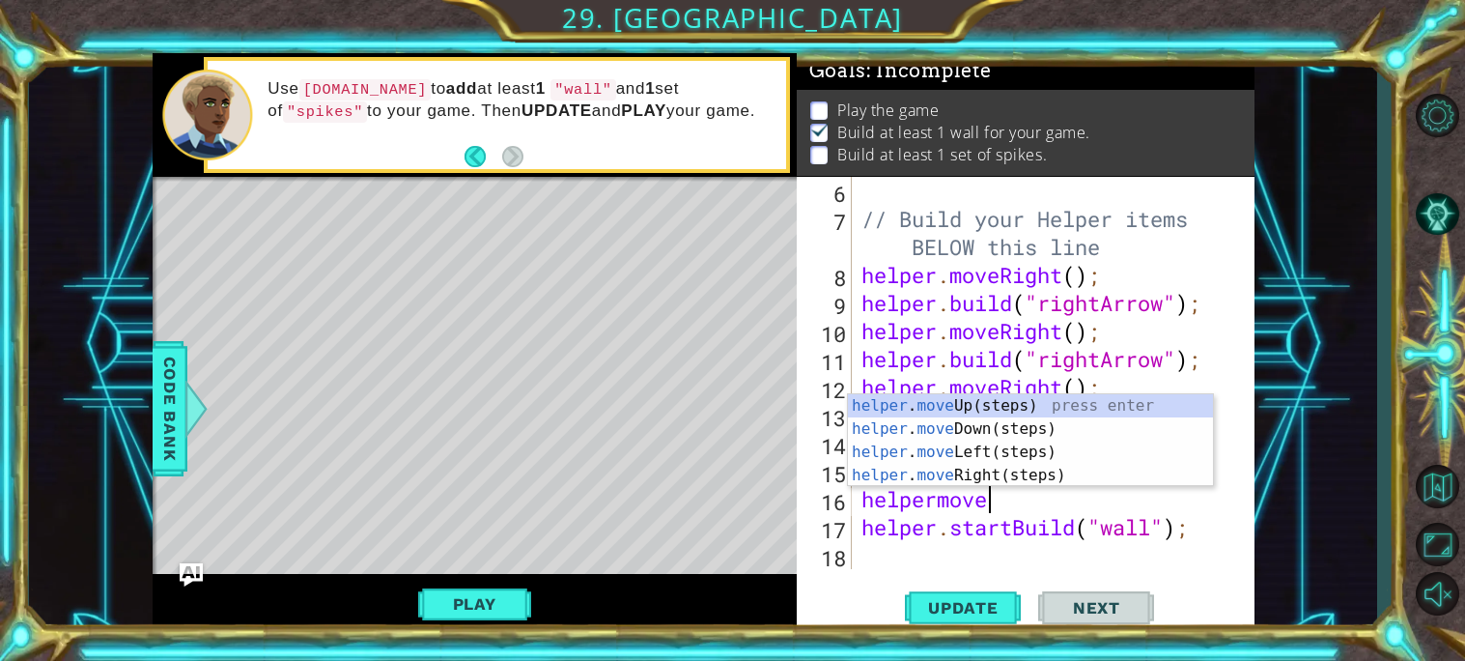
type textarea "helpermover"
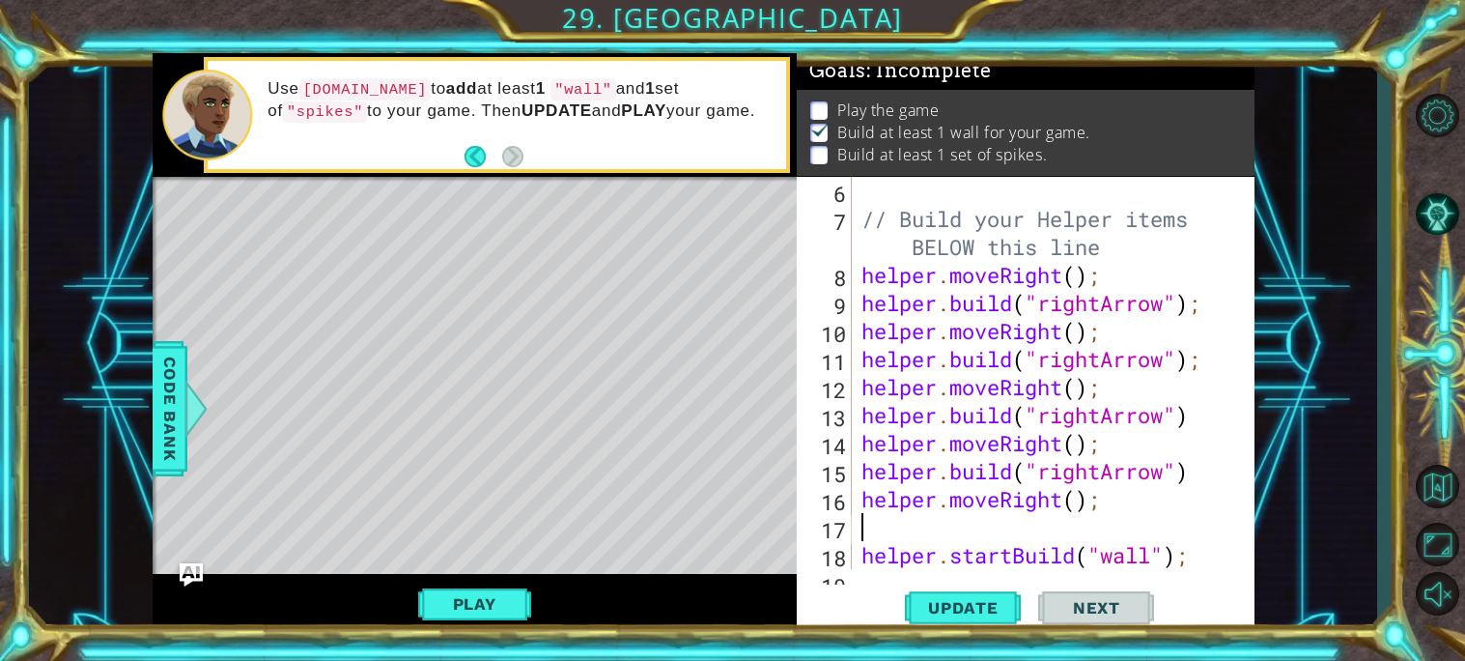
scroll to position [0, 0]
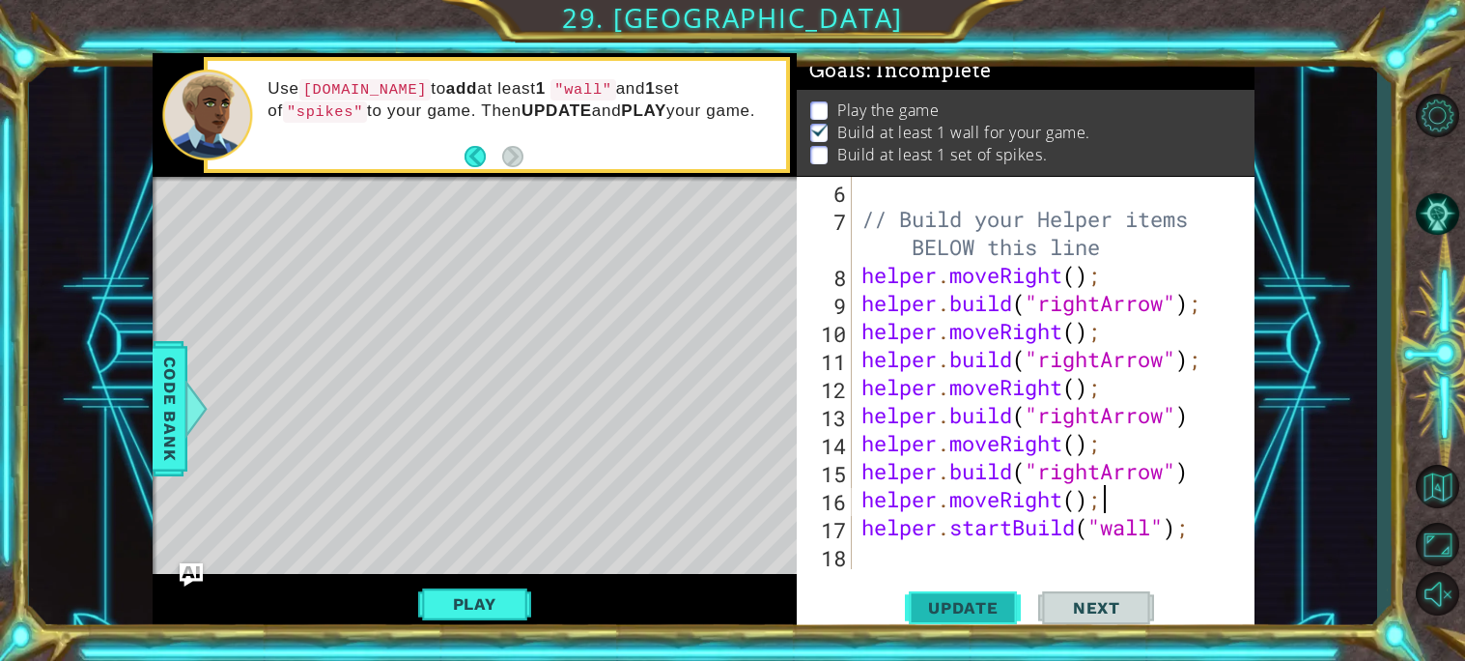
click at [976, 615] on span "Update" at bounding box center [963, 607] width 109 height 19
click at [1024, 491] on div "// Build your Helper items BELOW this line helper . moveRight ( ) ; helper . bu…" at bounding box center [1058, 401] width 402 height 448
click at [1024, 491] on div "// Build your Helper items BELOW this line helper . moveRight ( ) ; helper . bu…" at bounding box center [1053, 373] width 392 height 392
drag, startPoint x: 1005, startPoint y: 497, endPoint x: 1065, endPoint y: 505, distance: 60.4
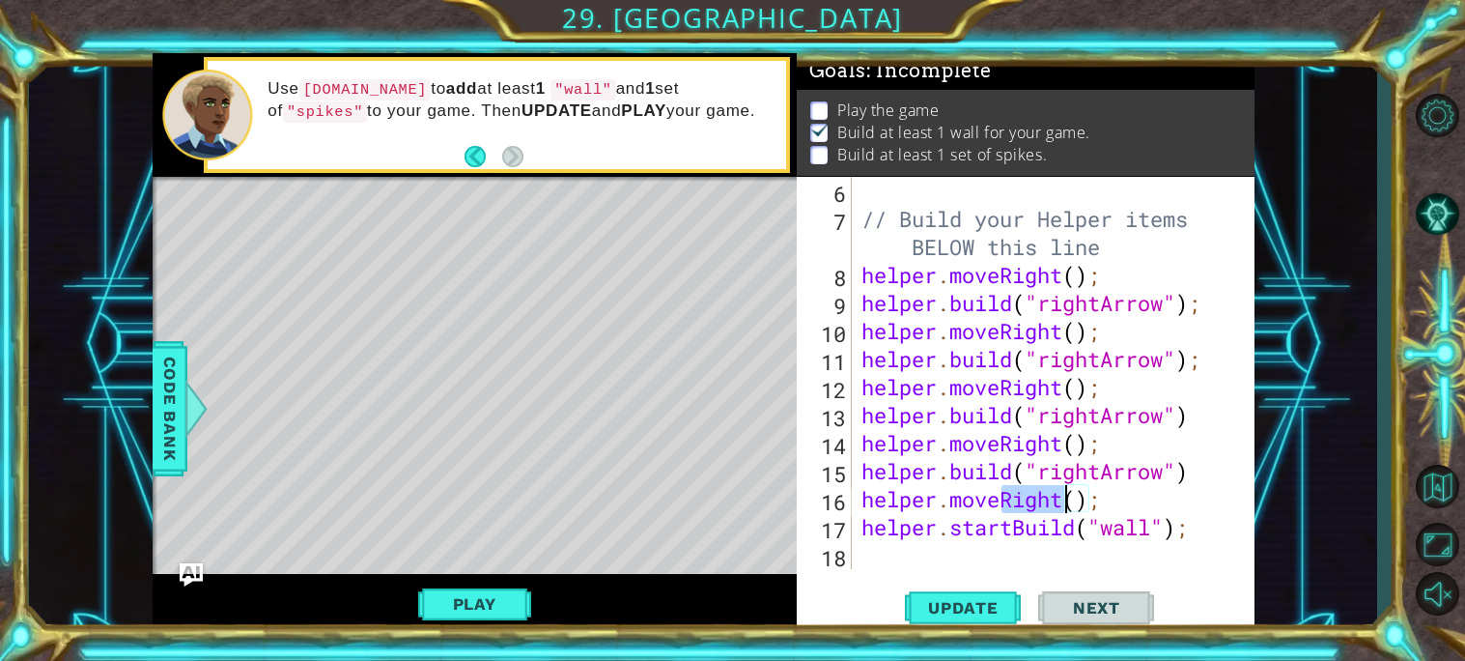
click at [1065, 505] on div "// Build your Helper items BELOW this line helper . moveRight ( ) ; helper . bu…" at bounding box center [1058, 401] width 402 height 448
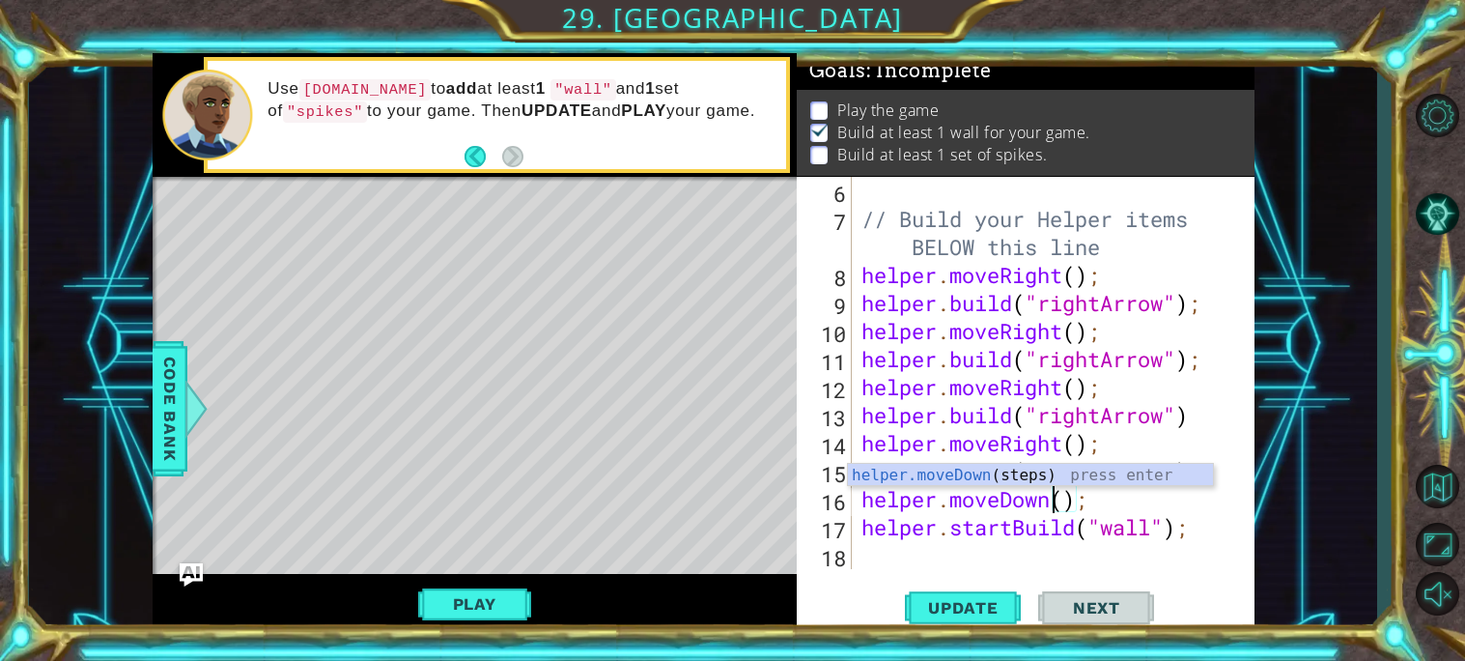
scroll to position [0, 8]
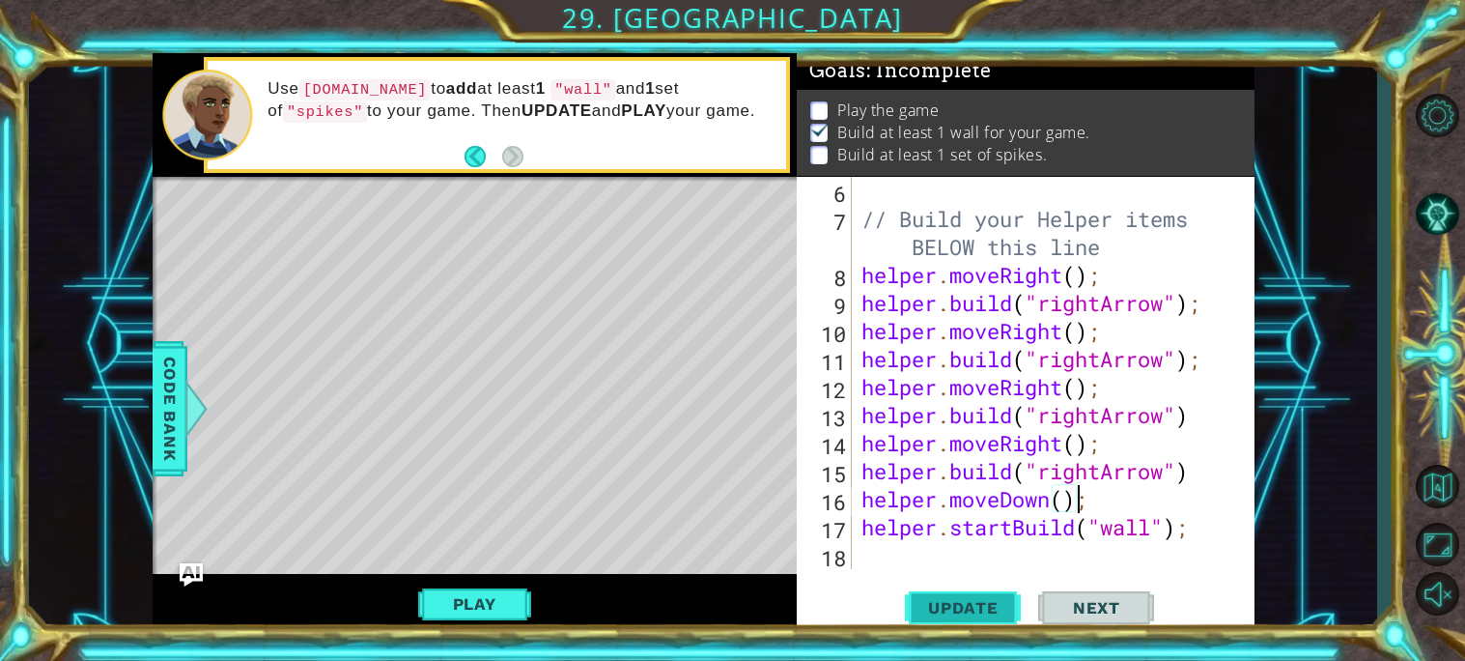
type textarea "helper.moveDown();"
click at [982, 615] on span "Update" at bounding box center [963, 607] width 109 height 19
click at [1010, 605] on span "Update" at bounding box center [963, 607] width 109 height 19
click at [523, 614] on button "Play" at bounding box center [474, 603] width 113 height 37
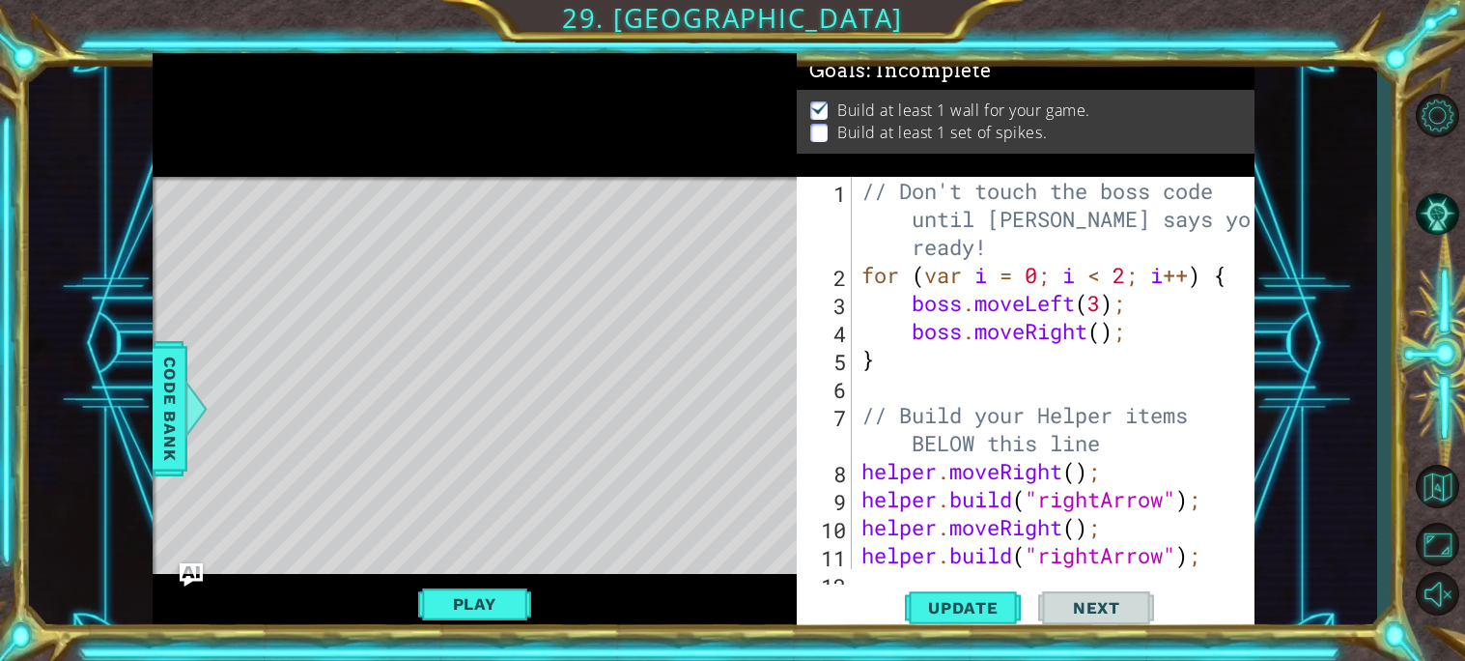
scroll to position [0, 0]
click at [980, 601] on span "Update" at bounding box center [963, 607] width 109 height 19
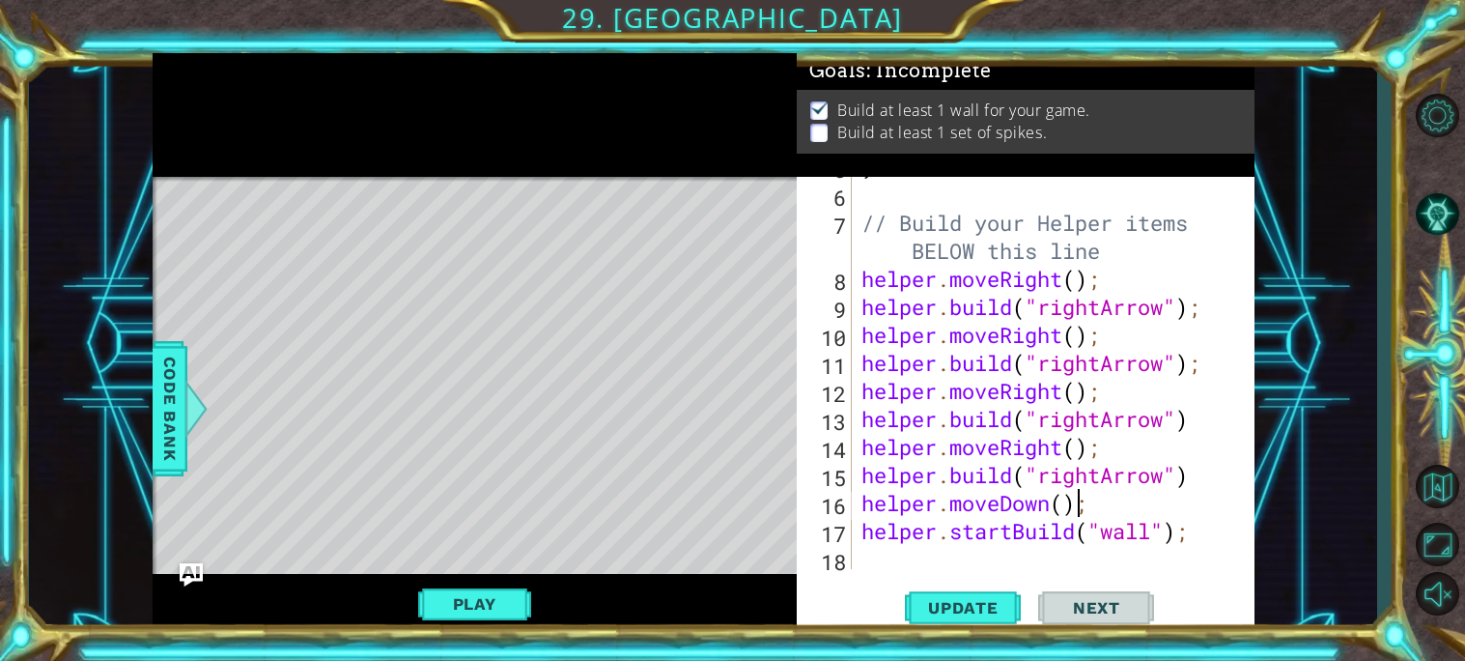
scroll to position [195, 0]
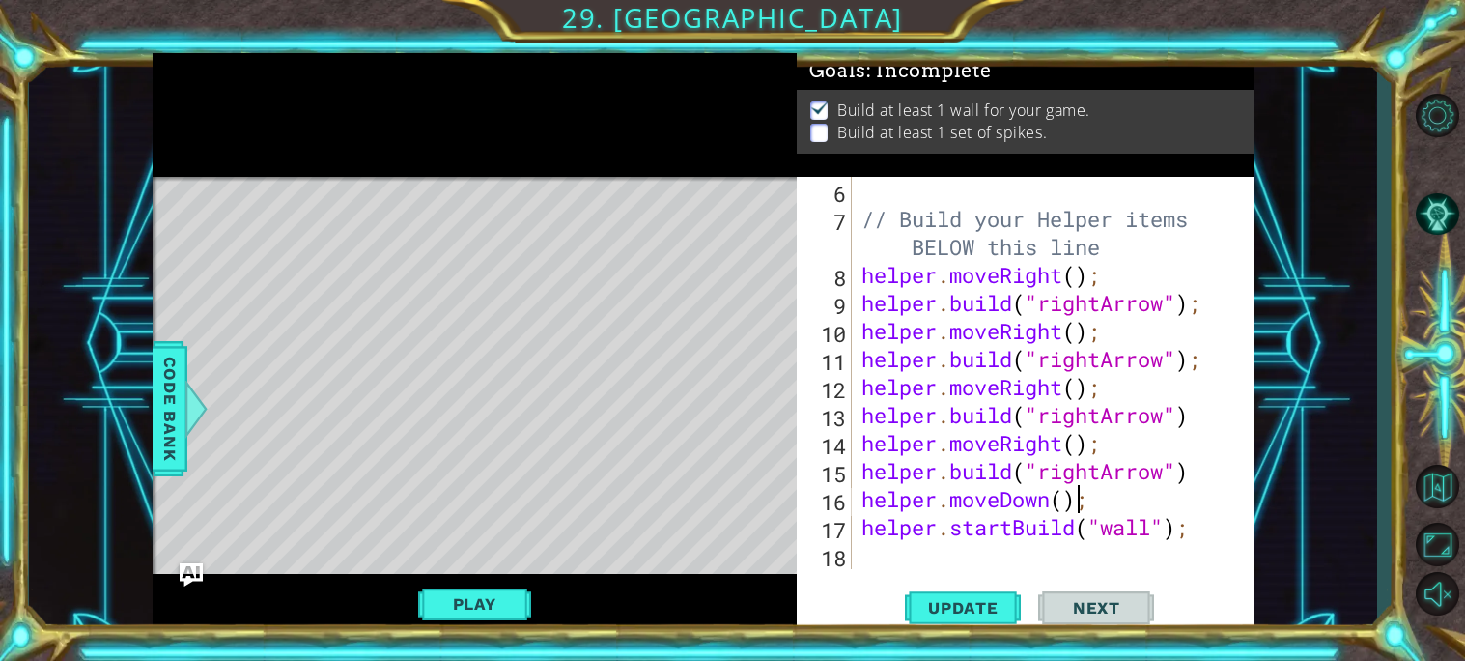
click at [909, 547] on div "// Build your Helper items BELOW this line helper . moveRight ( ) ; helper . bu…" at bounding box center [1058, 401] width 402 height 448
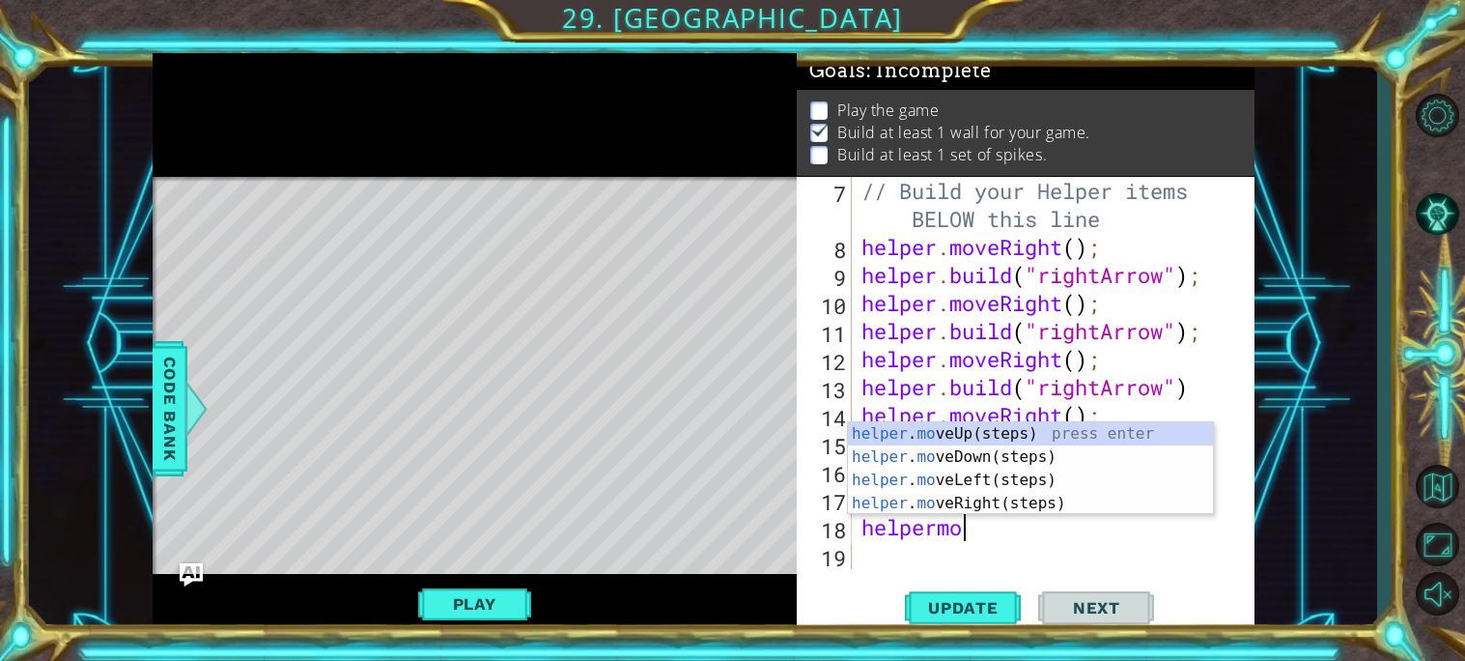
scroll to position [0, 4]
type textarea "helpermoved"
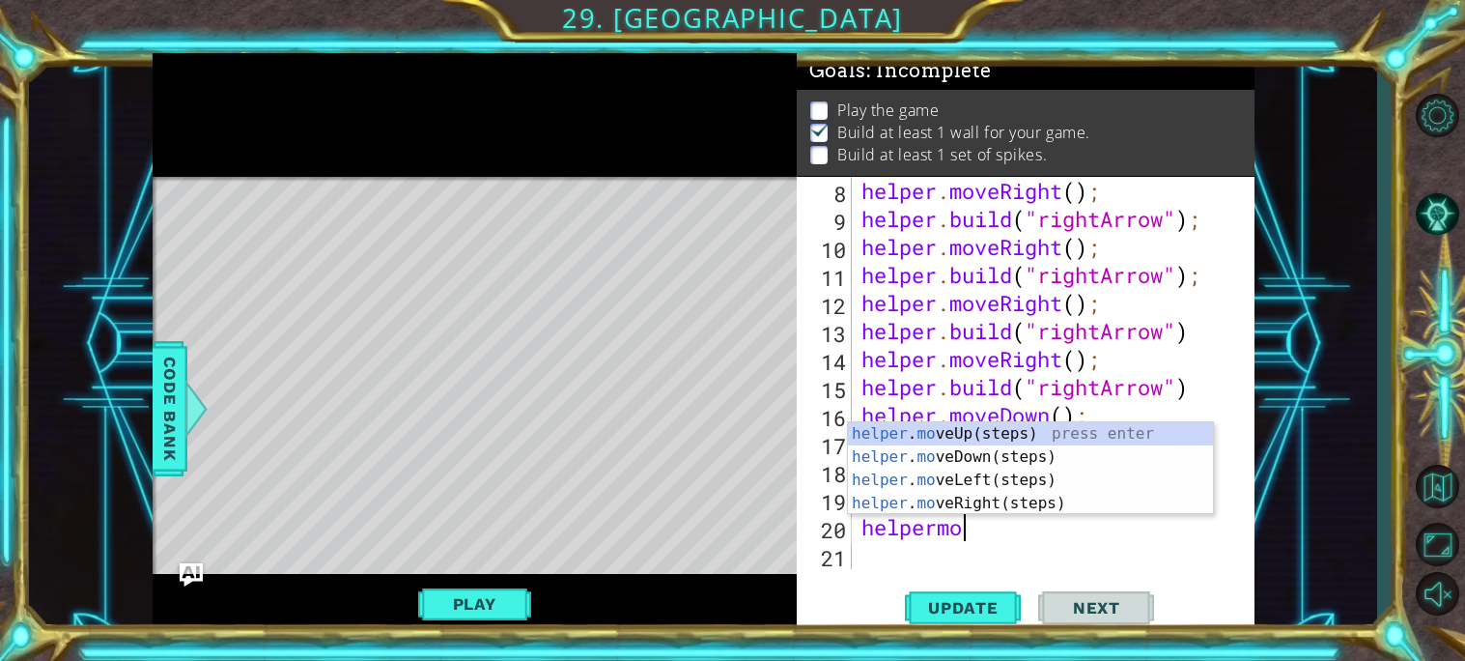
scroll to position [0, 15]
type textarea "[DOMAIN_NAME]("wall");helpermoved"
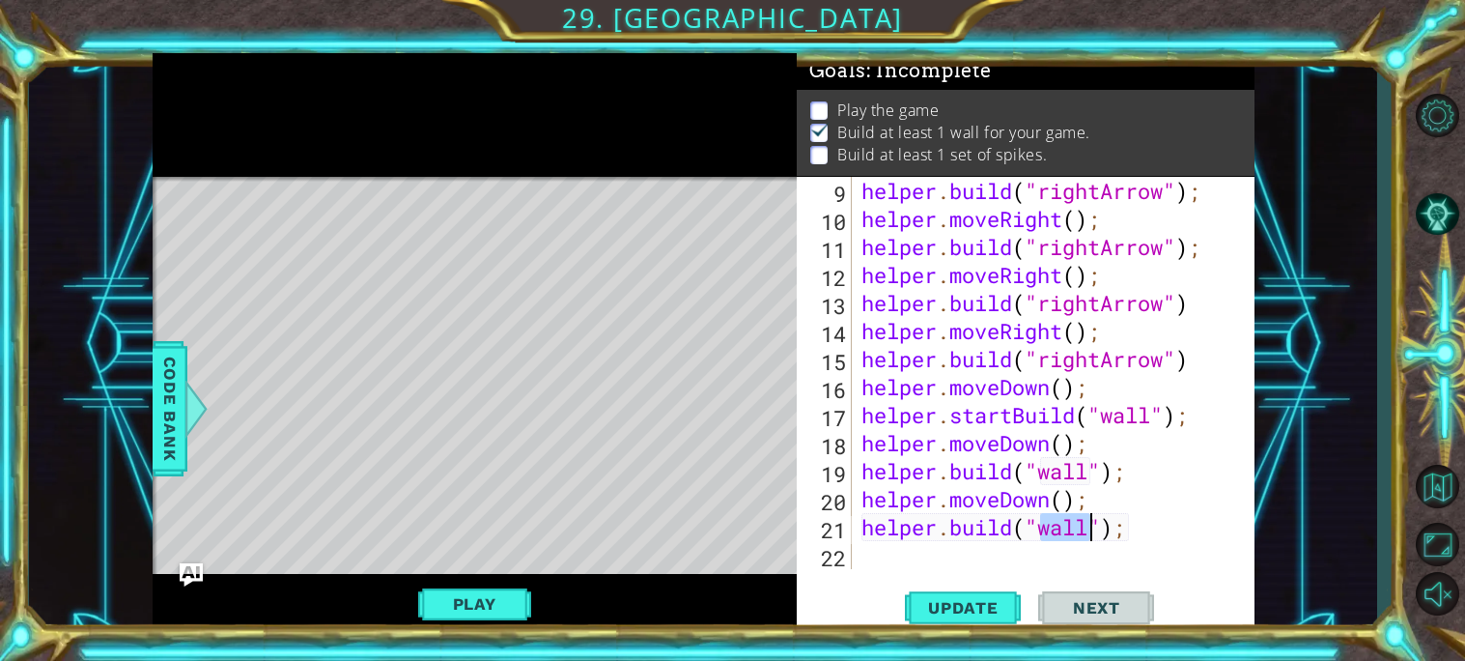
scroll to position [335, 0]
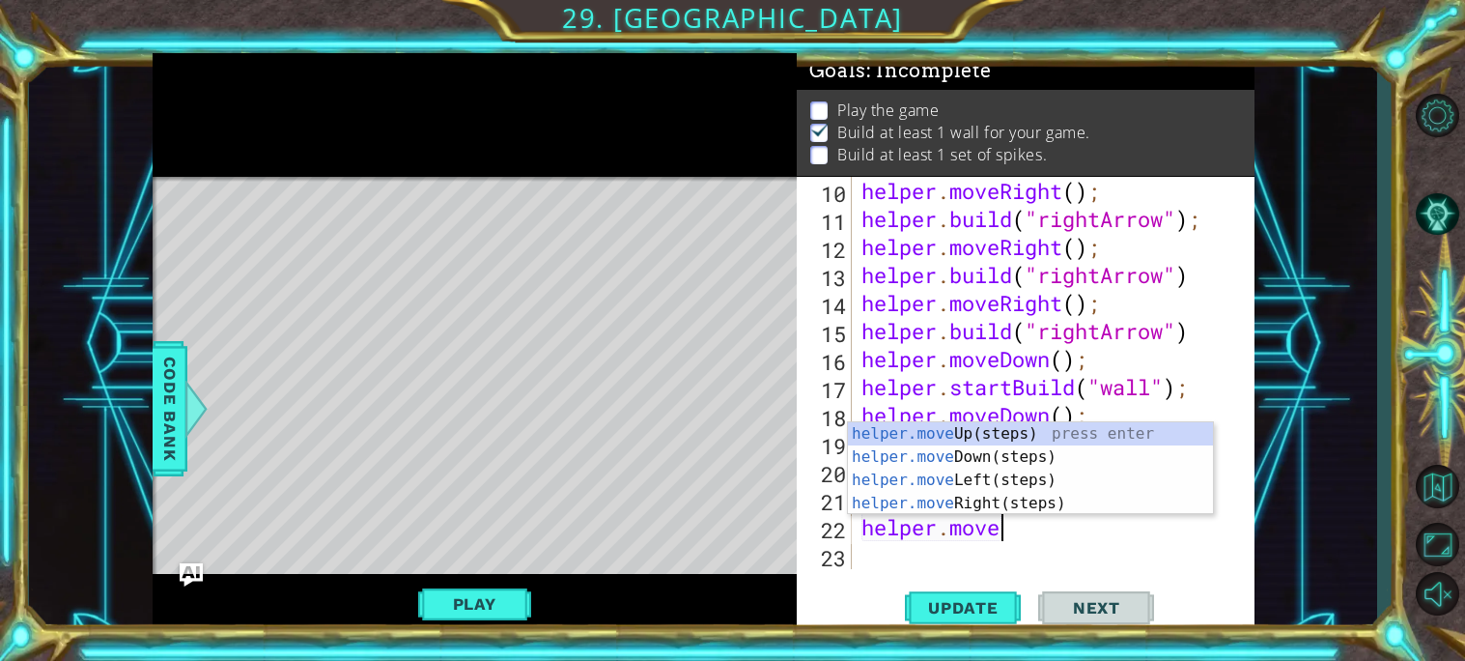
type textarea "[DOMAIN_NAME]("wall");helper.moved"
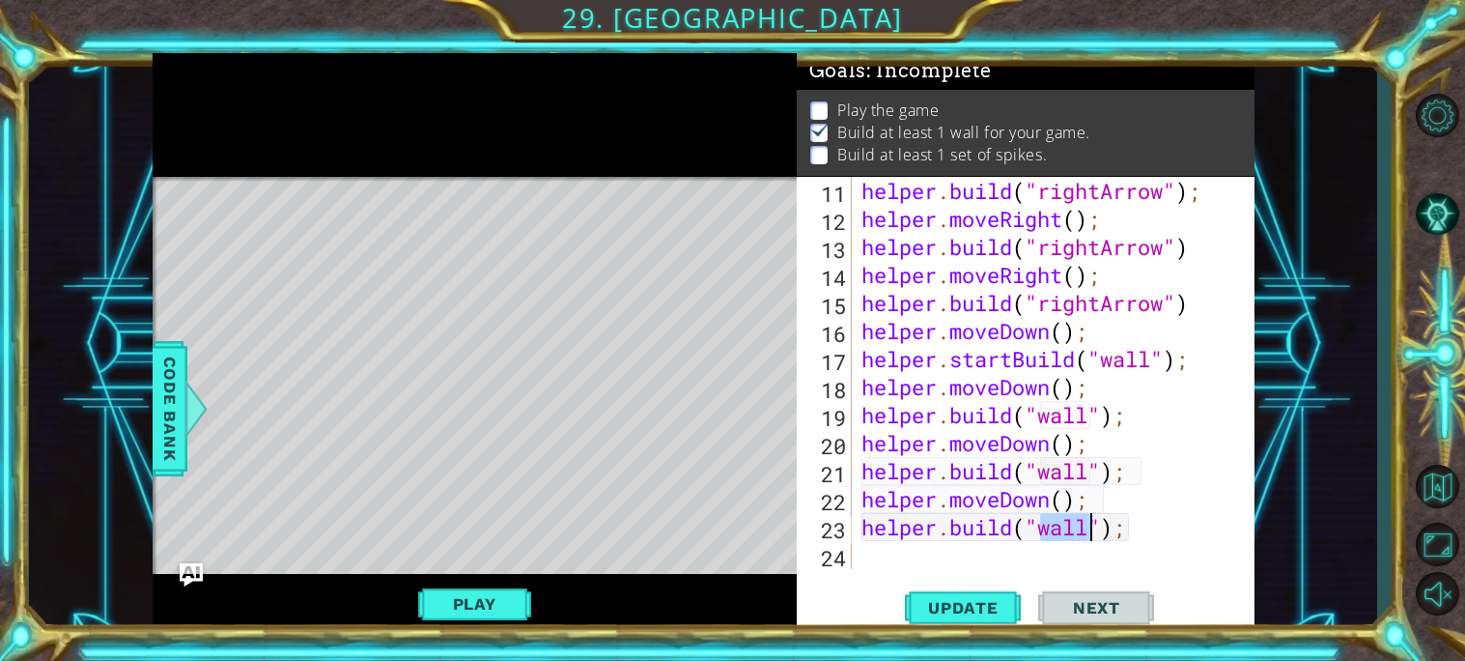
scroll to position [0, 9]
type textarea "[DOMAIN_NAME]("wall");"
click at [942, 611] on span "Update" at bounding box center [963, 607] width 109 height 19
click at [466, 618] on button "Play" at bounding box center [474, 603] width 113 height 37
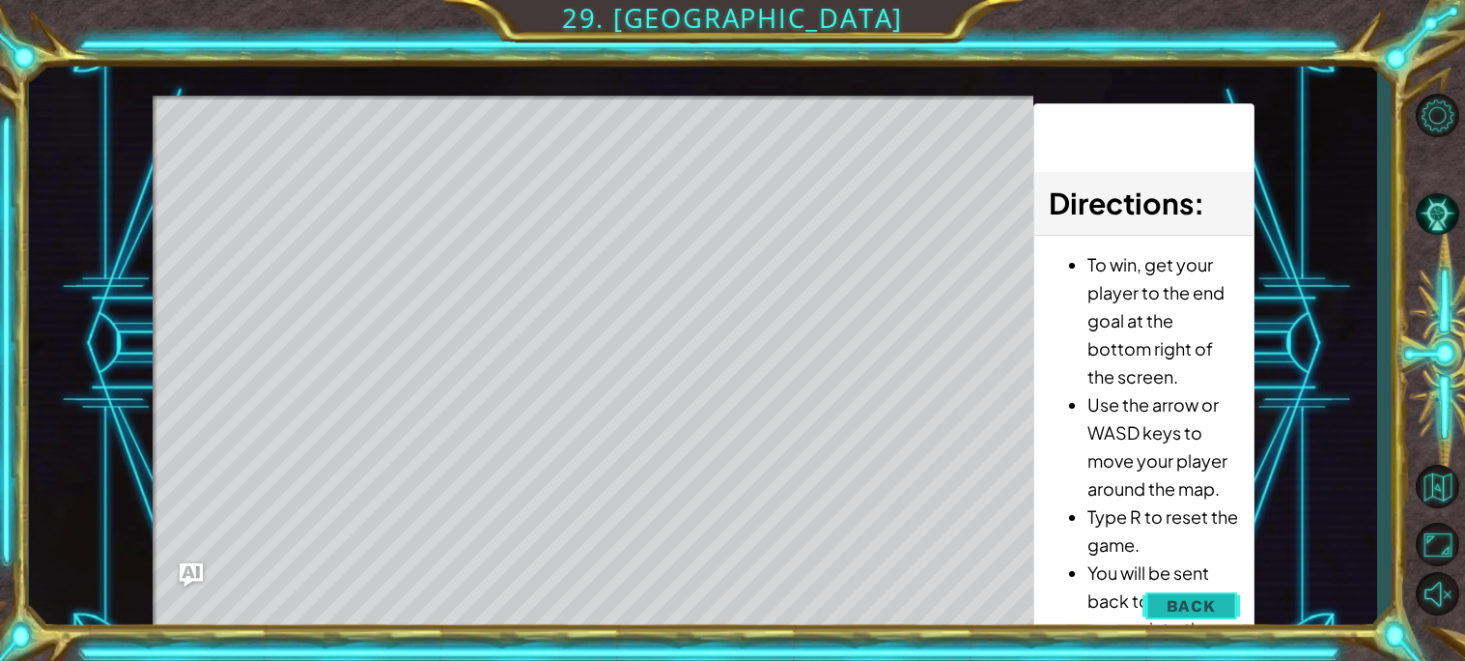
click at [1223, 605] on button "Back" at bounding box center [1191, 605] width 98 height 39
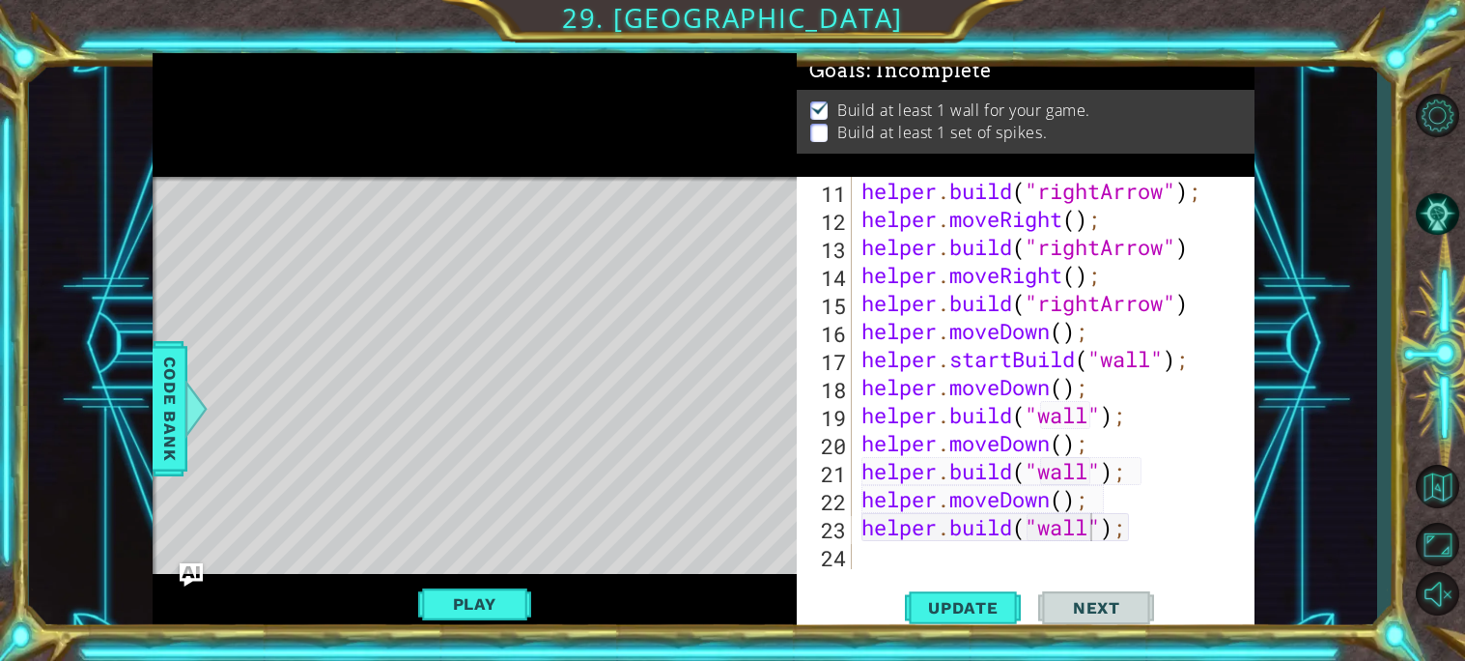
click at [902, 527] on div "helper . build ( "rightArrow" ) ; helper . moveRight ( ) ; helper . build ( "ri…" at bounding box center [1058, 401] width 402 height 448
drag, startPoint x: 902, startPoint y: 527, endPoint x: 847, endPoint y: 533, distance: 55.3
click at [847, 533] on div "[DOMAIN_NAME]("wall"); 11 12 13 14 15 16 17 18 19 20 21 22 23 24 helper . build…" at bounding box center [1023, 373] width 453 height 392
click at [885, 549] on div "helper . build ( "rightArrow" ) ; helper . moveRight ( ) ; helper . build ( "ri…" at bounding box center [1058, 401] width 402 height 448
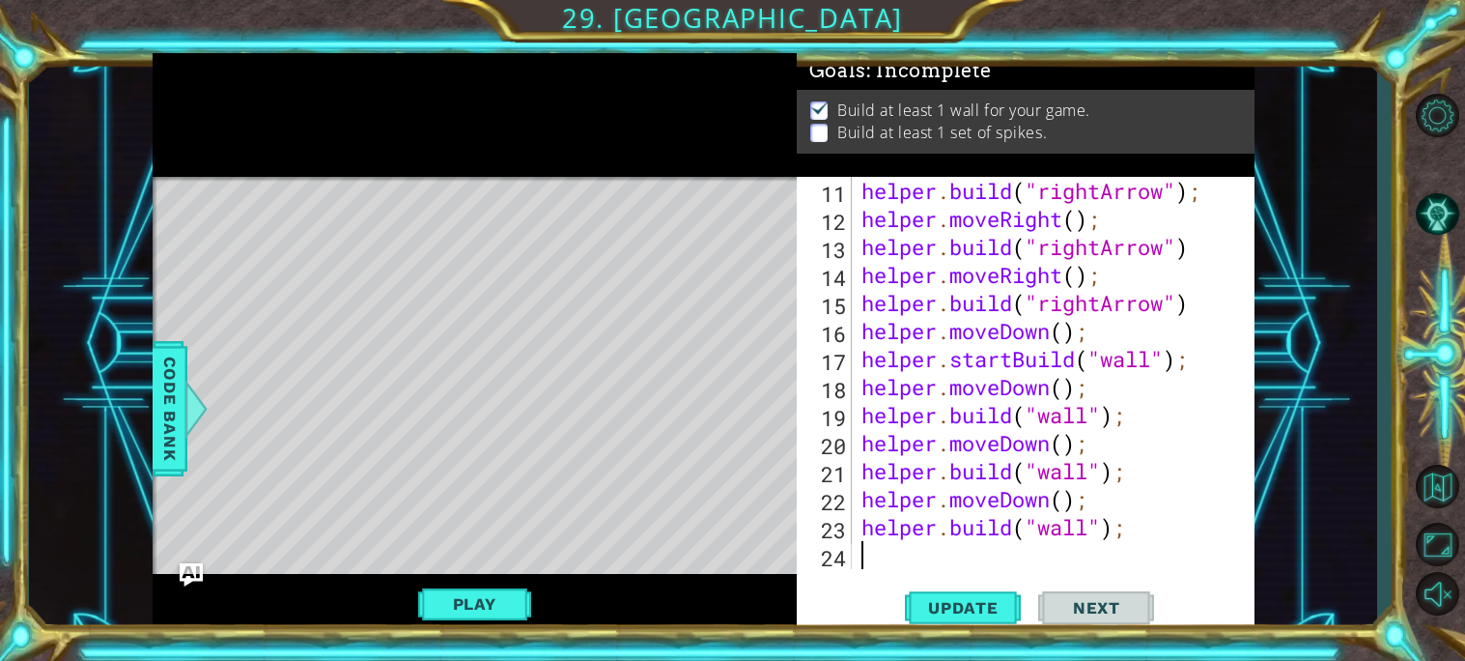
click at [1035, 503] on div "helper . build ( "rightArrow" ) ; helper . moveRight ( ) ; helper . build ( "ri…" at bounding box center [1058, 401] width 402 height 448
click at [994, 500] on div "helper . build ( "rightArrow" ) ; helper . moveRight ( ) ; helper . build ( "ri…" at bounding box center [1053, 373] width 392 height 392
drag, startPoint x: 1001, startPoint y: 501, endPoint x: 1049, endPoint y: 510, distance: 48.1
click at [1049, 510] on div "helper . build ( "rightArrow" ) ; helper . moveRight ( ) ; helper . build ( "ri…" at bounding box center [1058, 401] width 402 height 448
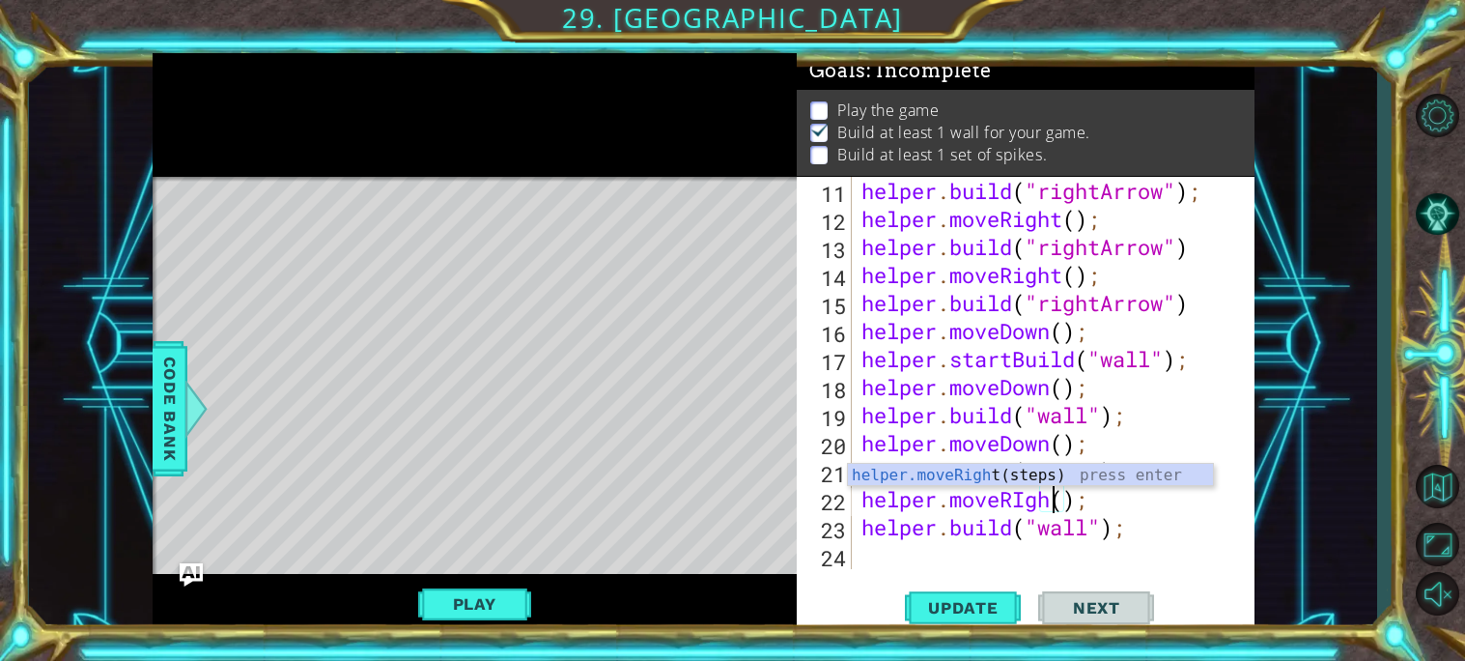
scroll to position [0, 9]
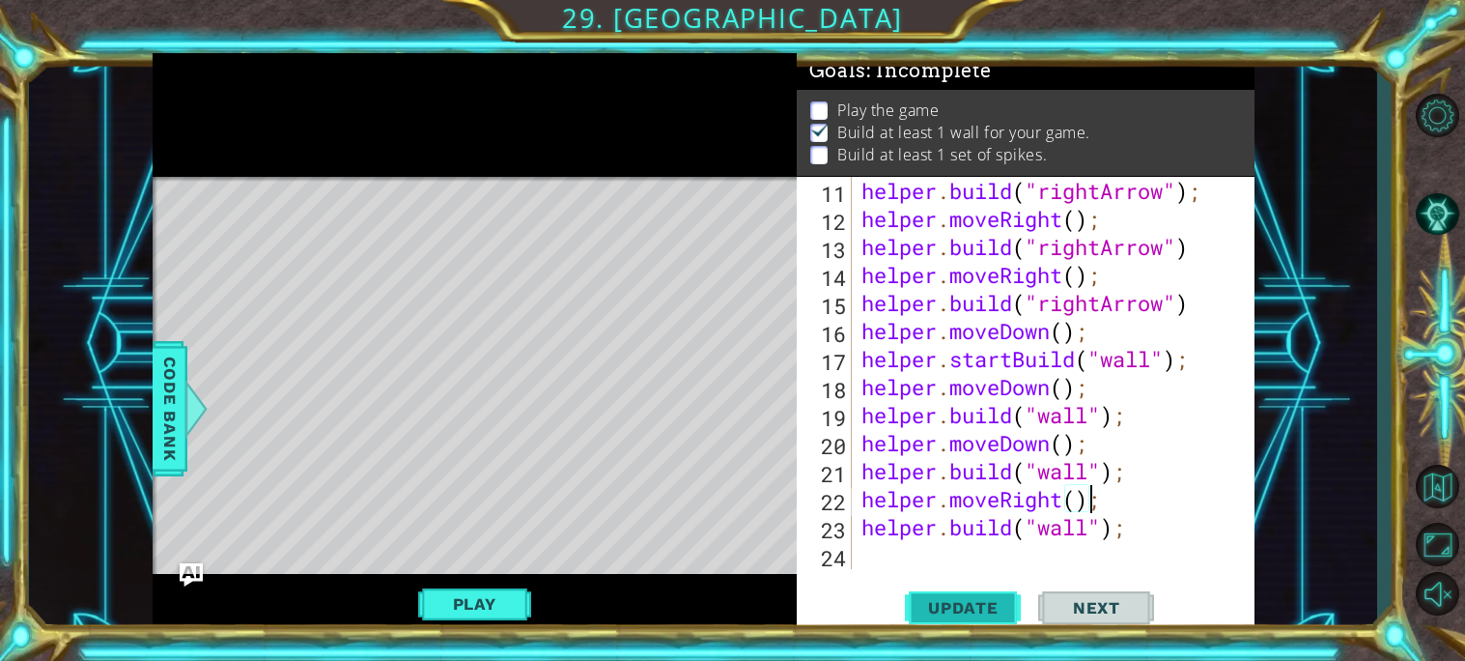
type textarea "helper.moveRight();"
click at [975, 610] on span "Update" at bounding box center [963, 607] width 109 height 19
click at [893, 558] on div "helper . build ( "rightArrow" ) ; helper . moveRight ( ) ; helper . build ( "ri…" at bounding box center [1058, 401] width 402 height 448
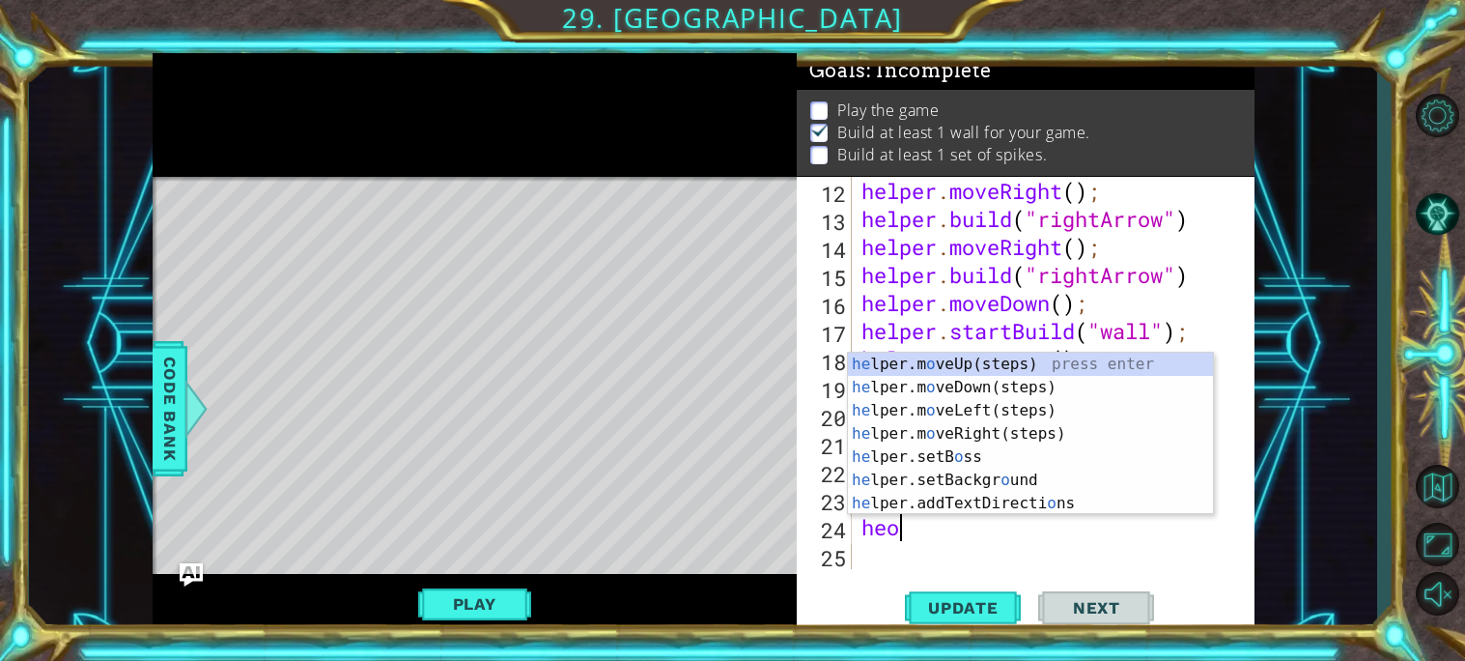
scroll to position [0, 0]
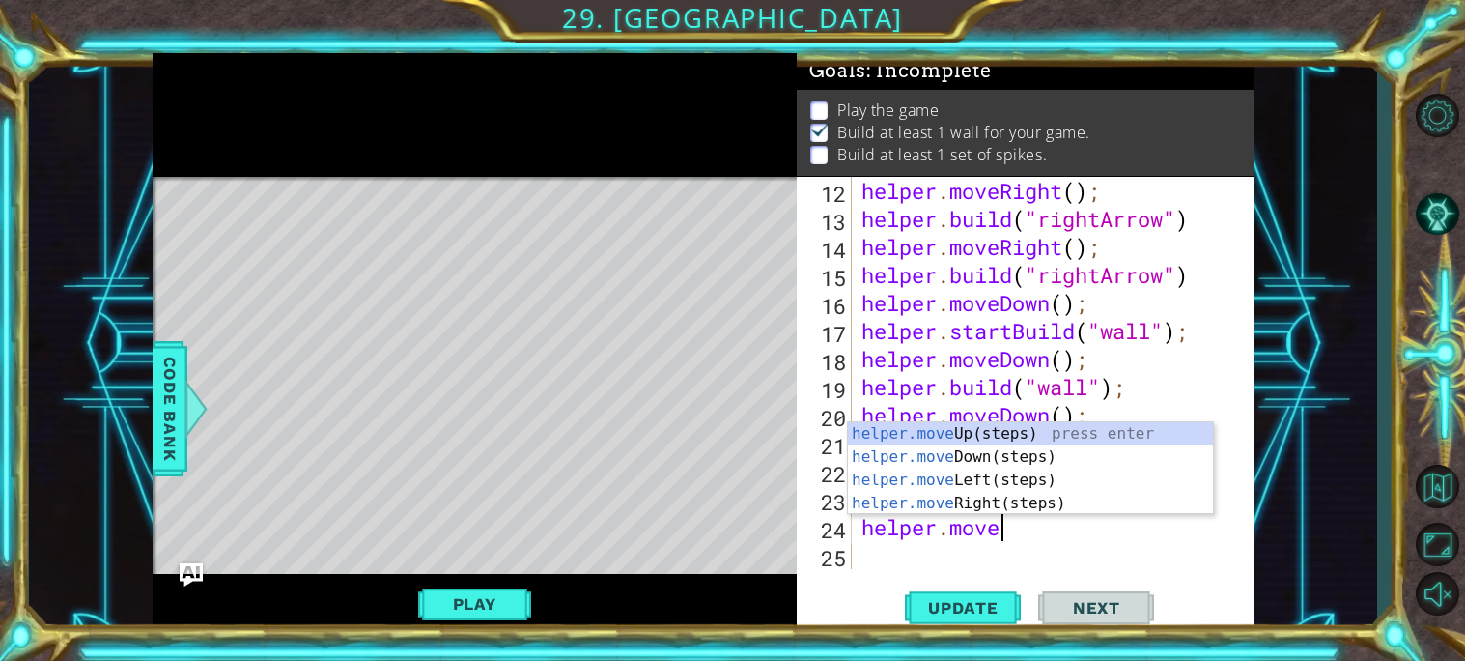
type textarea "helper.moved"
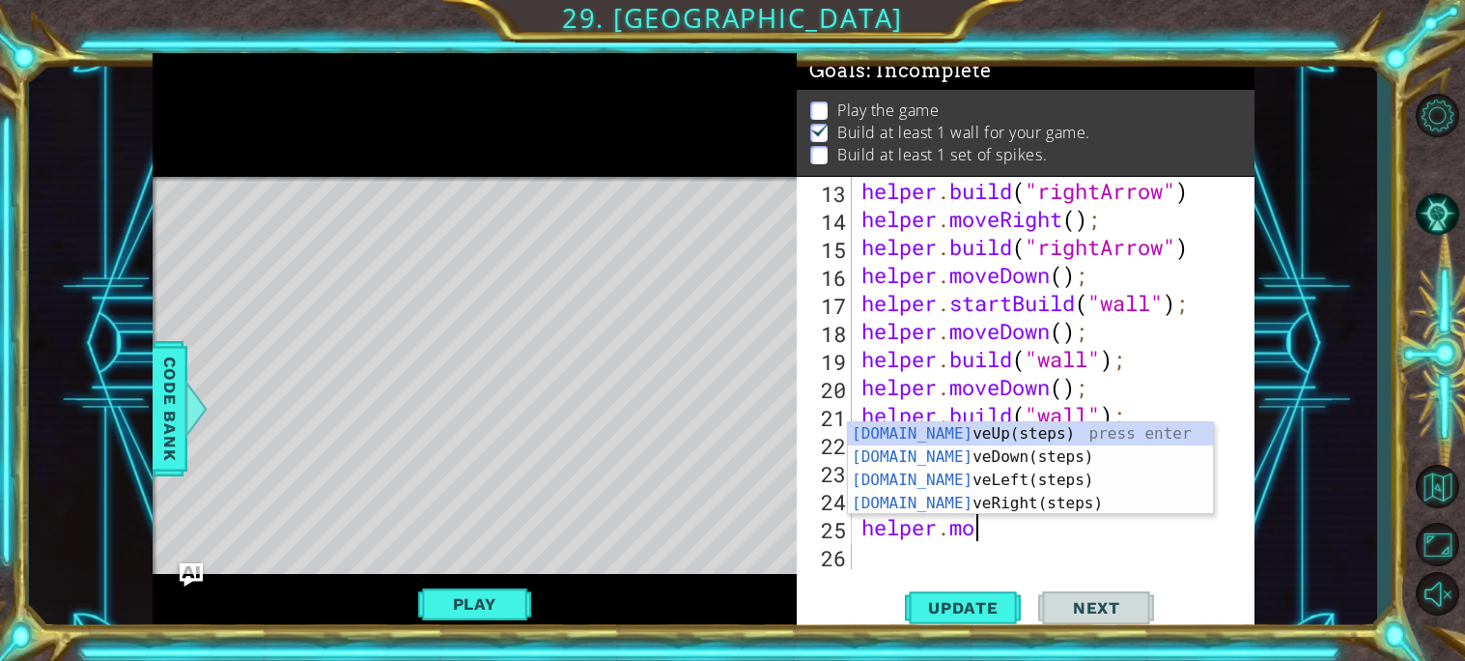
scroll to position [0, 3]
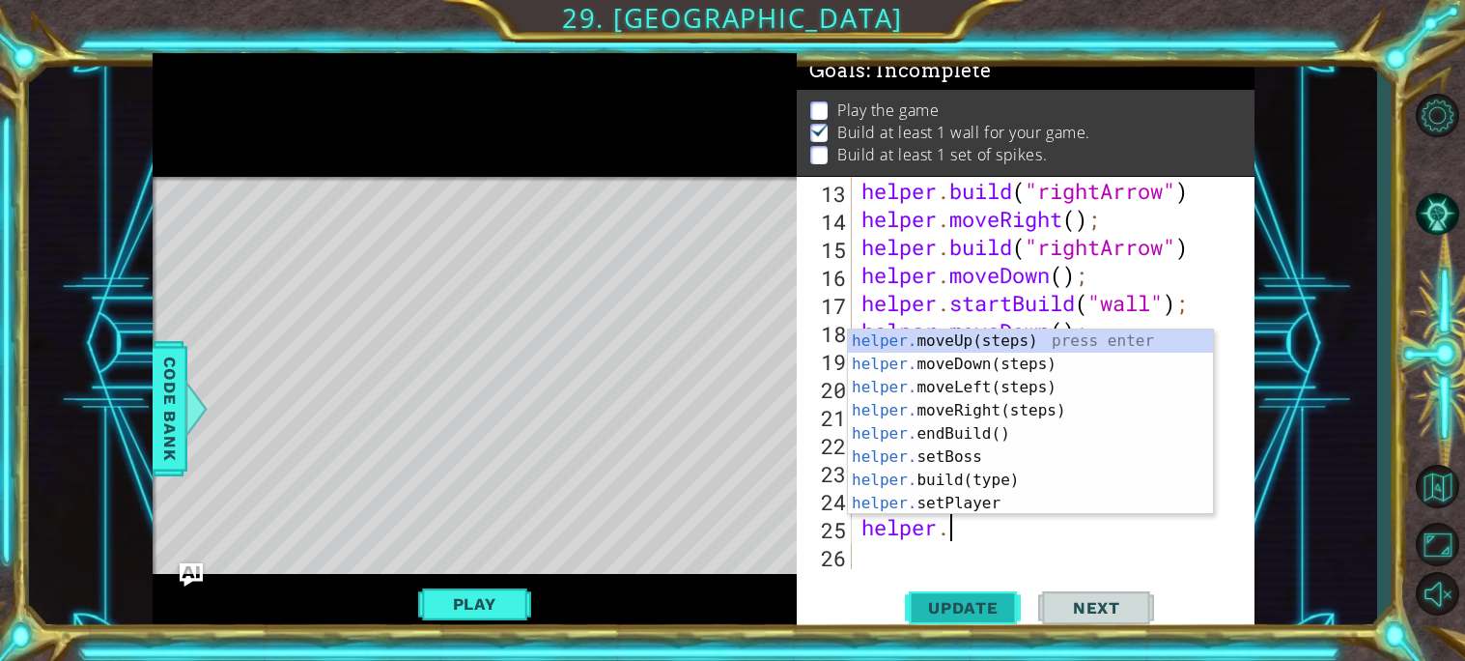
click at [920, 610] on span "Update" at bounding box center [963, 607] width 109 height 19
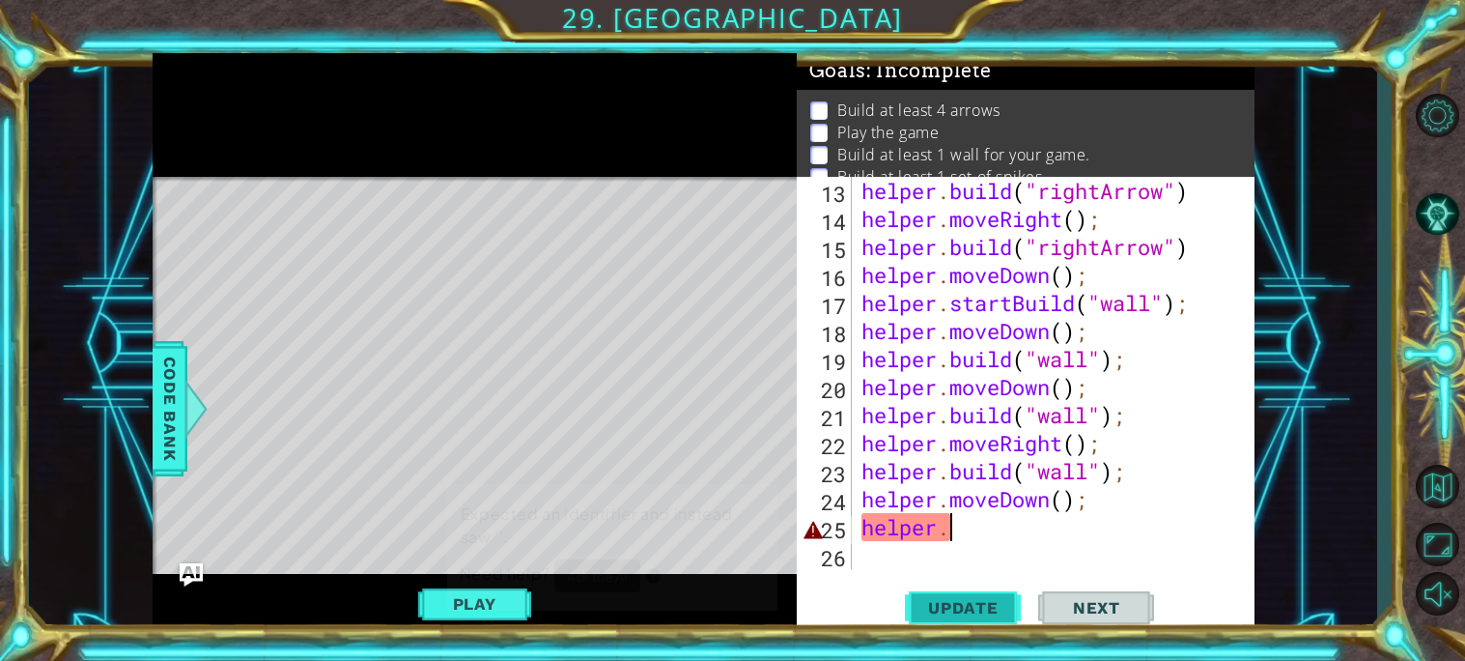
click at [919, 610] on span "Update" at bounding box center [963, 607] width 109 height 19
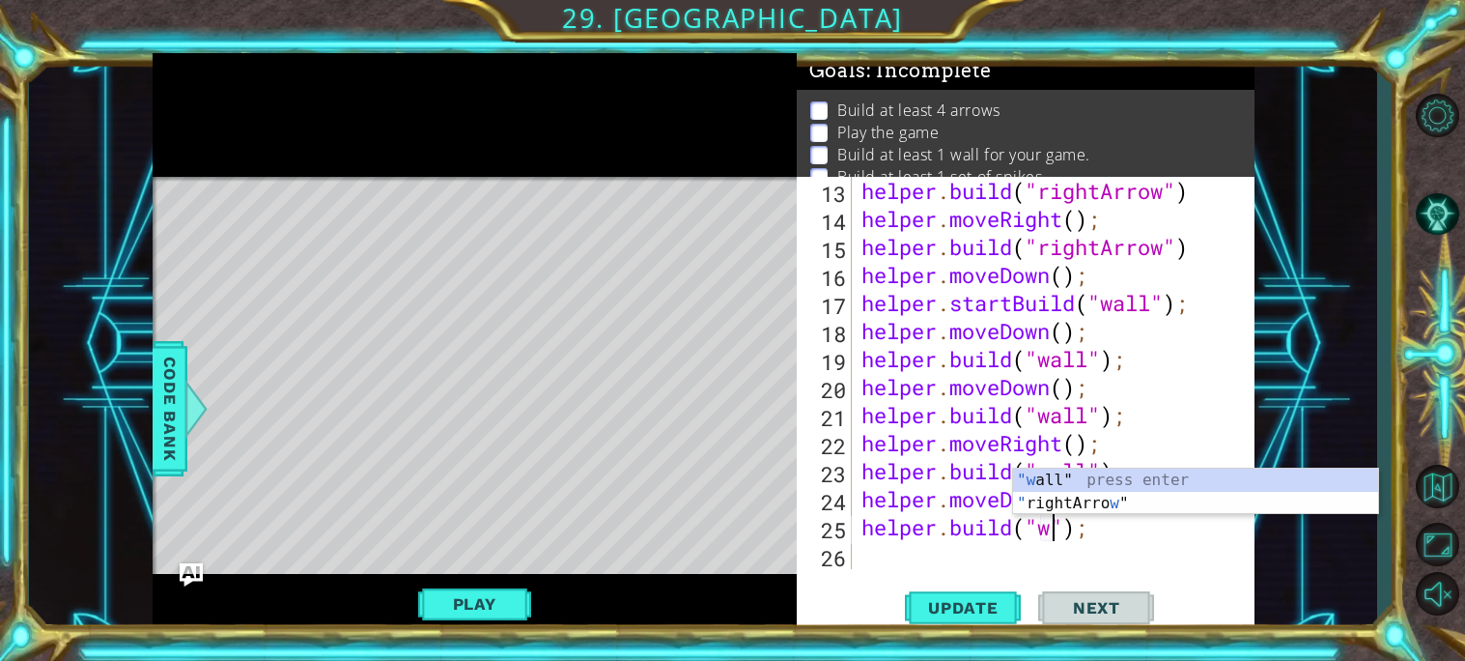
scroll to position [0, 9]
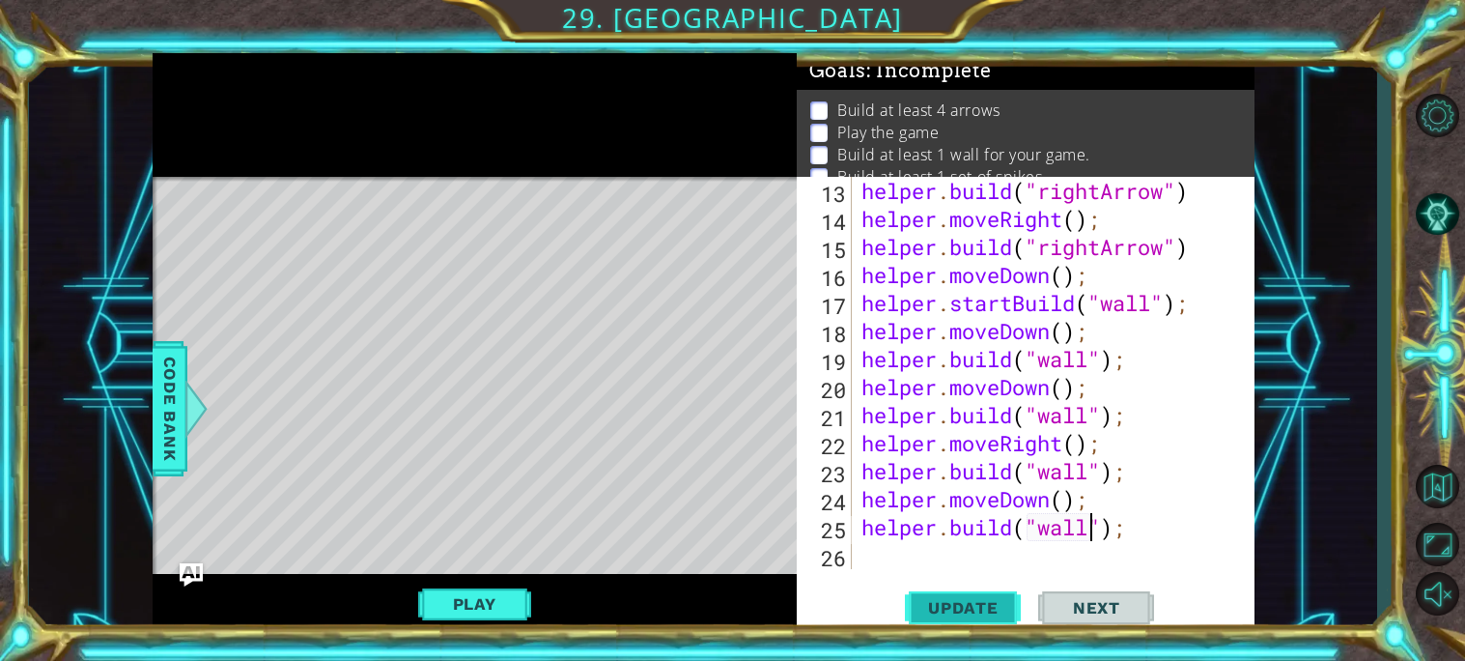
type textarea "[DOMAIN_NAME]("wall");"
click at [969, 610] on span "Update" at bounding box center [963, 607] width 109 height 19
click at [942, 523] on div "helper . build ( "rightArrow" ) helper . moveRight ( ) ; helper . build ( "righ…" at bounding box center [1058, 401] width 402 height 448
click at [947, 550] on div "helper . build ( "rightArrow" ) helper . moveRight ( ) ; helper . build ( "righ…" at bounding box center [1058, 401] width 402 height 448
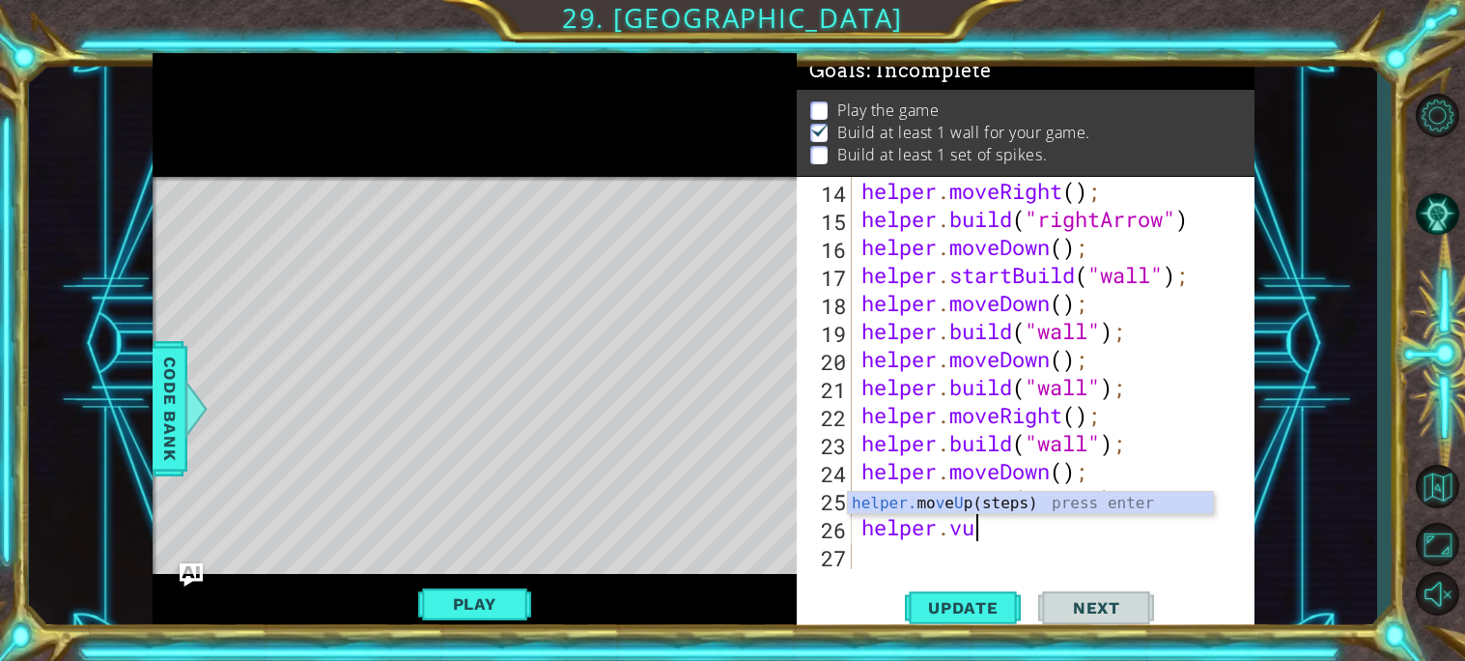
scroll to position [0, 3]
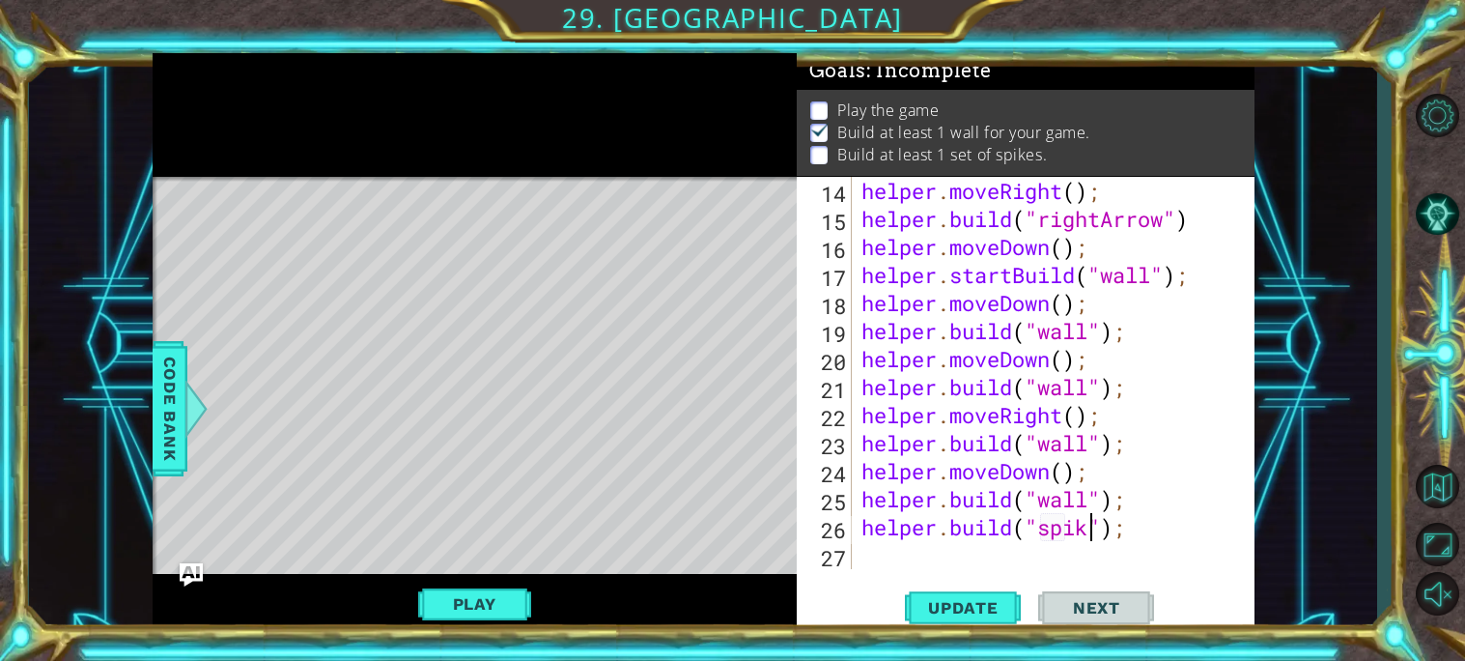
type textarea "[DOMAIN_NAME]("spike");"
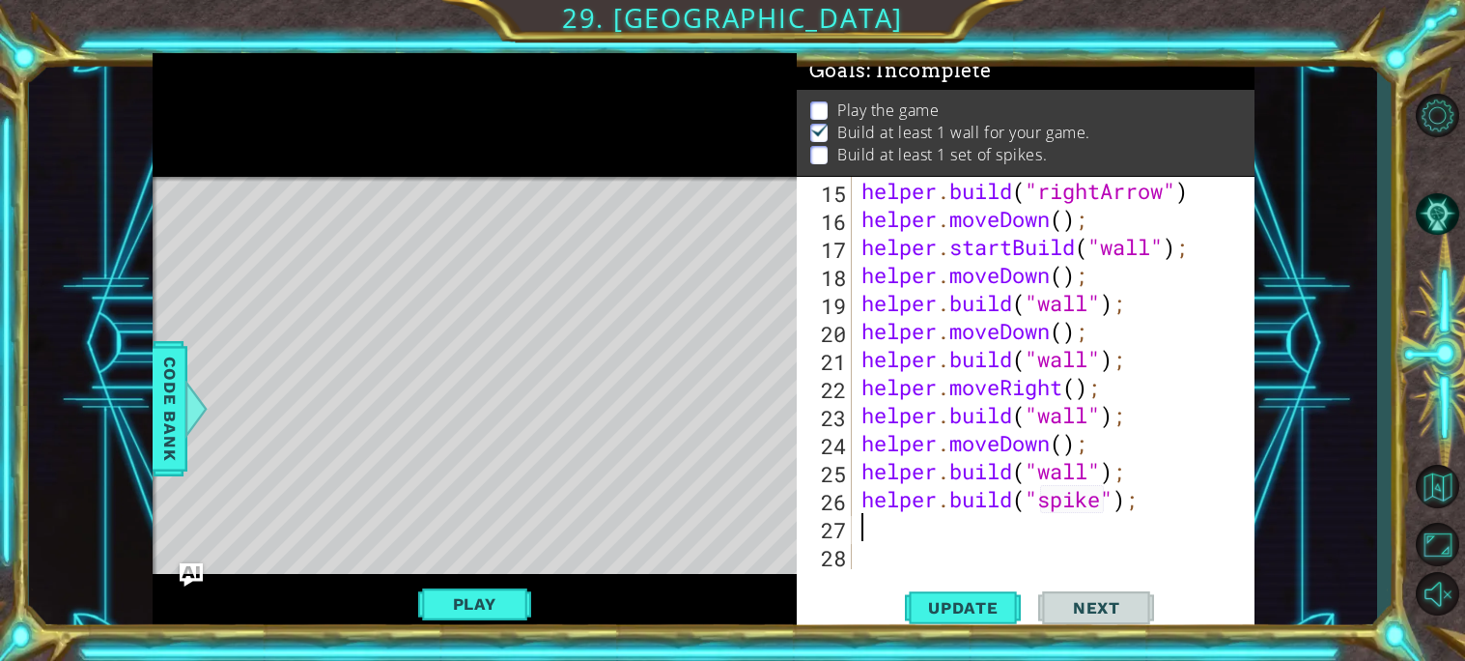
scroll to position [474, 0]
click at [945, 607] on span "Update" at bounding box center [963, 607] width 109 height 19
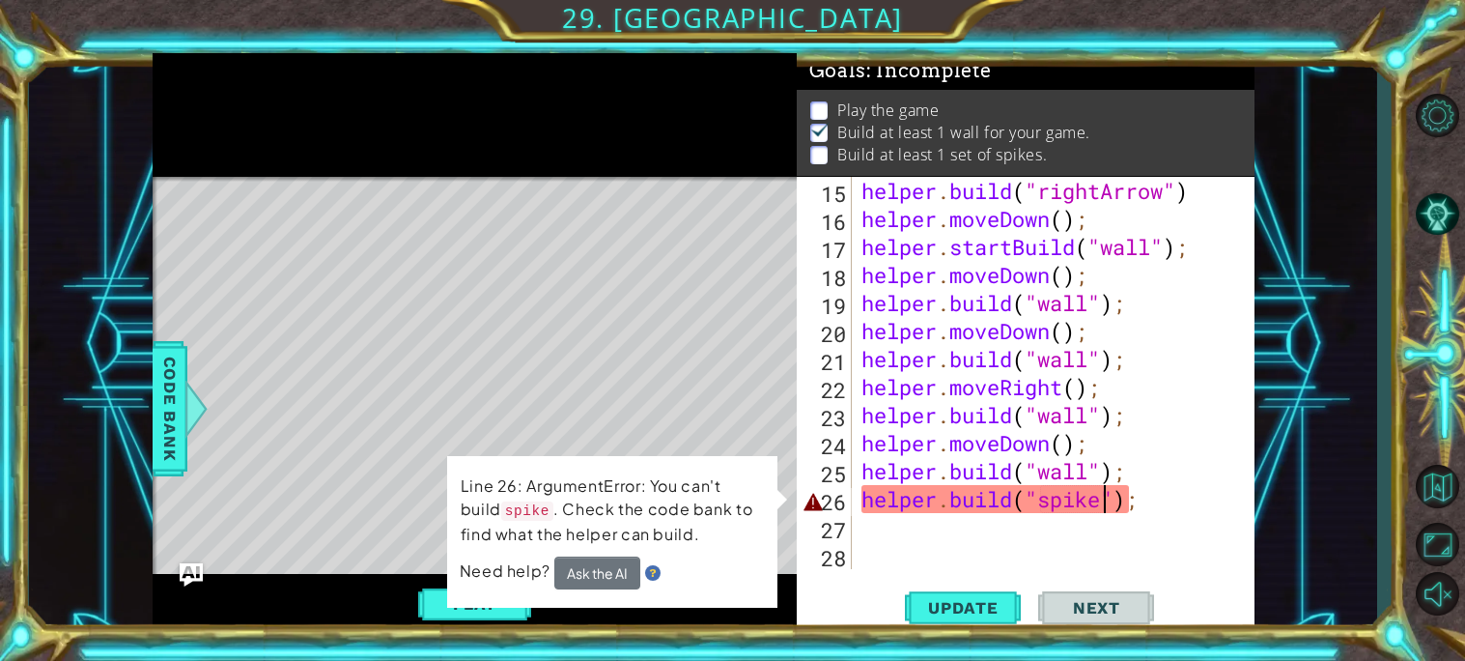
click at [1104, 501] on div "helper . build ( "rightArrow" ) helper . moveDown ( ) ; helper . startBuild ( "…" at bounding box center [1058, 401] width 402 height 448
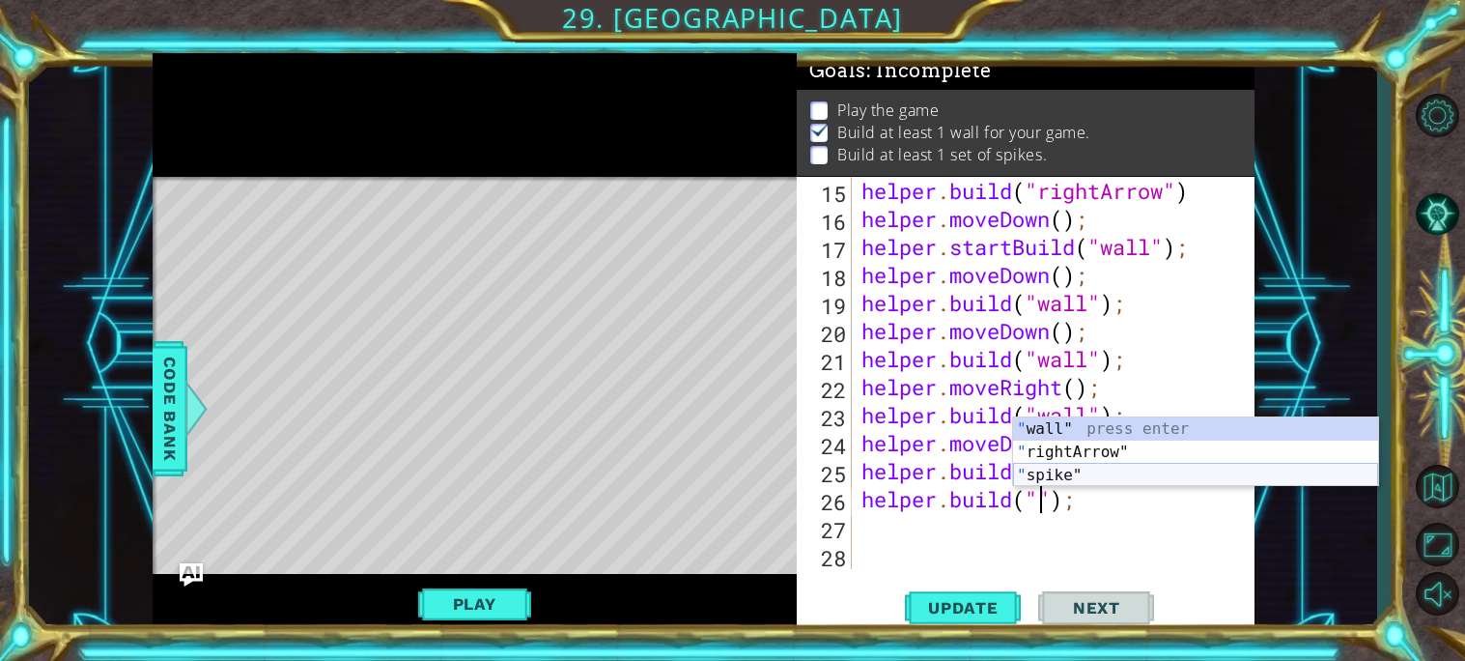
click at [1153, 466] on div "" wall" press enter " rightArrow" press enter " spike" press enter" at bounding box center [1195, 475] width 365 height 116
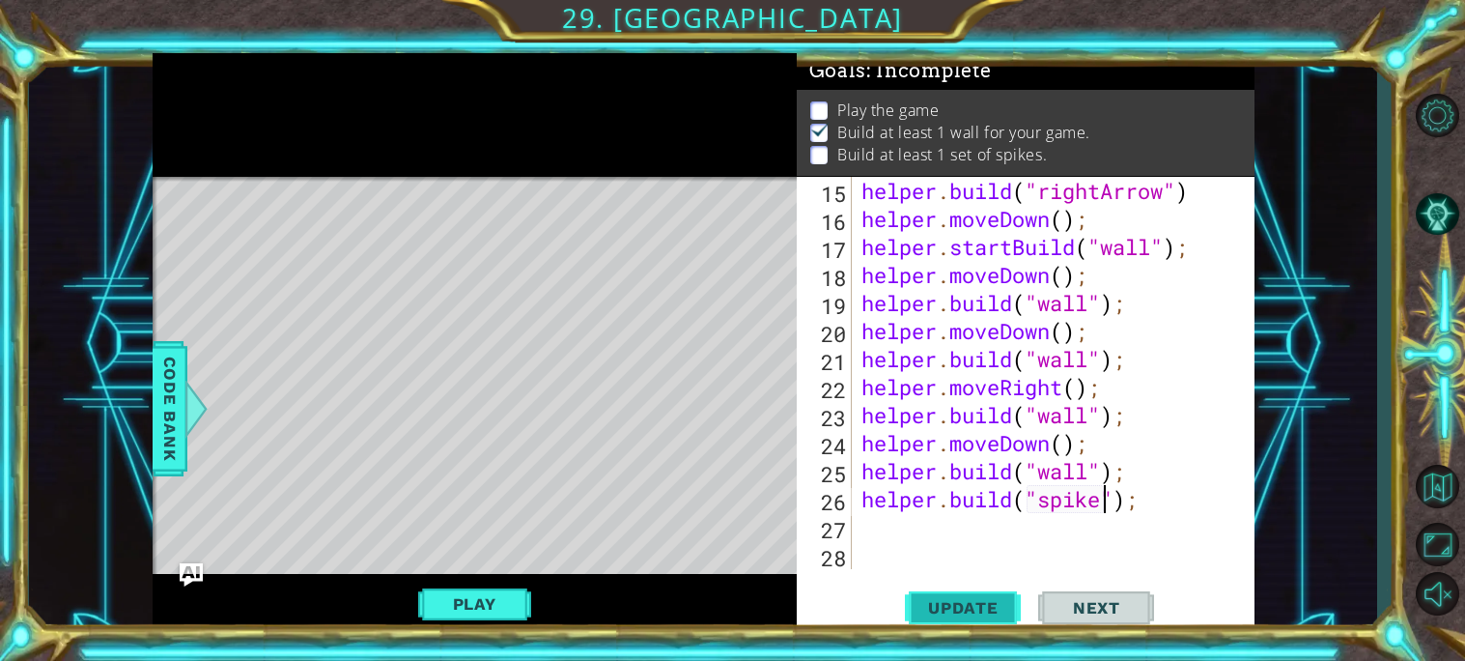
click at [966, 623] on button "Update" at bounding box center [963, 606] width 116 height 45
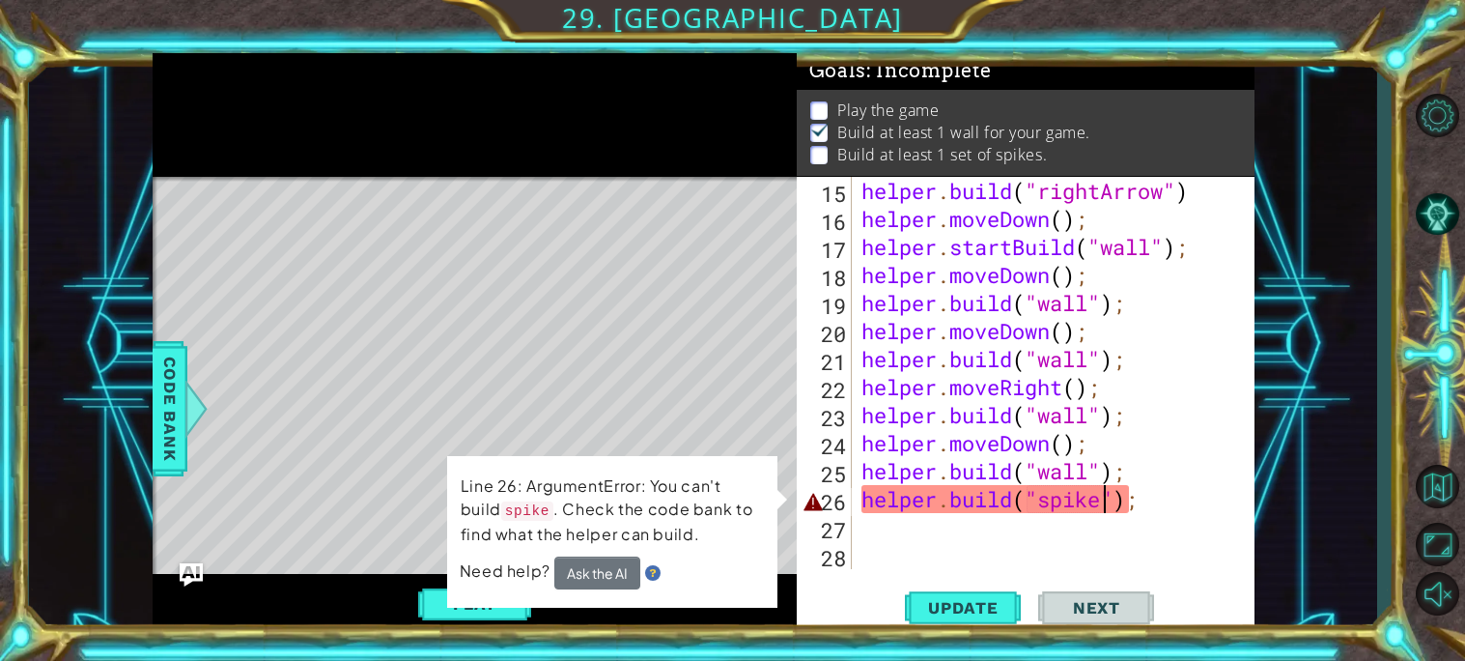
click at [899, 510] on div "helper . build ( "rightArrow" ) helper . moveDown ( ) ; helper . startBuild ( "…" at bounding box center [1058, 401] width 402 height 448
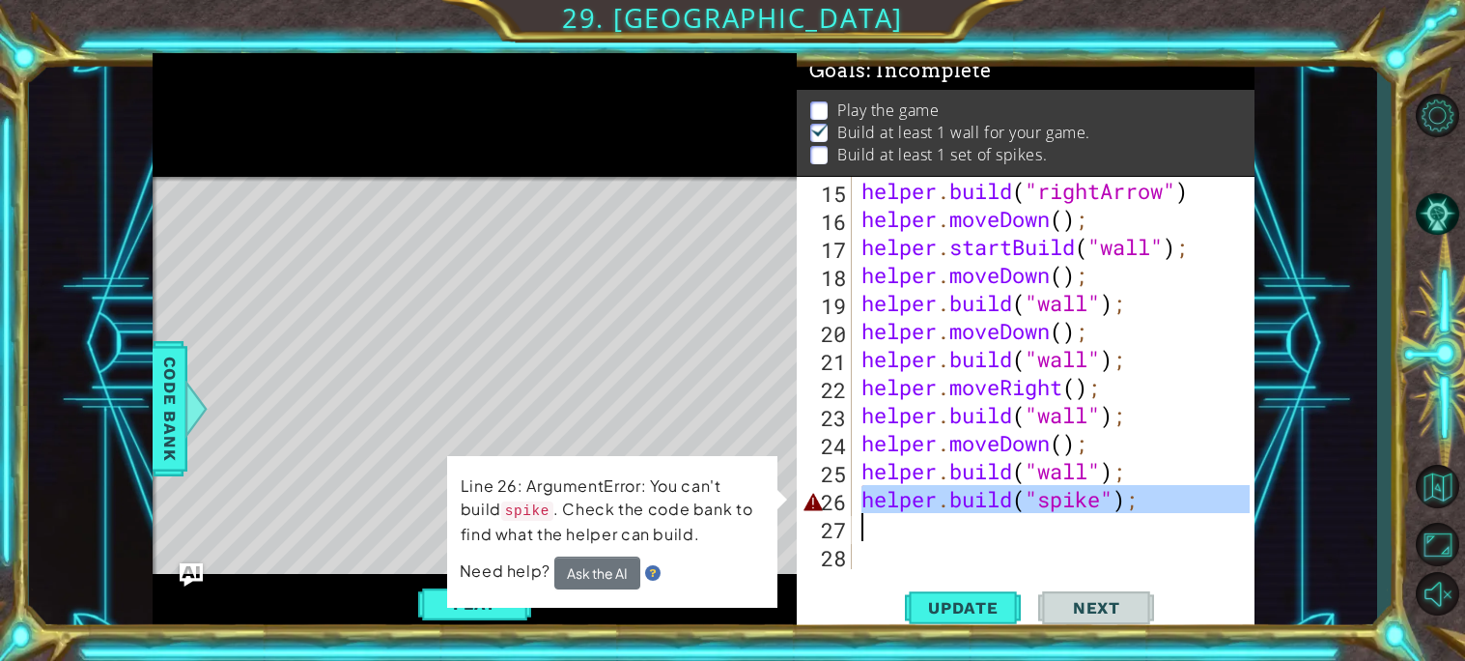
drag, startPoint x: 899, startPoint y: 510, endPoint x: 1163, endPoint y: 523, distance: 264.0
click at [1163, 523] on div "helper . build ( "rightArrow" ) helper . moveDown ( ) ; helper . startBuild ( "…" at bounding box center [1058, 401] width 402 height 448
type textarea "[DOMAIN_NAME]("spike");"
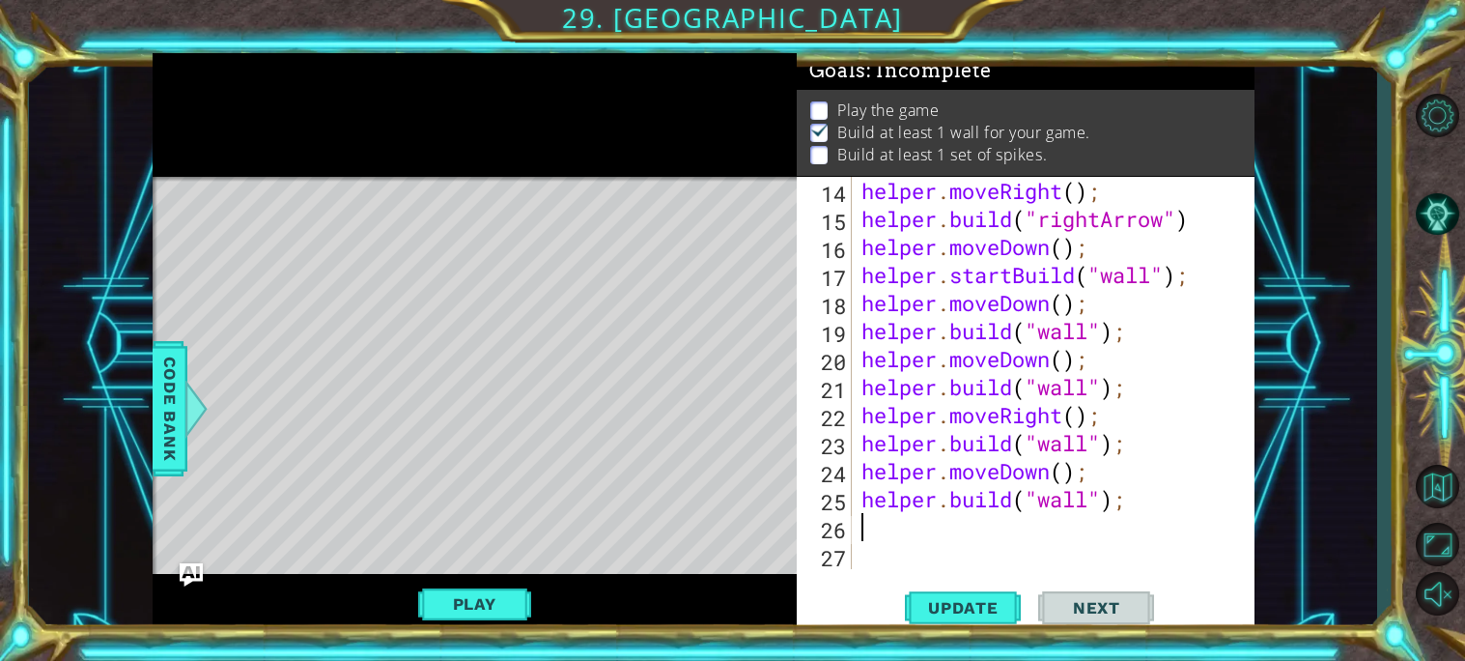
scroll to position [447, 0]
click at [1286, 486] on div "1 ההההההההההההההההההההההההההההההההההההההההההההההההההההההההההההההההההההההההההההה…" at bounding box center [703, 343] width 1348 height 581
